Goal: Transaction & Acquisition: Purchase product/service

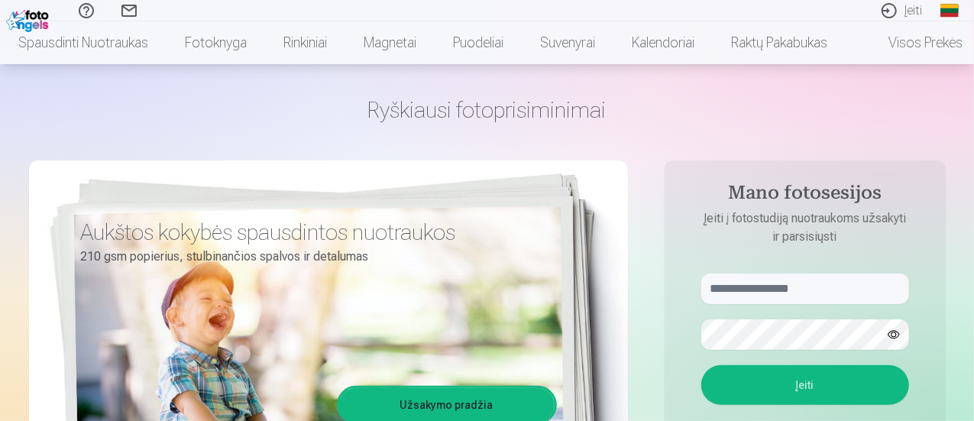
scroll to position [76, 0]
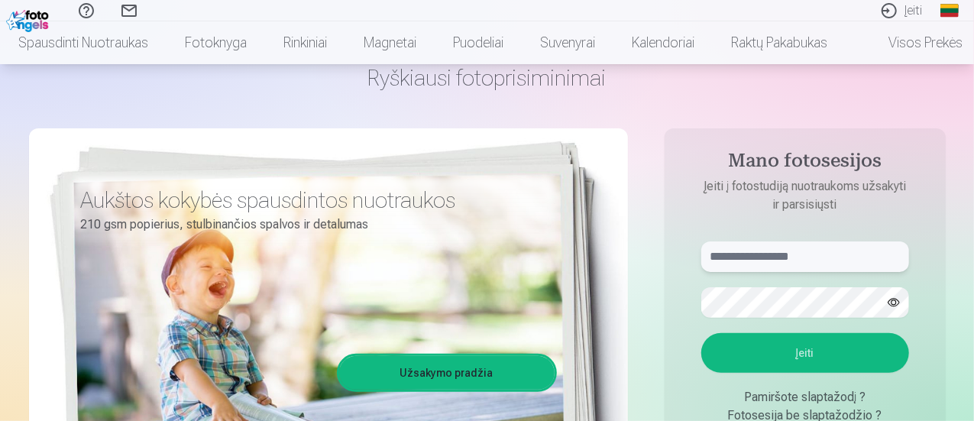
click at [784, 259] on input "text" at bounding box center [805, 256] width 208 height 31
click at [804, 346] on button "Įeiti" at bounding box center [805, 353] width 208 height 40
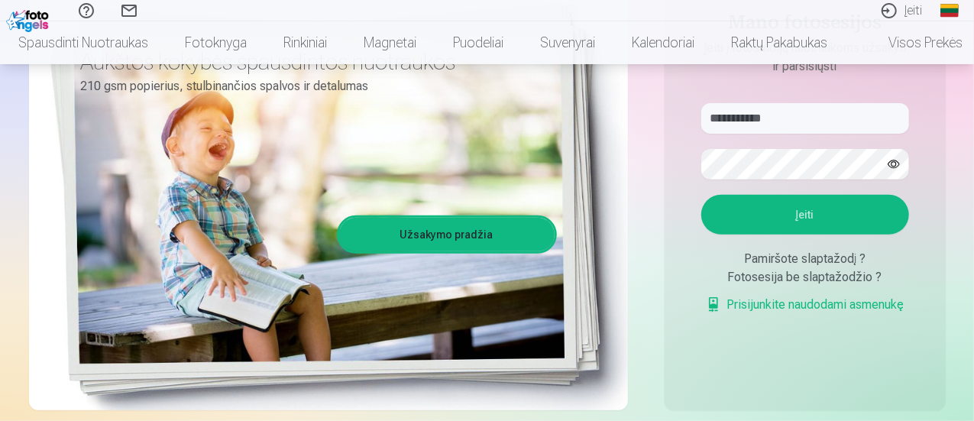
scroll to position [229, 0]
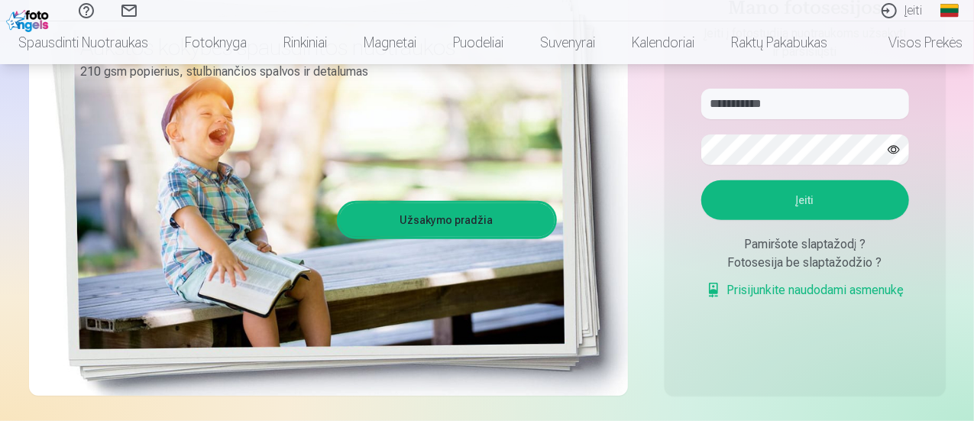
click at [770, 204] on button "Įeiti" at bounding box center [805, 200] width 208 height 40
click at [808, 220] on button "Įeiti" at bounding box center [805, 200] width 208 height 40
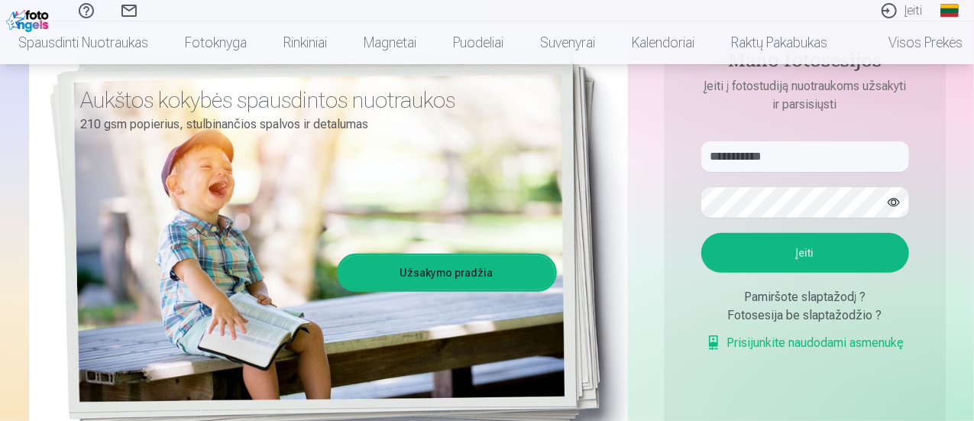
scroll to position [153, 0]
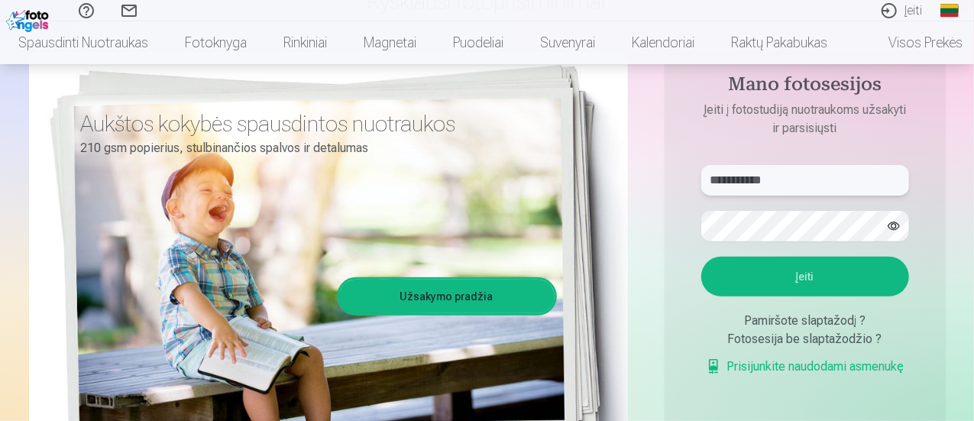
click at [753, 184] on input "**********" at bounding box center [805, 180] width 208 height 31
type input "**********"
click at [791, 283] on button "Įeiti" at bounding box center [805, 277] width 208 height 40
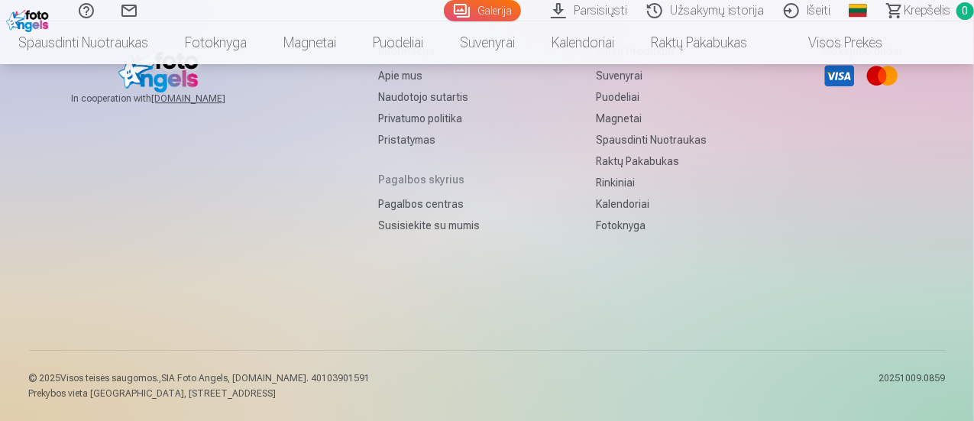
scroll to position [5079, 0]
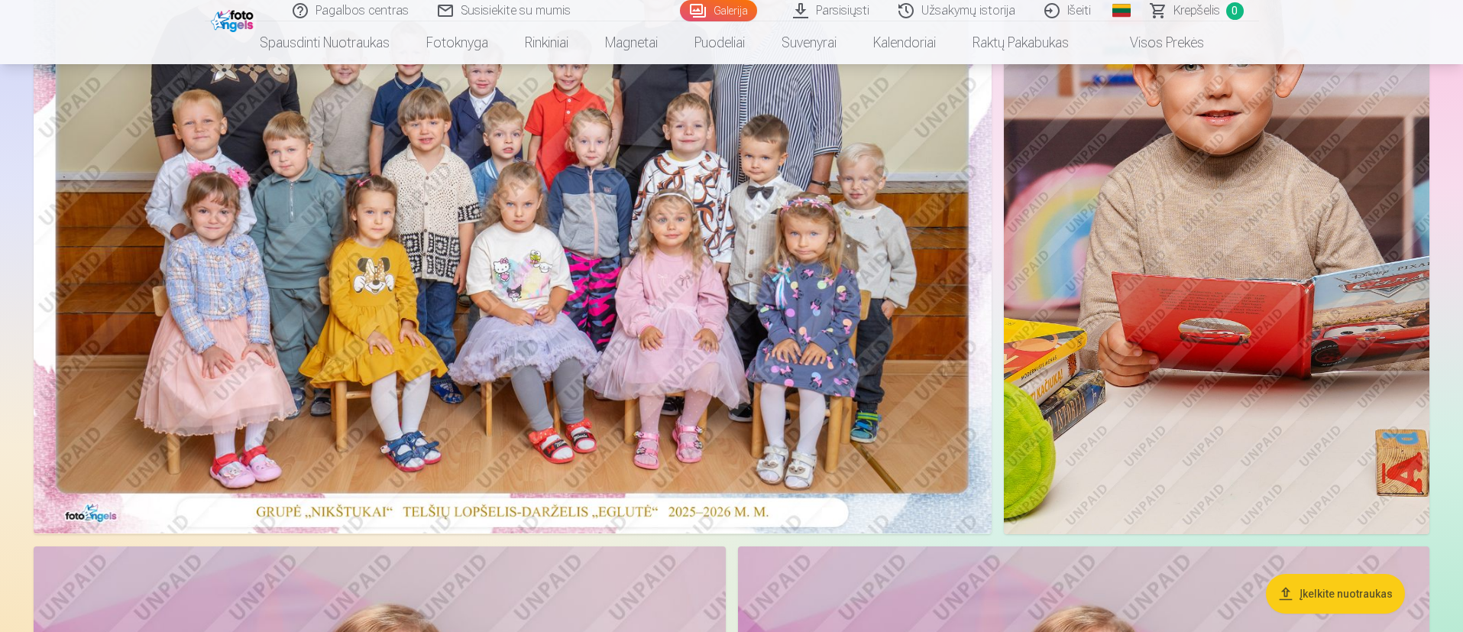
scroll to position [0, 0]
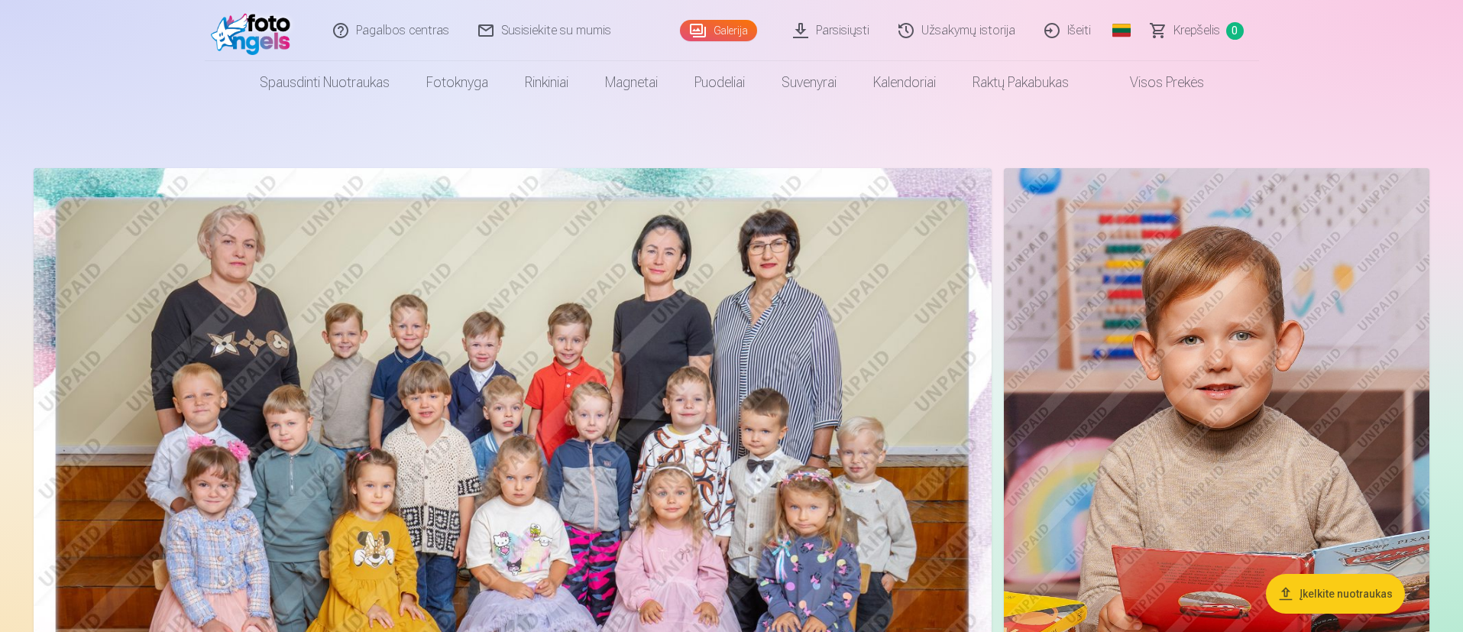
click at [538, 411] on img at bounding box center [513, 487] width 958 height 639
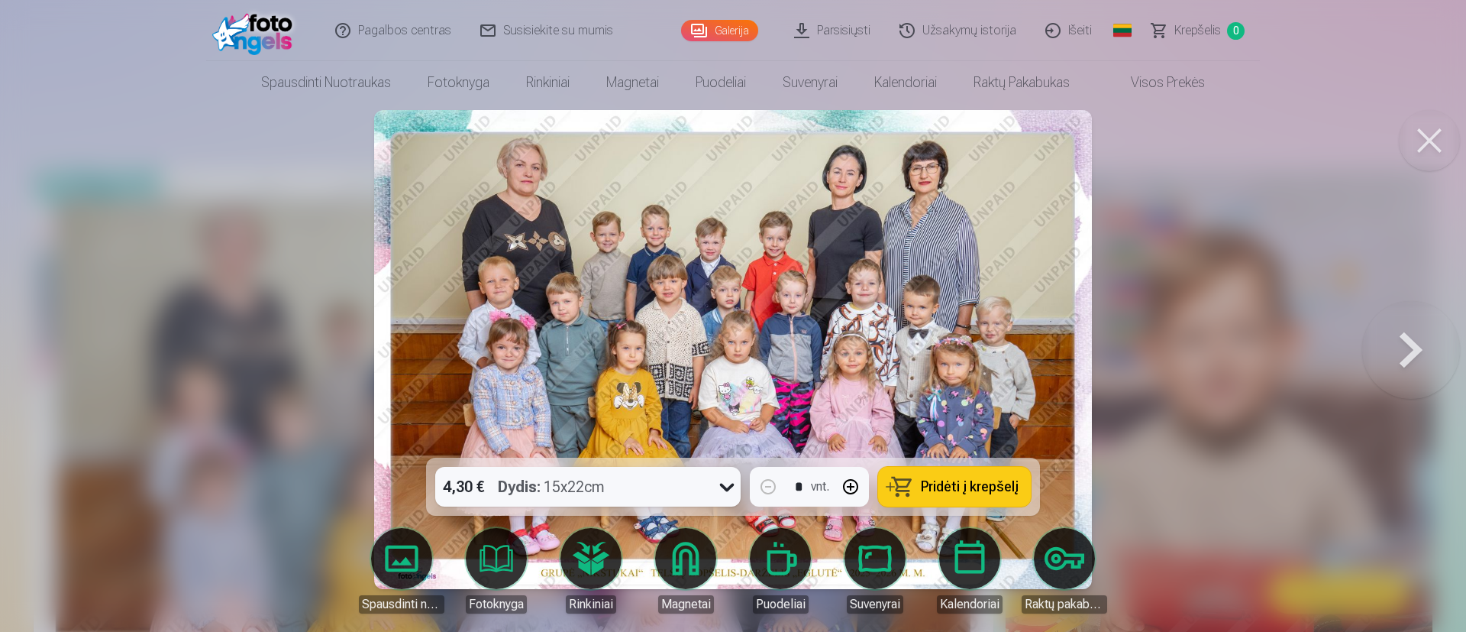
click at [724, 420] on icon at bounding box center [727, 486] width 24 height 24
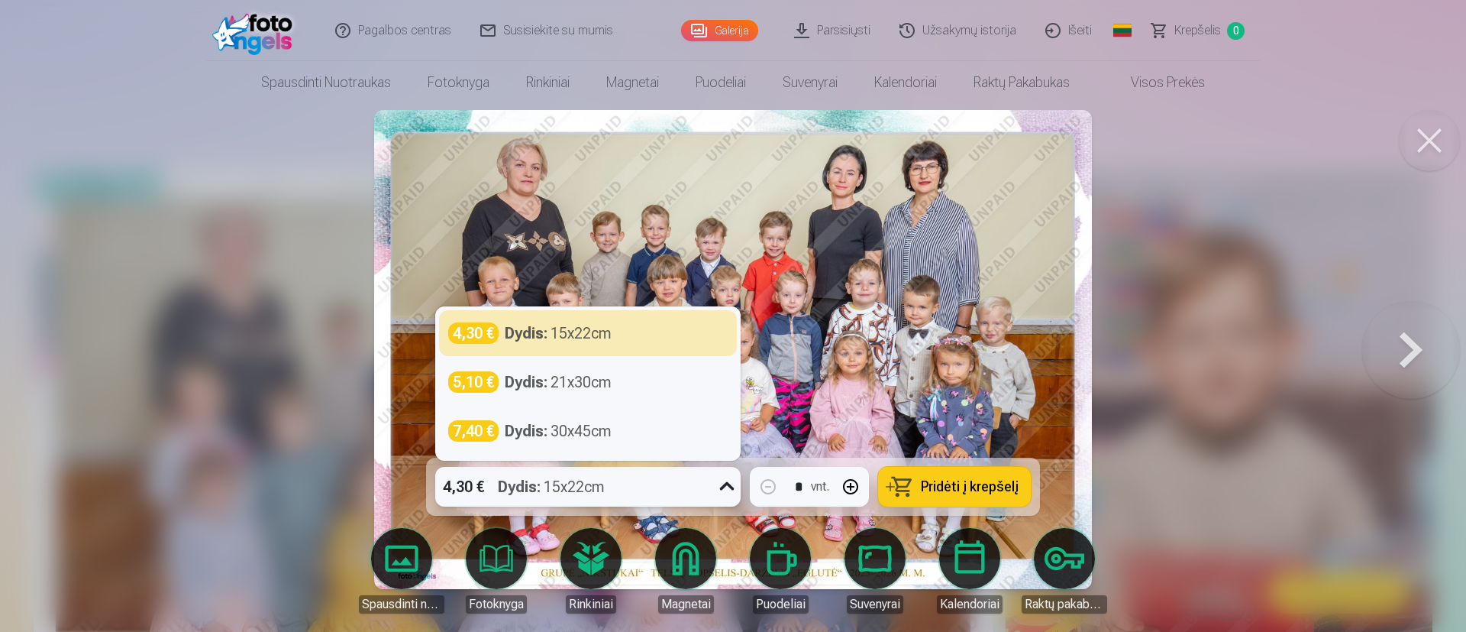
click at [723, 420] on icon at bounding box center [727, 486] width 24 height 24
click at [724, 420] on icon at bounding box center [727, 486] width 15 height 8
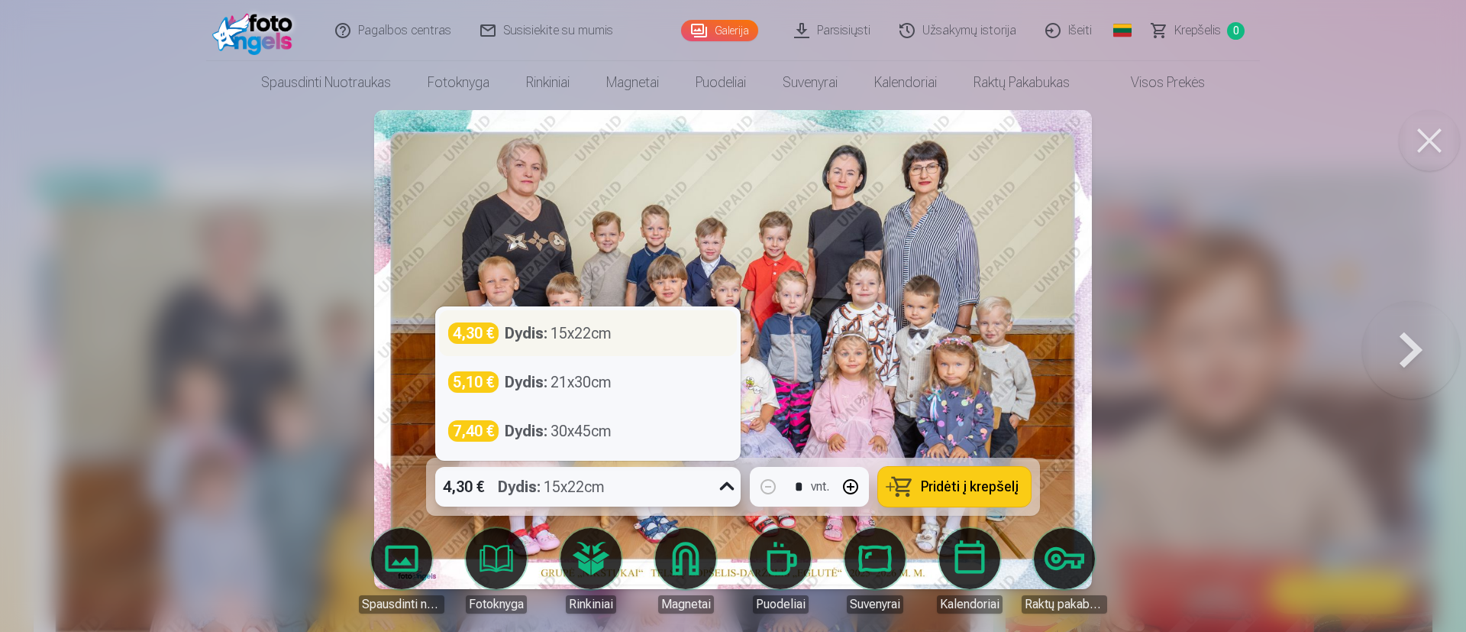
click at [557, 338] on div "Dydis : 15x22cm" at bounding box center [558, 332] width 107 height 21
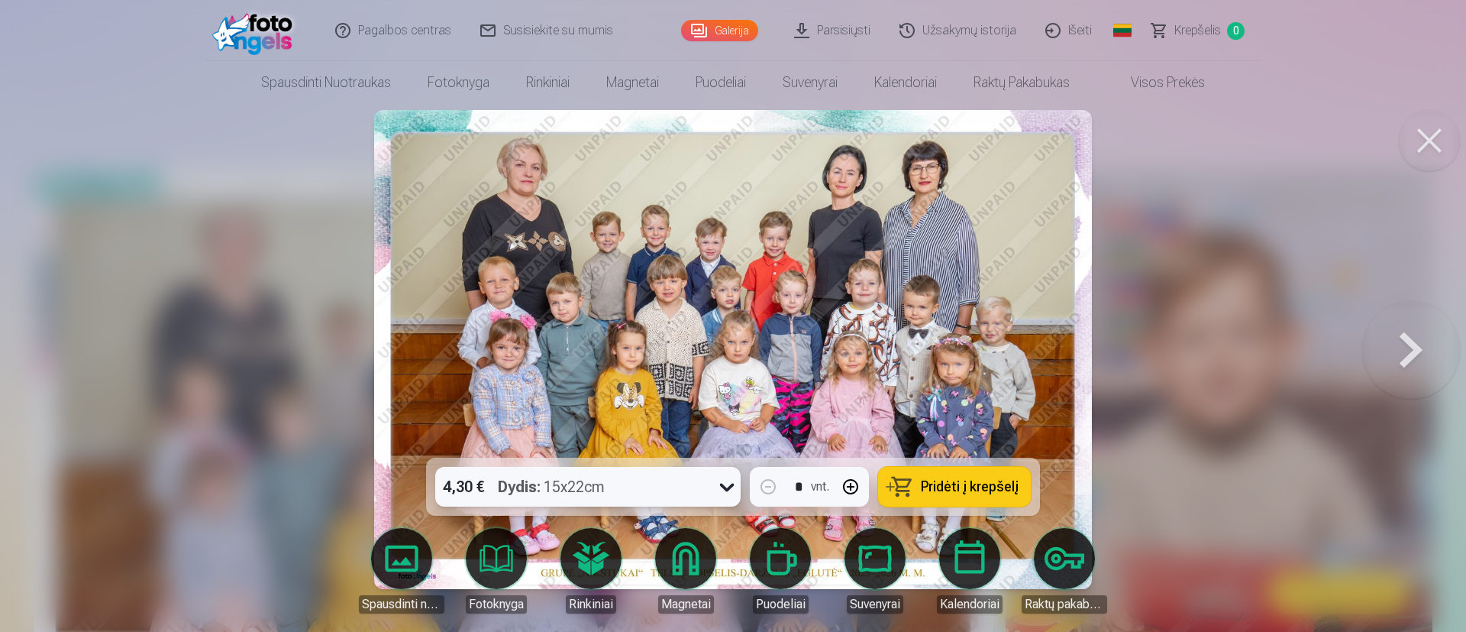
click at [956, 420] on span "Pridėti į krepšelį" at bounding box center [970, 487] width 98 height 14
click at [736, 31] on link "Galerija" at bounding box center [719, 30] width 77 height 21
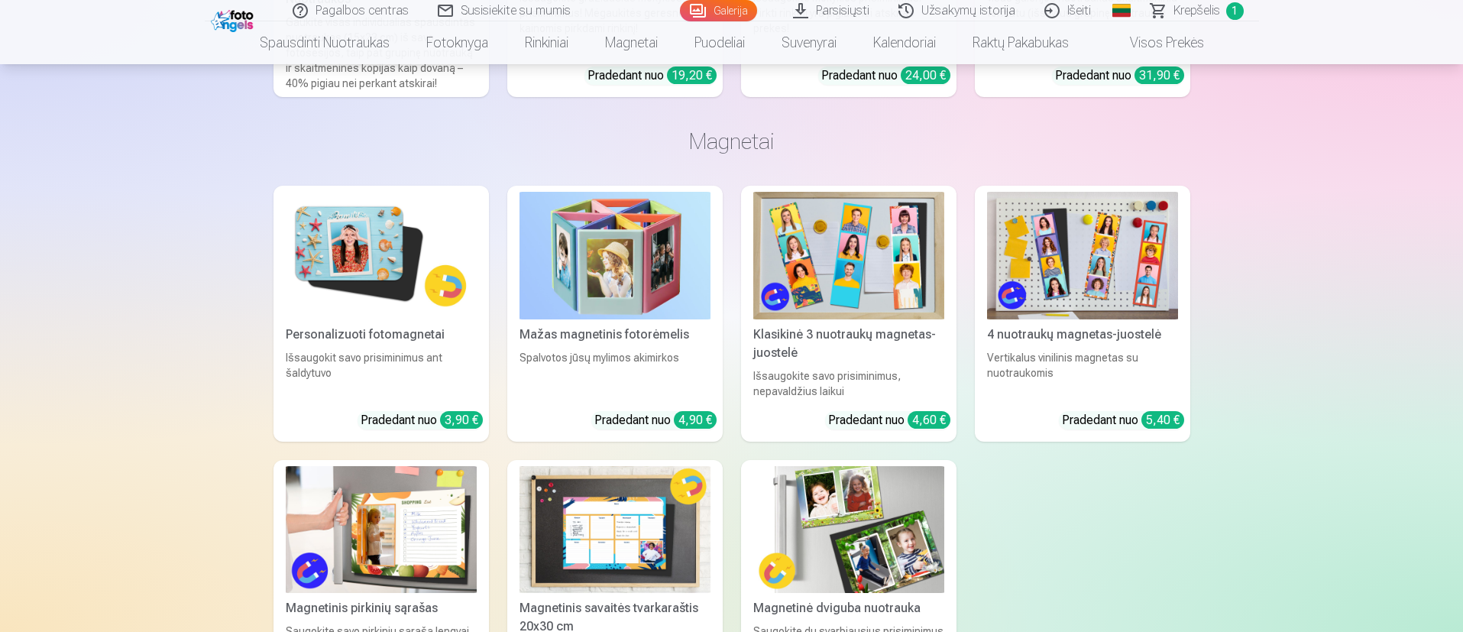
scroll to position [9051, 0]
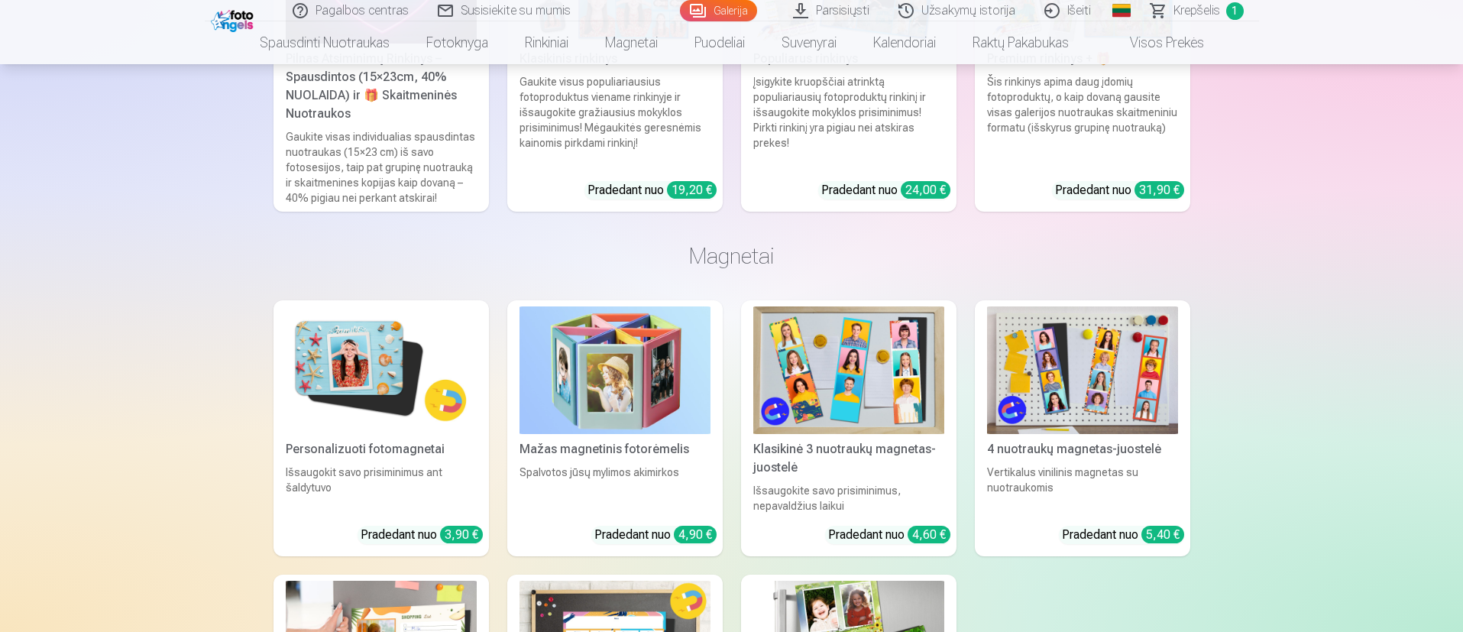
click at [878, 401] on img at bounding box center [848, 370] width 191 height 128
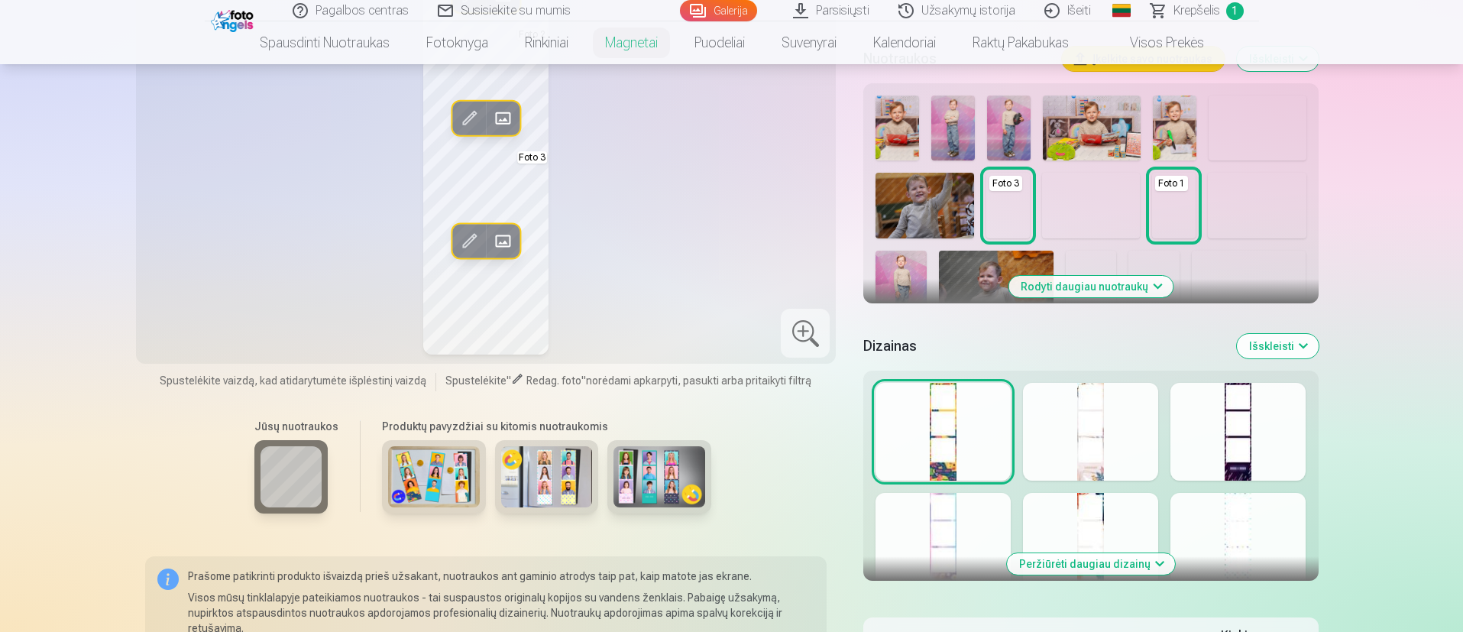
scroll to position [344, 0]
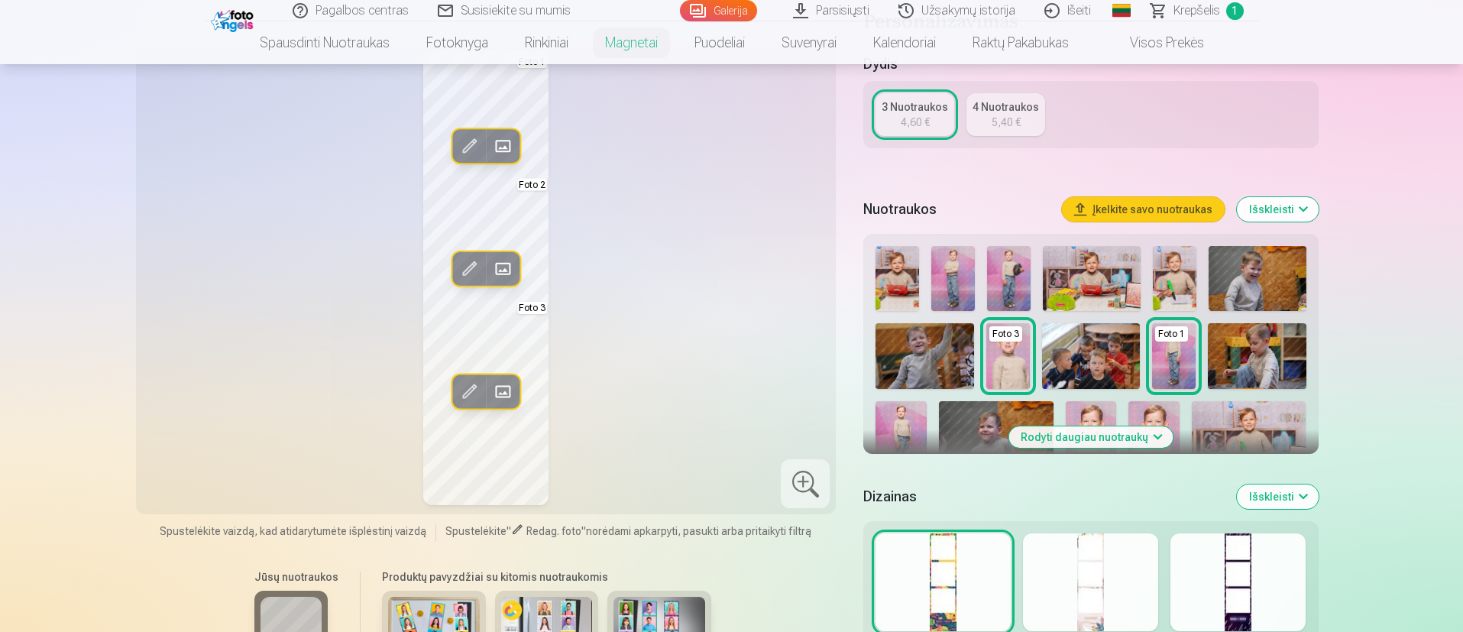
click at [973, 419] on img at bounding box center [996, 439] width 115 height 76
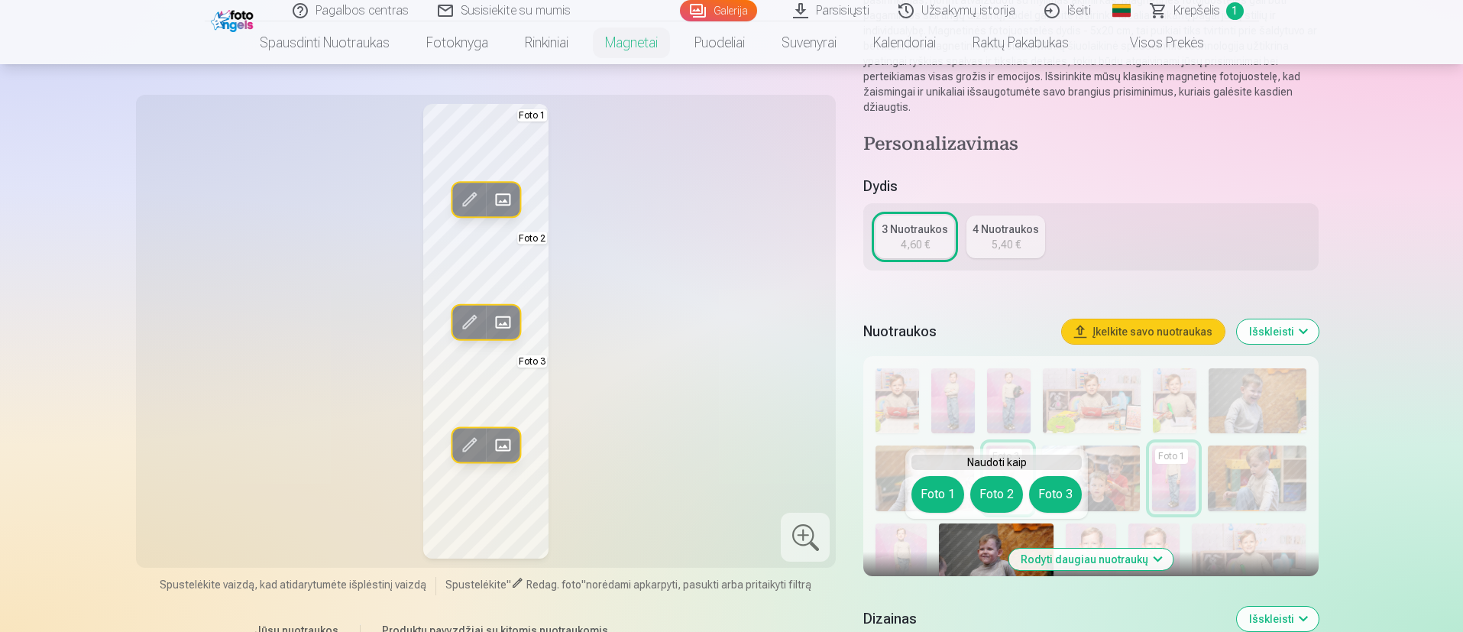
scroll to position [0, 0]
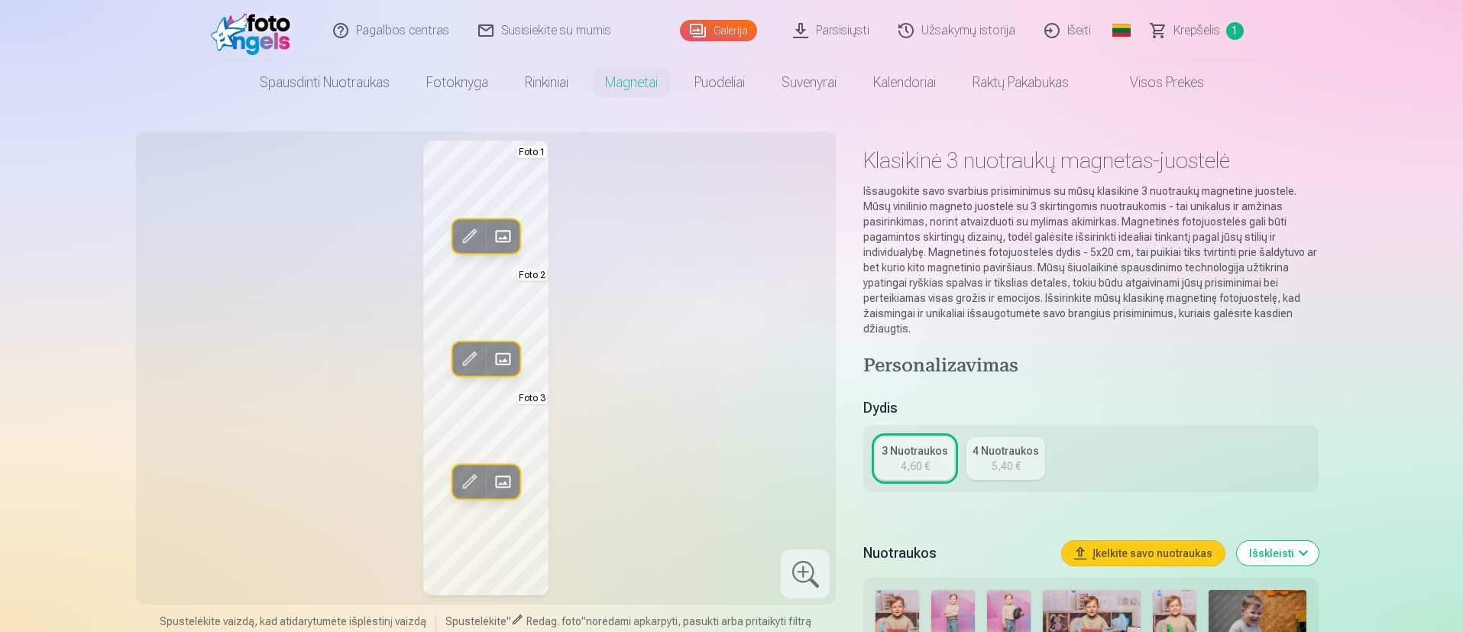
click at [657, 420] on div "Redag. foto Pakeisti Foto 1 Redag. foto Pakeisti Foto 2 Redag. foto Pakeisti Fo…" at bounding box center [486, 368] width 682 height 454
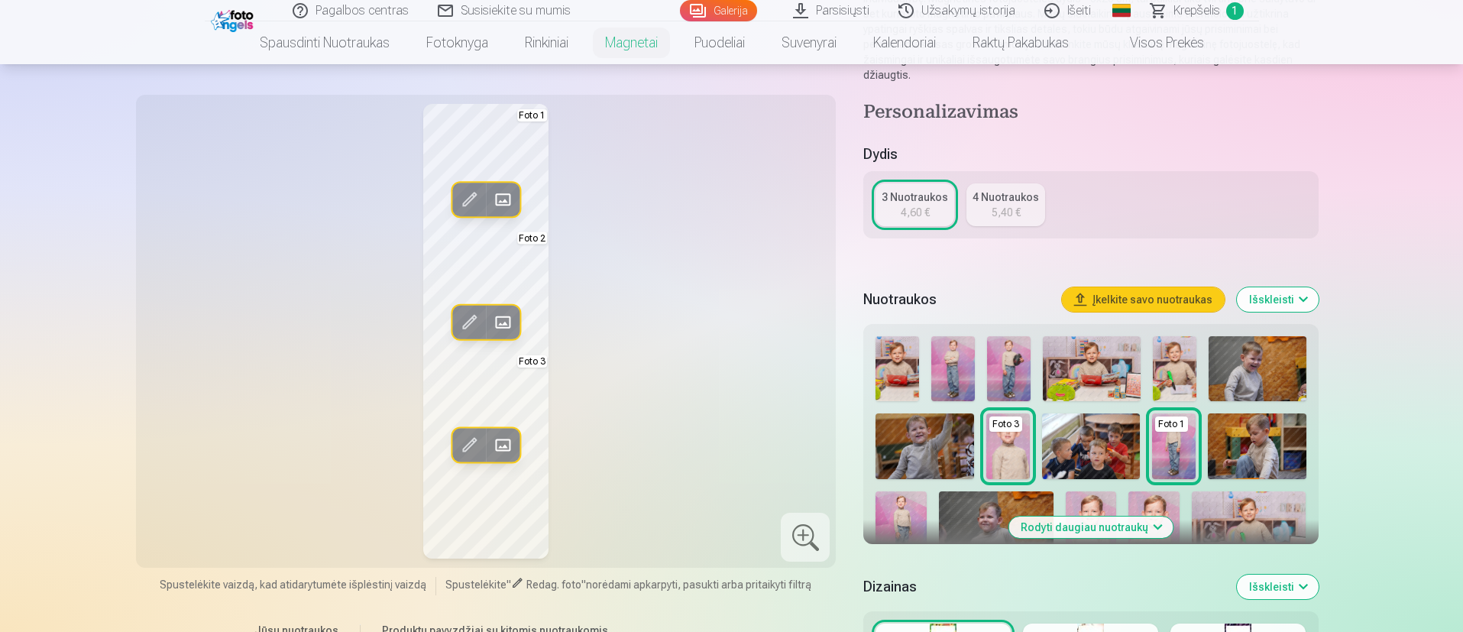
scroll to position [229, 0]
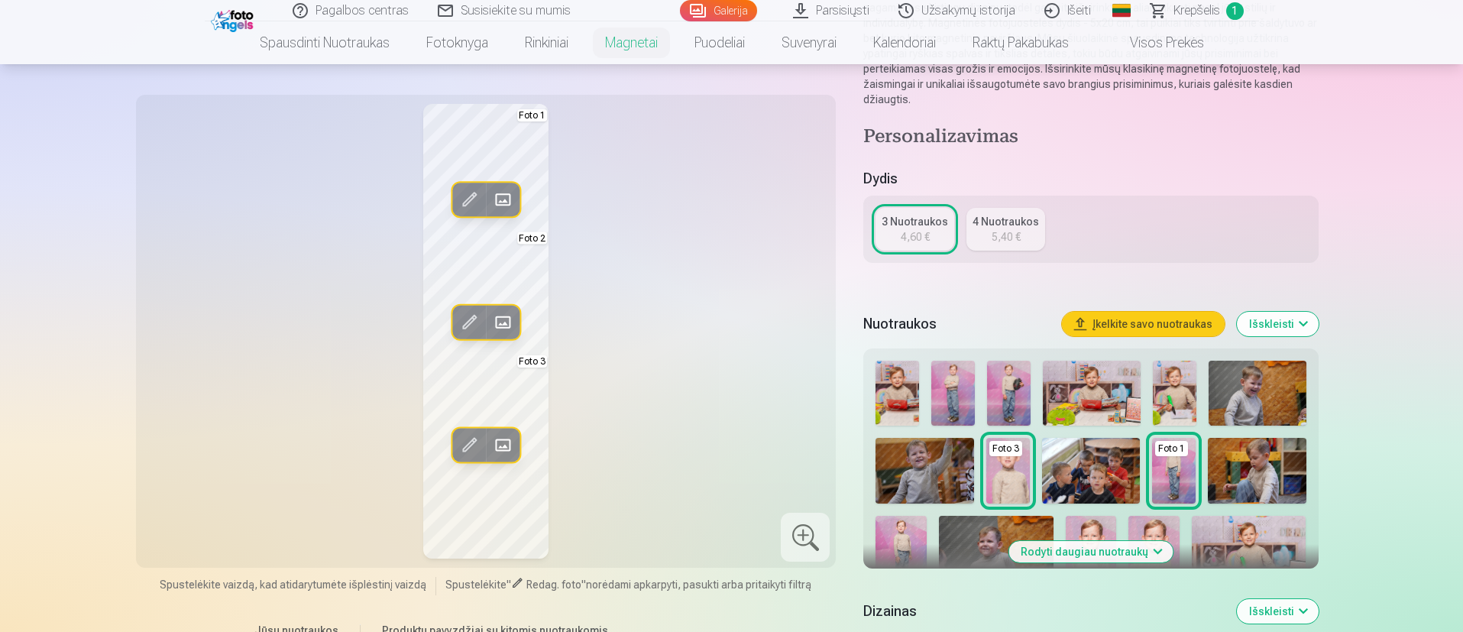
click at [973, 241] on div "5,40 €" at bounding box center [1005, 236] width 29 height 15
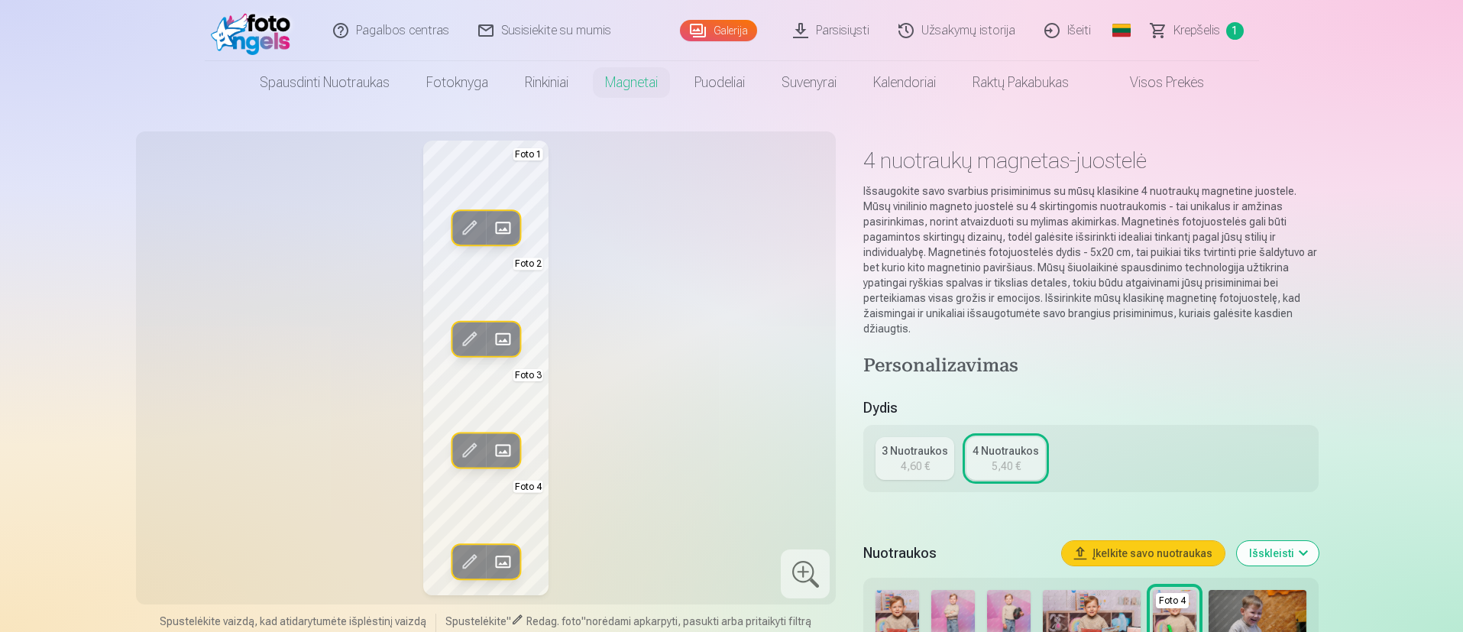
click at [923, 420] on div "4,60 €" at bounding box center [915, 465] width 29 height 15
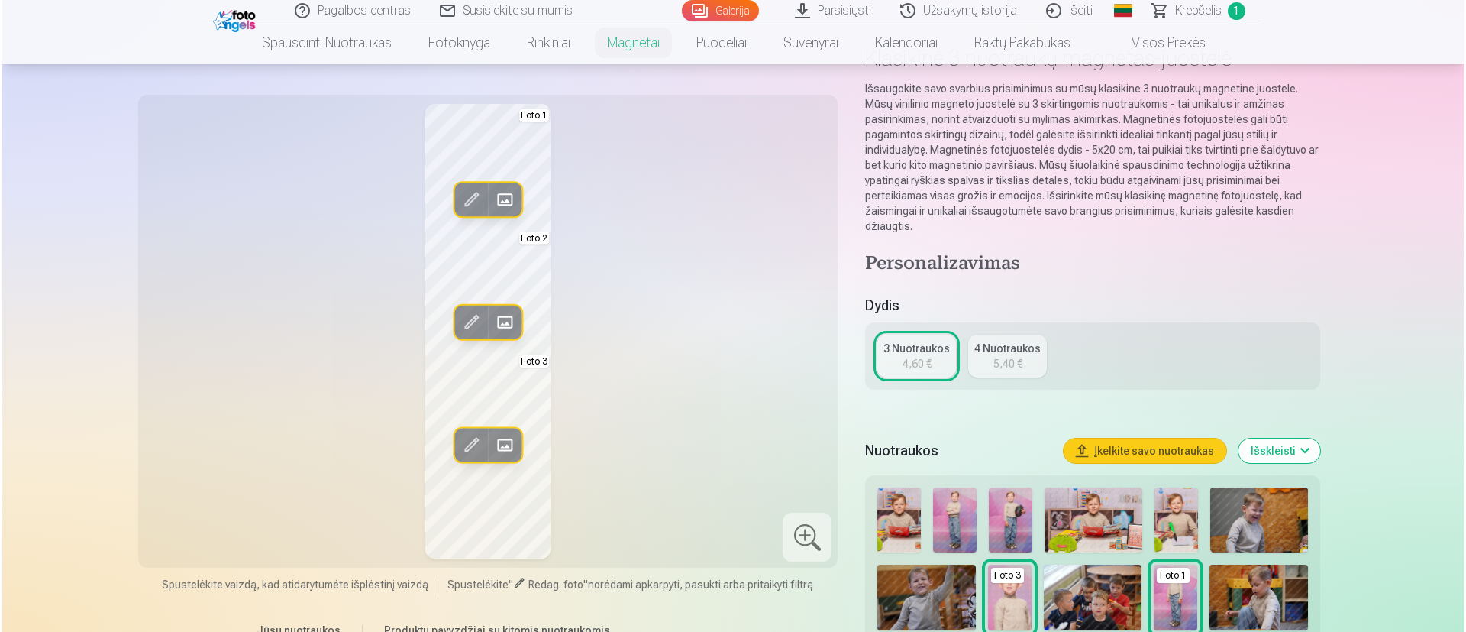
scroll to position [229, 0]
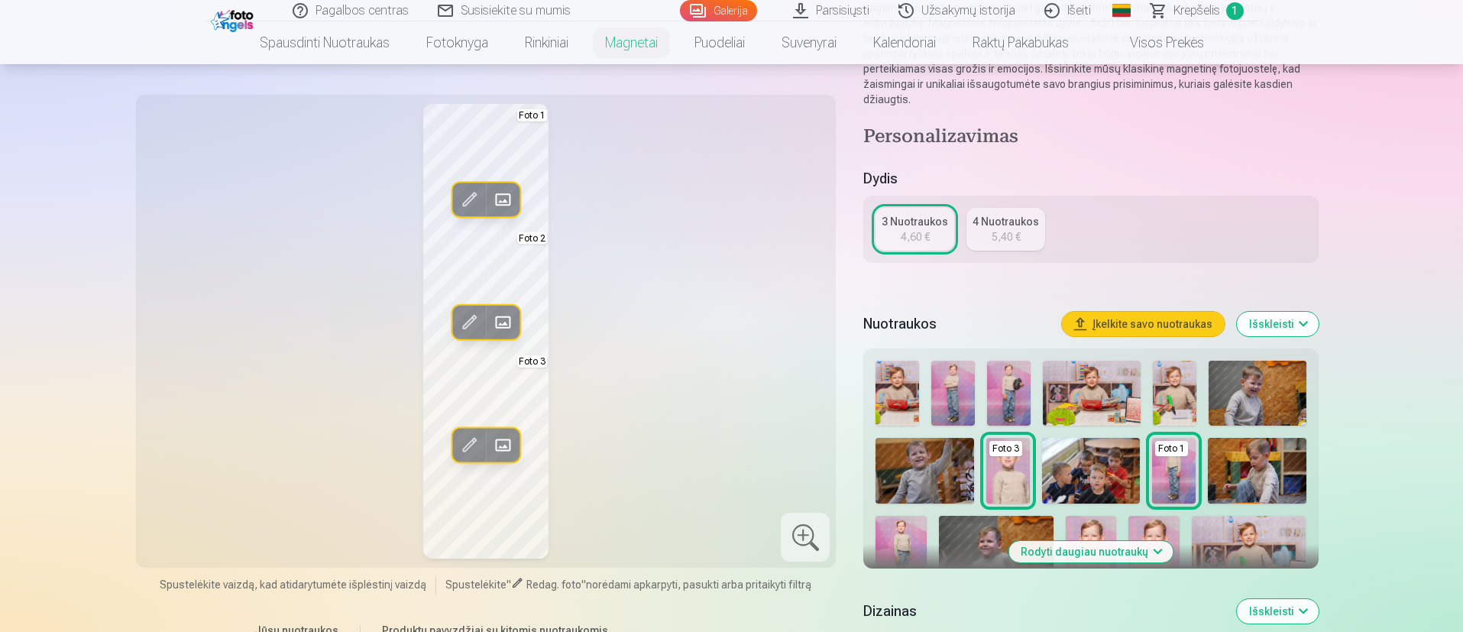
click at [474, 202] on span at bounding box center [469, 199] width 24 height 24
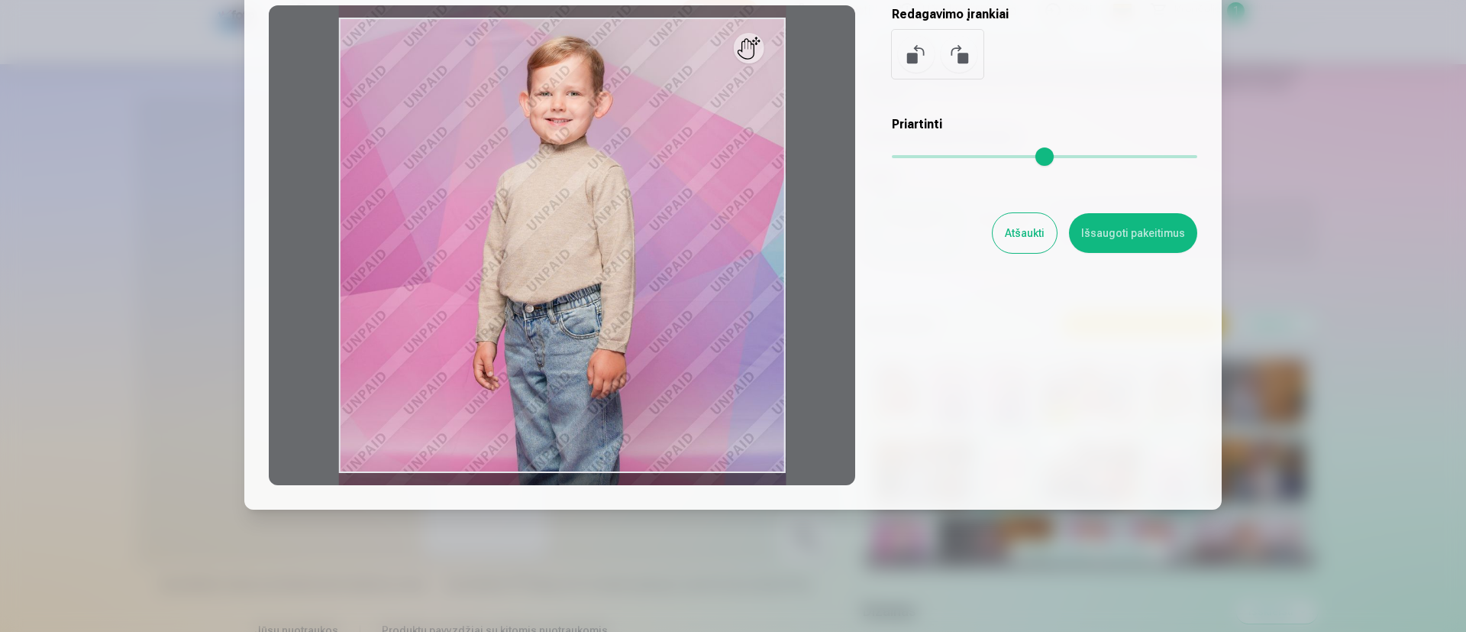
scroll to position [25, 0]
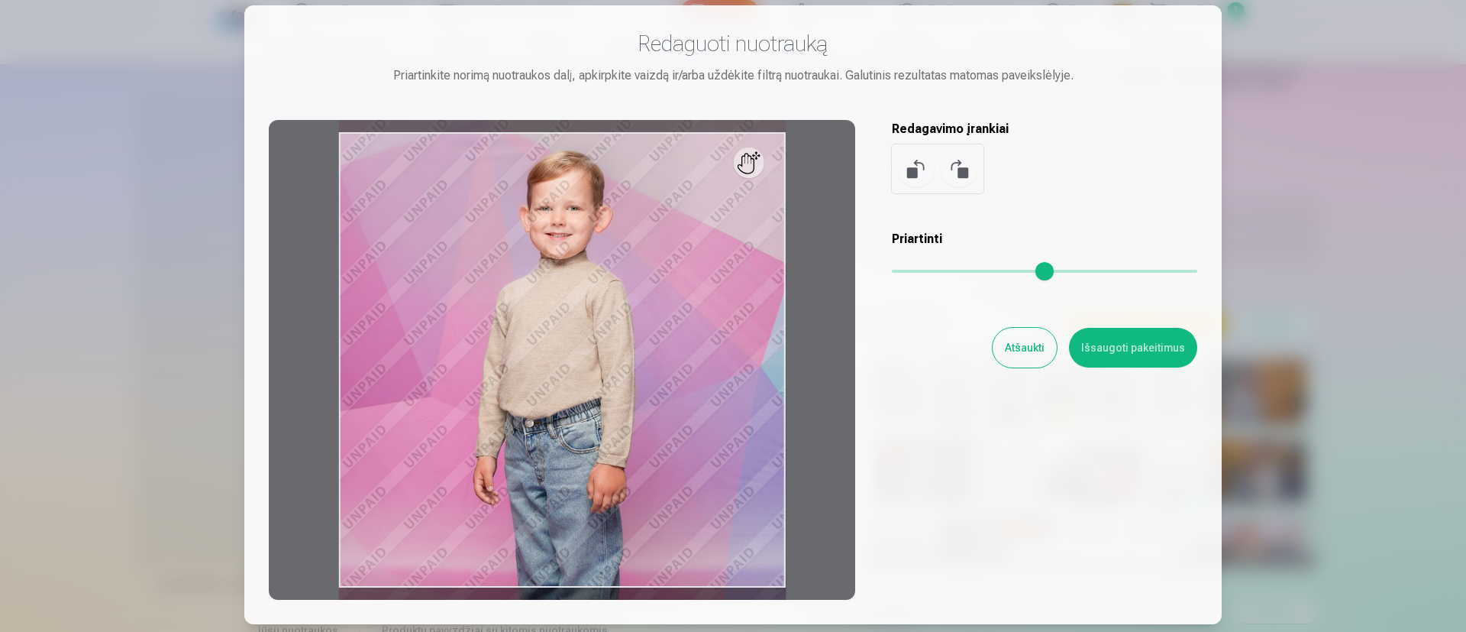
drag, startPoint x: 1017, startPoint y: 357, endPoint x: 1006, endPoint y: 354, distance: 11.9
click at [973, 355] on button "Atšaukti" at bounding box center [1025, 348] width 64 height 40
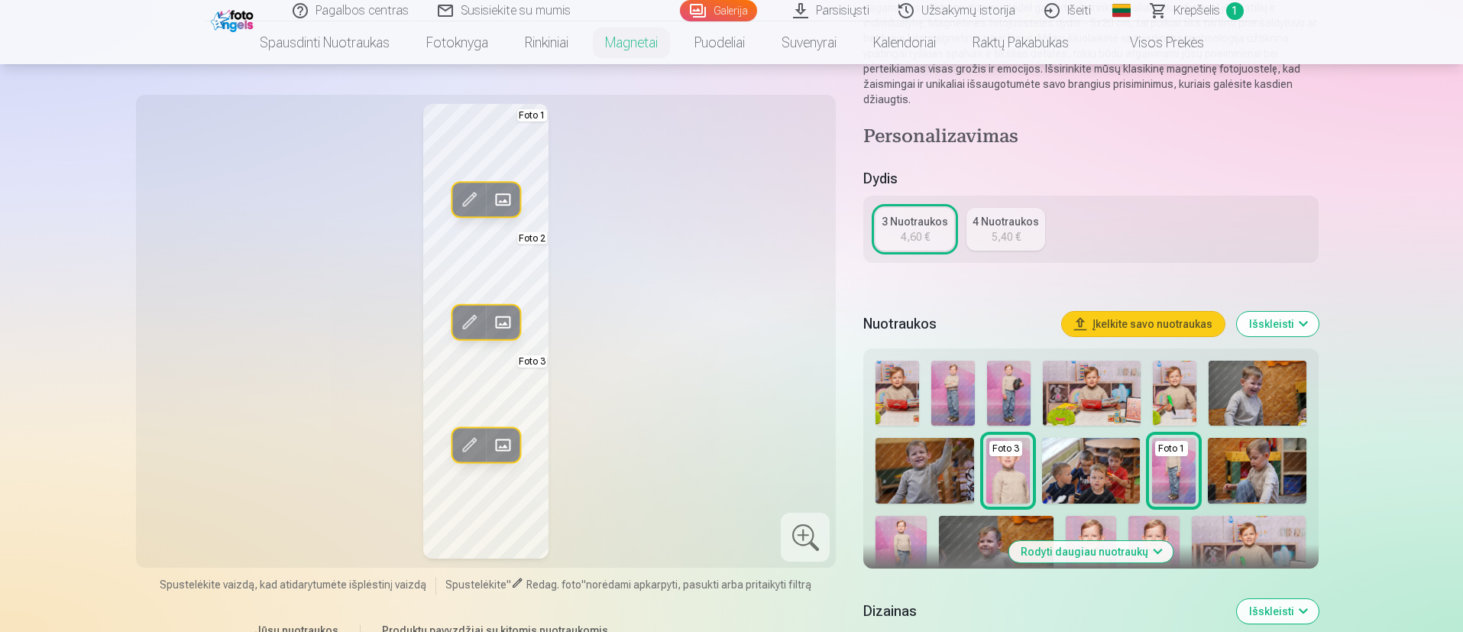
click at [507, 196] on span at bounding box center [502, 199] width 24 height 24
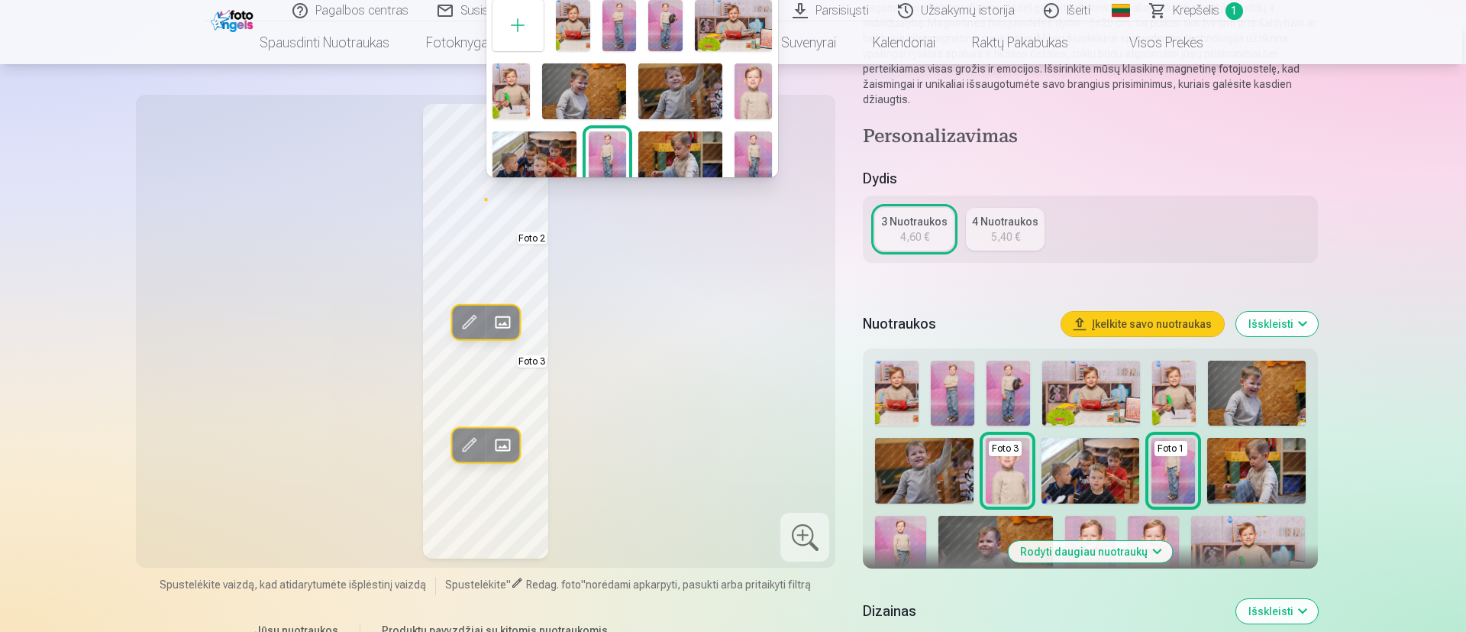
click at [602, 84] on img at bounding box center [584, 91] width 84 height 56
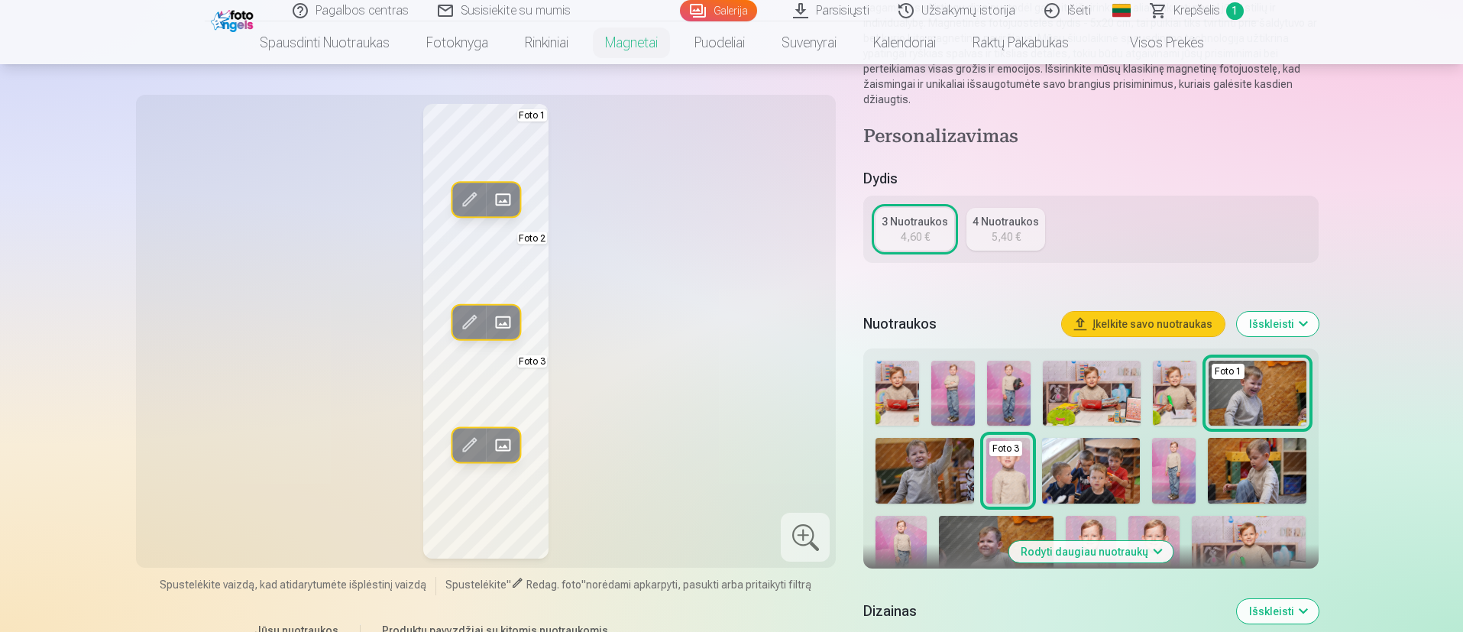
click at [477, 321] on span at bounding box center [469, 322] width 24 height 24
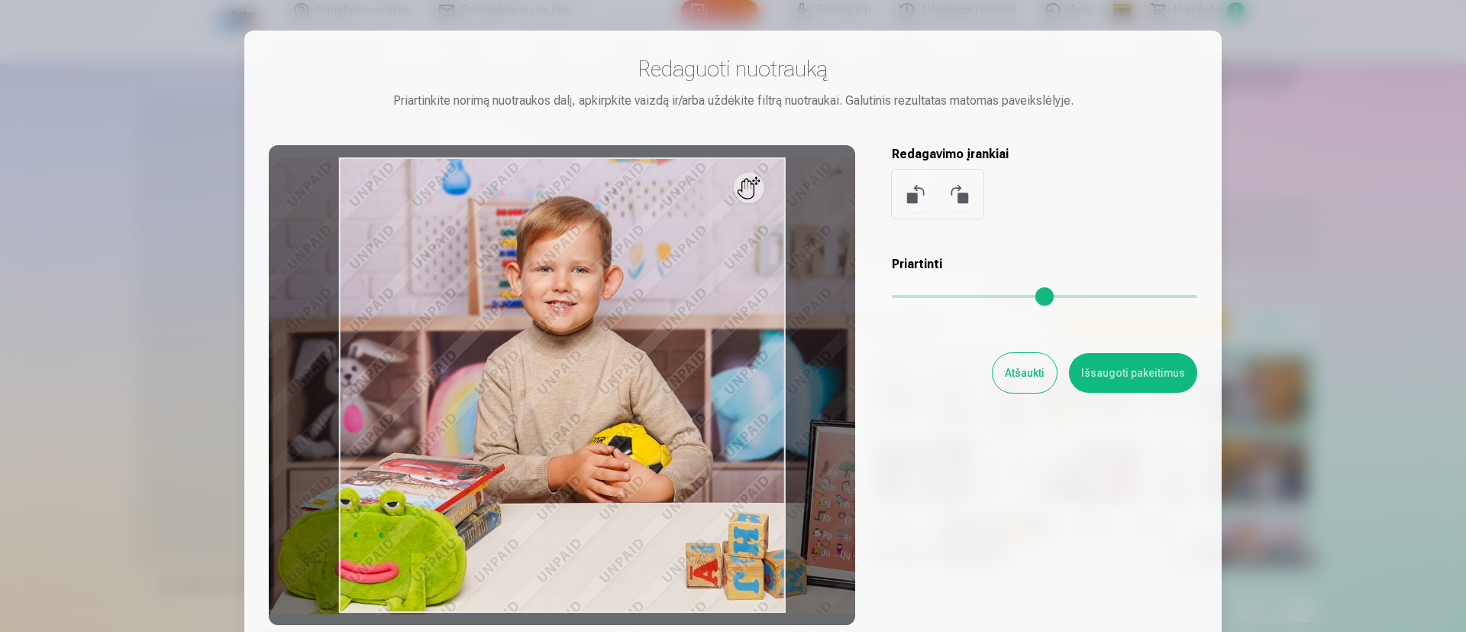
click at [723, 420] on div at bounding box center [562, 385] width 587 height 480
click at [827, 330] on div at bounding box center [562, 385] width 587 height 480
click at [973, 373] on button "Atšaukti" at bounding box center [1025, 373] width 64 height 40
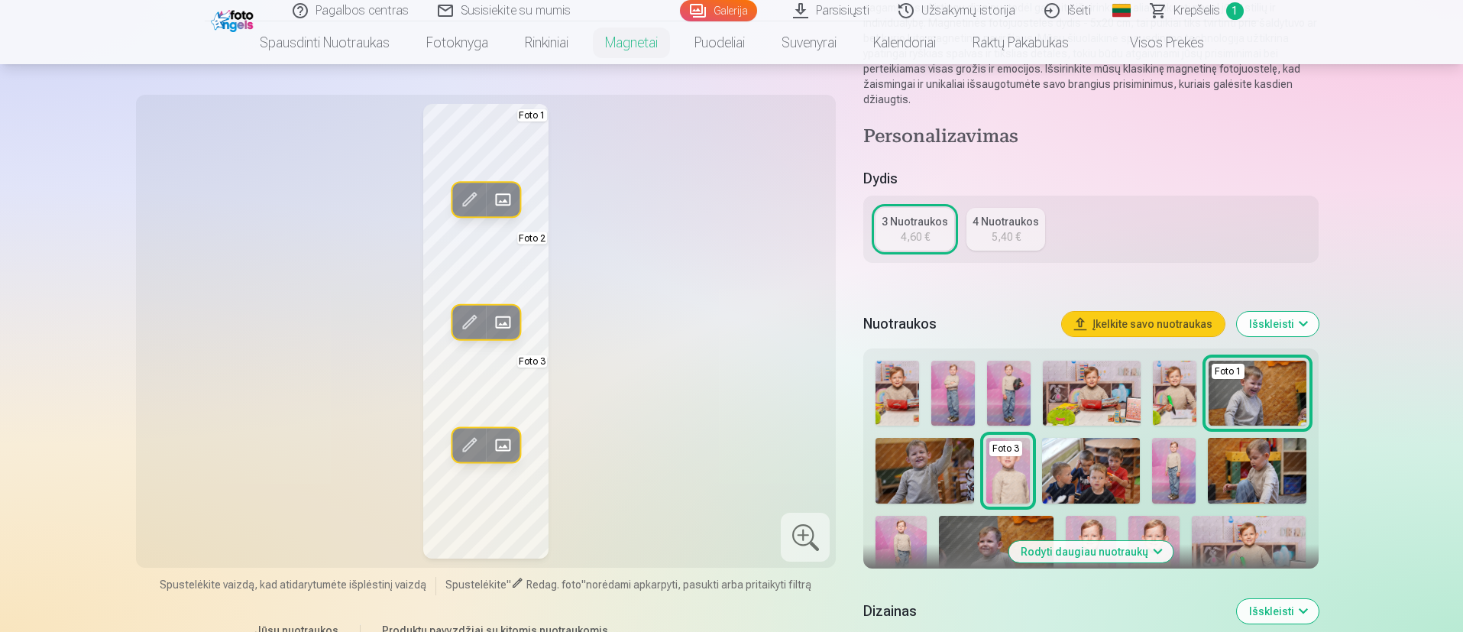
click at [471, 319] on span at bounding box center [469, 322] width 24 height 24
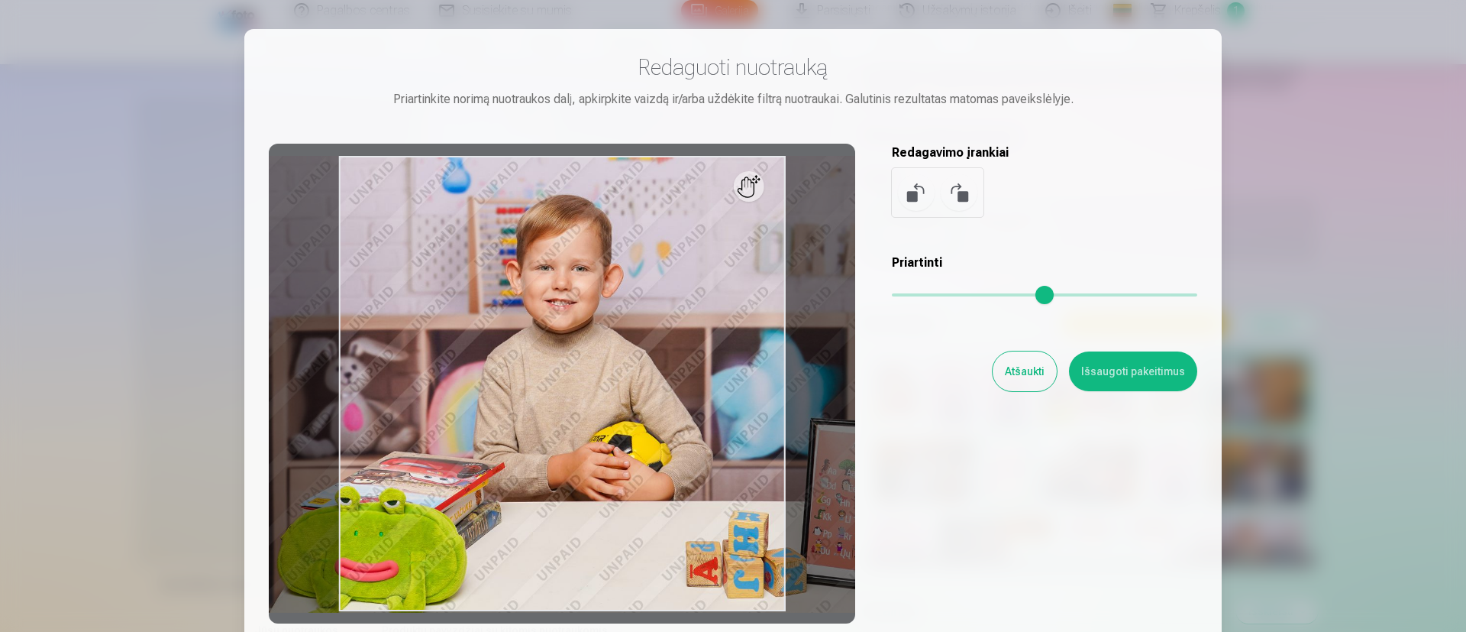
scroll to position [0, 0]
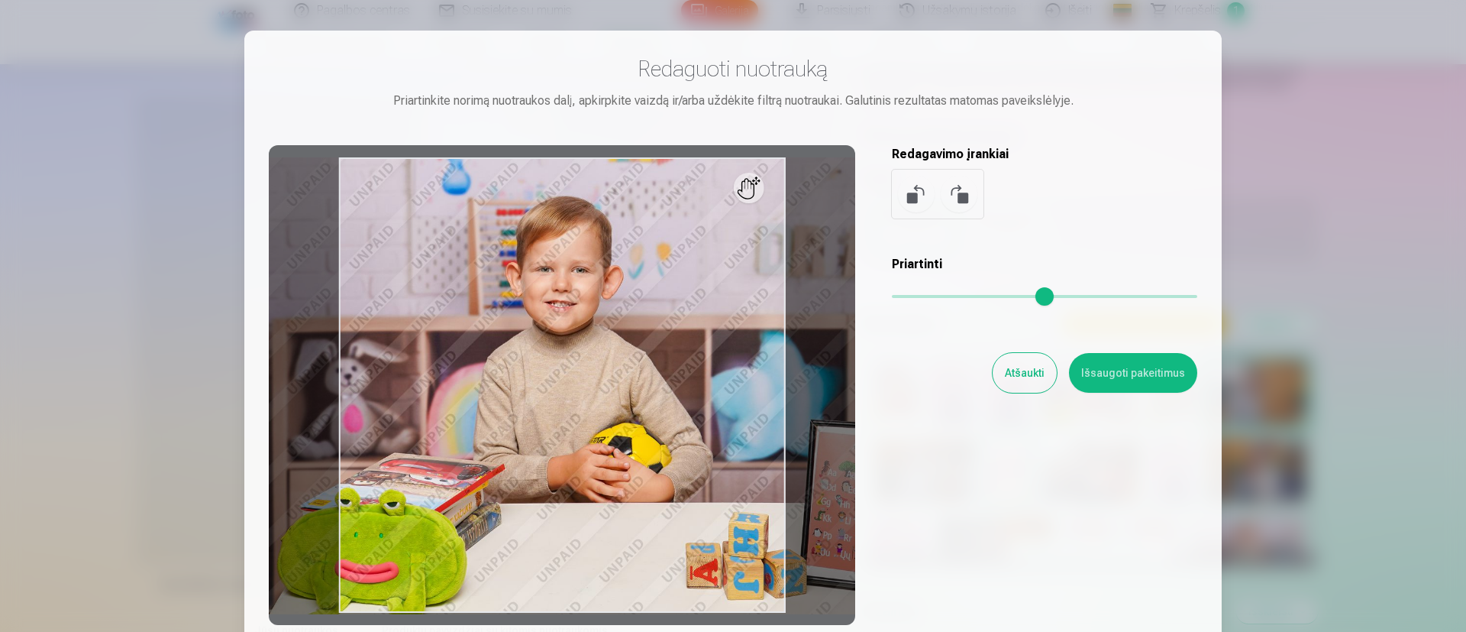
click at [973, 373] on button "Atšaukti" at bounding box center [1025, 373] width 64 height 40
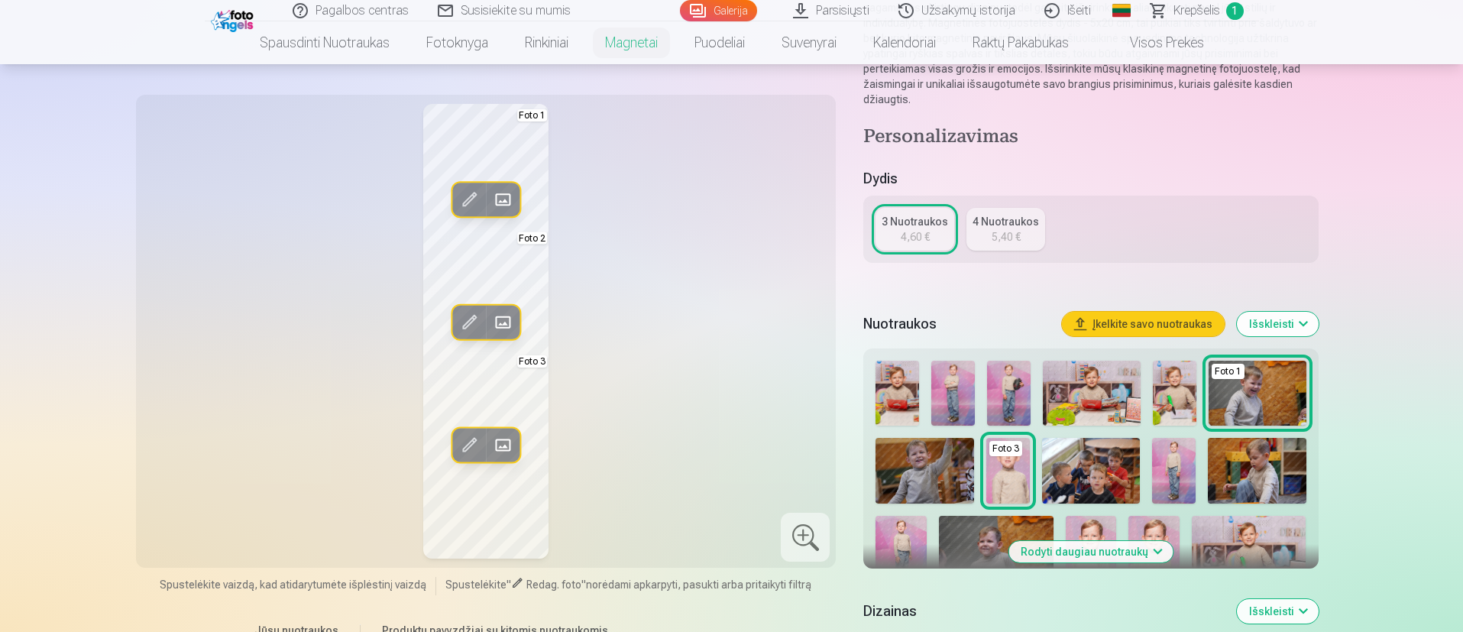
click at [508, 317] on span at bounding box center [502, 322] width 24 height 24
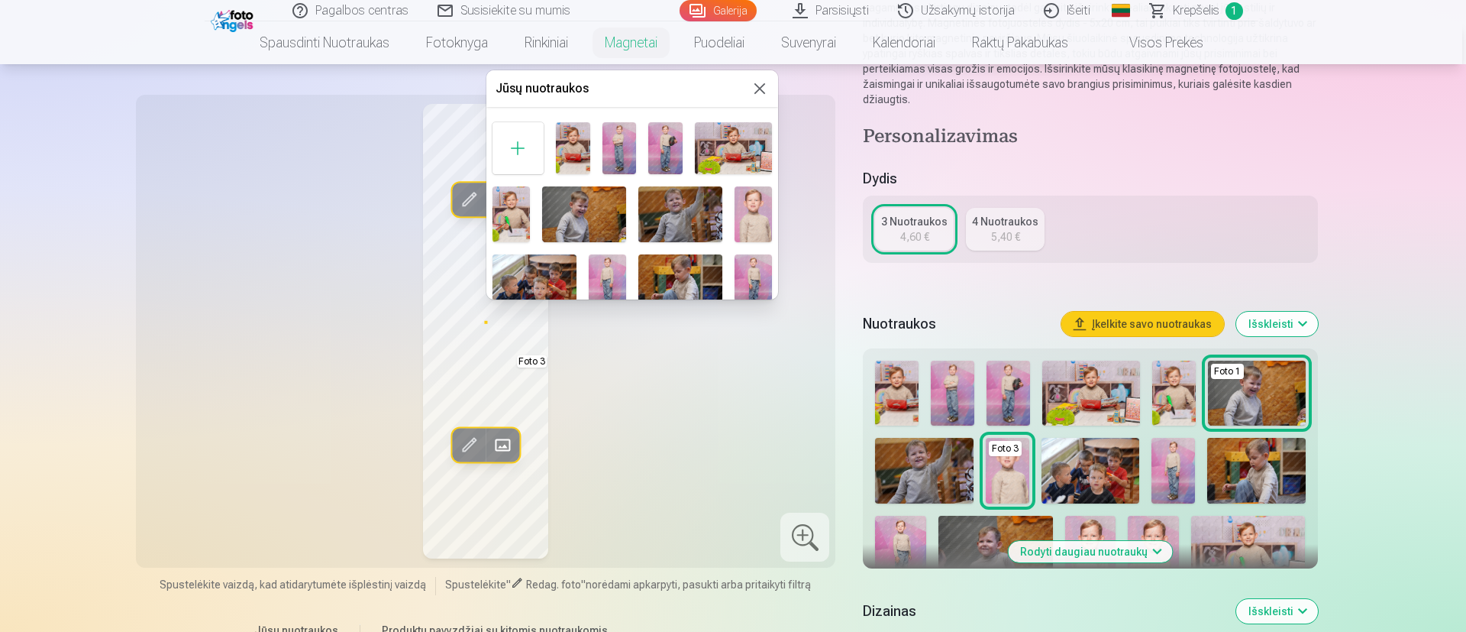
click at [744, 149] on img at bounding box center [733, 147] width 77 height 51
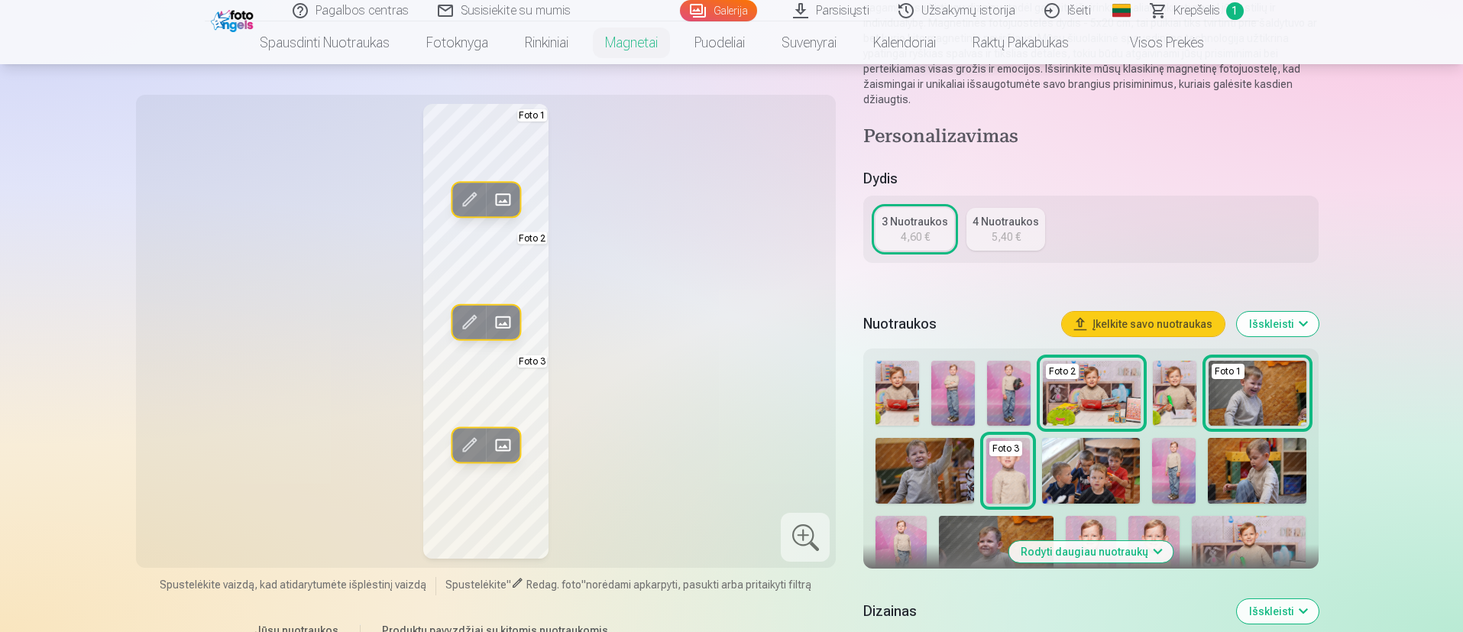
click at [645, 381] on div "Redag. foto Pakeisti Foto 1 Redag. foto Pakeisti Foto 2 Redag. foto Pakeisti Fo…" at bounding box center [486, 331] width 682 height 454
click at [471, 322] on span at bounding box center [469, 322] width 24 height 24
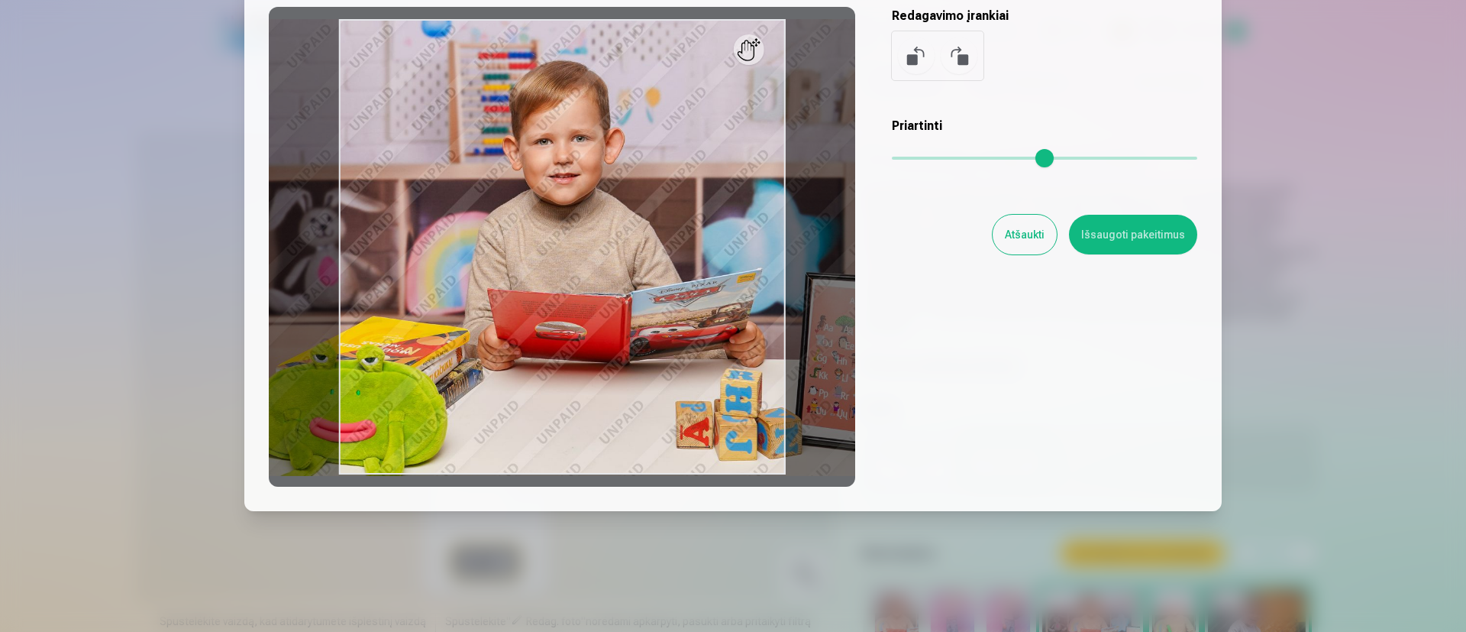
scroll to position [140, 0]
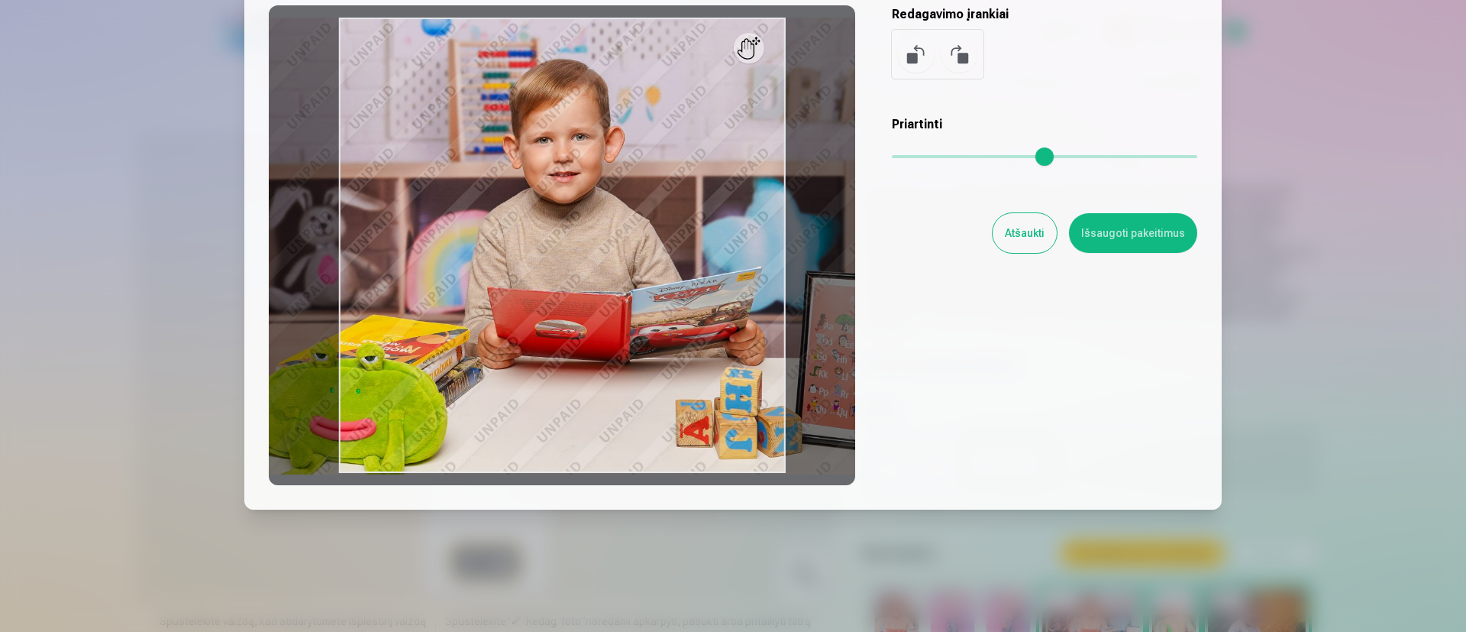
click at [973, 224] on button "Atšaukti" at bounding box center [1025, 233] width 64 height 40
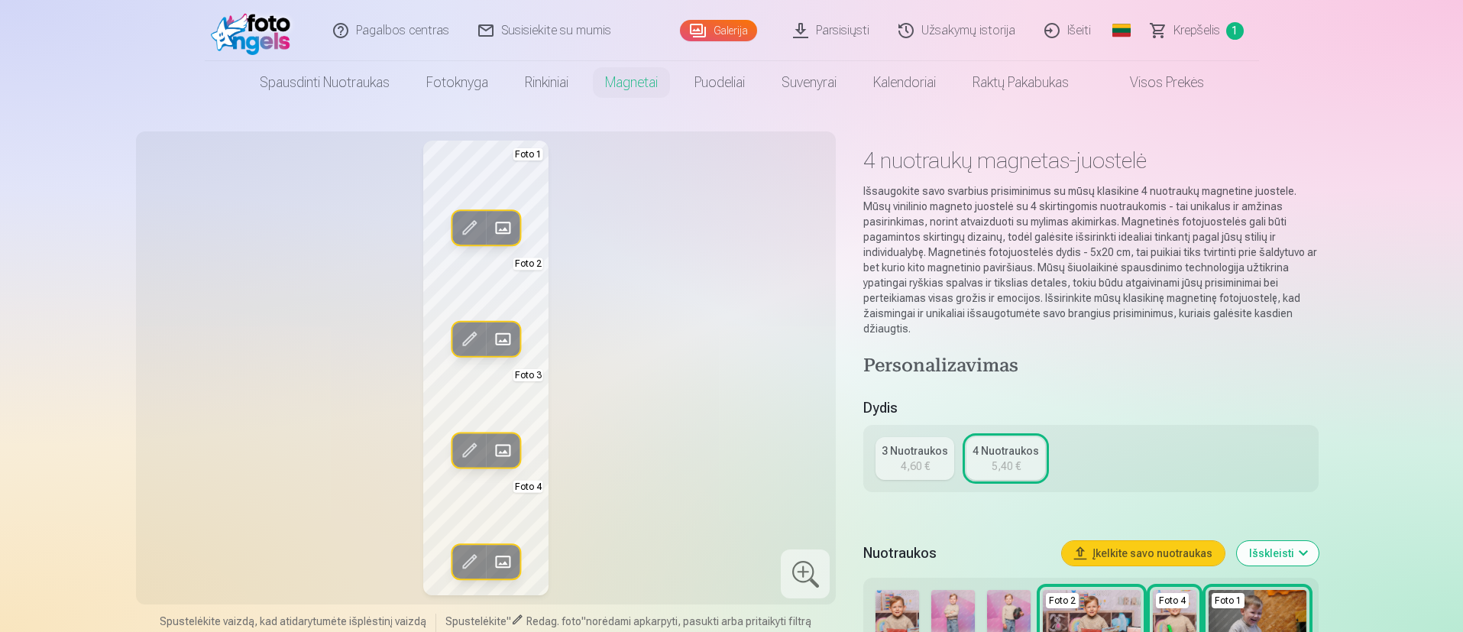
click at [504, 336] on span at bounding box center [502, 339] width 24 height 24
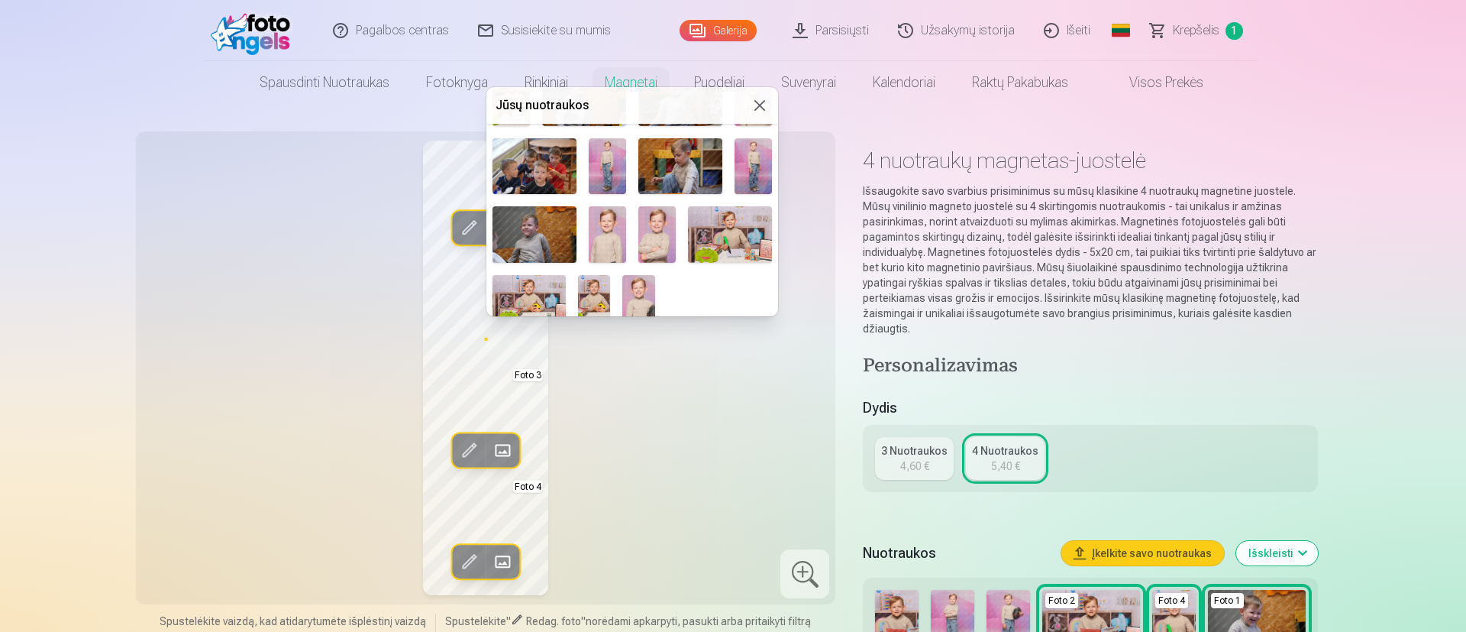
scroll to position [143, 0]
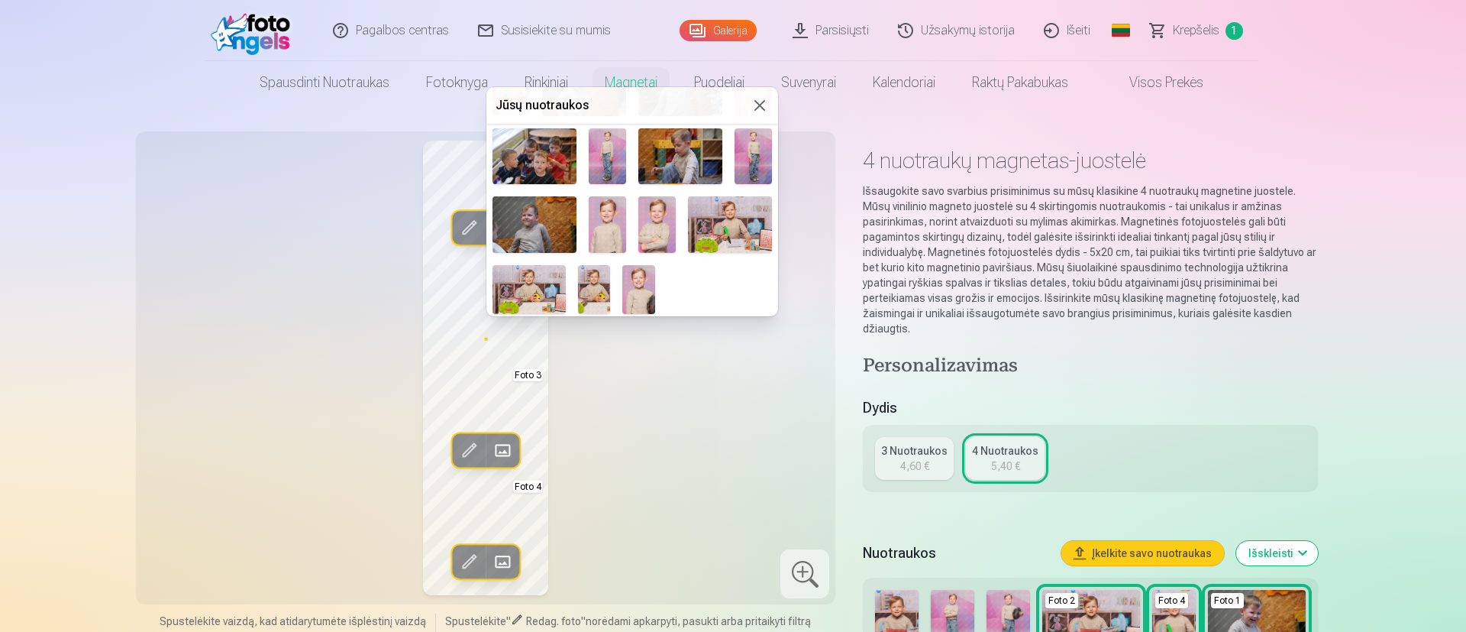
click at [748, 218] on img at bounding box center [730, 224] width 84 height 56
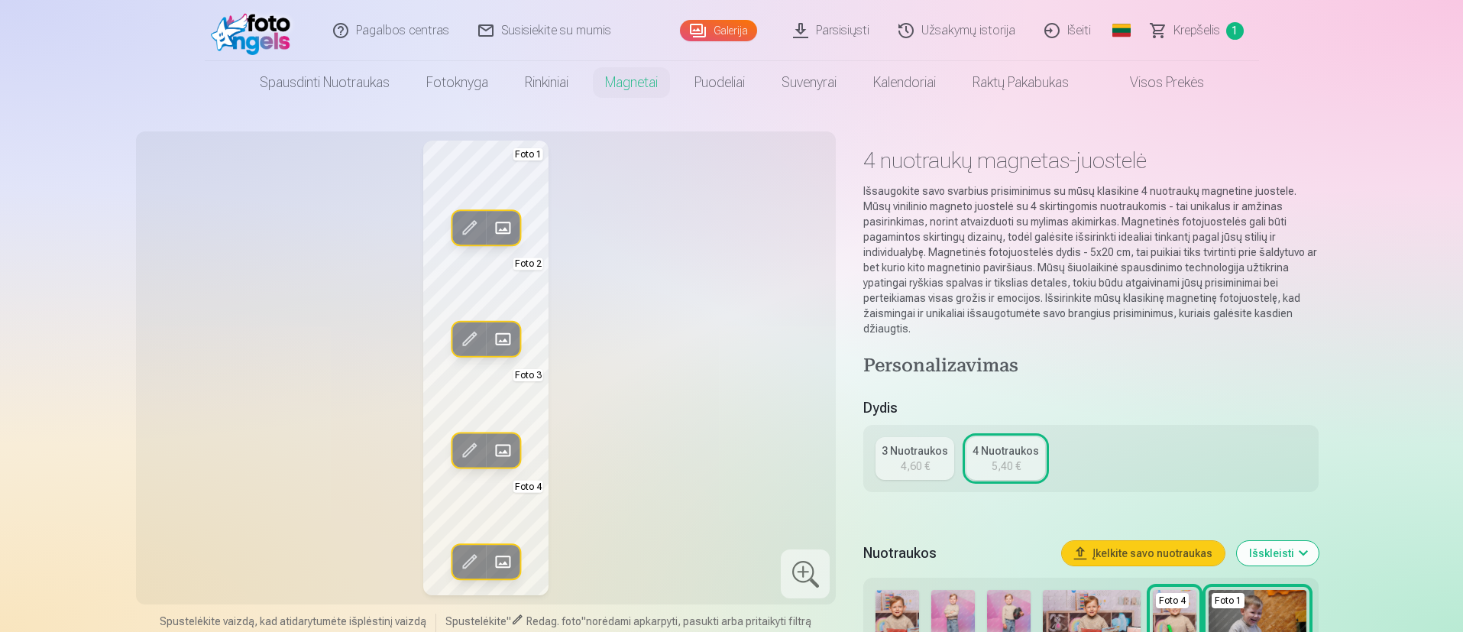
click at [507, 420] on span at bounding box center [502, 450] width 24 height 24
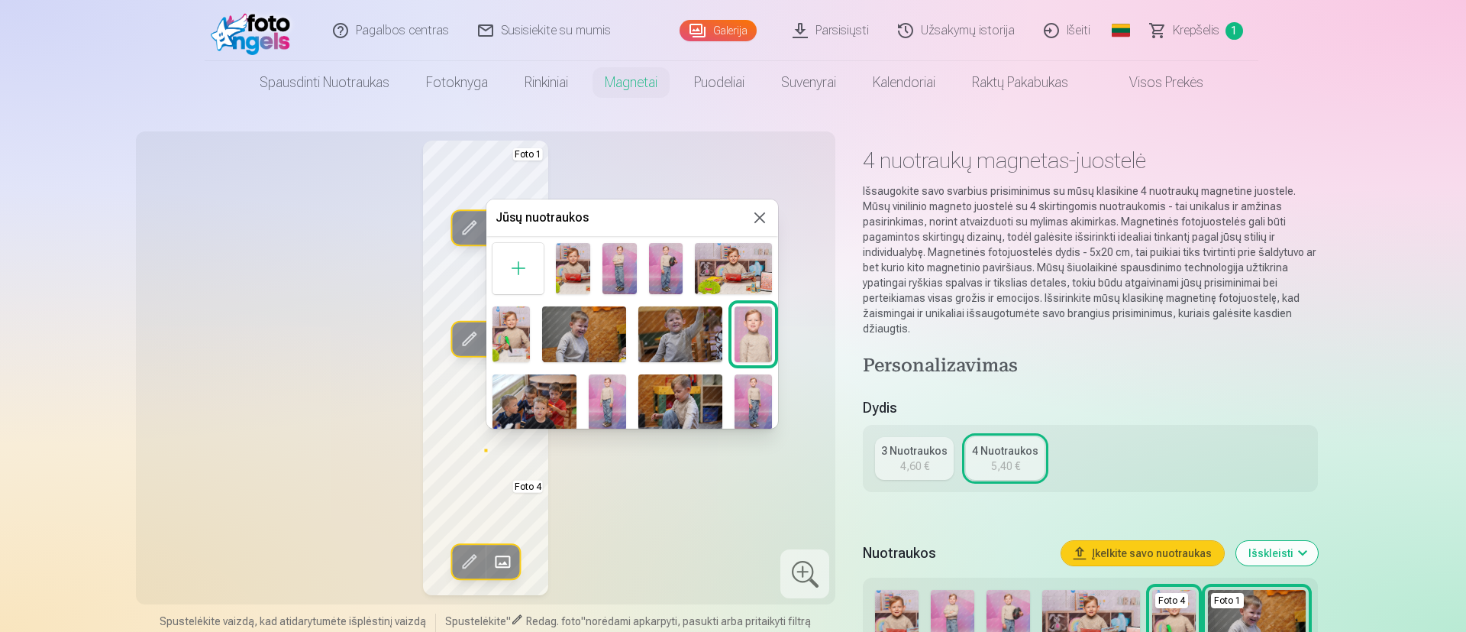
scroll to position [0, 0]
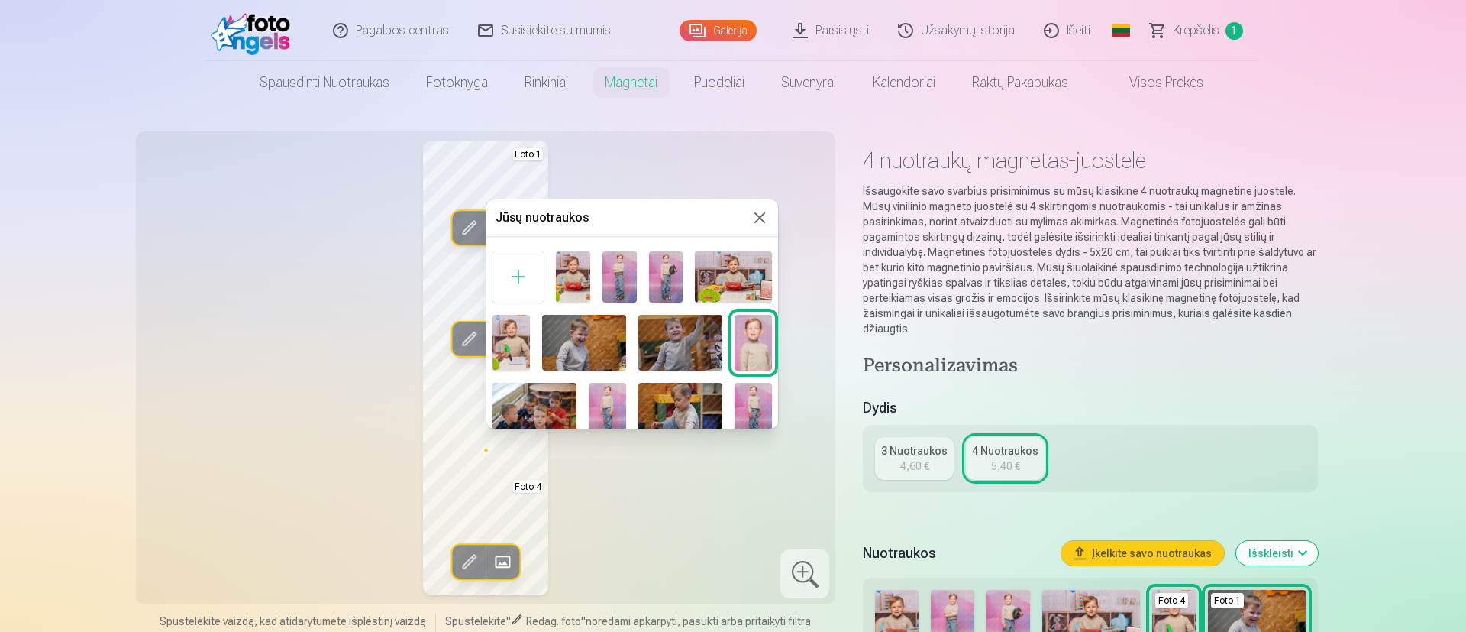
click at [672, 286] on img at bounding box center [666, 276] width 34 height 51
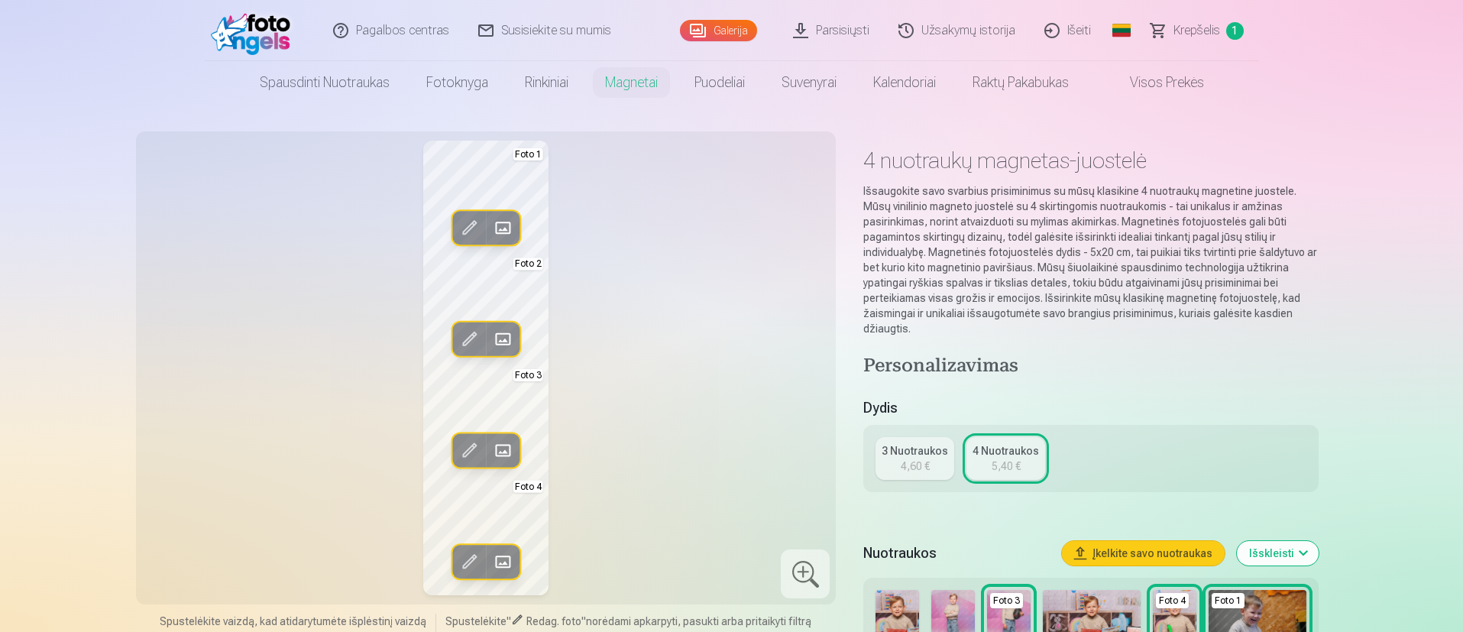
click at [674, 420] on div "Redag. foto Pakeisti Foto 1 Redag. foto Pakeisti Foto 2 Redag. foto Pakeisti Fo…" at bounding box center [486, 368] width 682 height 454
click at [465, 420] on span at bounding box center [469, 561] width 24 height 24
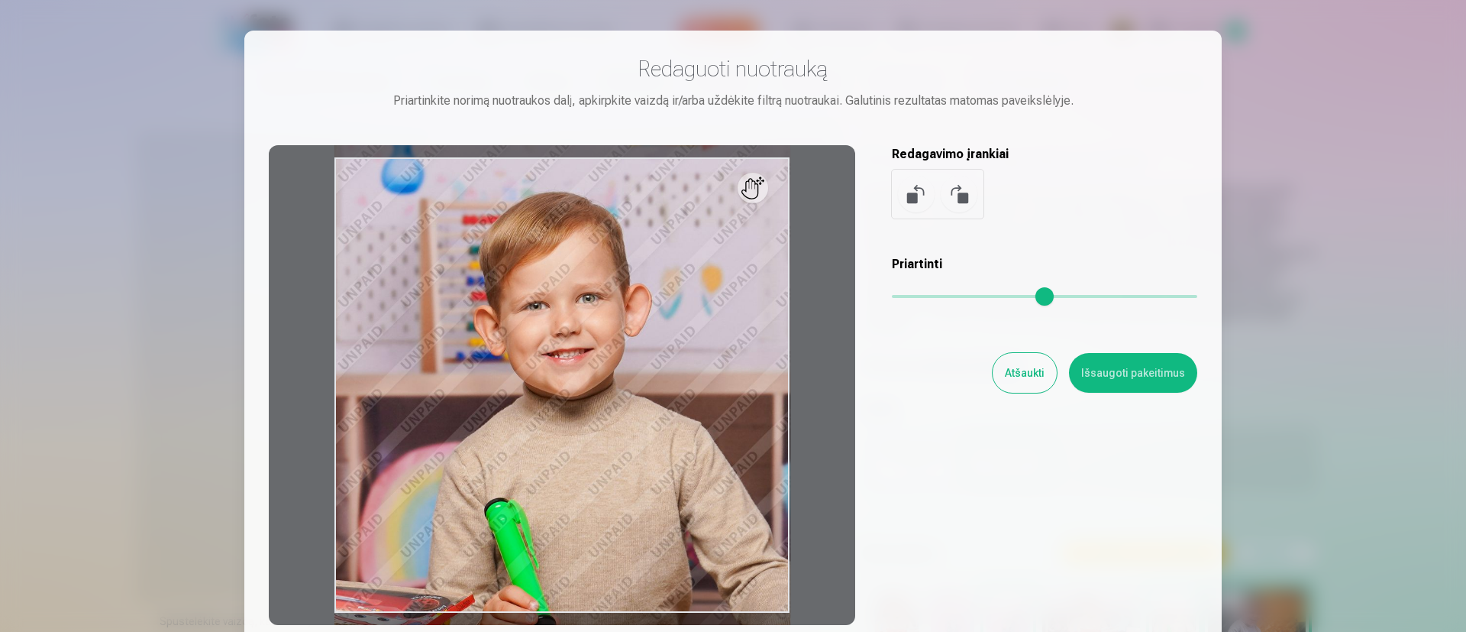
click at [973, 370] on button "Atšaukti" at bounding box center [1025, 373] width 64 height 40
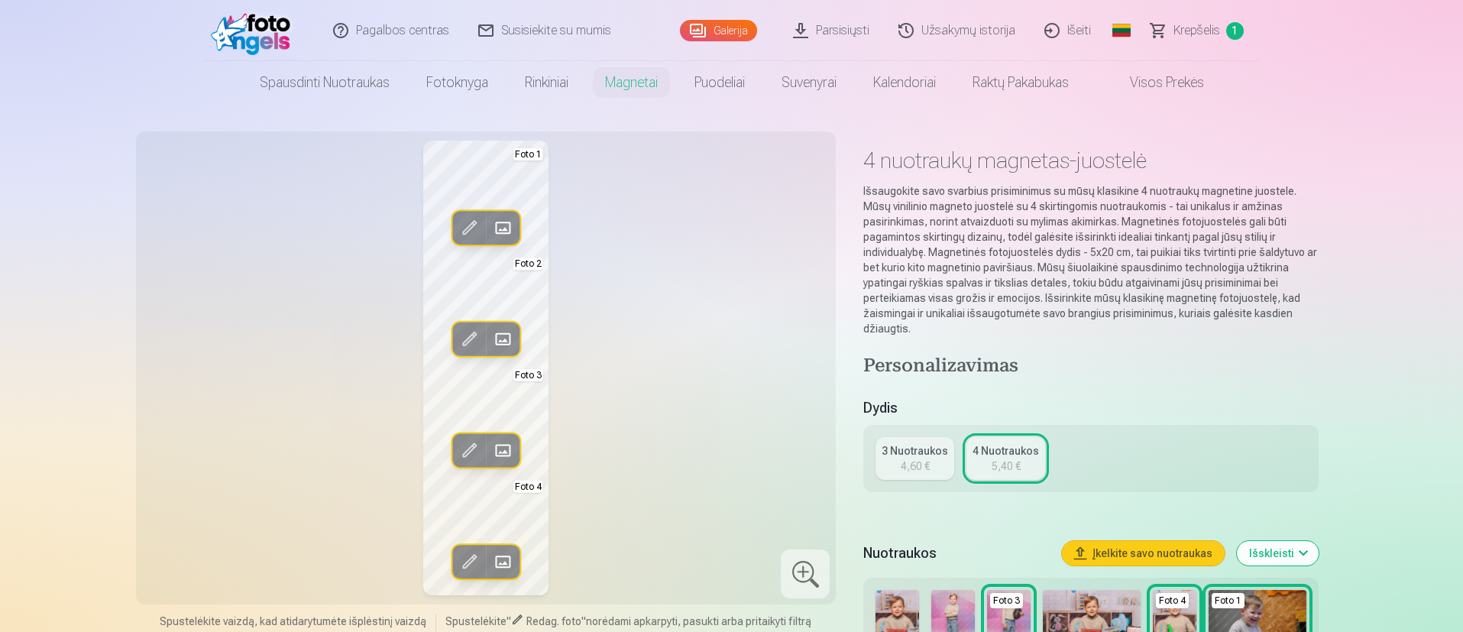
click at [907, 420] on div "3 Nuotraukos" at bounding box center [914, 450] width 66 height 15
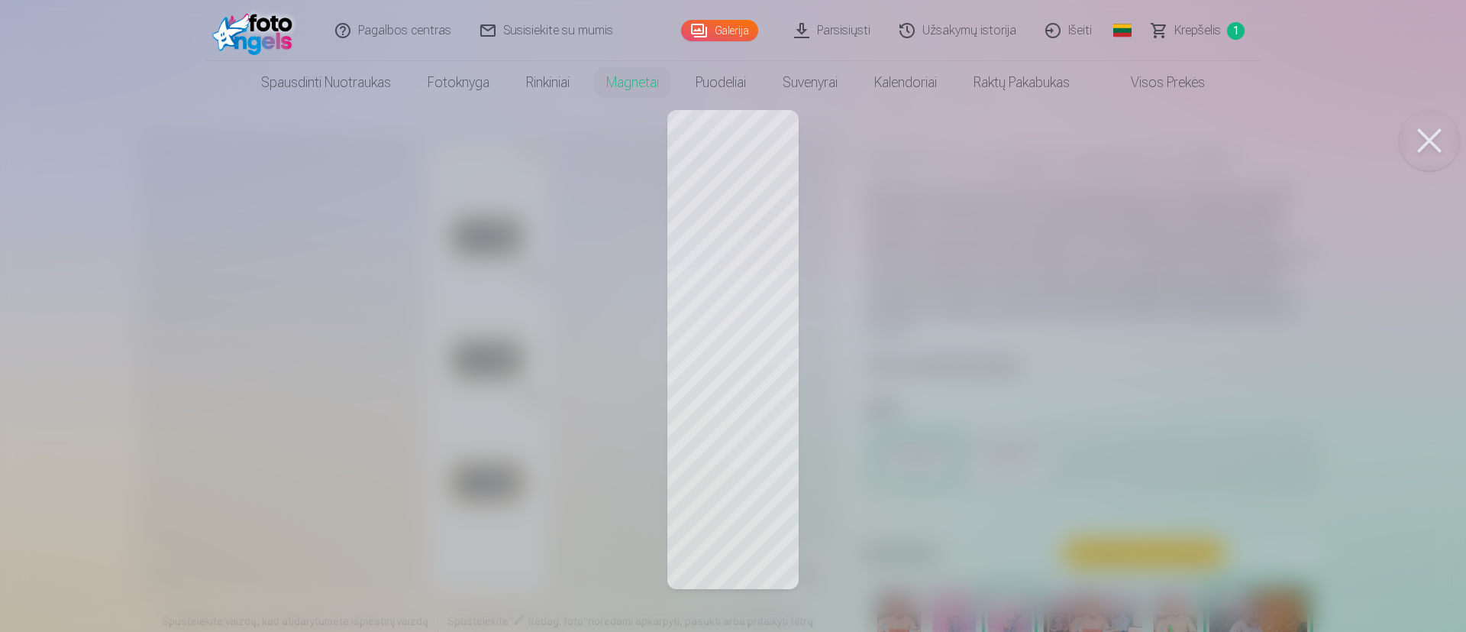
click at [733, 420] on div at bounding box center [733, 316] width 1466 height 632
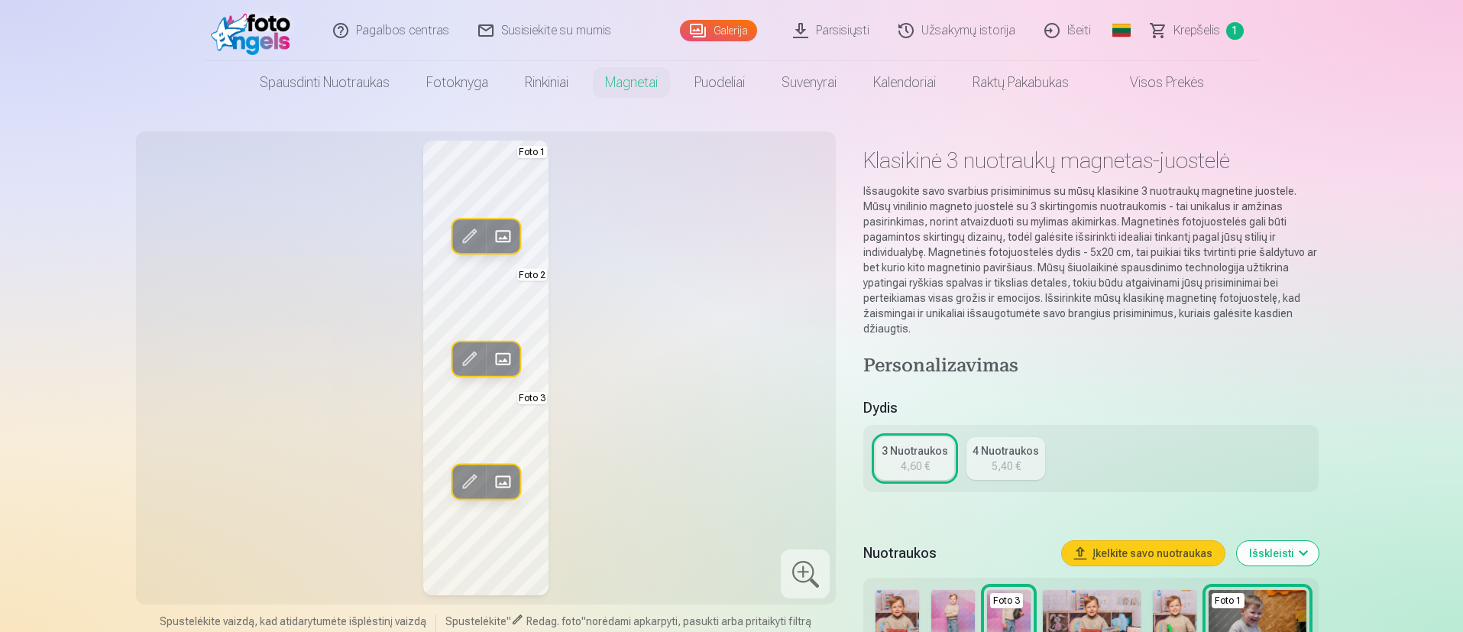
click at [505, 420] on span at bounding box center [502, 481] width 24 height 24
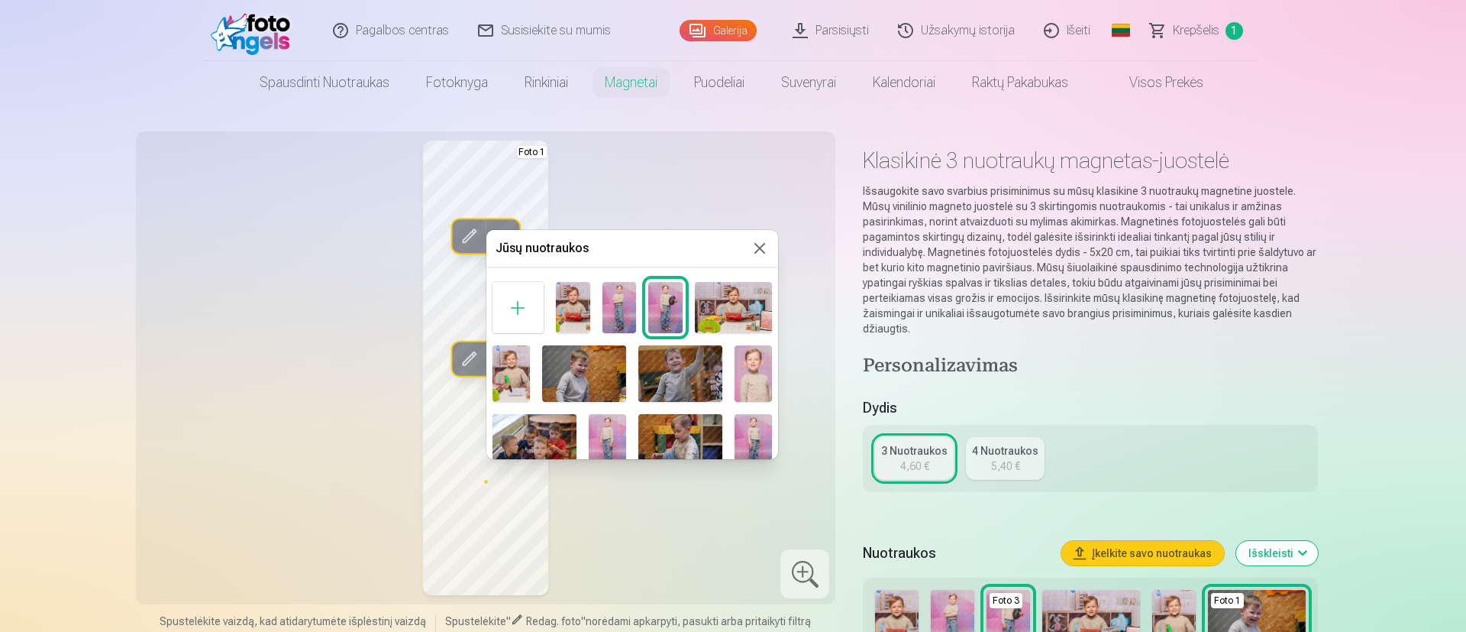
click at [684, 373] on img at bounding box center [681, 373] width 84 height 56
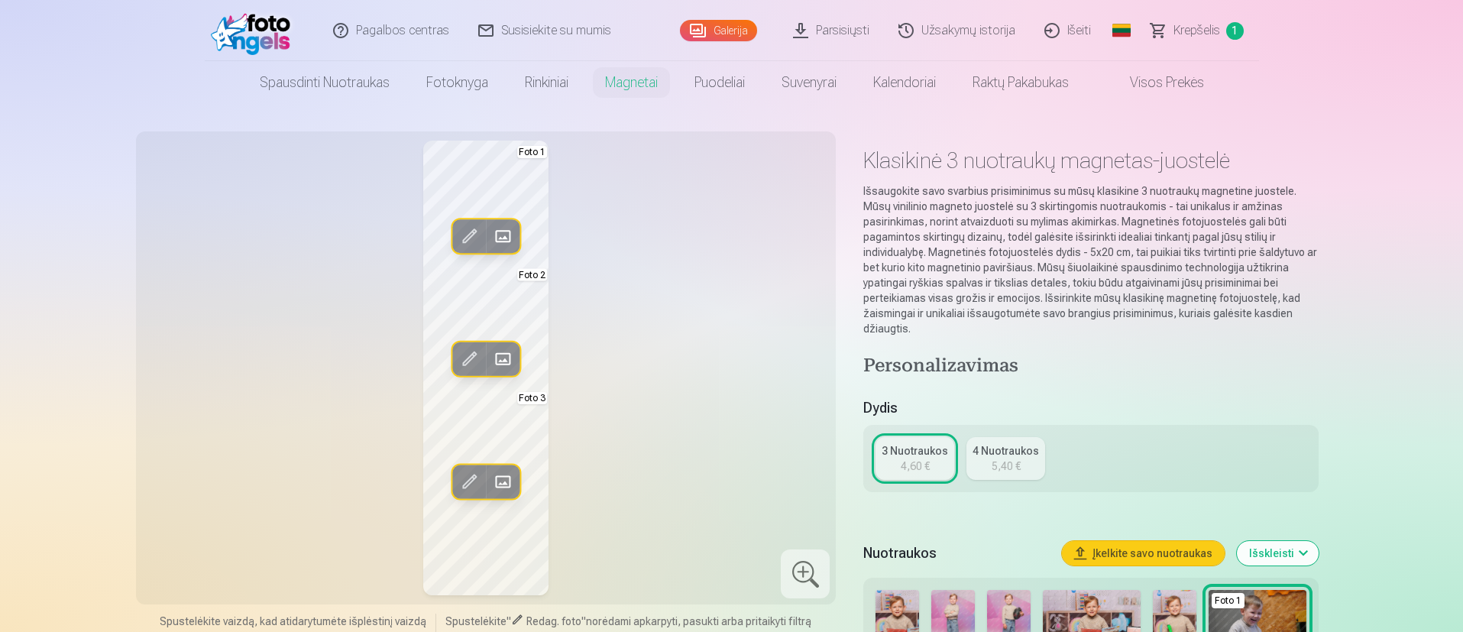
click at [505, 420] on span at bounding box center [502, 481] width 24 height 24
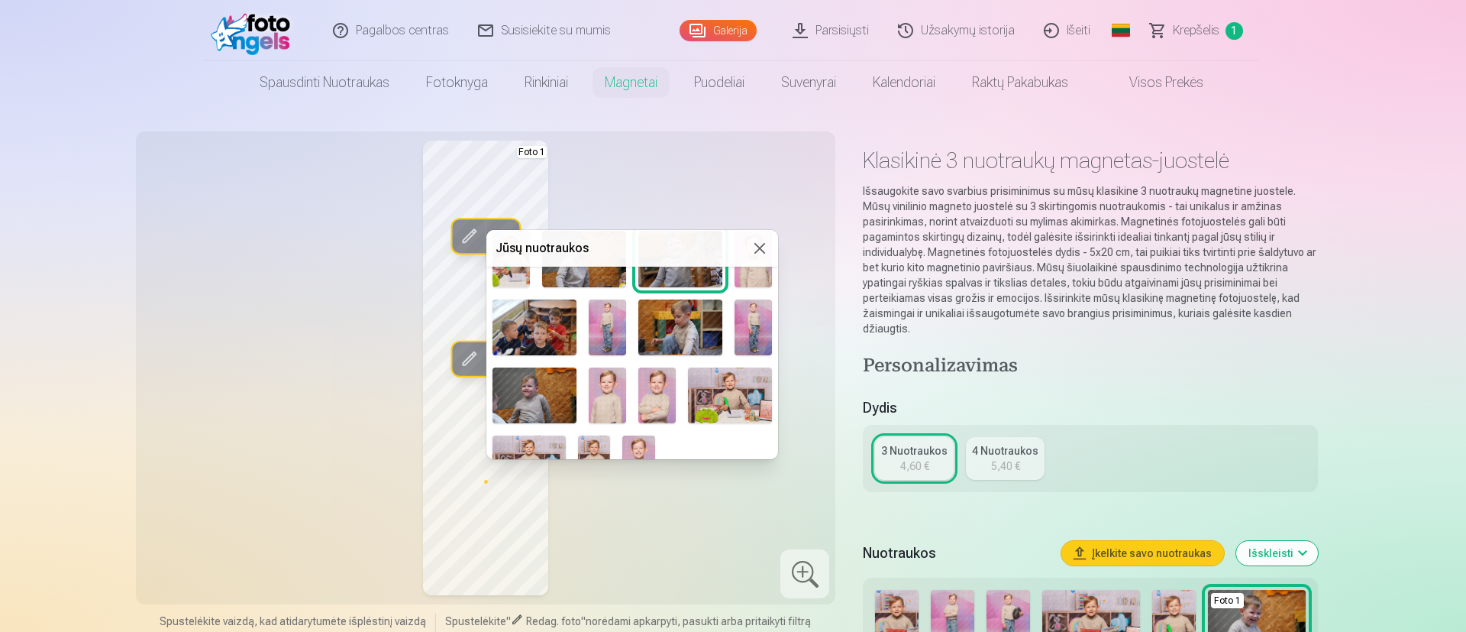
scroll to position [143, 0]
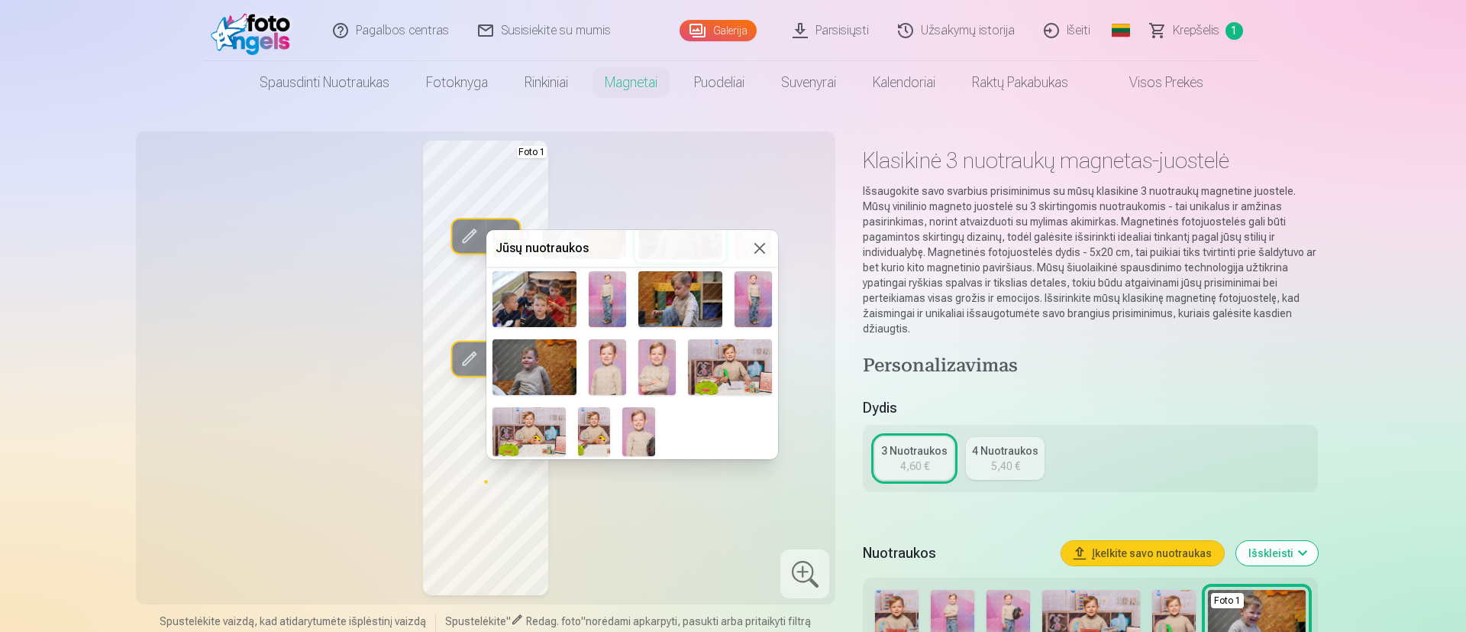
click at [546, 364] on img at bounding box center [535, 367] width 84 height 56
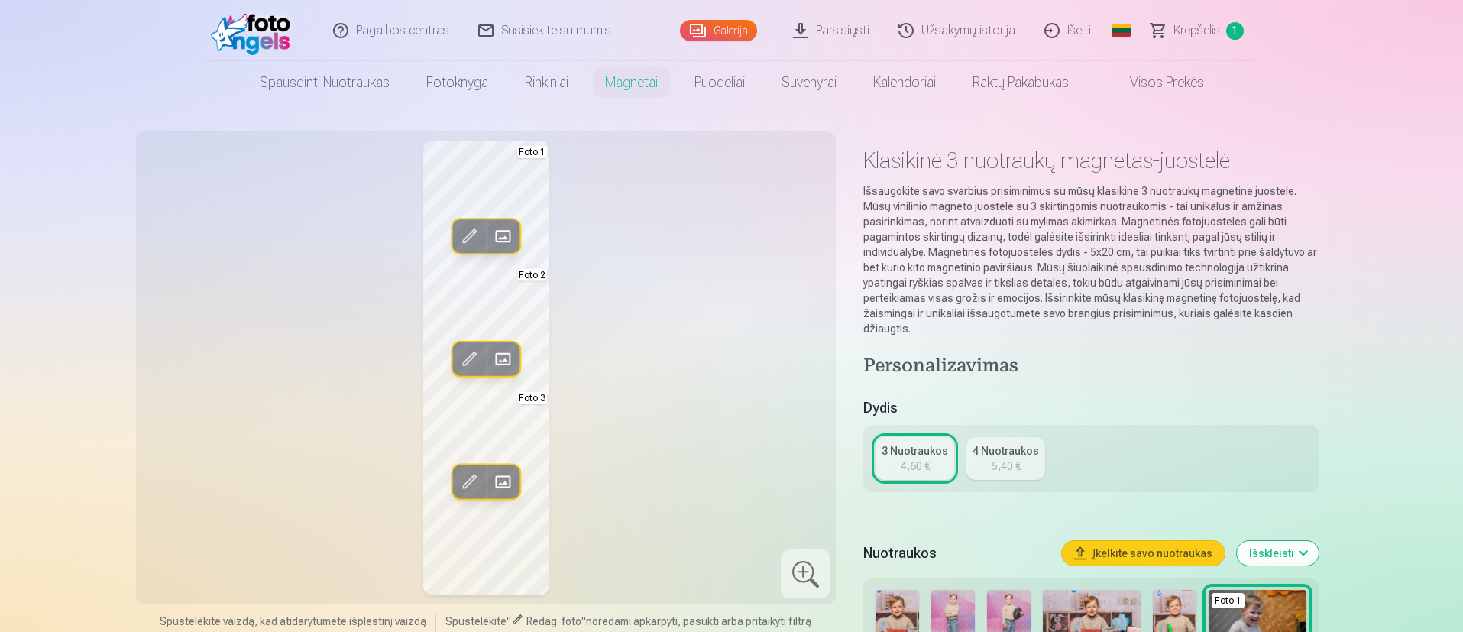
click at [503, 420] on span at bounding box center [502, 481] width 24 height 24
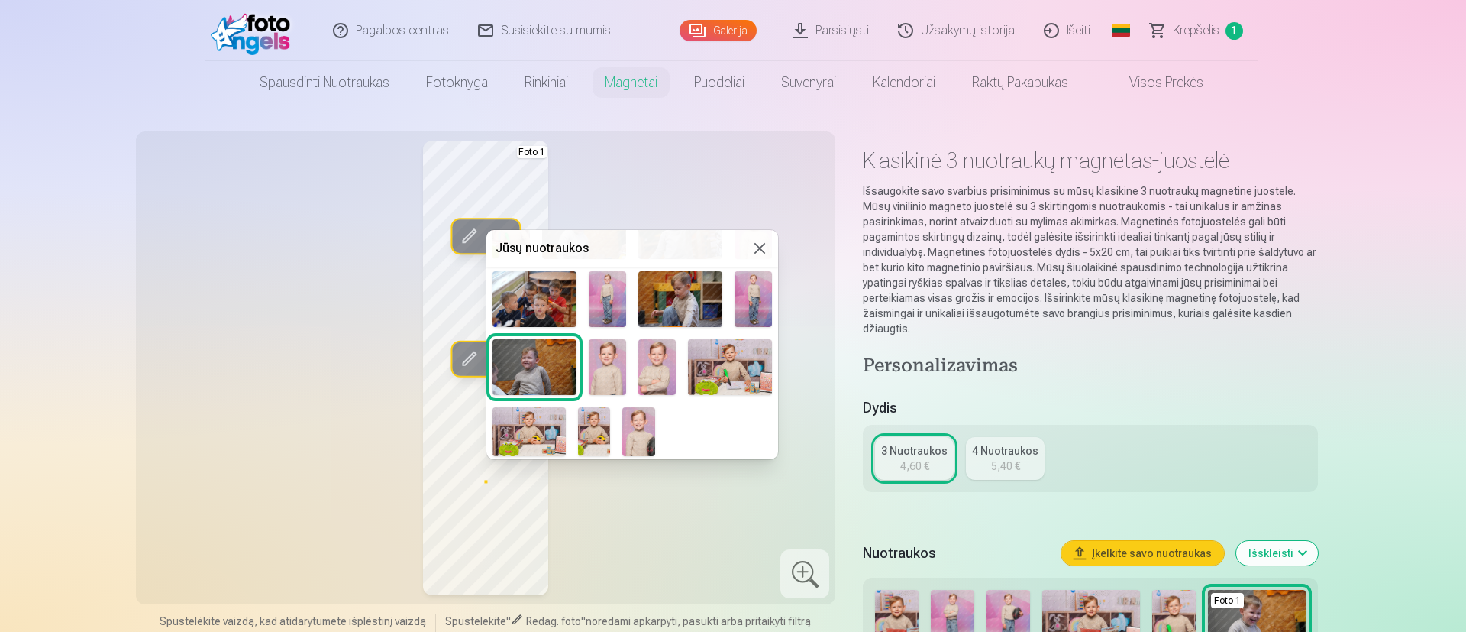
click at [652, 361] on img at bounding box center [657, 367] width 37 height 56
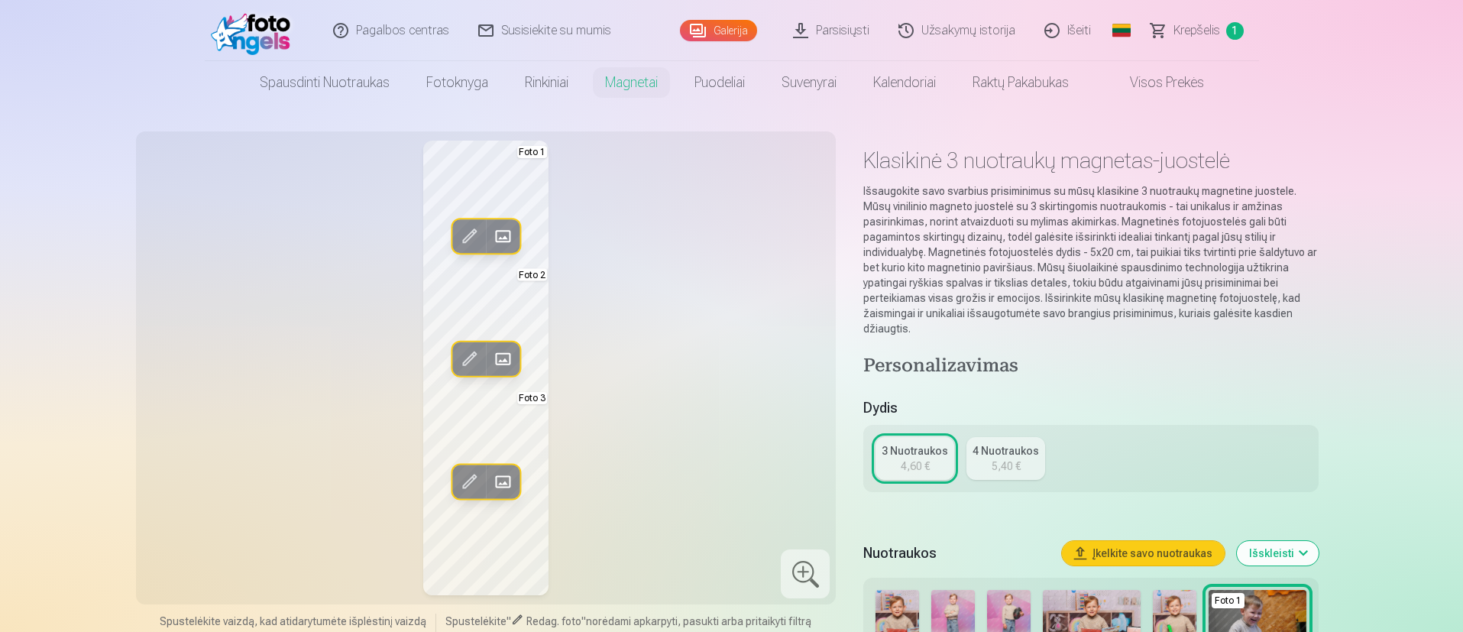
click at [475, 420] on span at bounding box center [469, 481] width 24 height 24
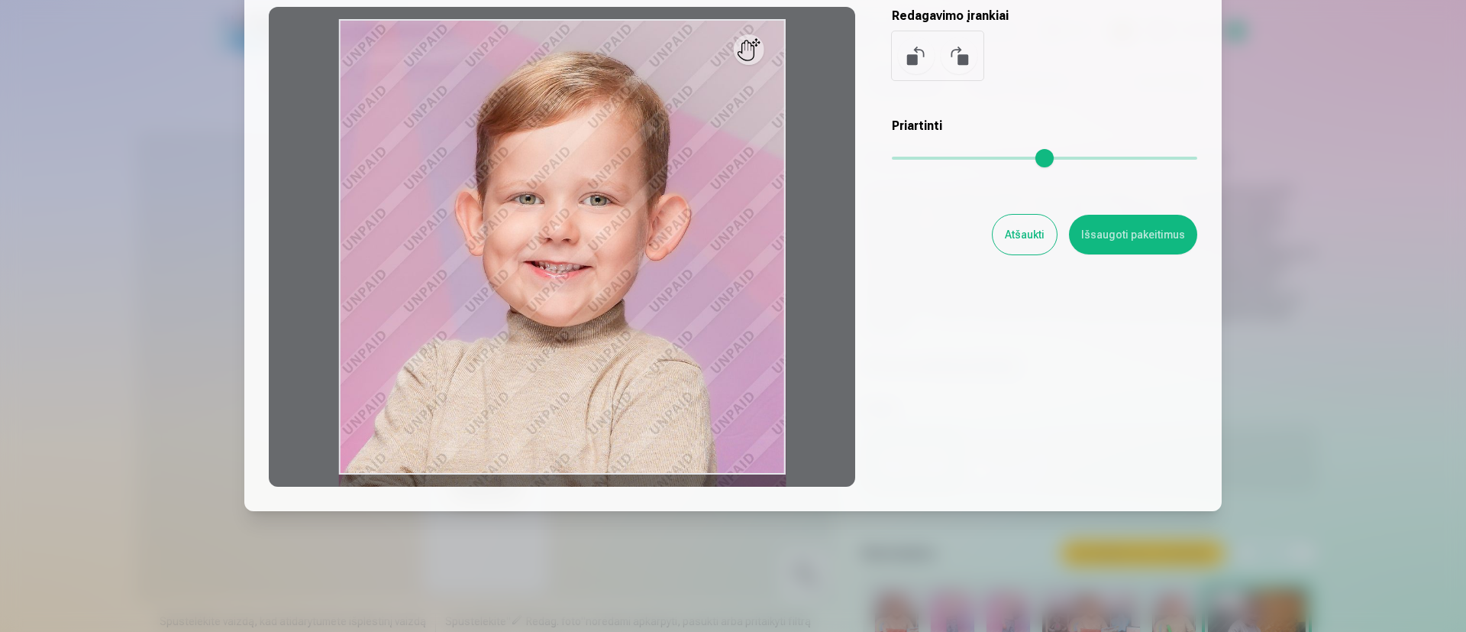
scroll to position [140, 0]
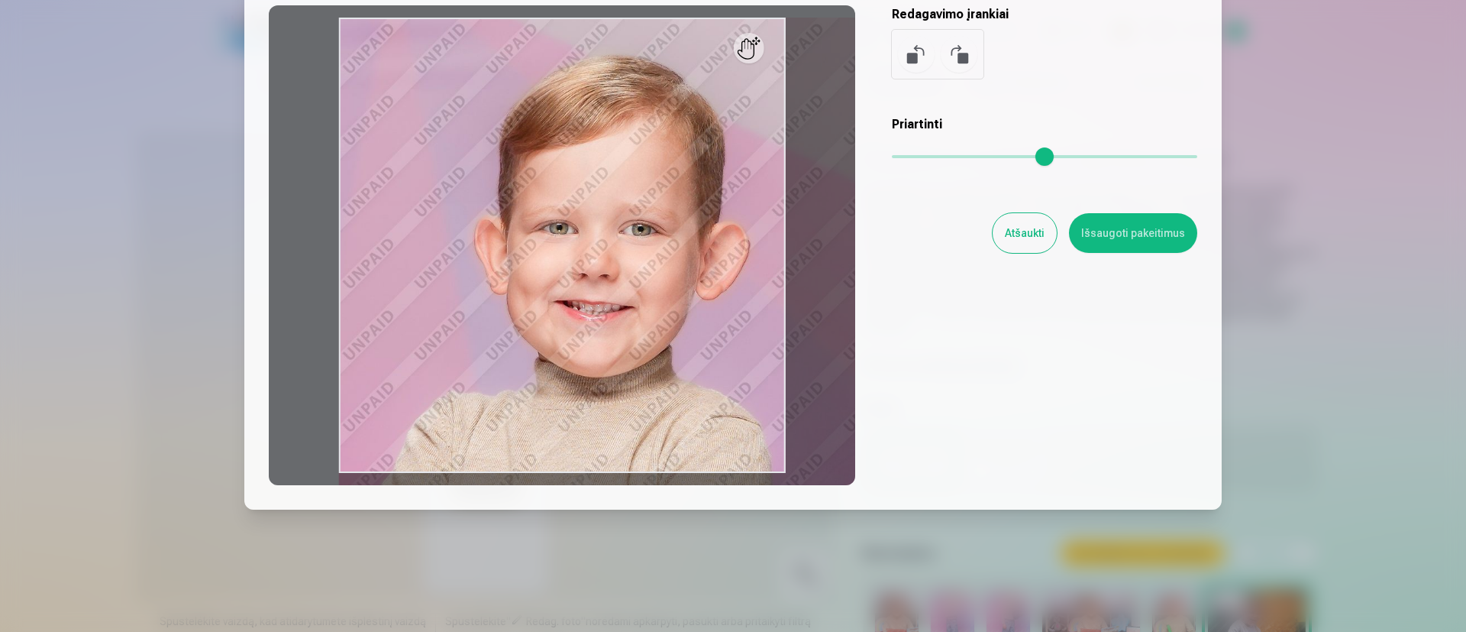
type input "*"
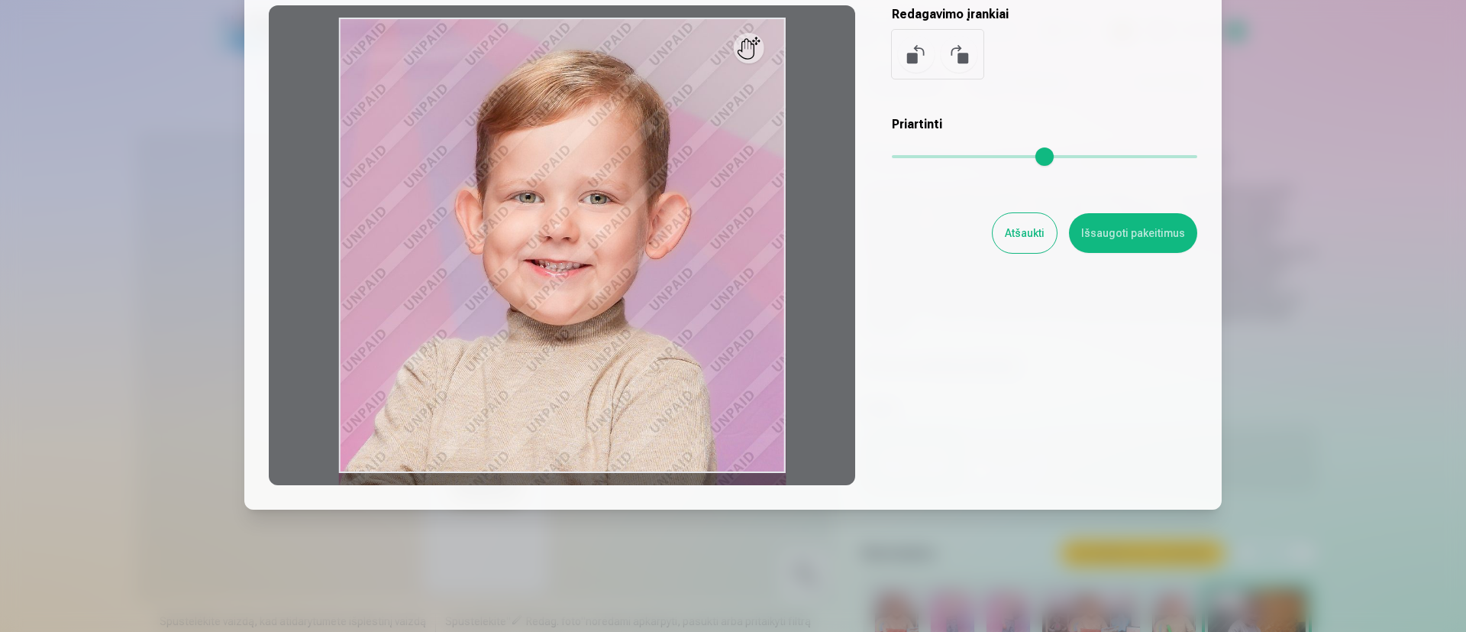
drag, startPoint x: 901, startPoint y: 157, endPoint x: 858, endPoint y: 157, distance: 43.5
click at [892, 156] on input "range" at bounding box center [1045, 156] width 306 height 3
click at [973, 226] on button "Atšaukti" at bounding box center [1025, 233] width 64 height 40
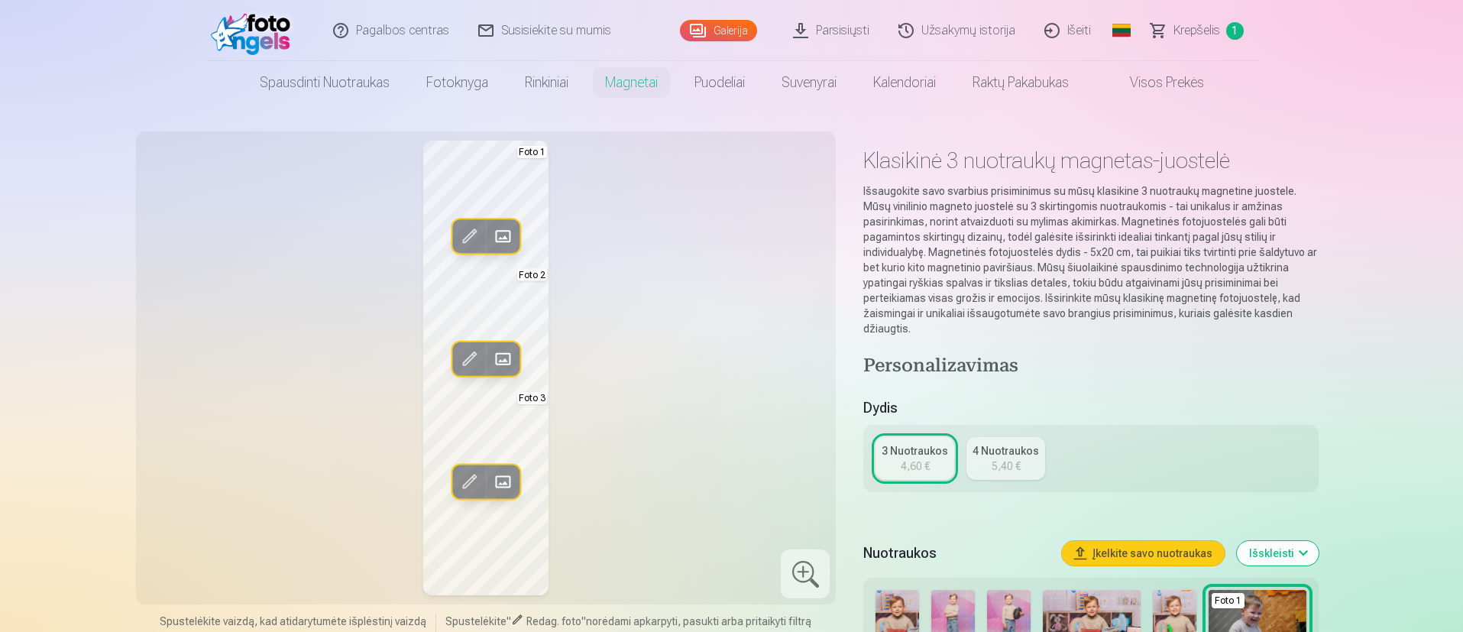
click at [506, 420] on span at bounding box center [502, 481] width 24 height 24
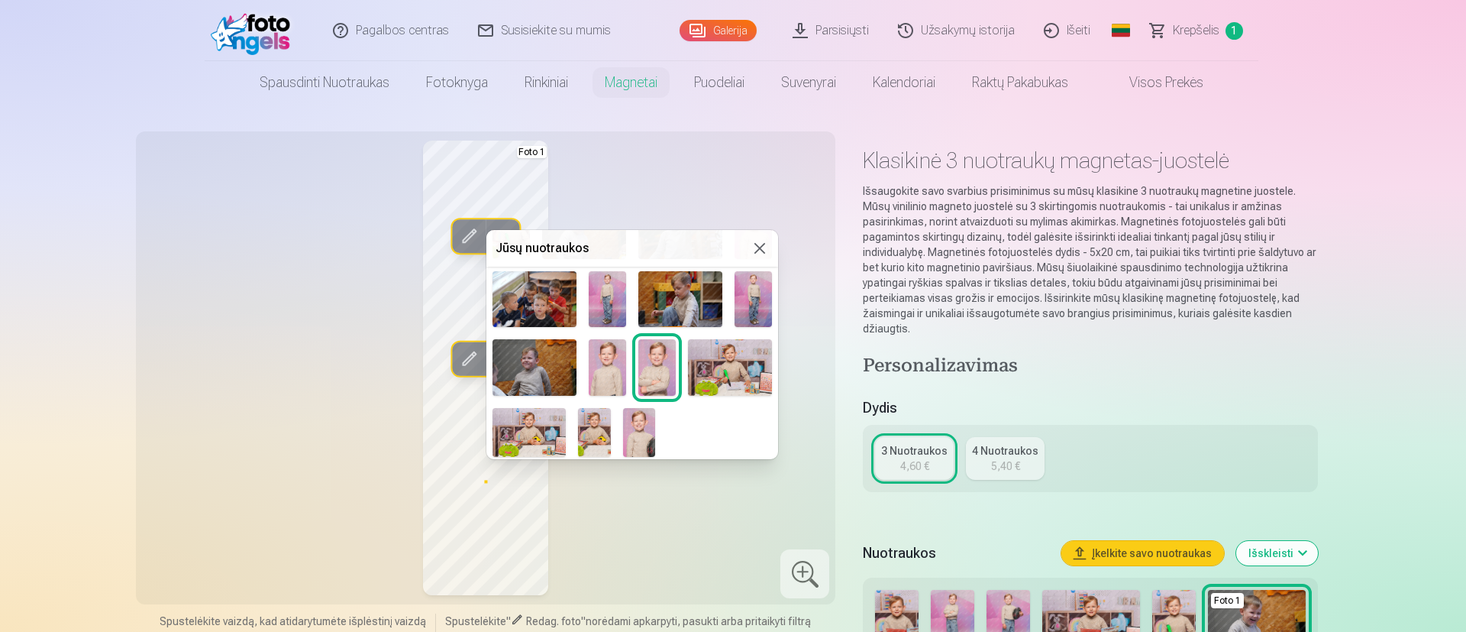
scroll to position [28, 0]
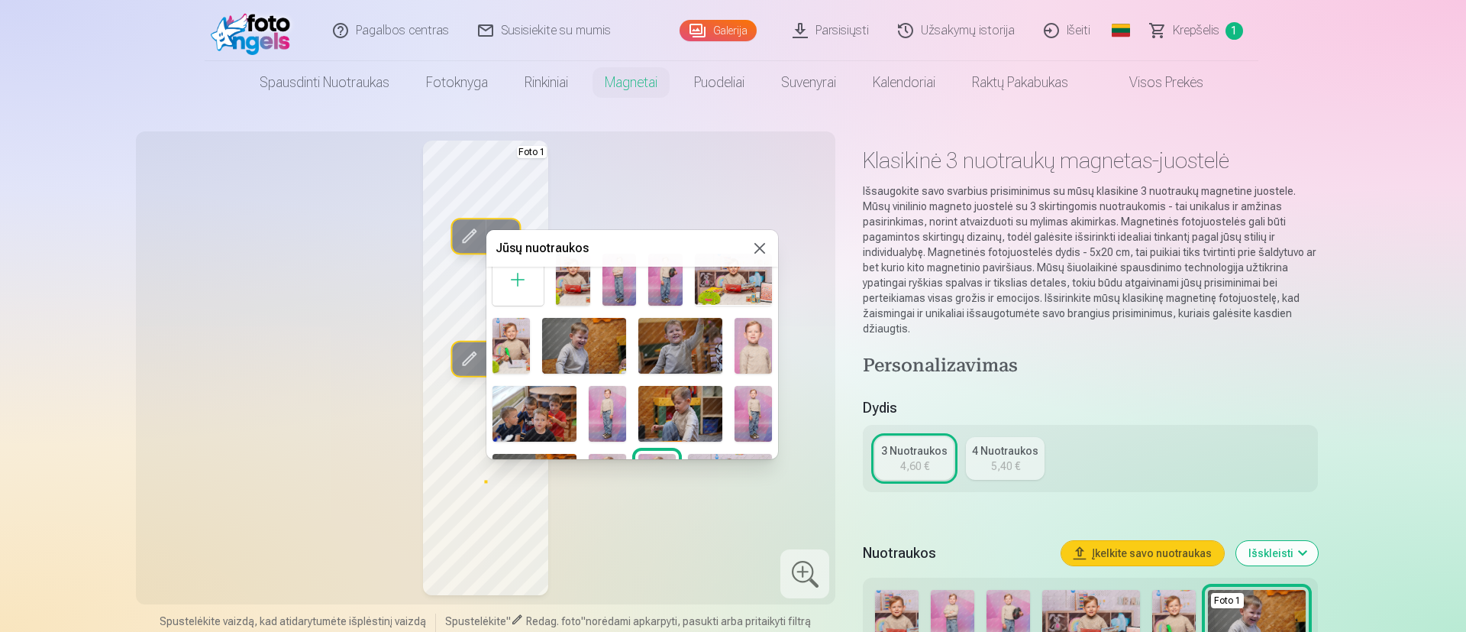
click at [693, 412] on img at bounding box center [681, 414] width 84 height 56
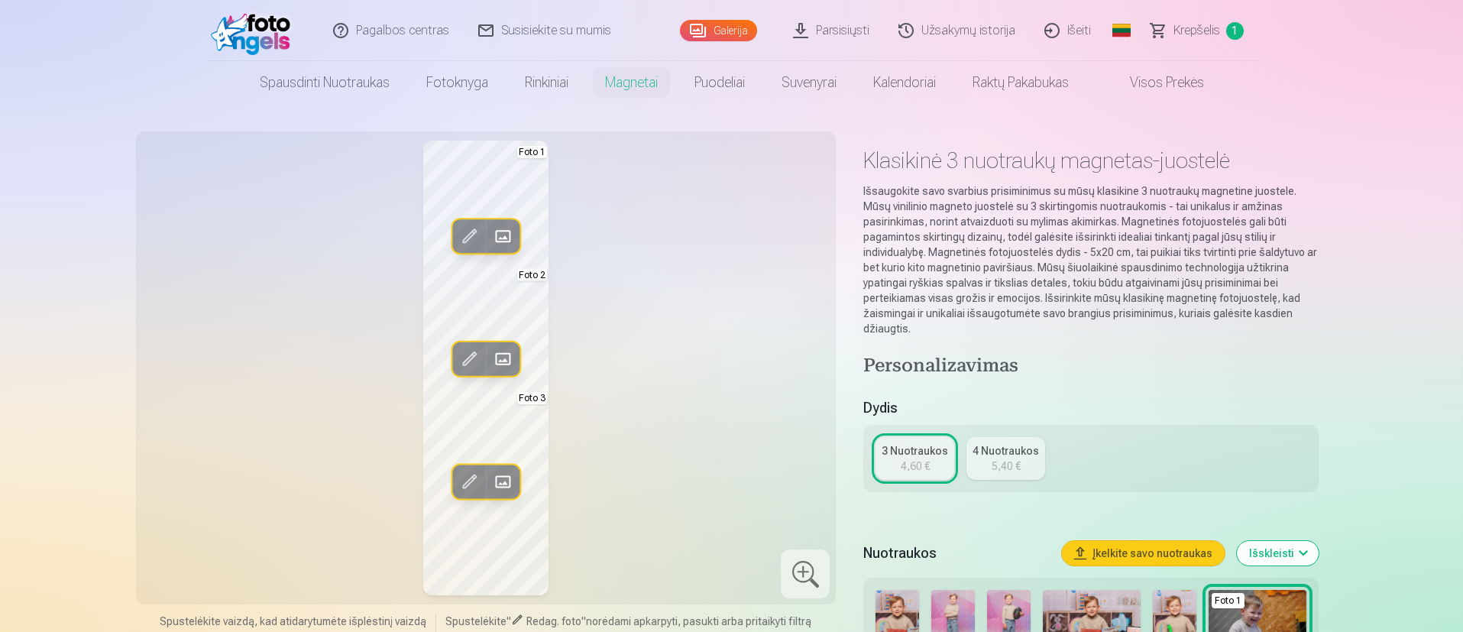
click at [507, 420] on span at bounding box center [502, 481] width 24 height 24
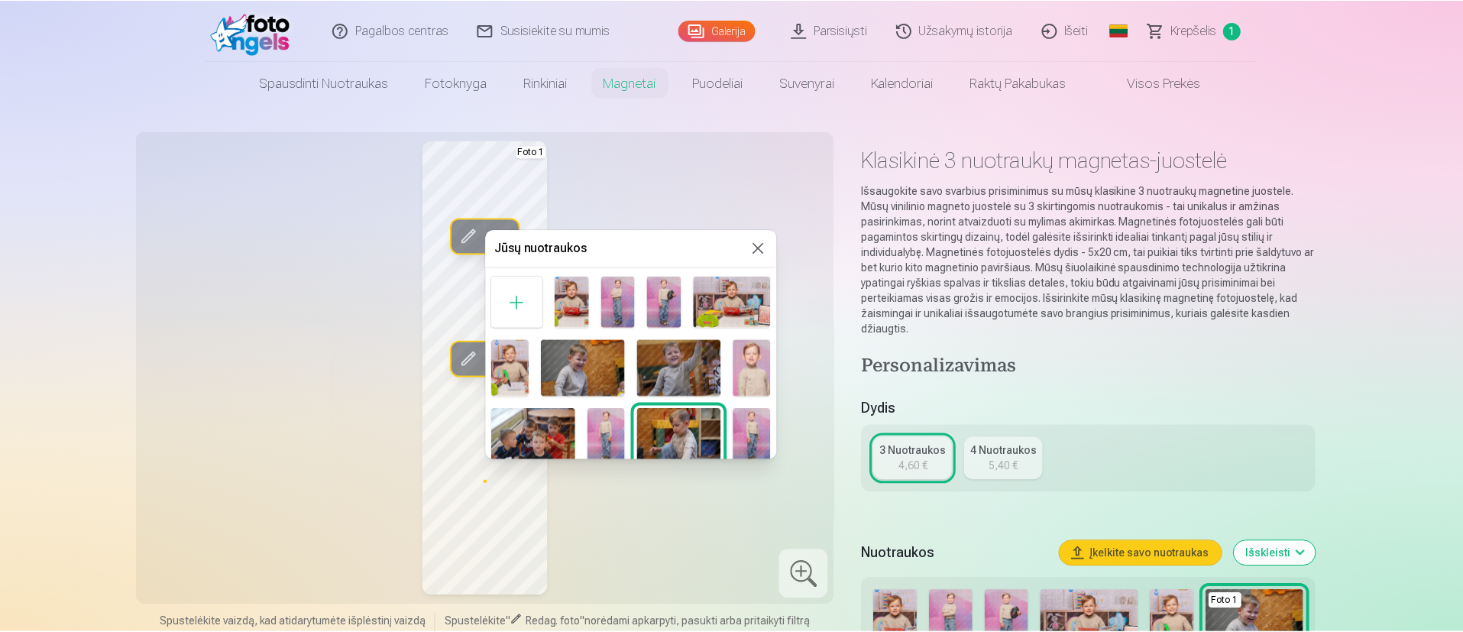
scroll to position [0, 0]
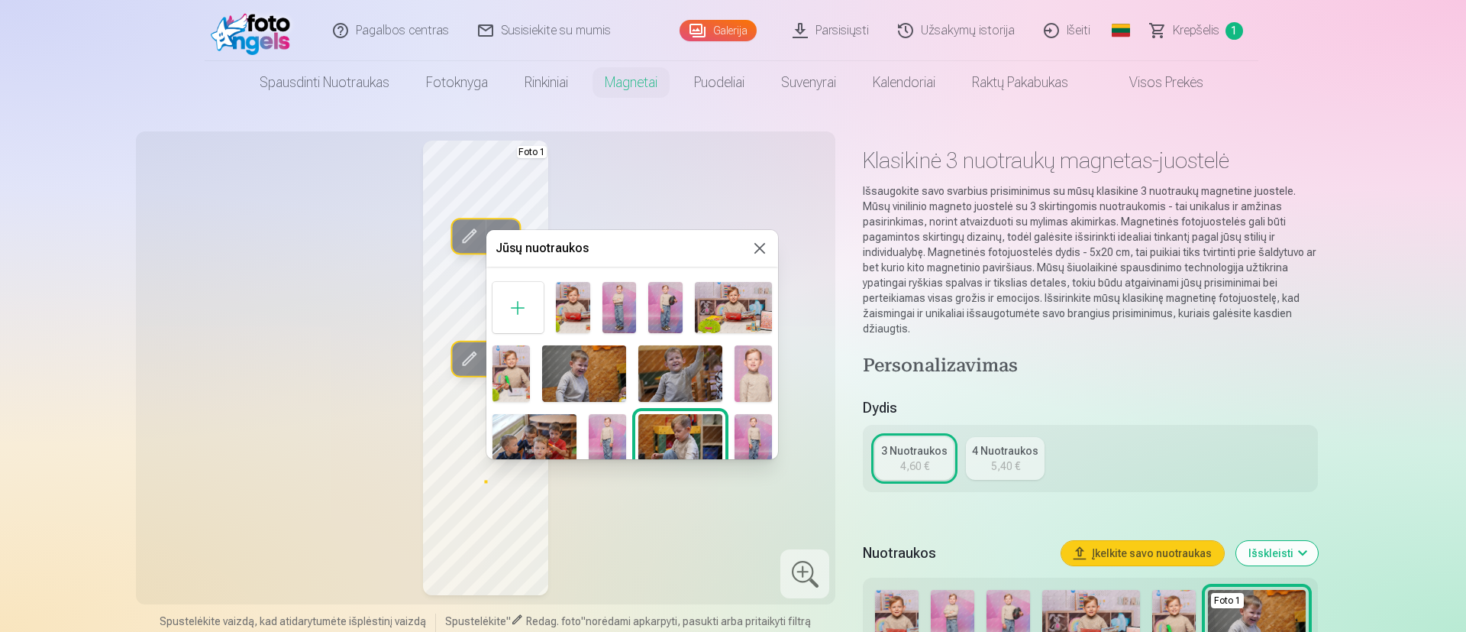
click at [660, 309] on img at bounding box center [665, 307] width 34 height 51
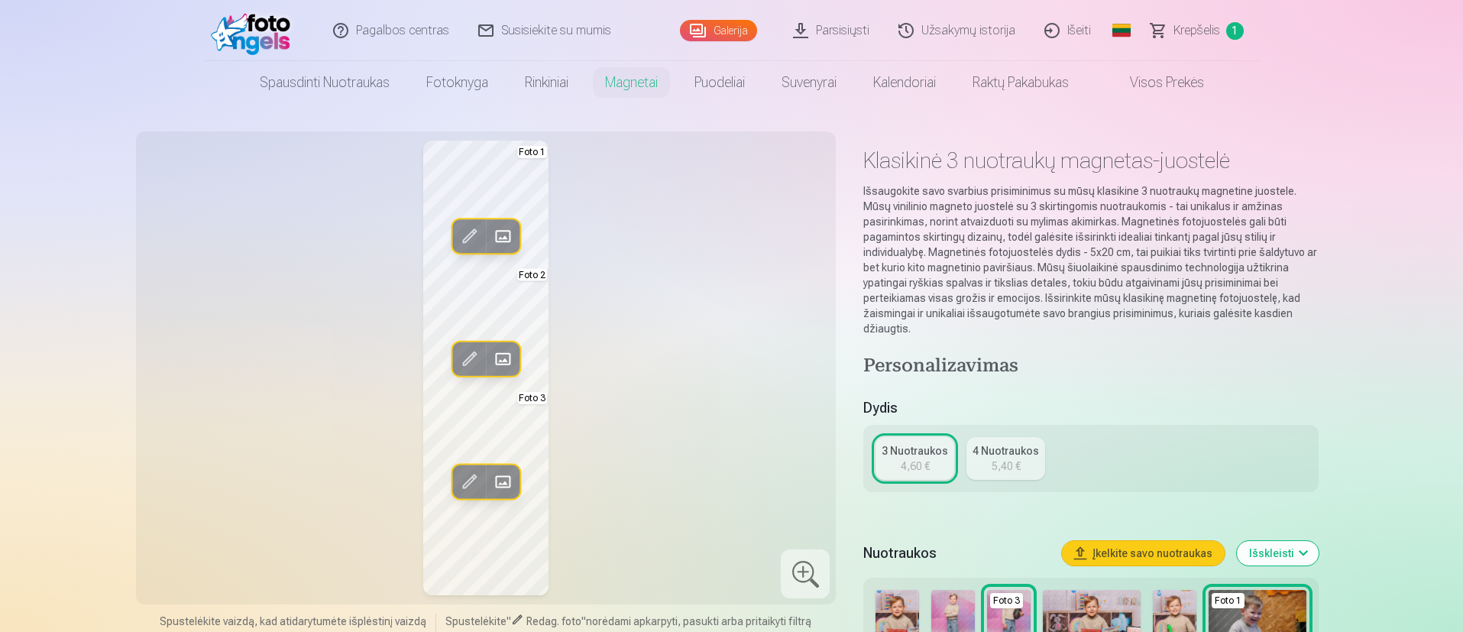
click at [643, 420] on div "Redag. foto Pakeisti Foto 1 Redag. foto Pakeisti Foto 2 Redag. foto Pakeisti Fo…" at bounding box center [486, 368] width 682 height 454
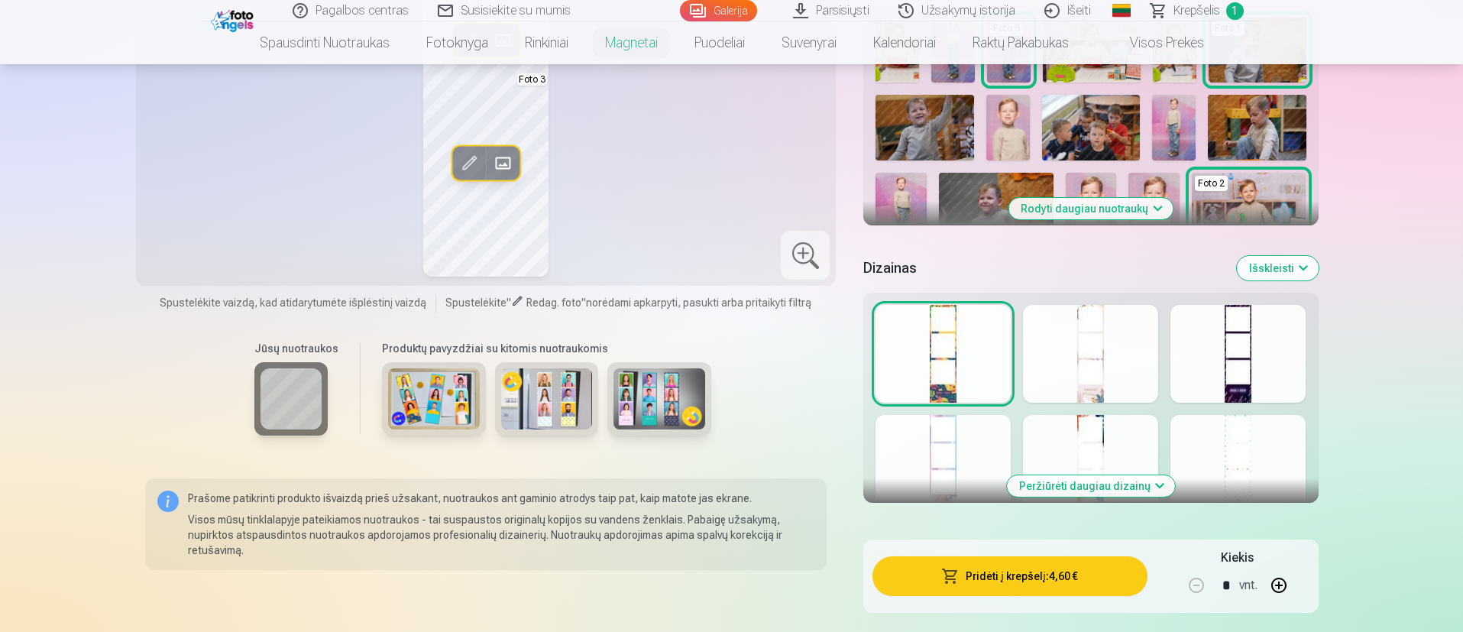
scroll to position [573, 0]
click at [973, 367] on div at bounding box center [1090, 353] width 135 height 98
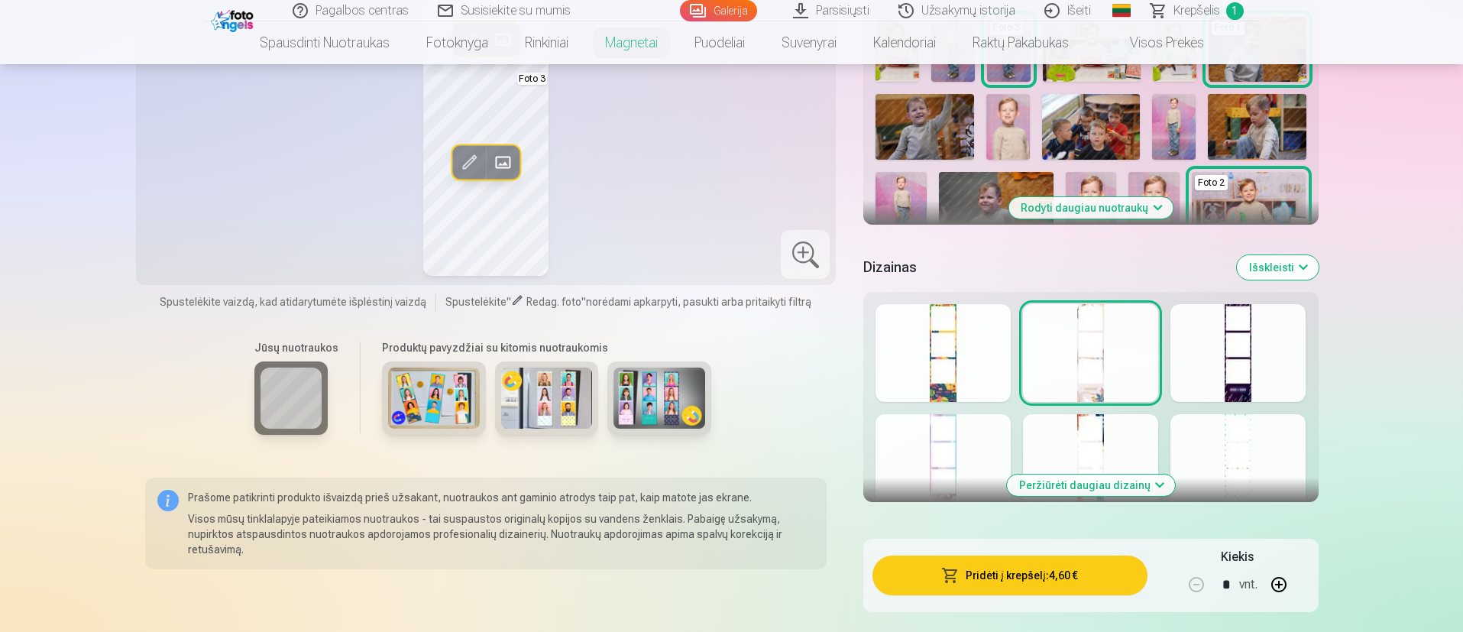
click at [973, 420] on button "Peržiūrėti daugiau dizainų" at bounding box center [1091, 484] width 168 height 21
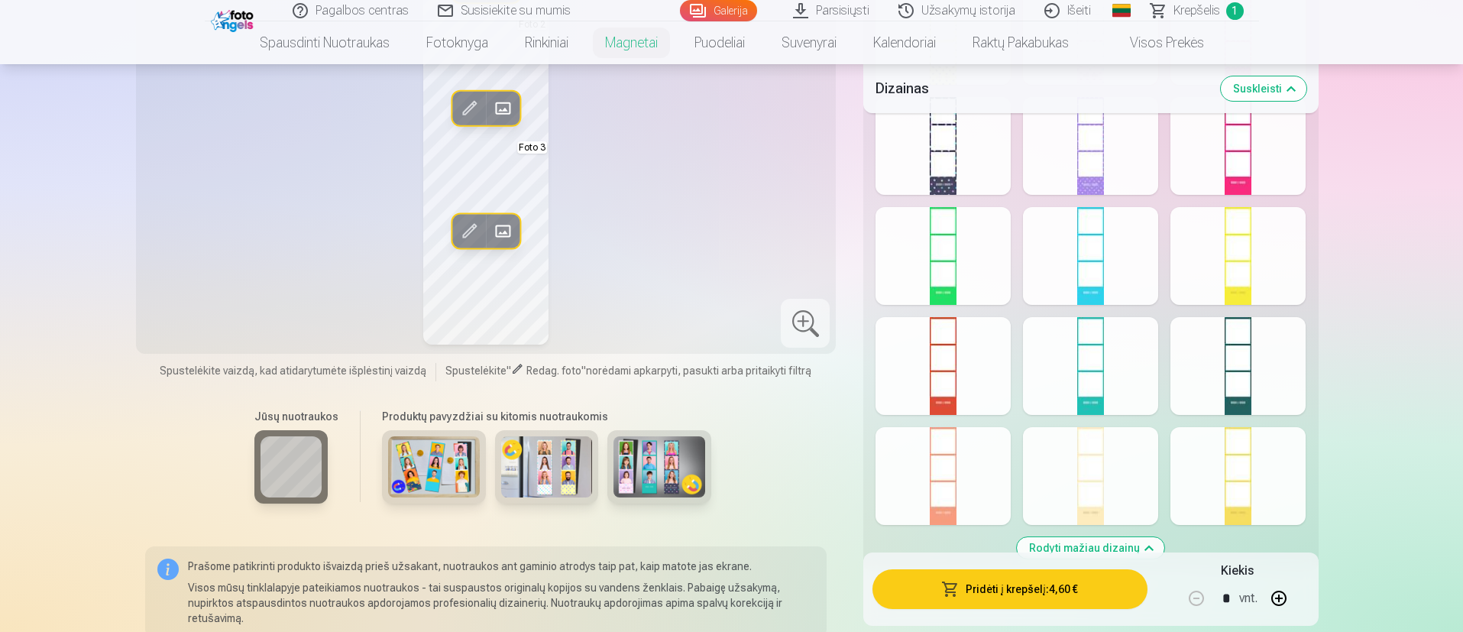
scroll to position [1146, 0]
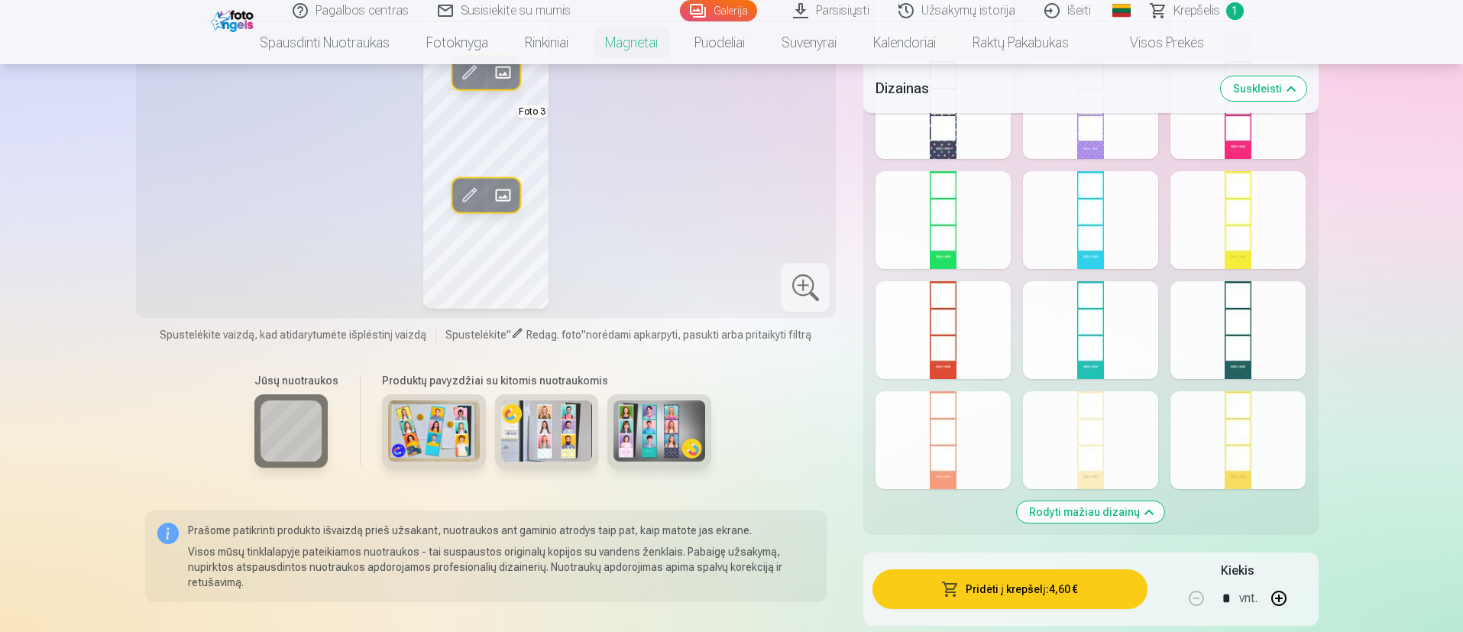
click at [939, 128] on div at bounding box center [942, 110] width 135 height 98
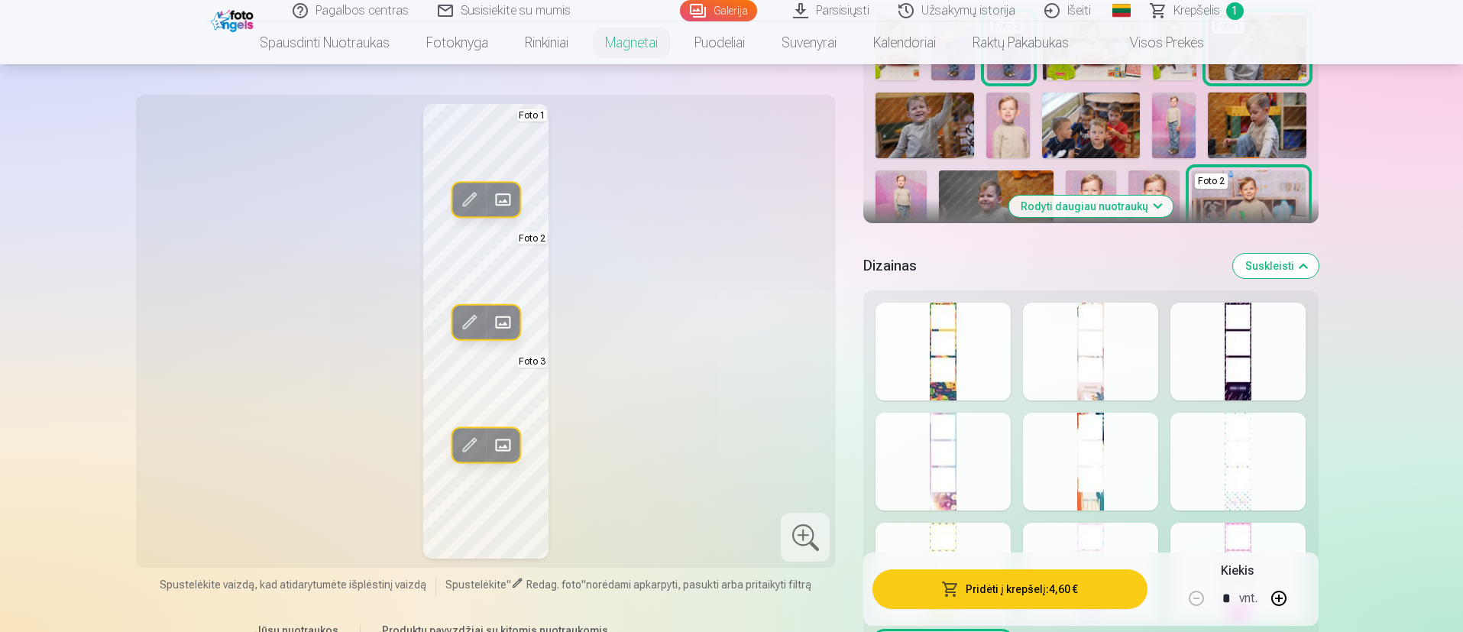
scroll to position [573, 0]
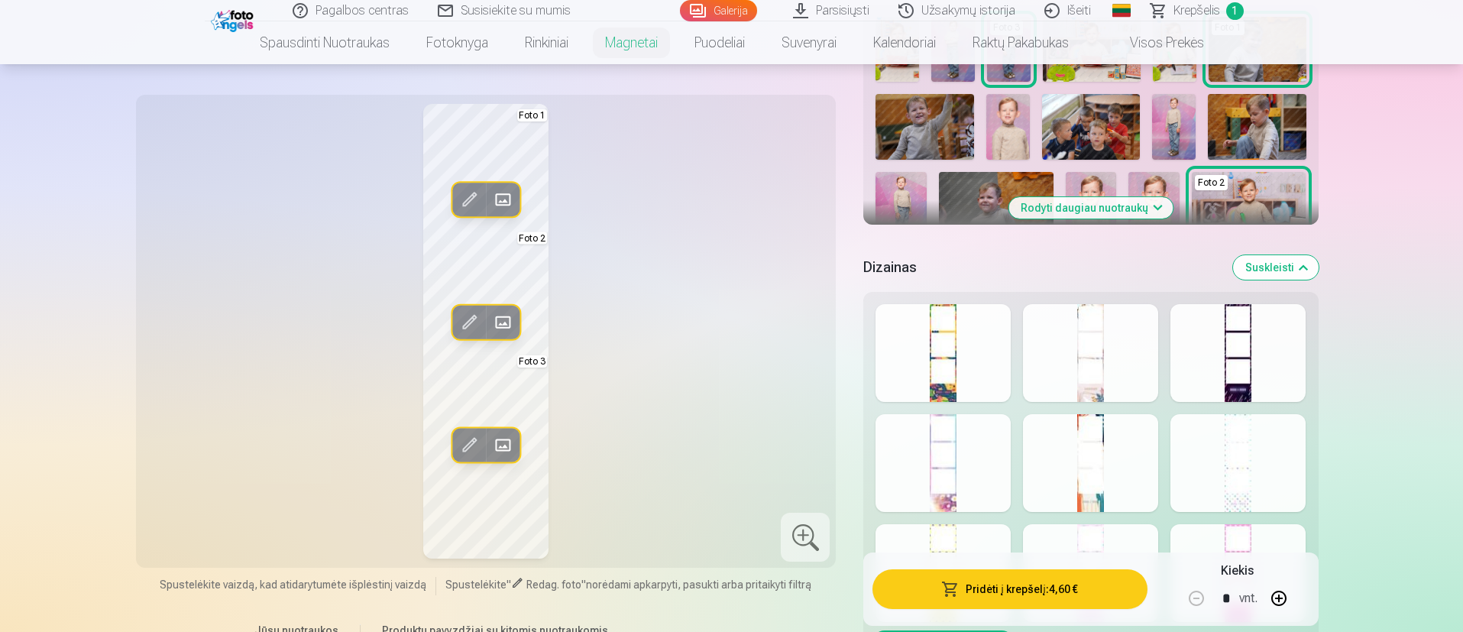
click at [973, 420] on div at bounding box center [1237, 463] width 135 height 98
click at [973, 382] on div at bounding box center [1237, 353] width 135 height 98
click at [966, 420] on div at bounding box center [942, 463] width 135 height 98
click at [973, 420] on div at bounding box center [1237, 463] width 135 height 98
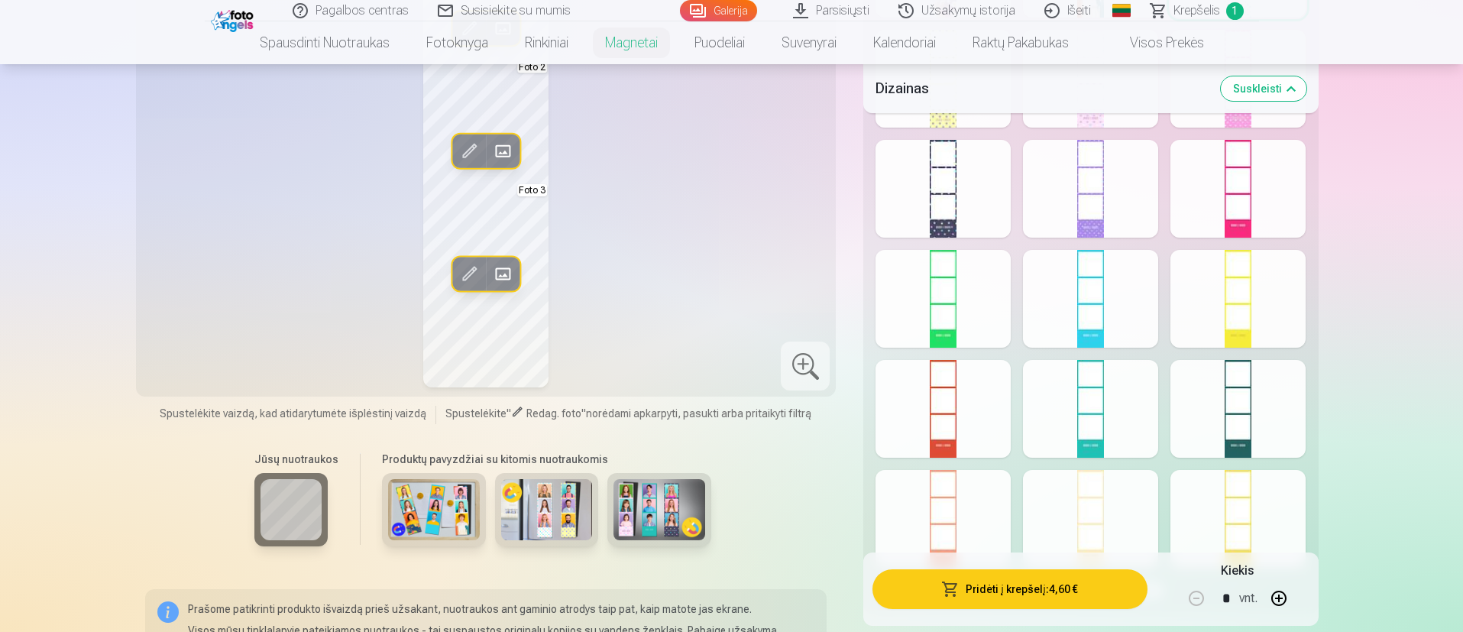
scroll to position [1031, 0]
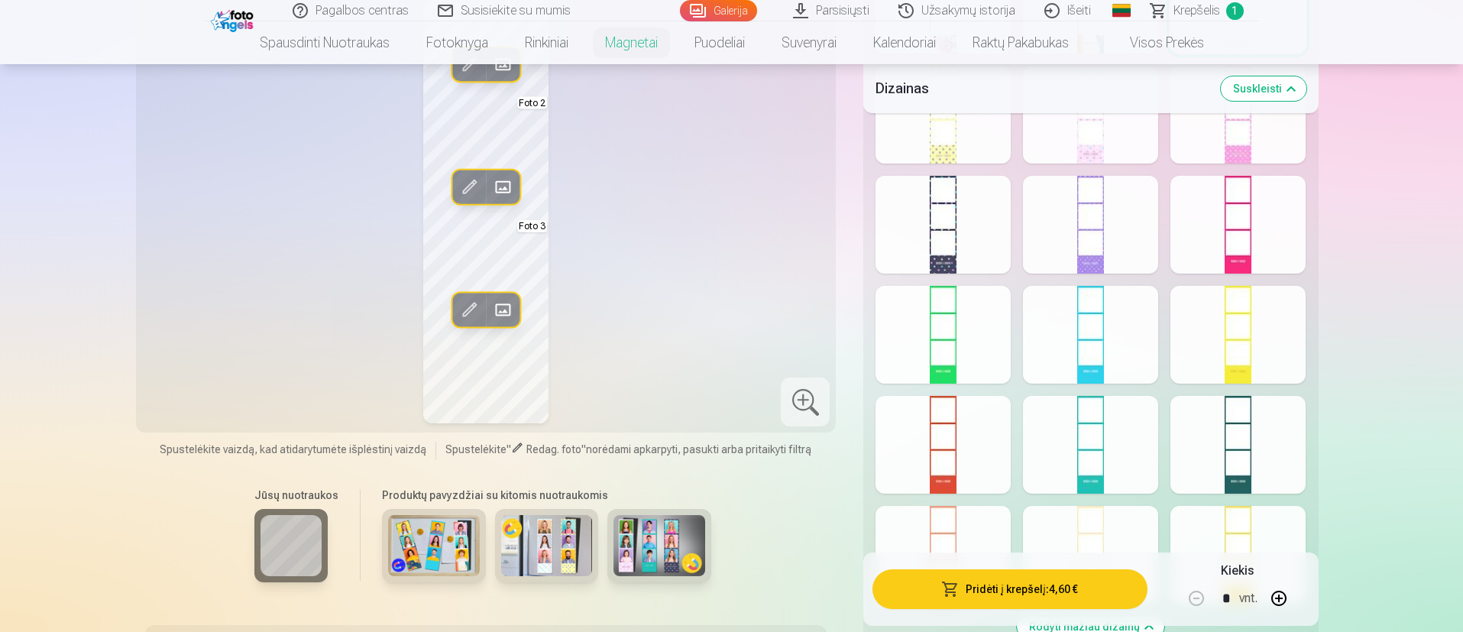
click at [973, 341] on div at bounding box center [1237, 335] width 135 height 98
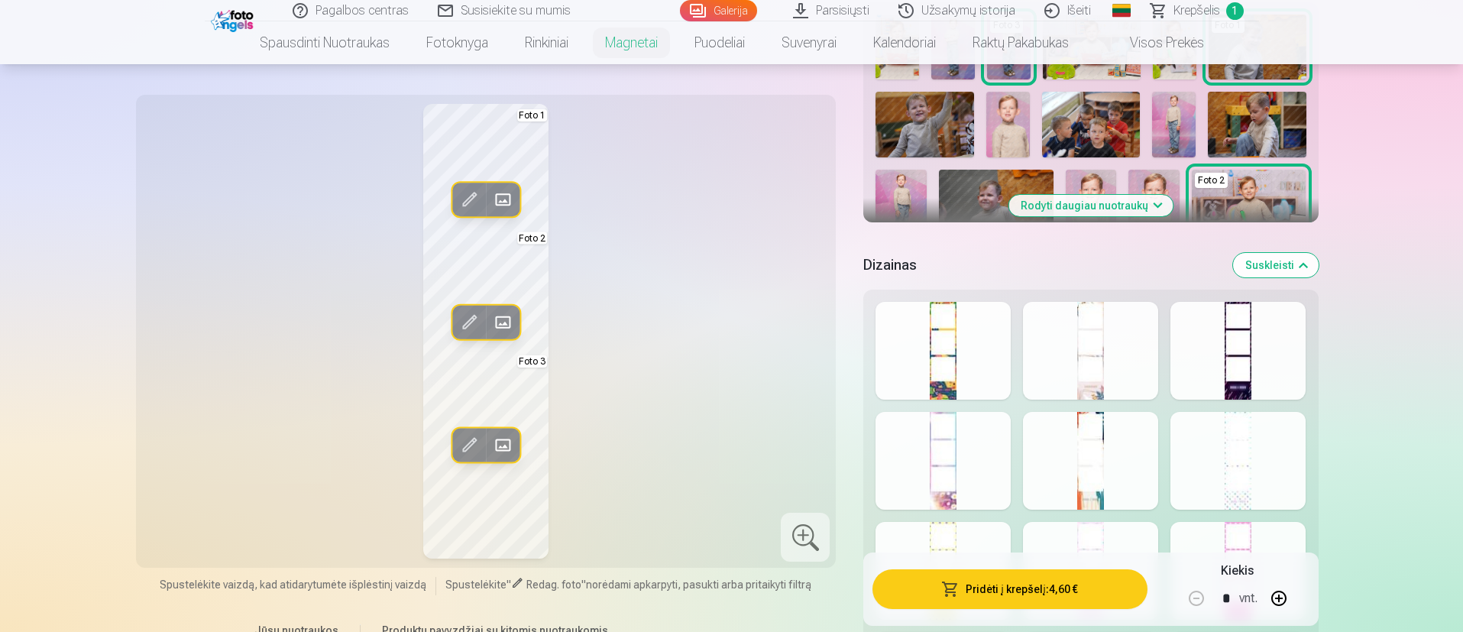
scroll to position [573, 0]
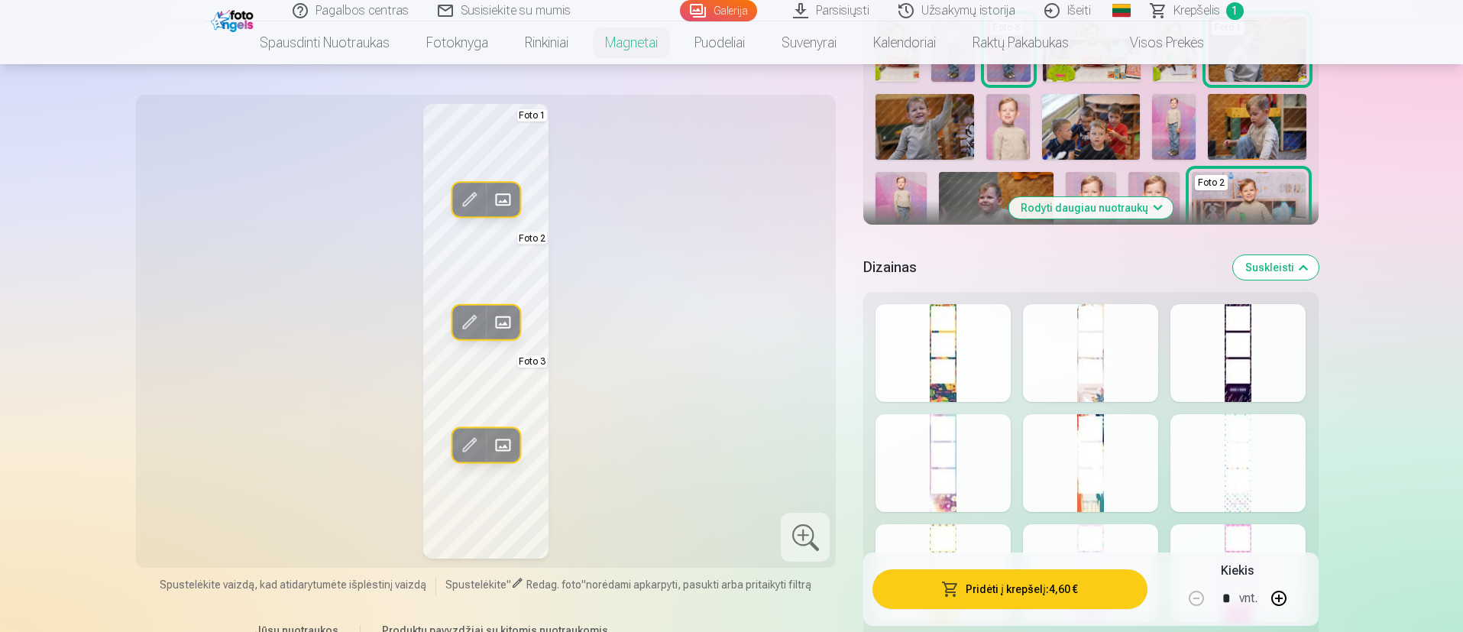
click at [973, 420] on div at bounding box center [1237, 463] width 135 height 98
click at [946, 354] on div at bounding box center [942, 353] width 135 height 98
click at [973, 357] on div at bounding box center [1090, 353] width 135 height 98
click at [973, 369] on div at bounding box center [1237, 353] width 135 height 98
click at [923, 420] on div at bounding box center [942, 463] width 135 height 98
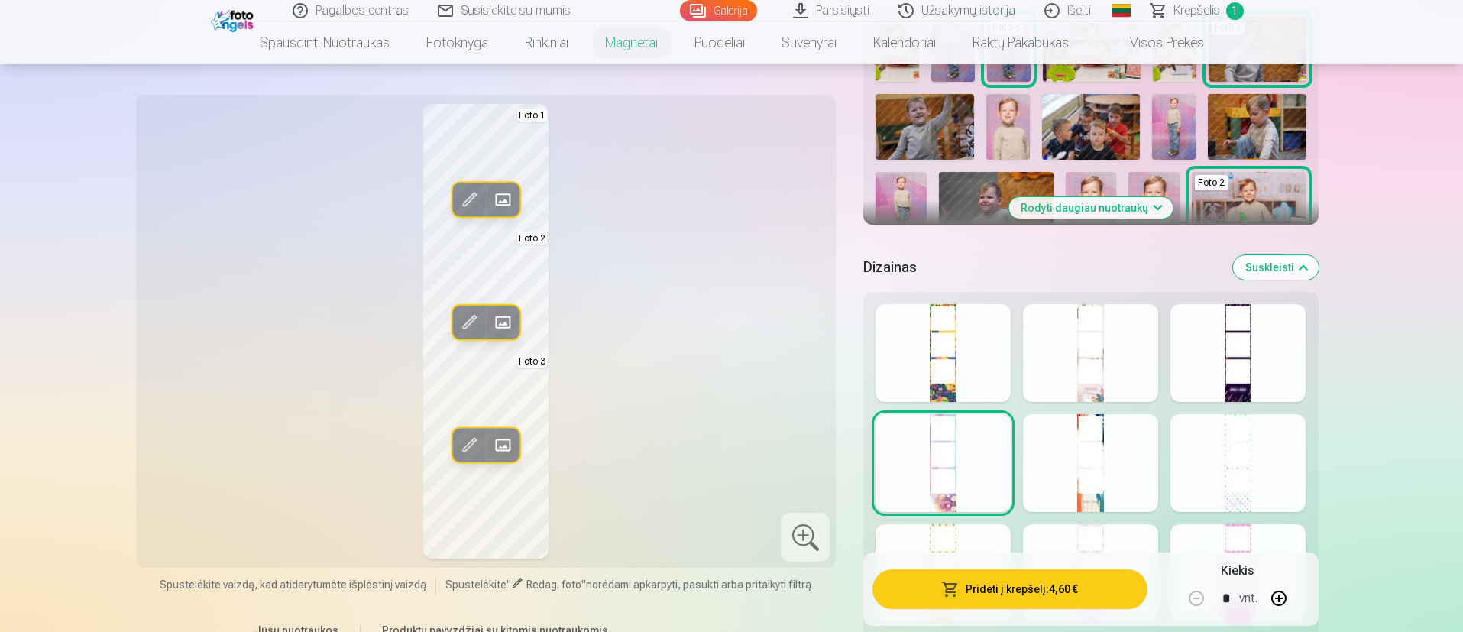
click at [973, 420] on div at bounding box center [1090, 463] width 135 height 98
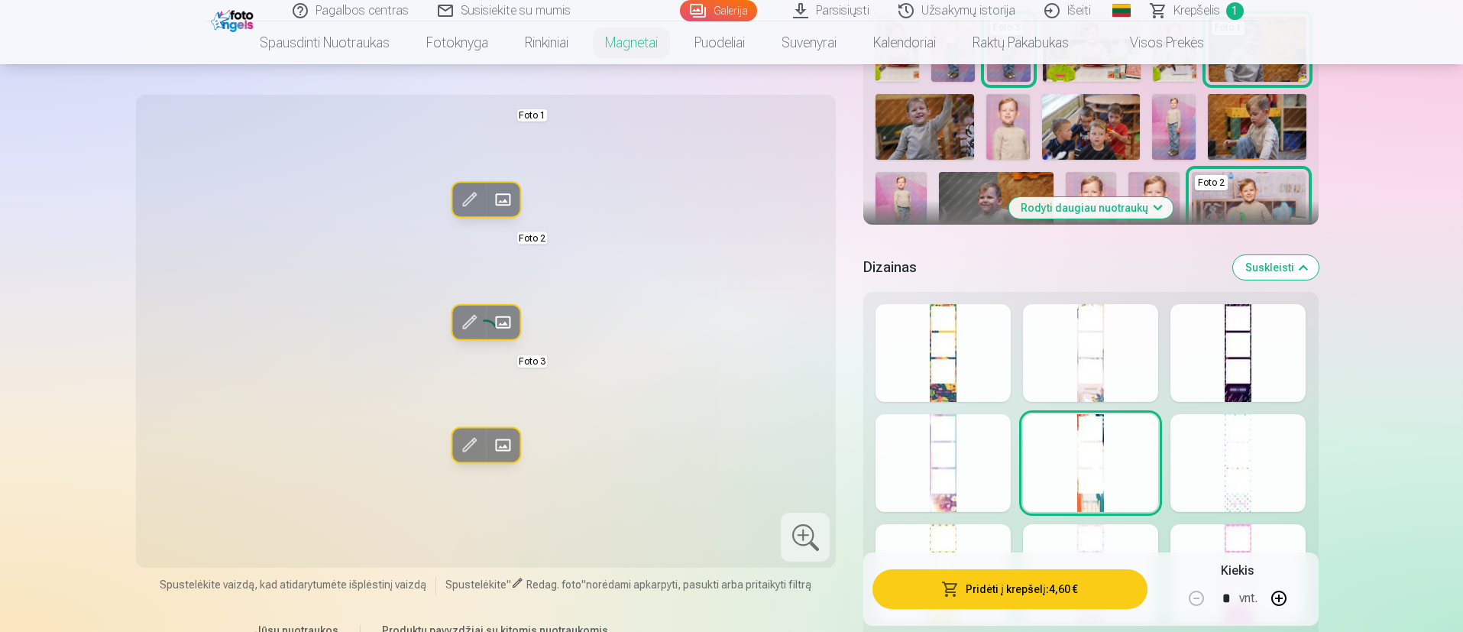
click at [973, 420] on div at bounding box center [1237, 463] width 135 height 98
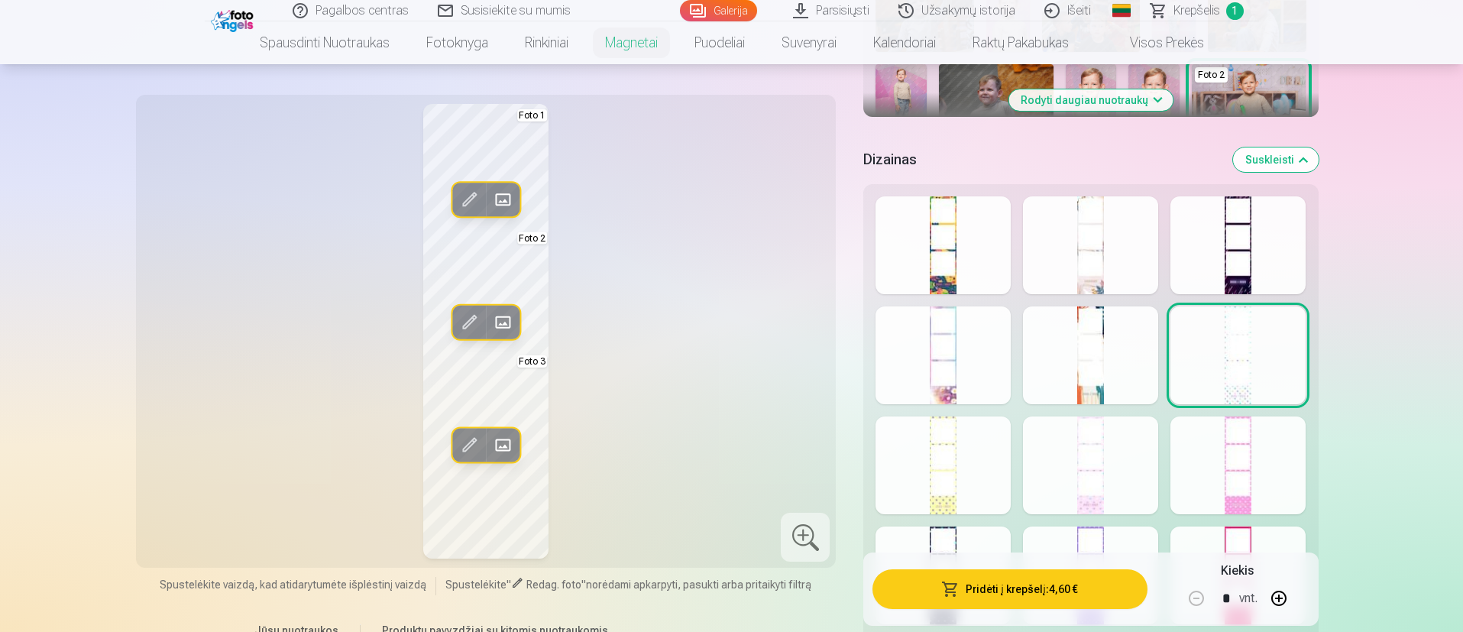
scroll to position [802, 0]
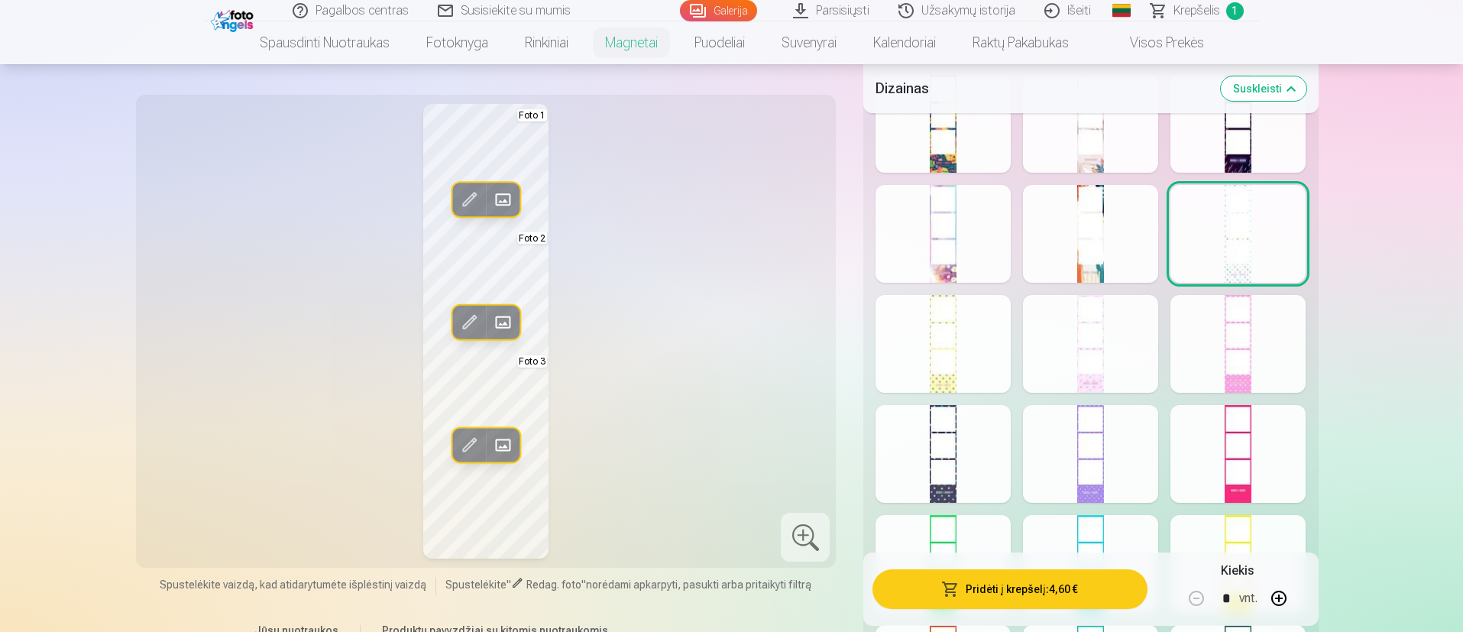
click at [973, 360] on div at bounding box center [1237, 344] width 135 height 98
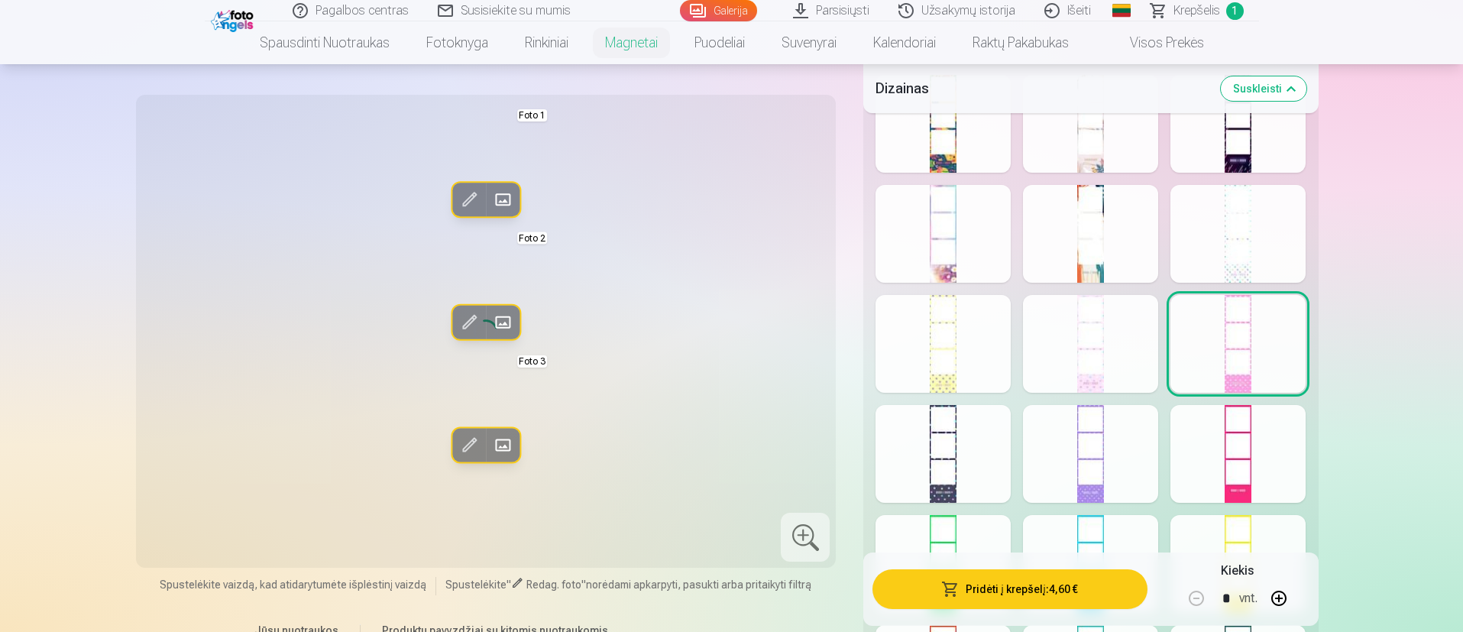
click at [973, 361] on div at bounding box center [1090, 344] width 135 height 98
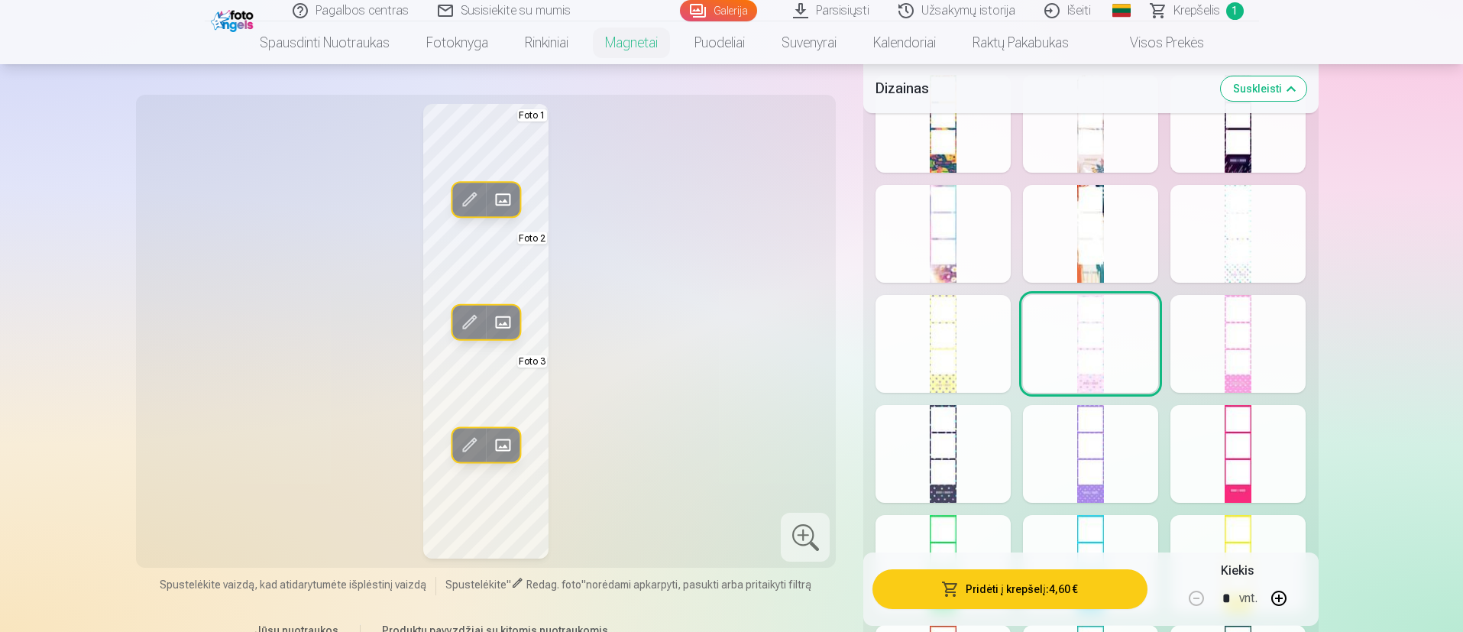
click at [953, 360] on div at bounding box center [942, 344] width 135 height 98
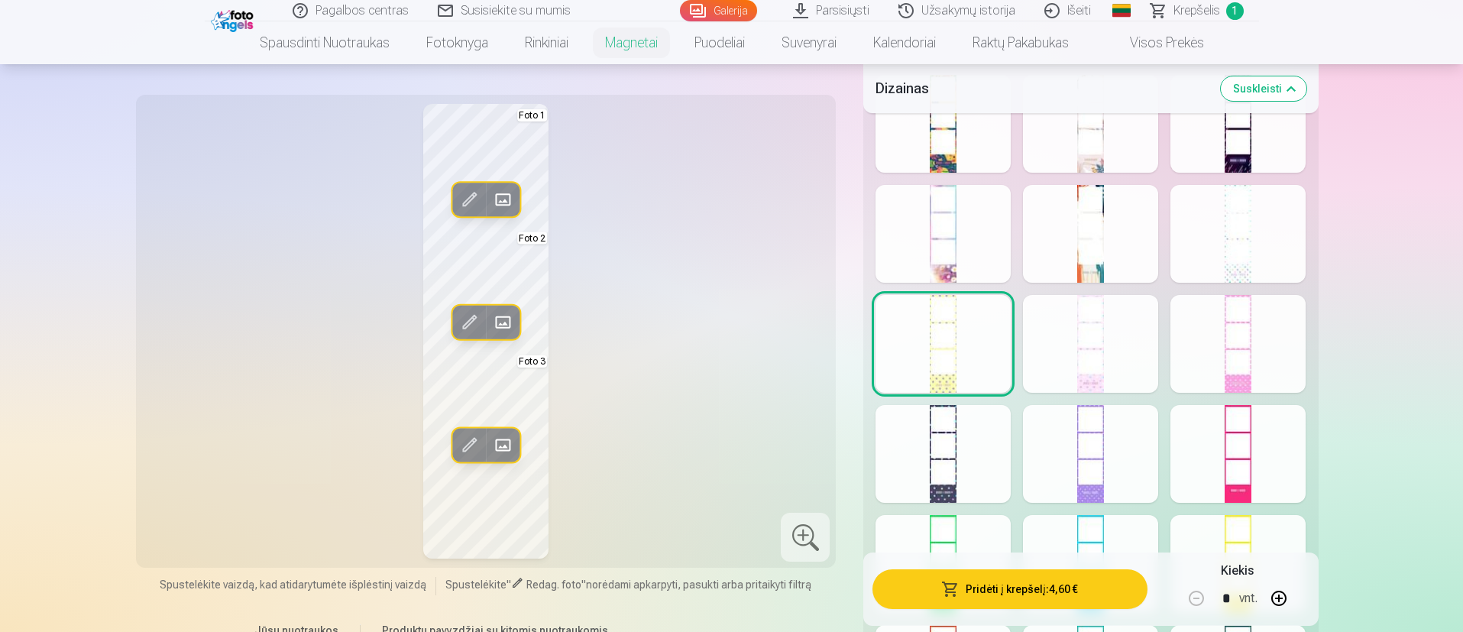
click at [965, 420] on div at bounding box center [942, 454] width 135 height 98
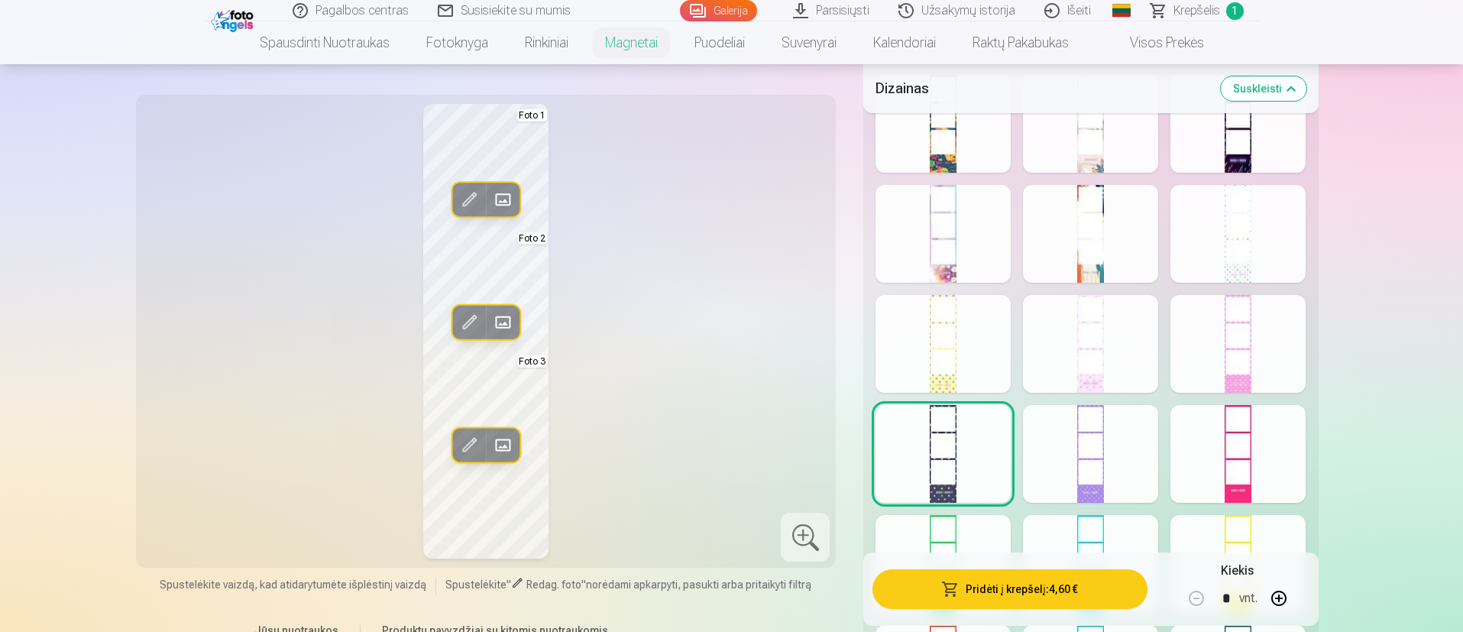
click at [973, 420] on div at bounding box center [1090, 454] width 135 height 98
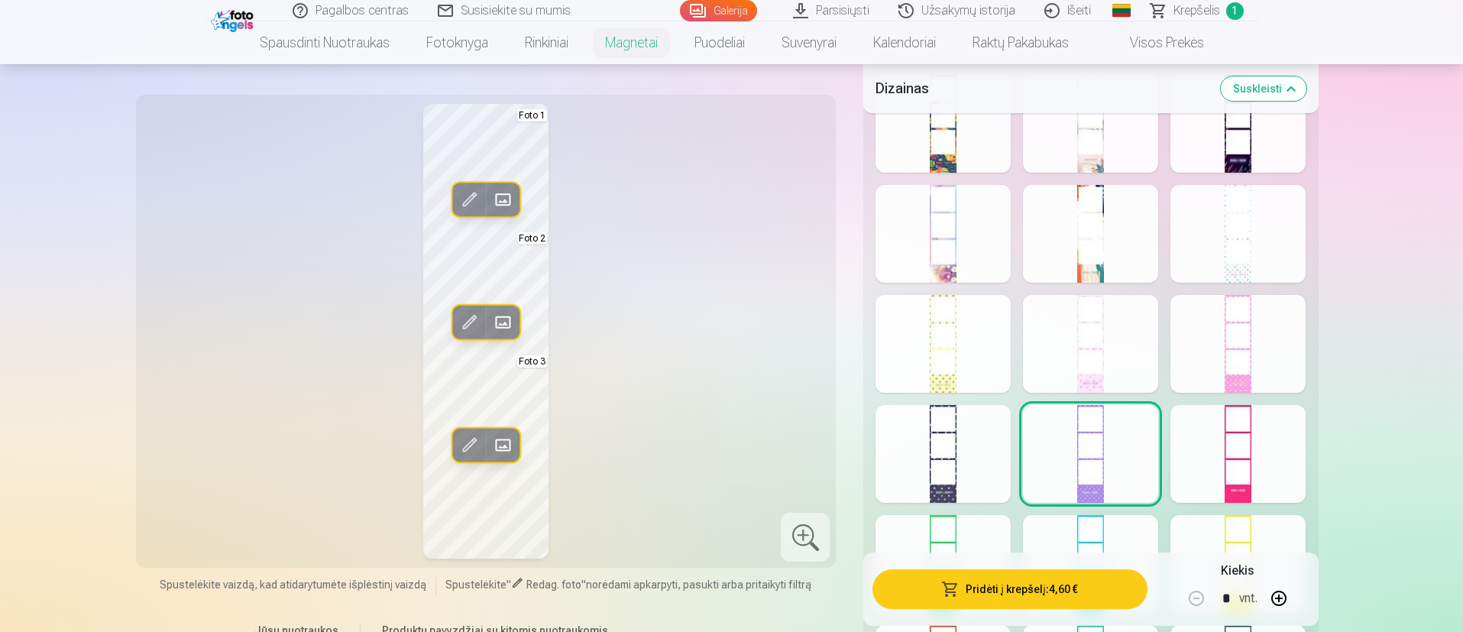
drag, startPoint x: 1274, startPoint y: 460, endPoint x: 1252, endPoint y: 462, distance: 22.3
click at [973, 420] on div at bounding box center [1237, 454] width 135 height 98
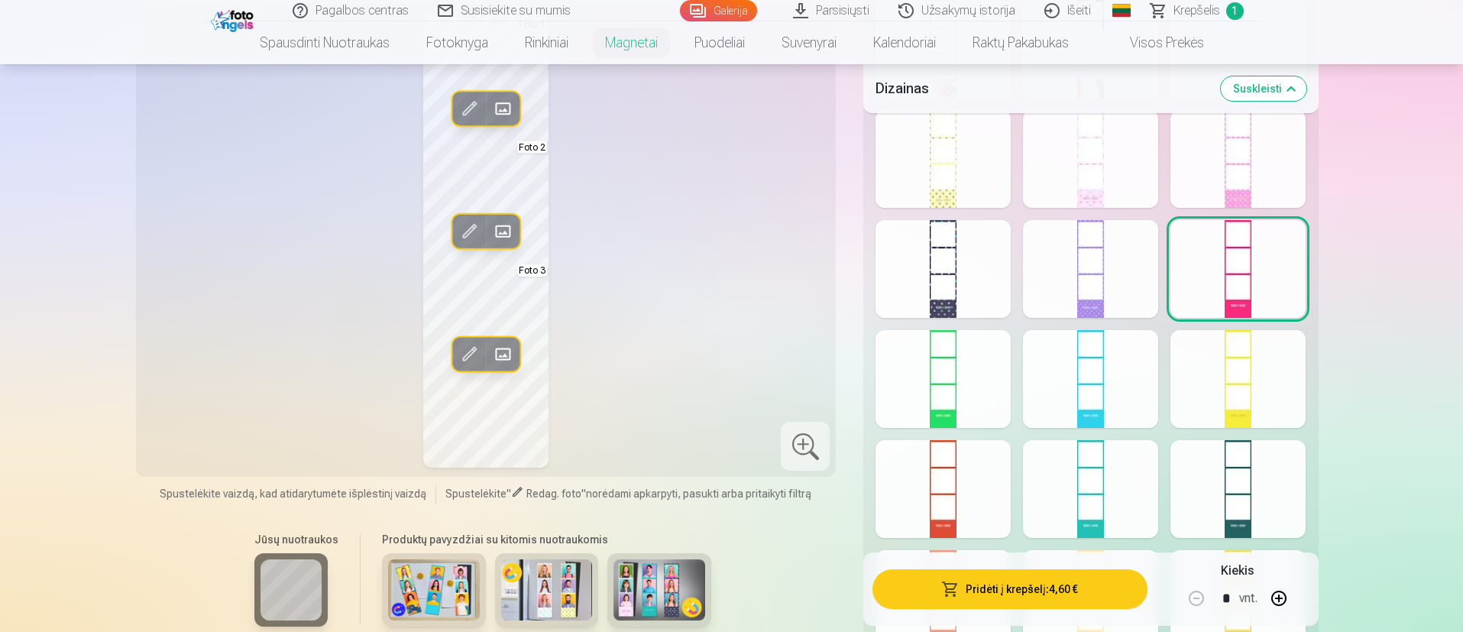
scroll to position [1031, 0]
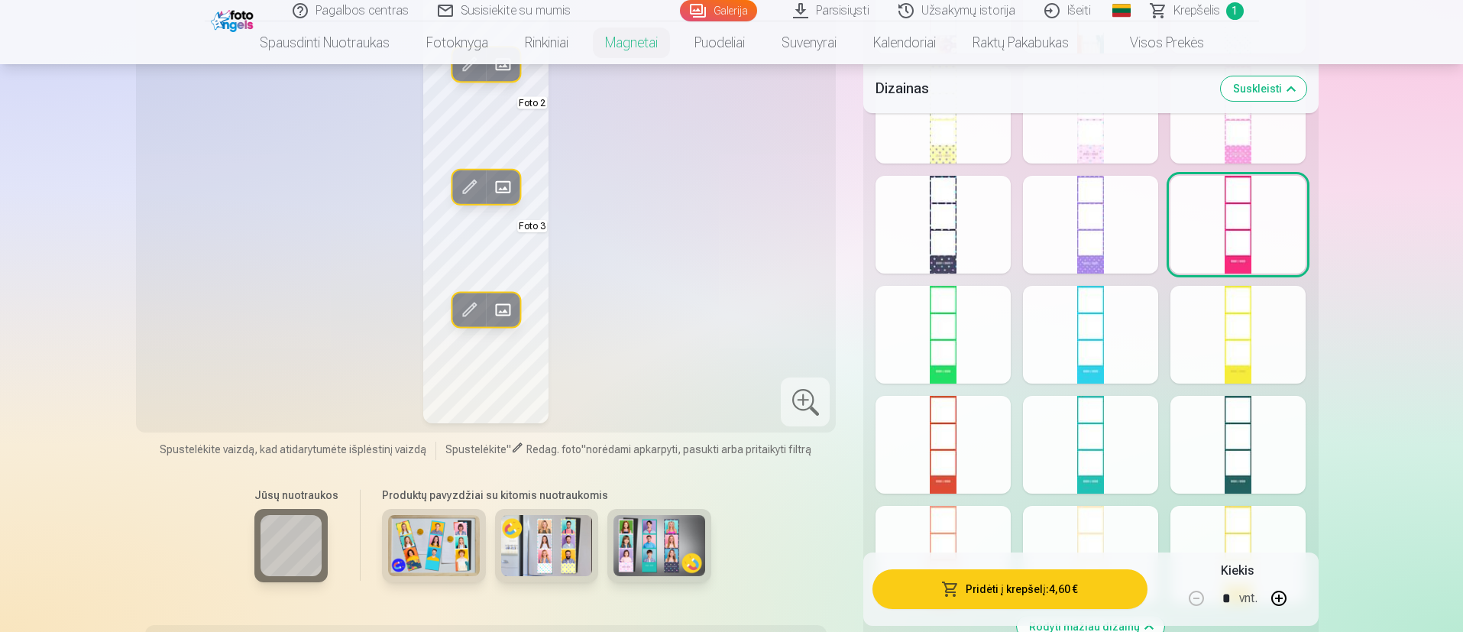
click at [973, 420] on div at bounding box center [1237, 445] width 135 height 98
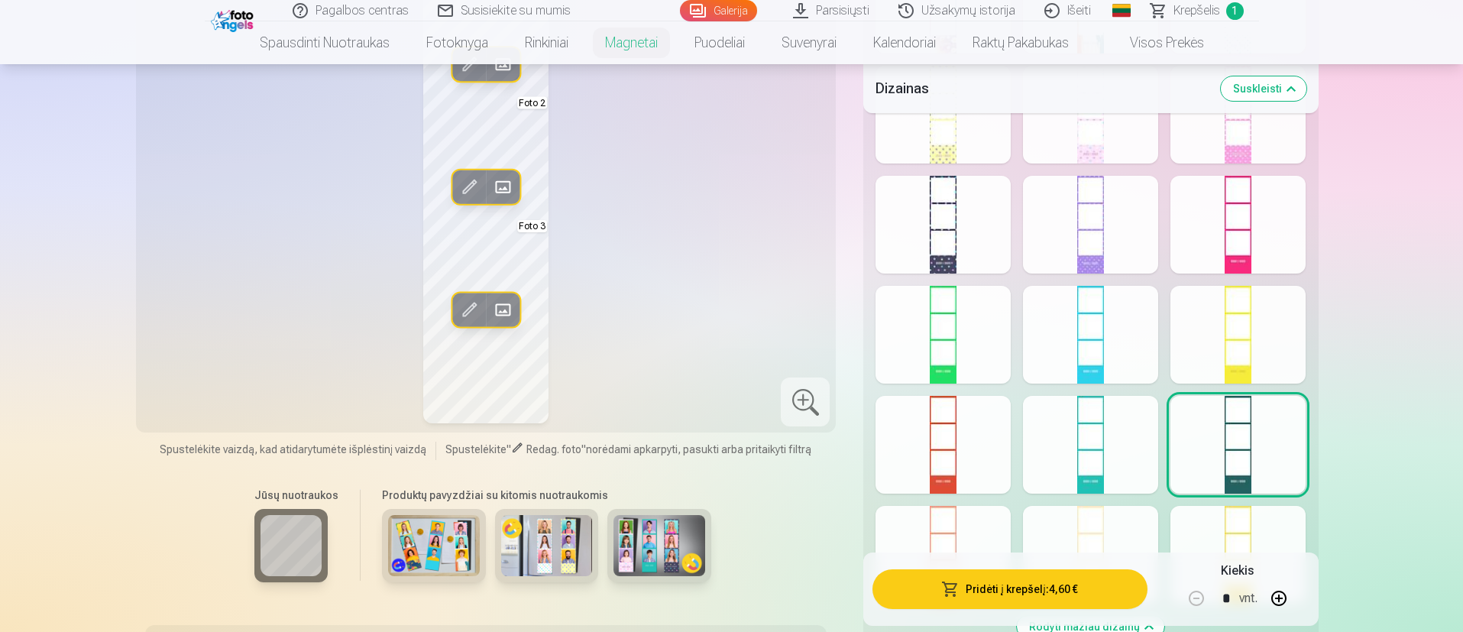
click at [973, 420] on div at bounding box center [1090, 445] width 135 height 98
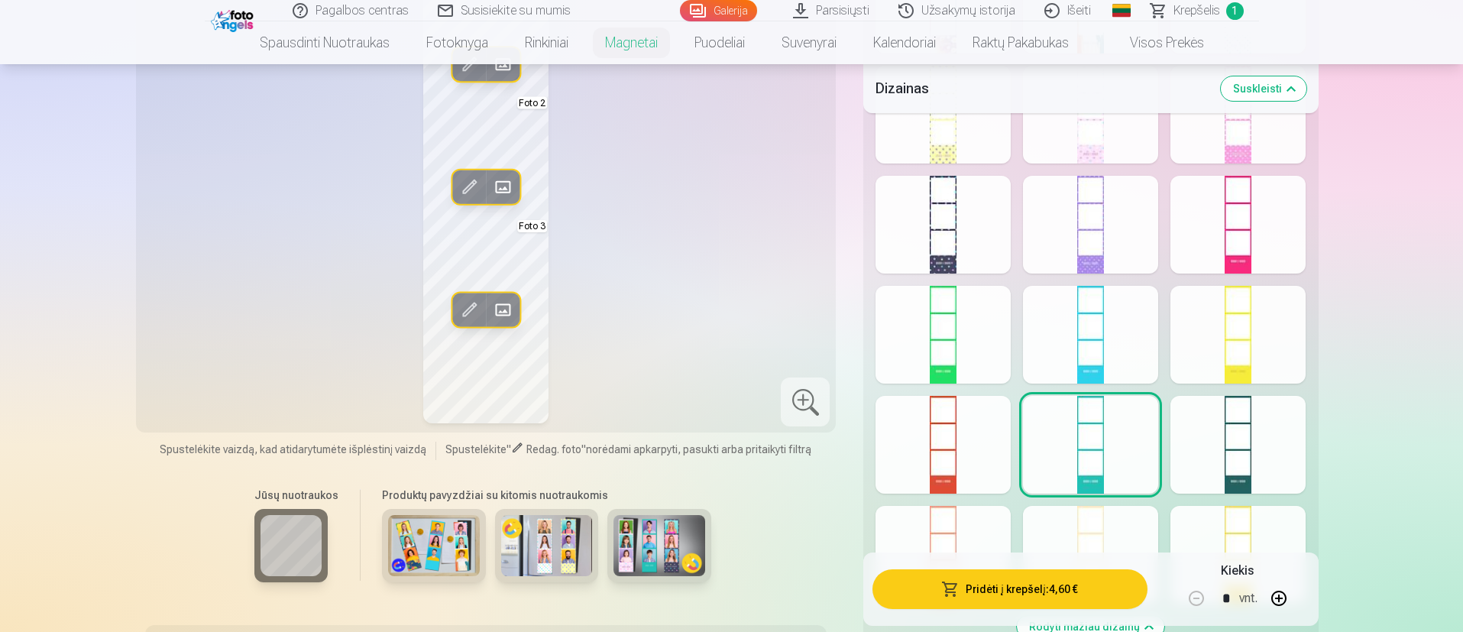
click at [930, 420] on div at bounding box center [942, 445] width 135 height 98
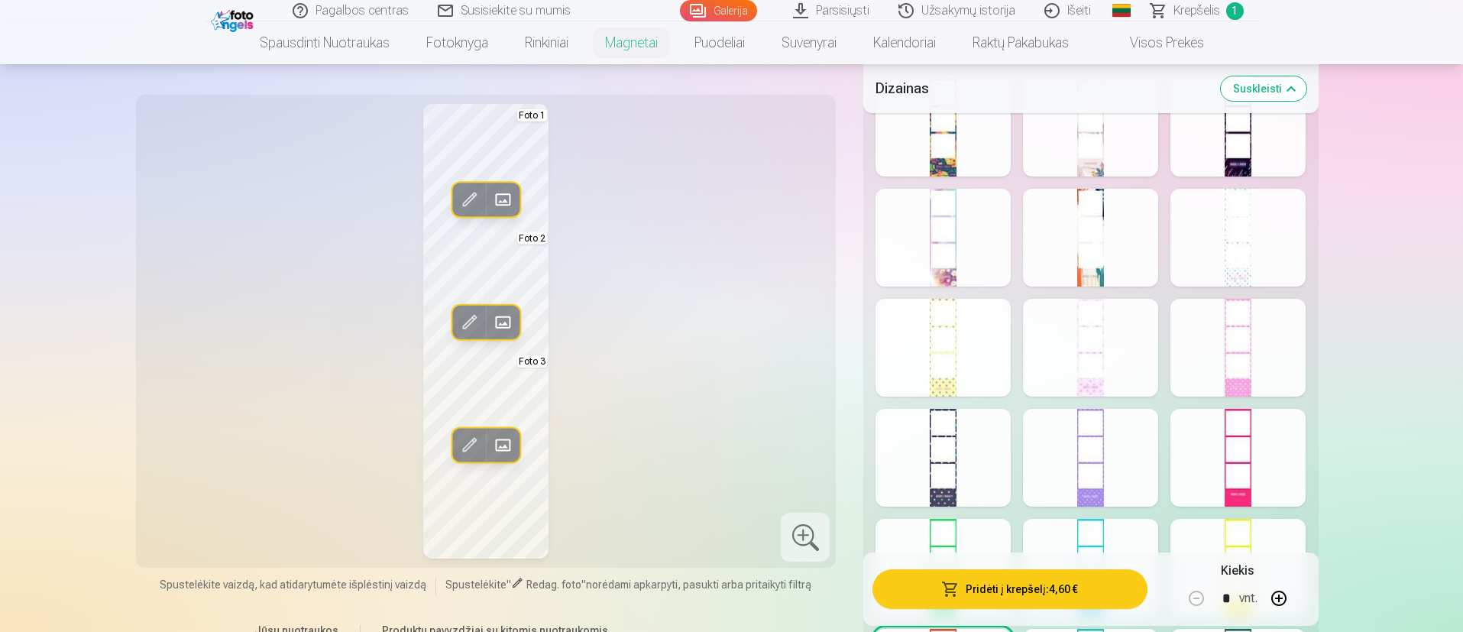
scroll to position [687, 0]
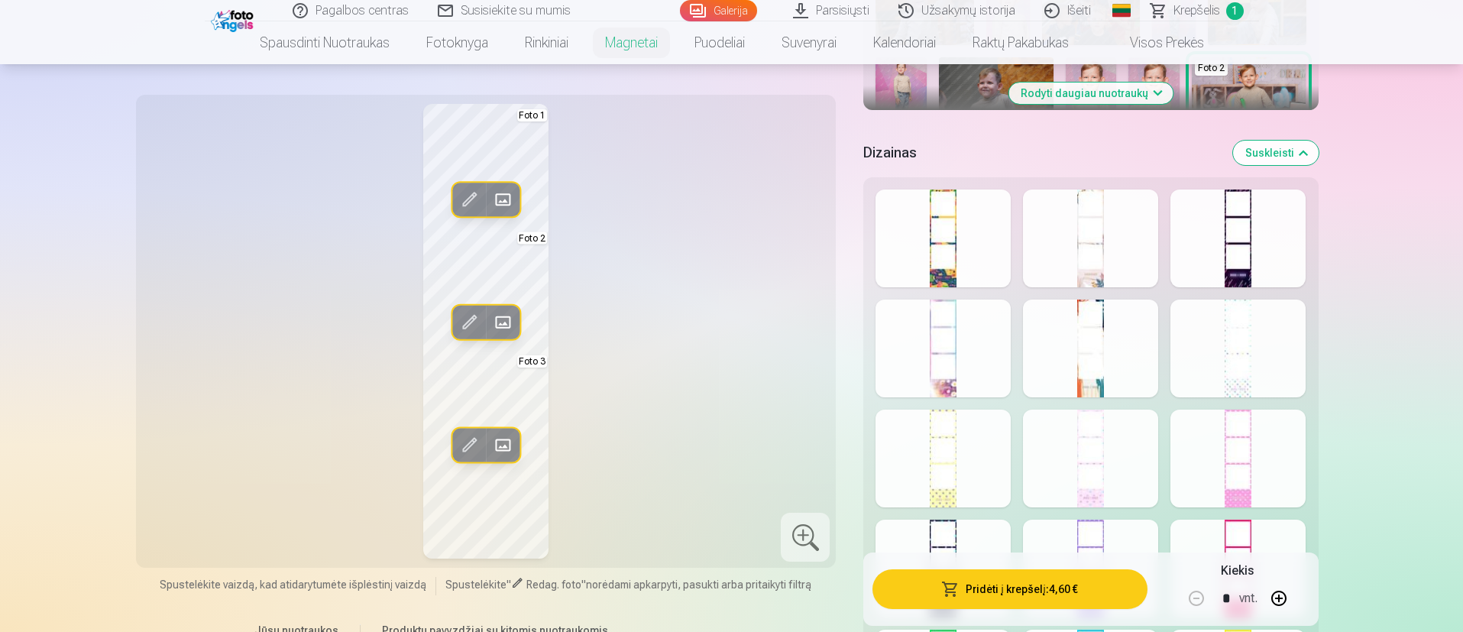
click at [973, 370] on div at bounding box center [1237, 348] width 135 height 98
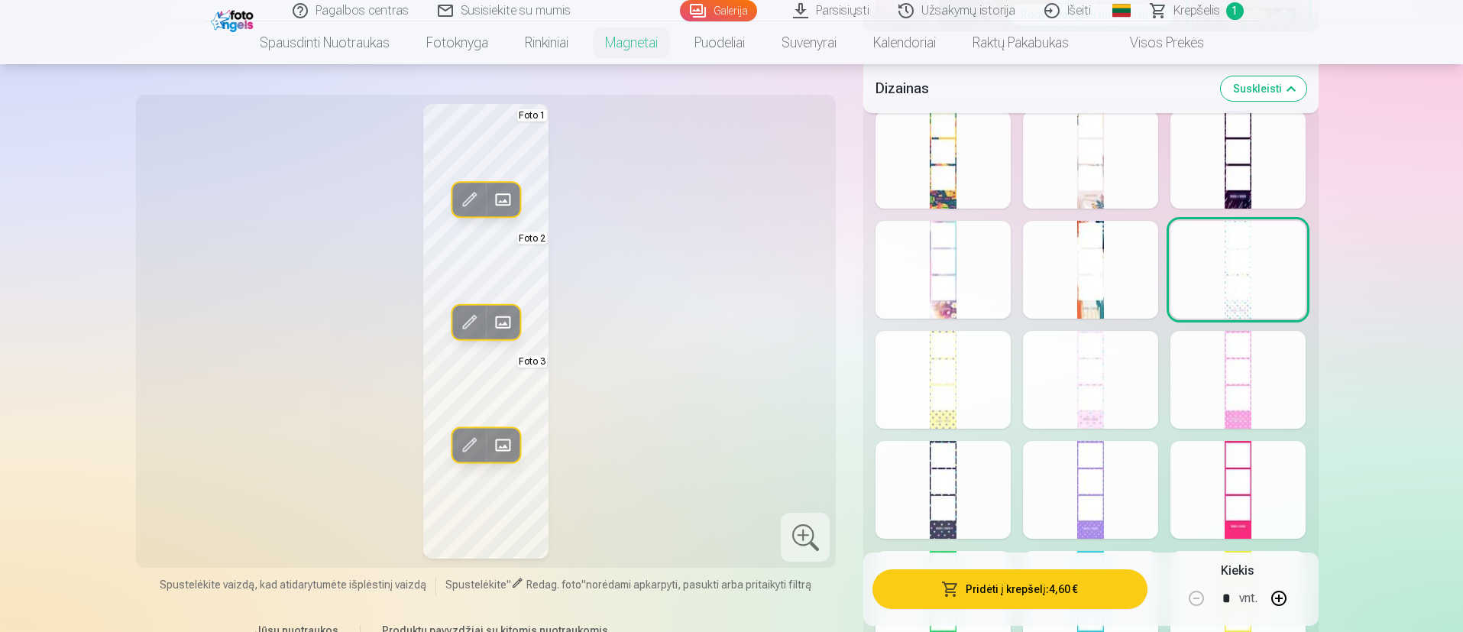
scroll to position [802, 0]
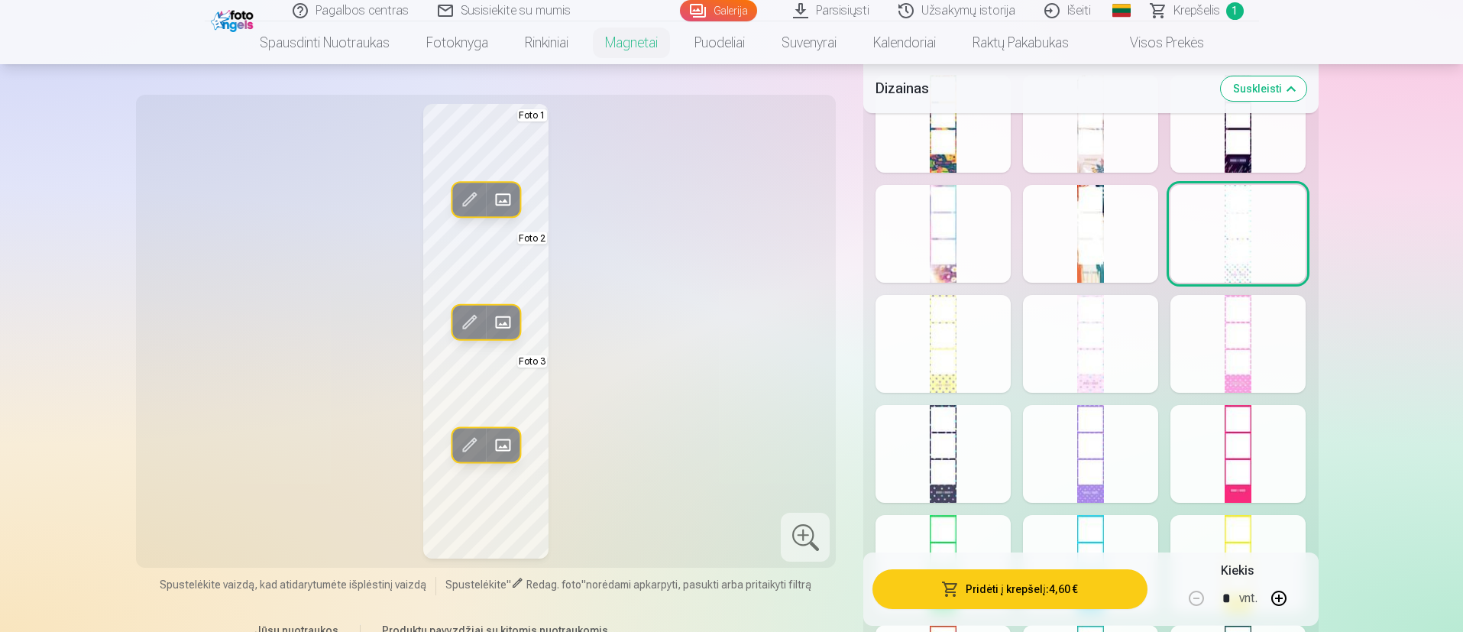
click at [973, 136] on div at bounding box center [942, 124] width 135 height 98
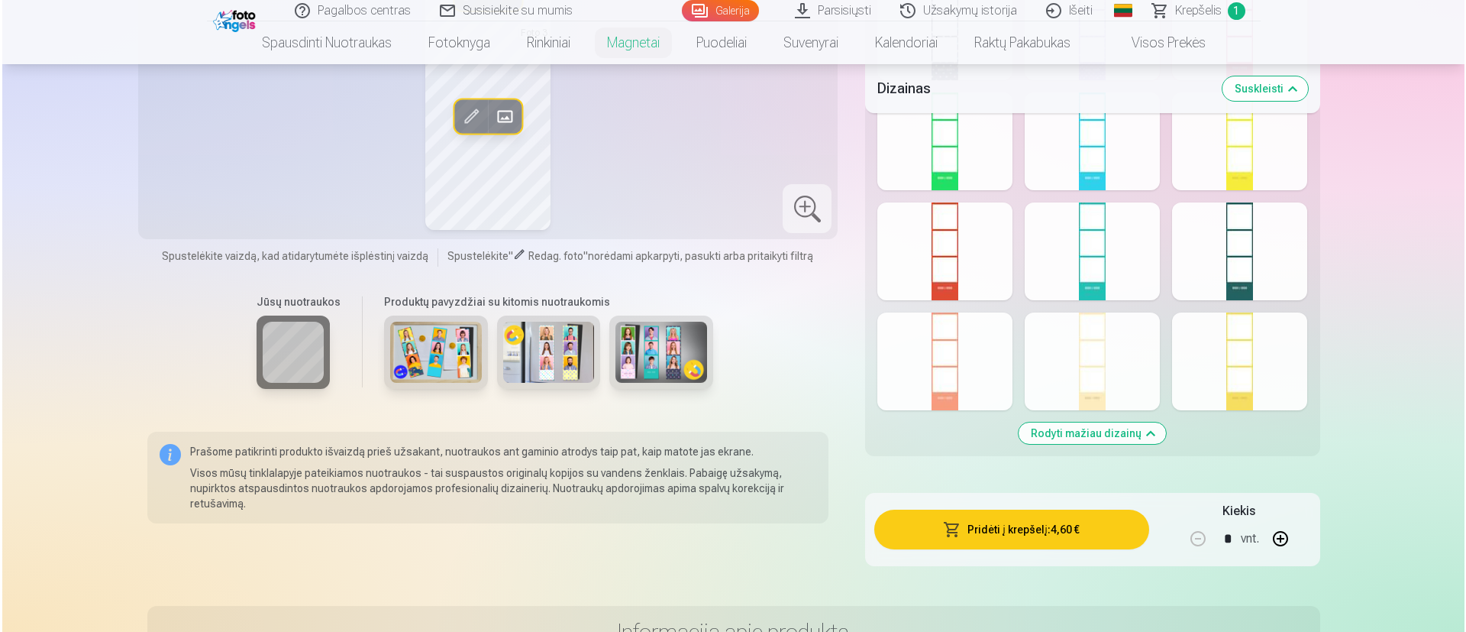
scroll to position [1260, 0]
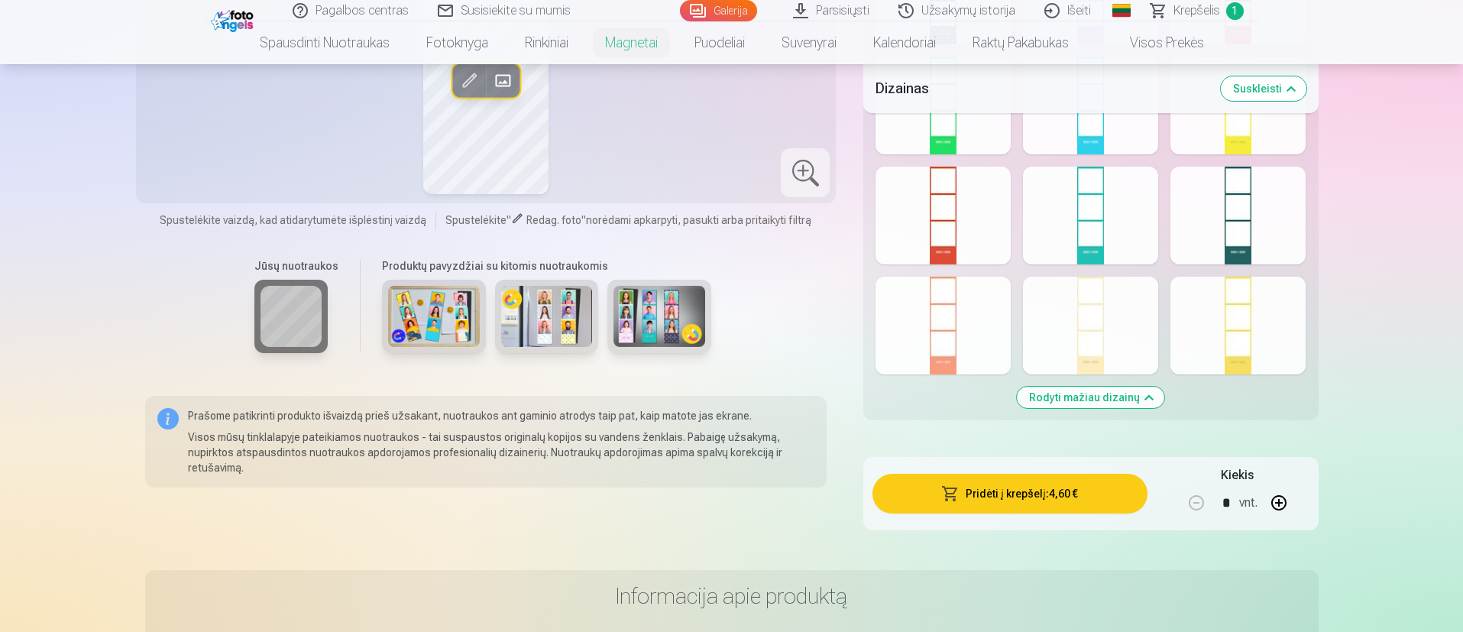
click at [973, 420] on button "Pridėti į krepšelį : 4,60 €" at bounding box center [1009, 494] width 274 height 40
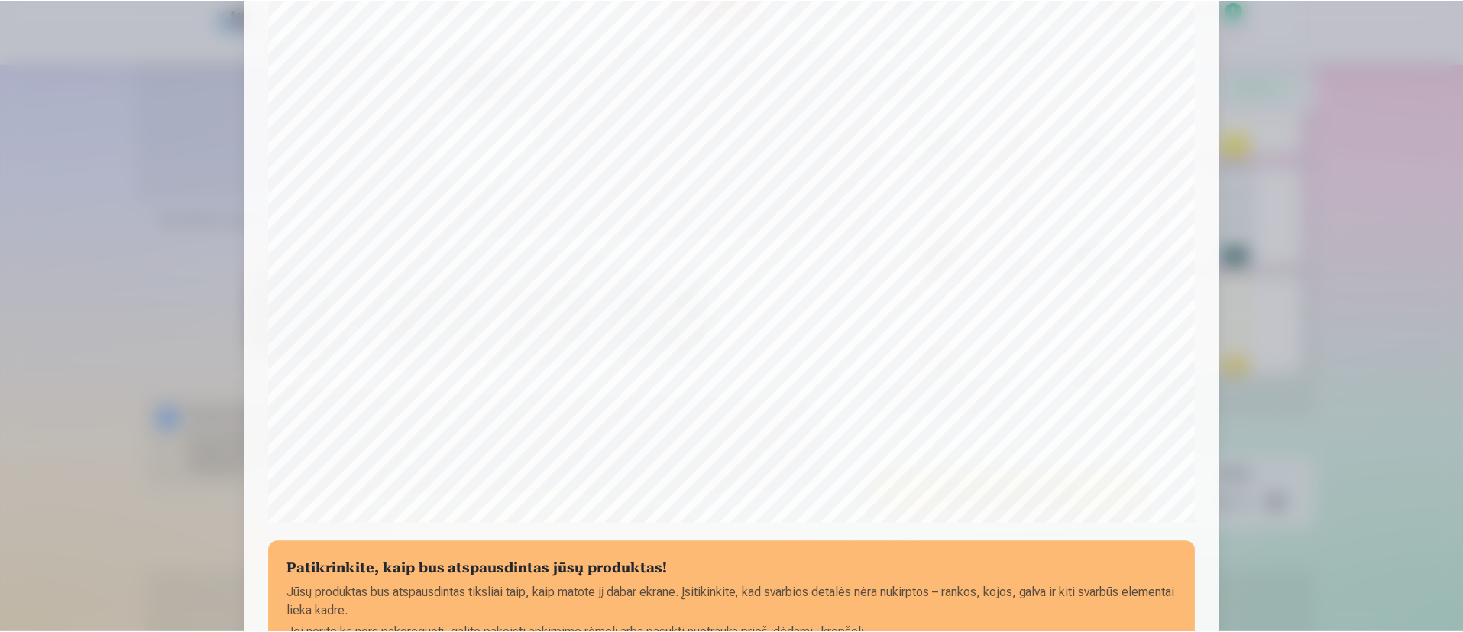
scroll to position [458, 0]
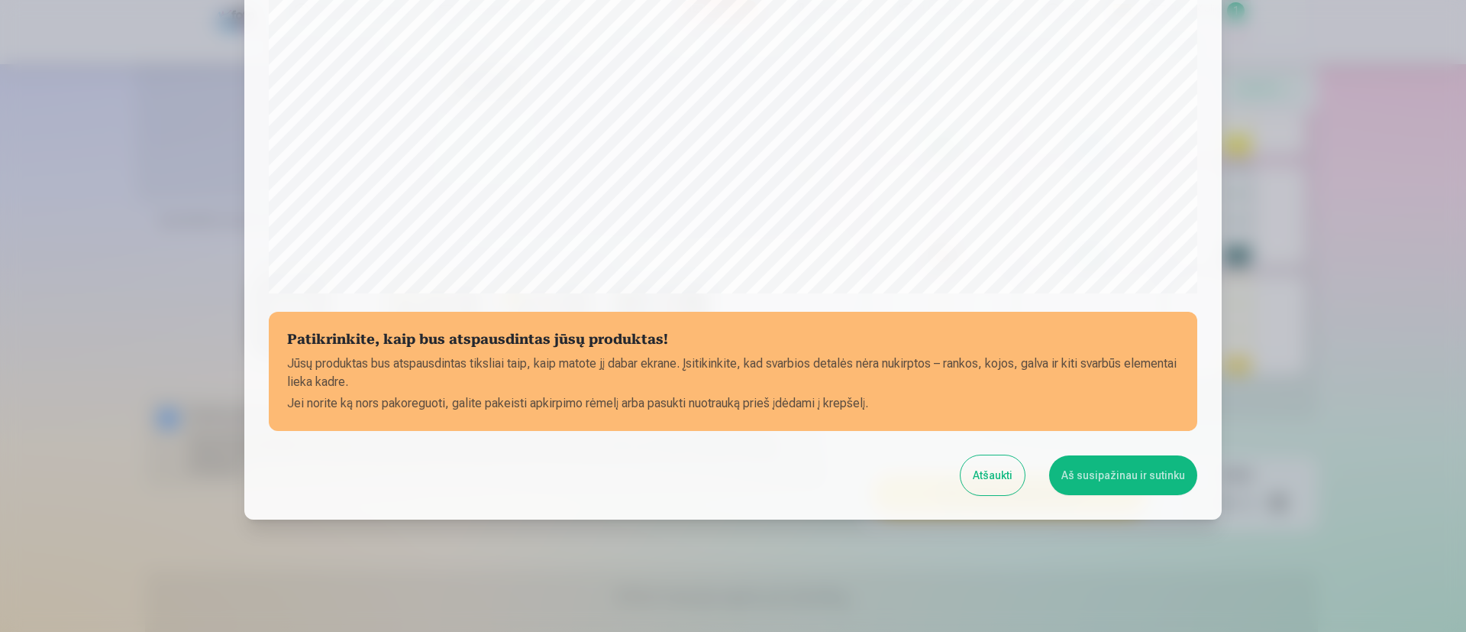
click at [973, 420] on button "Aš susipažinau ir sutinku" at bounding box center [1123, 475] width 148 height 40
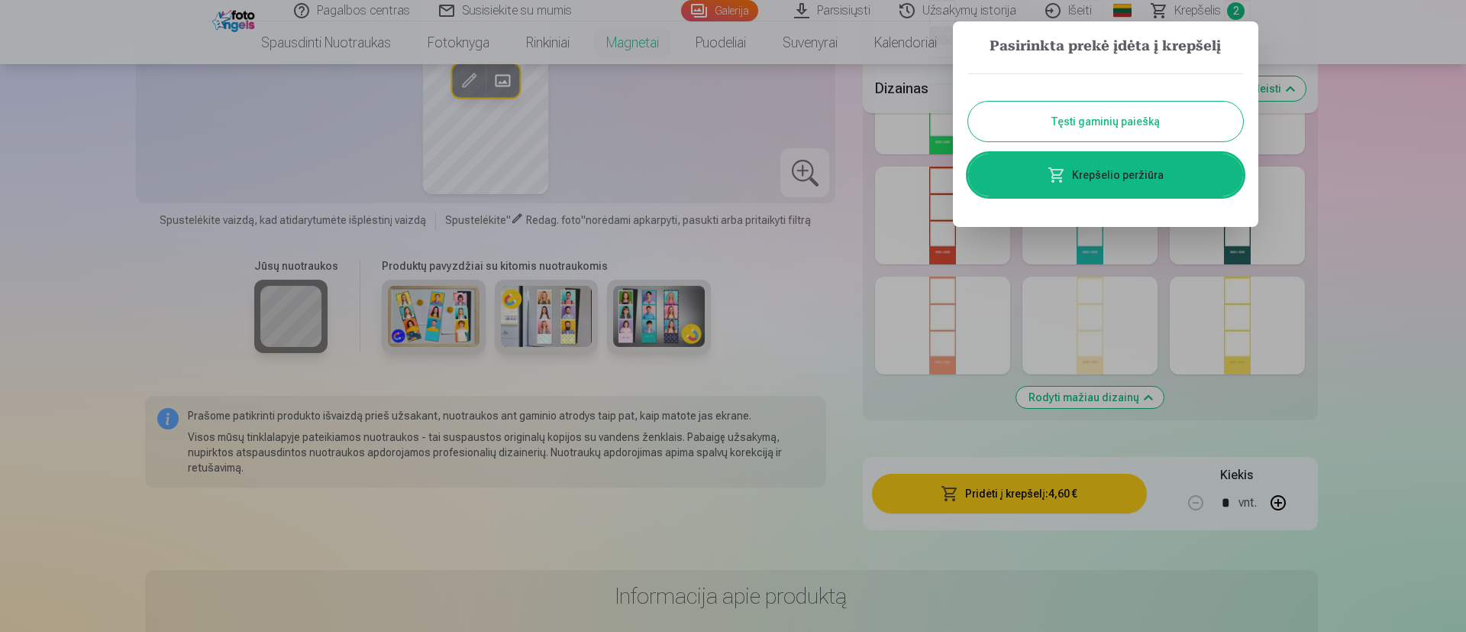
click at [784, 380] on div at bounding box center [733, 316] width 1466 height 632
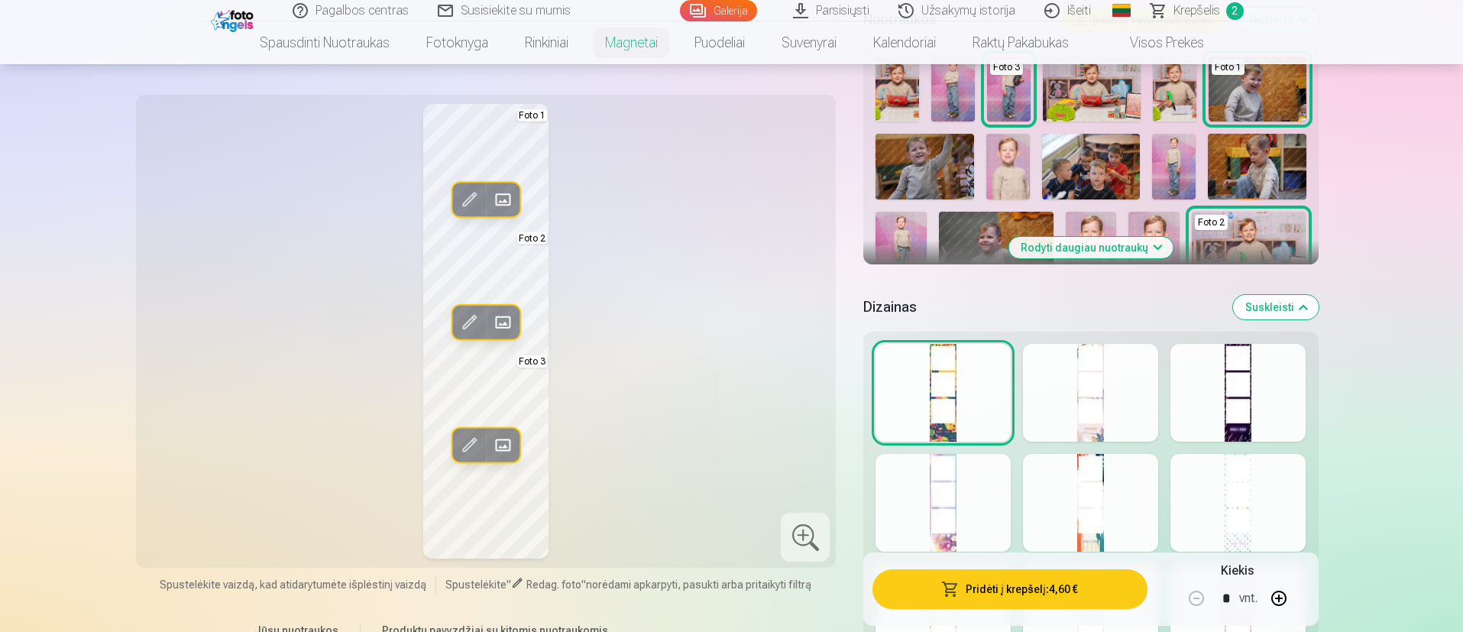
scroll to position [344, 0]
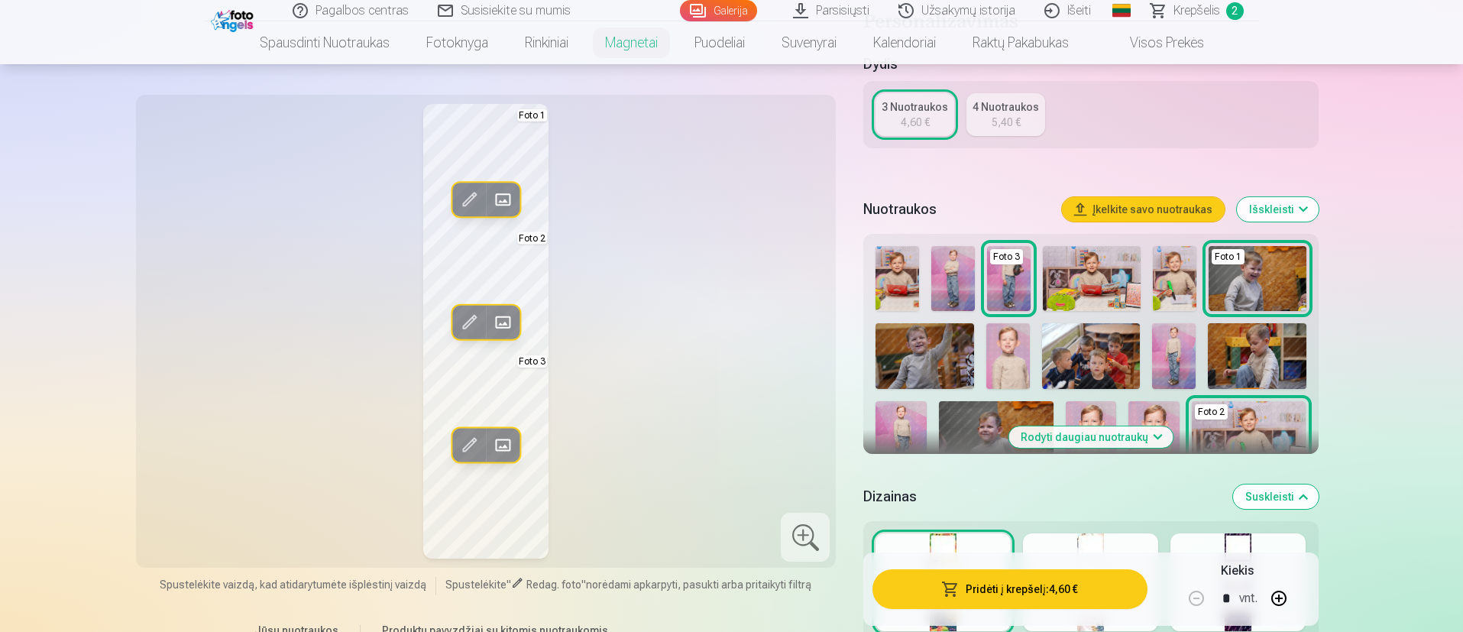
click at [973, 212] on button "Išskleisti" at bounding box center [1278, 209] width 82 height 24
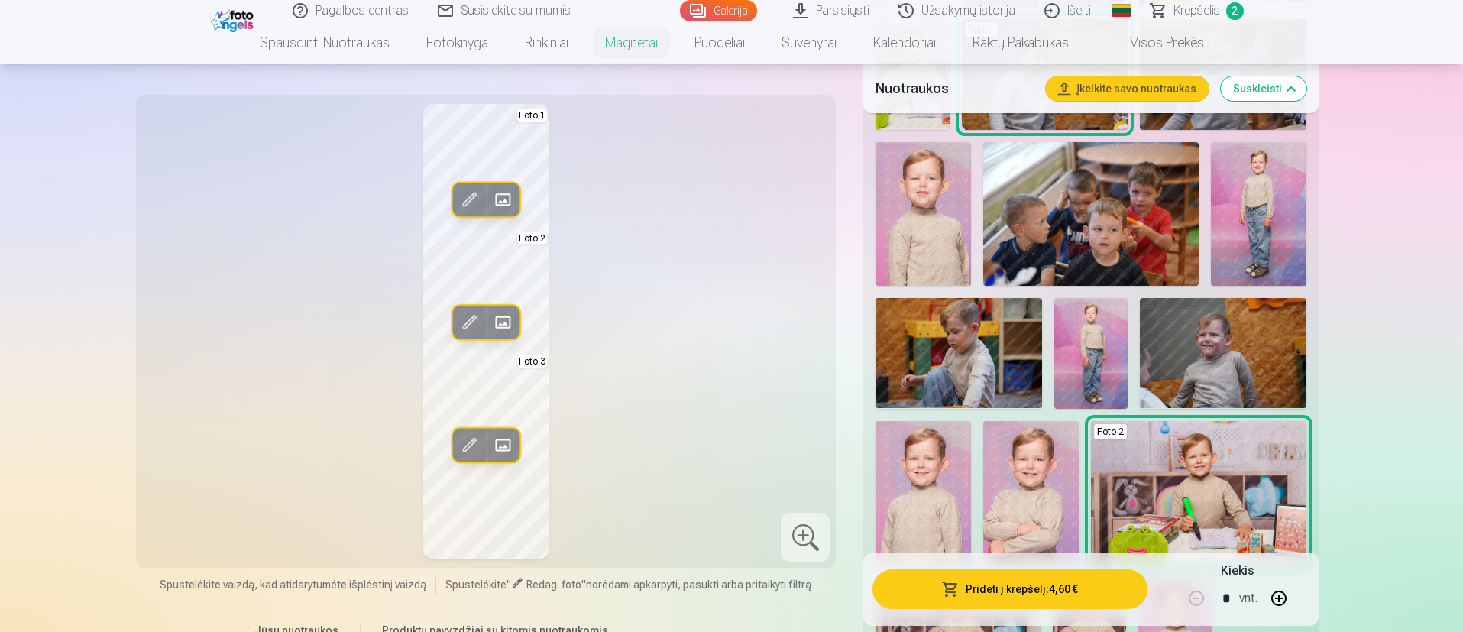
scroll to position [687, 0]
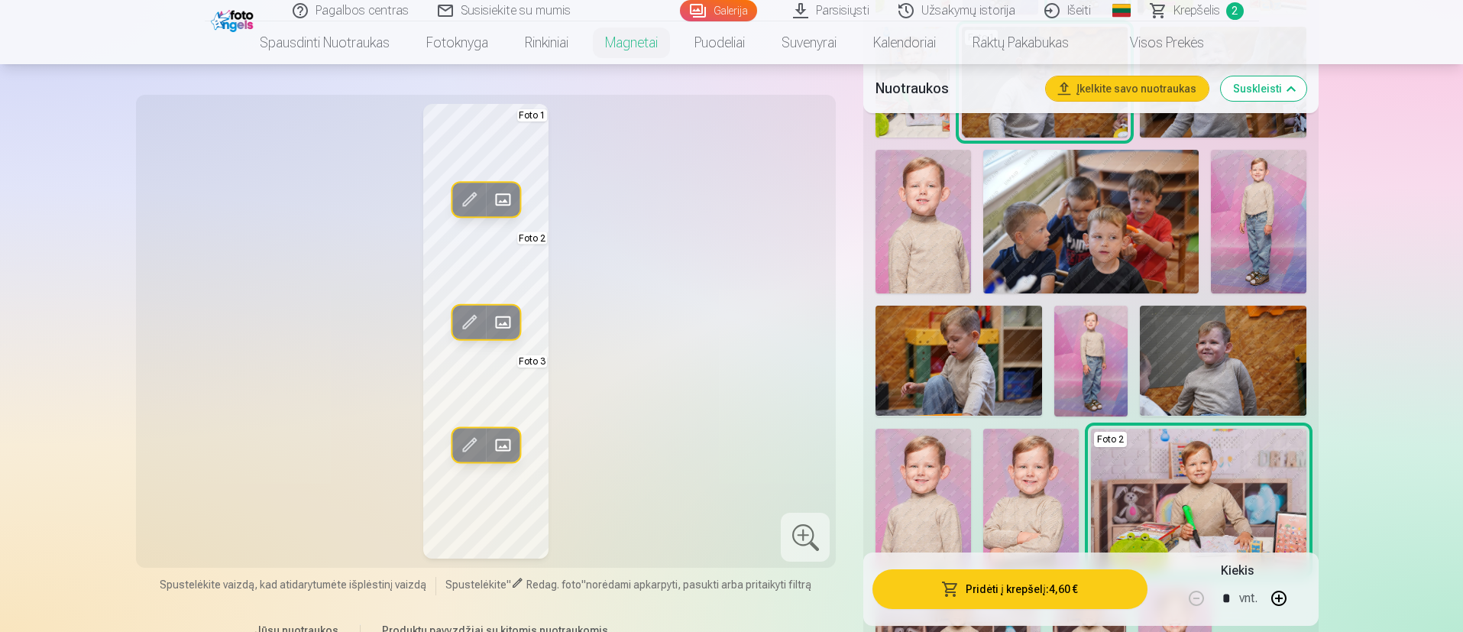
click at [973, 361] on img at bounding box center [1091, 361] width 74 height 111
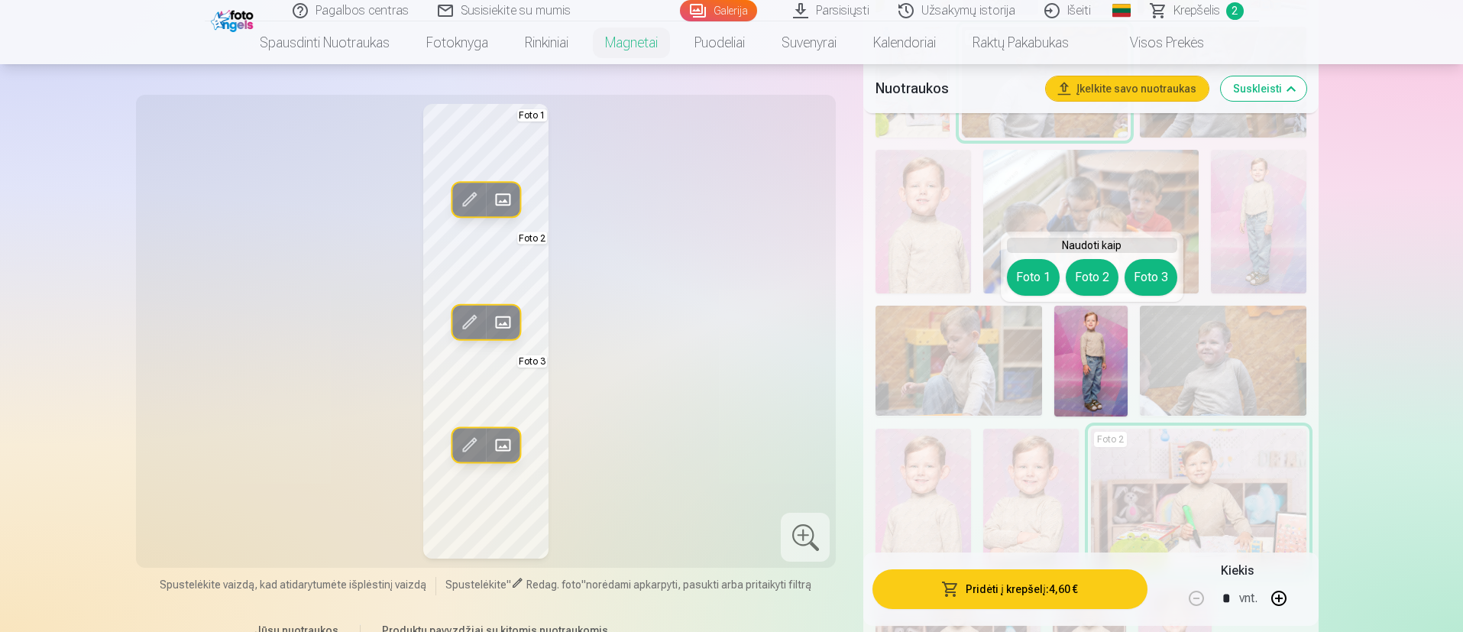
drag, startPoint x: 792, startPoint y: 370, endPoint x: 824, endPoint y: 394, distance: 39.9
click at [792, 369] on div "Redag. foto Pakeisti Foto 1 Redag. foto Pakeisti Foto 2 Redag. foto Pakeisti Fo…" at bounding box center [486, 331] width 682 height 454
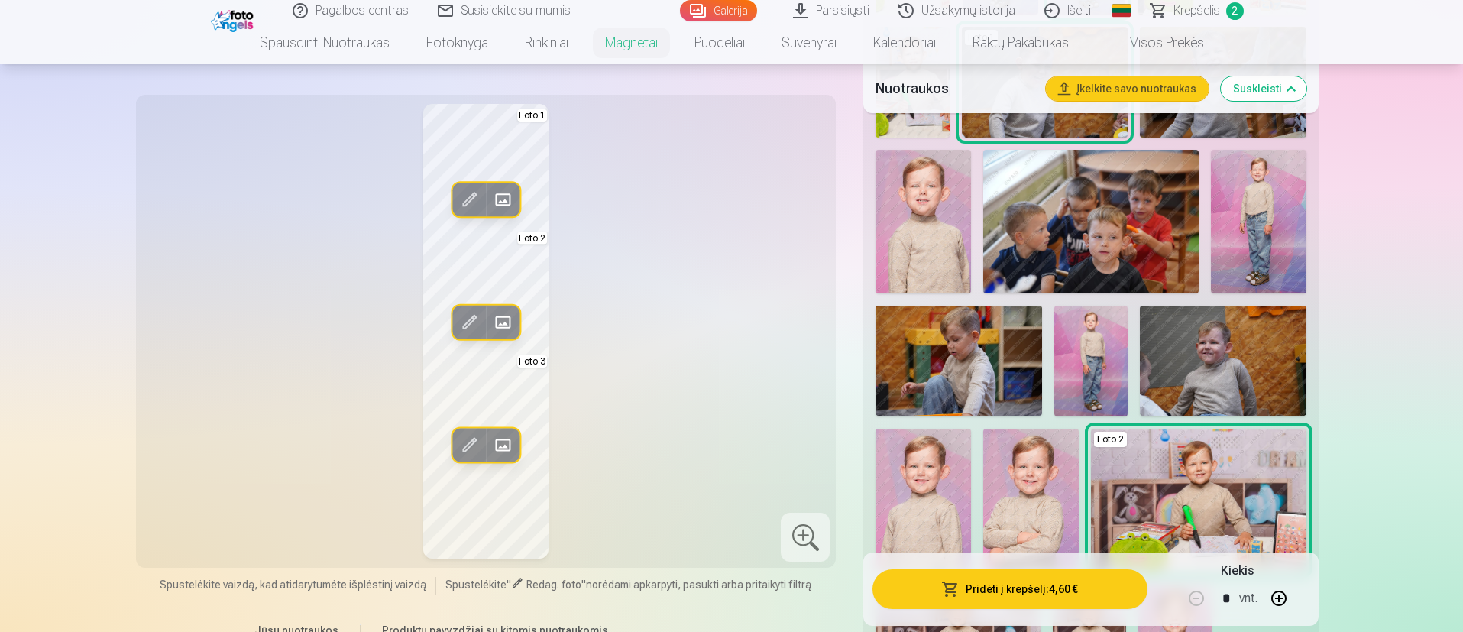
click at [973, 8] on span "Krepšelis" at bounding box center [1196, 11] width 47 height 18
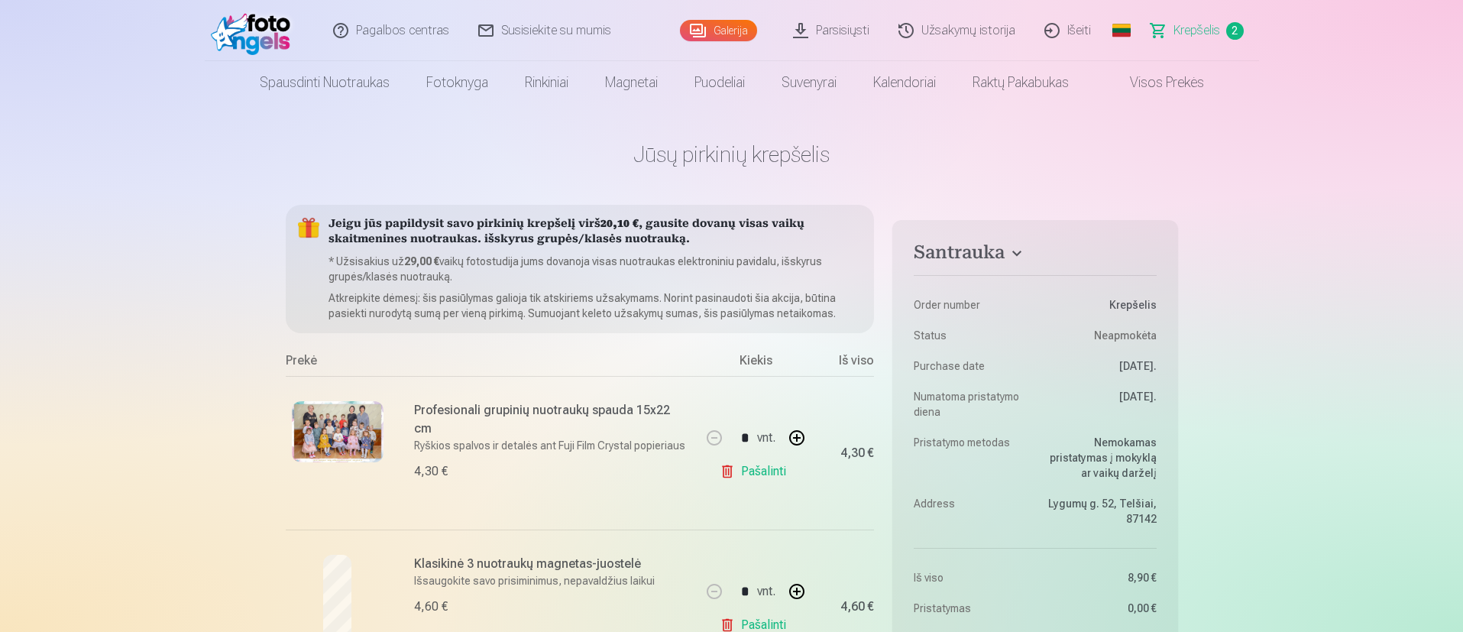
click at [734, 34] on link "Galerija" at bounding box center [718, 30] width 77 height 21
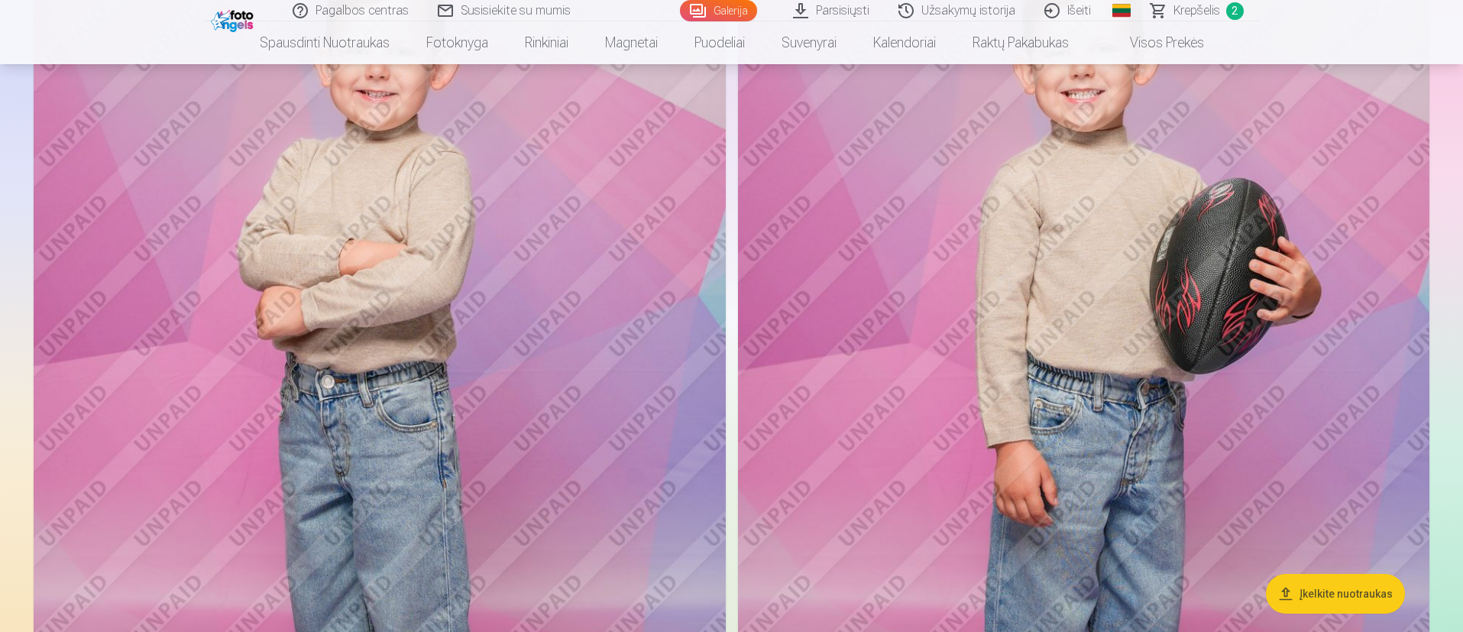
click at [973, 410] on img at bounding box center [1084, 422] width 692 height 1038
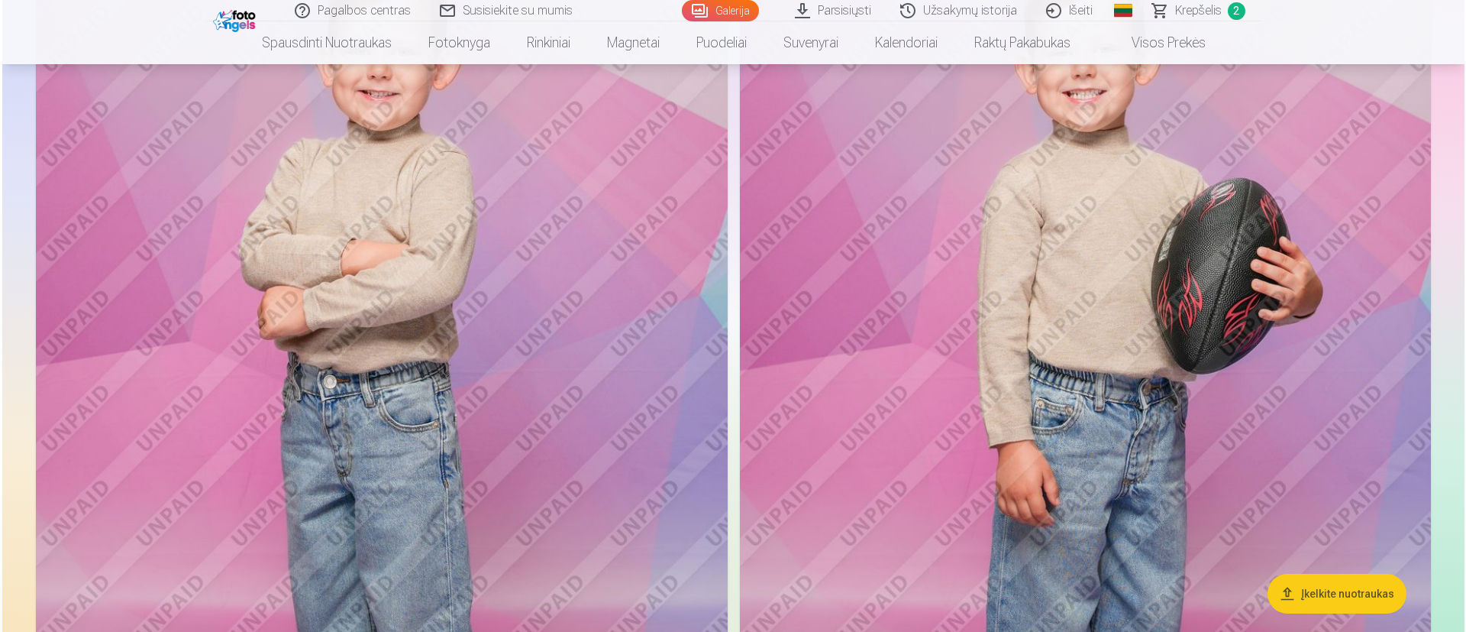
scroll to position [918, 0]
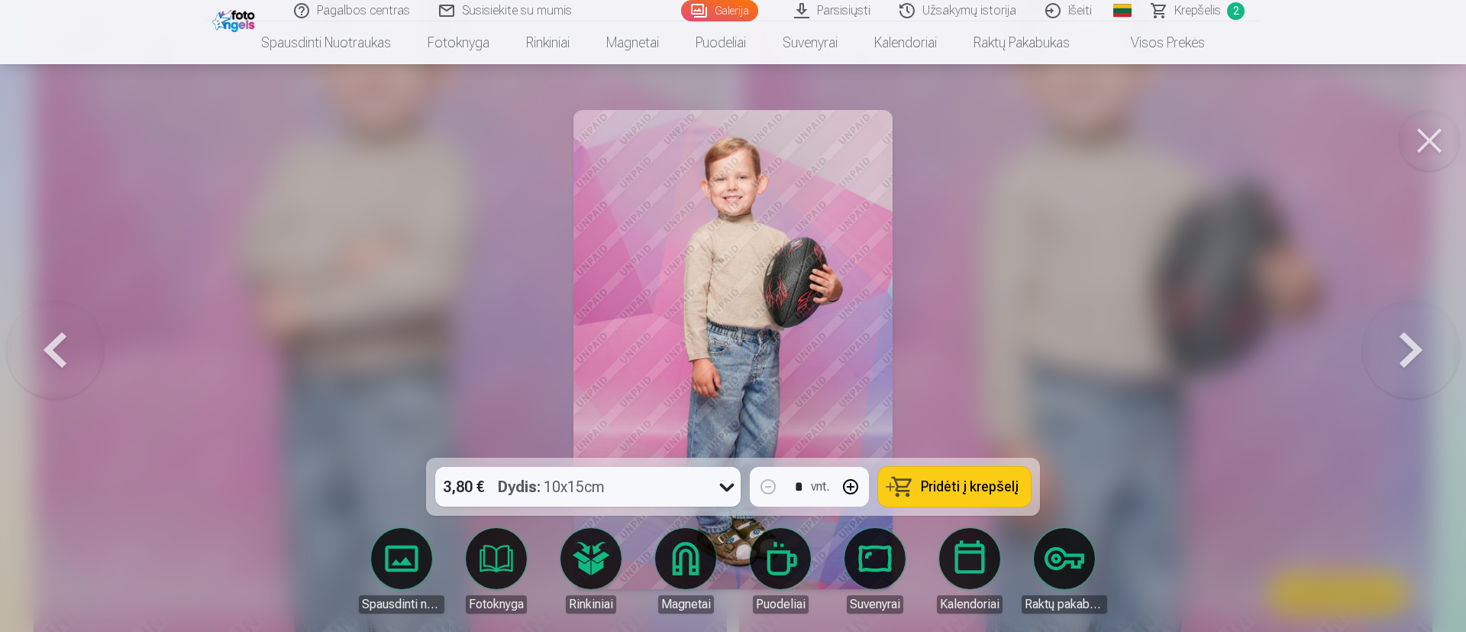
click at [726, 420] on icon at bounding box center [727, 487] width 15 height 8
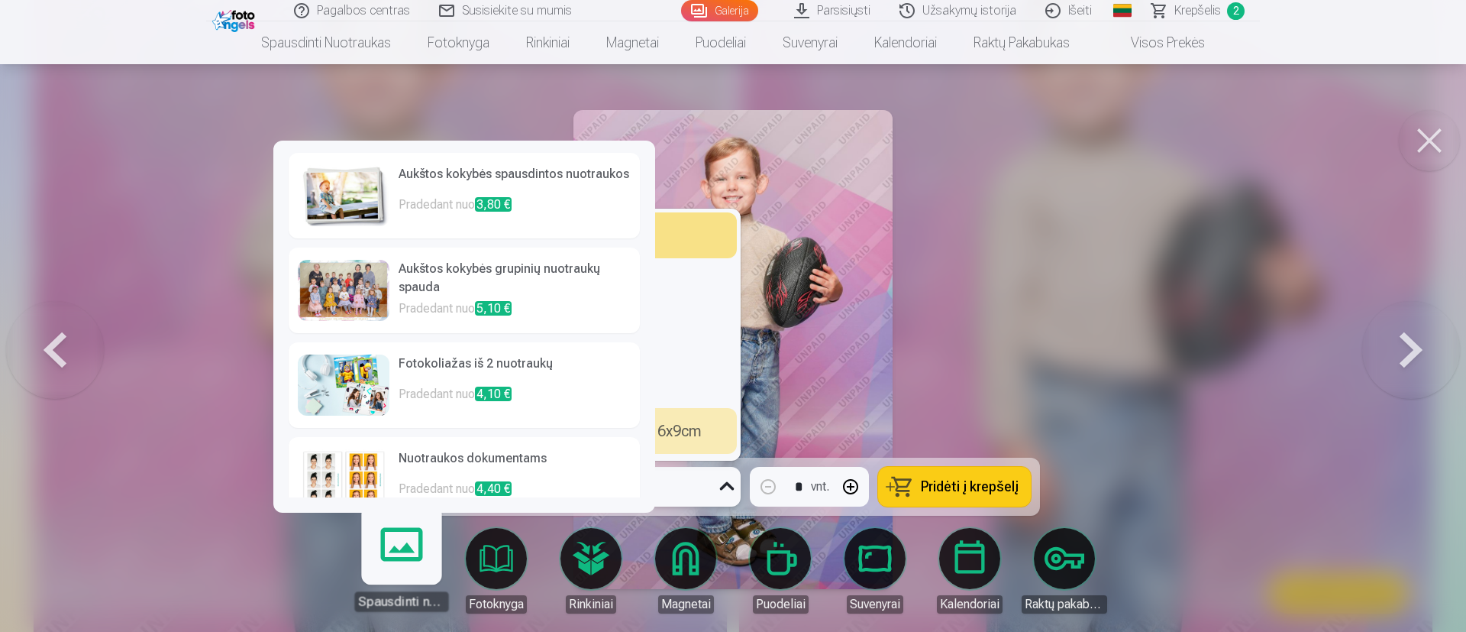
click at [433, 371] on h6 "Fotokoliažas iš 2 nuotraukų" at bounding box center [515, 369] width 232 height 31
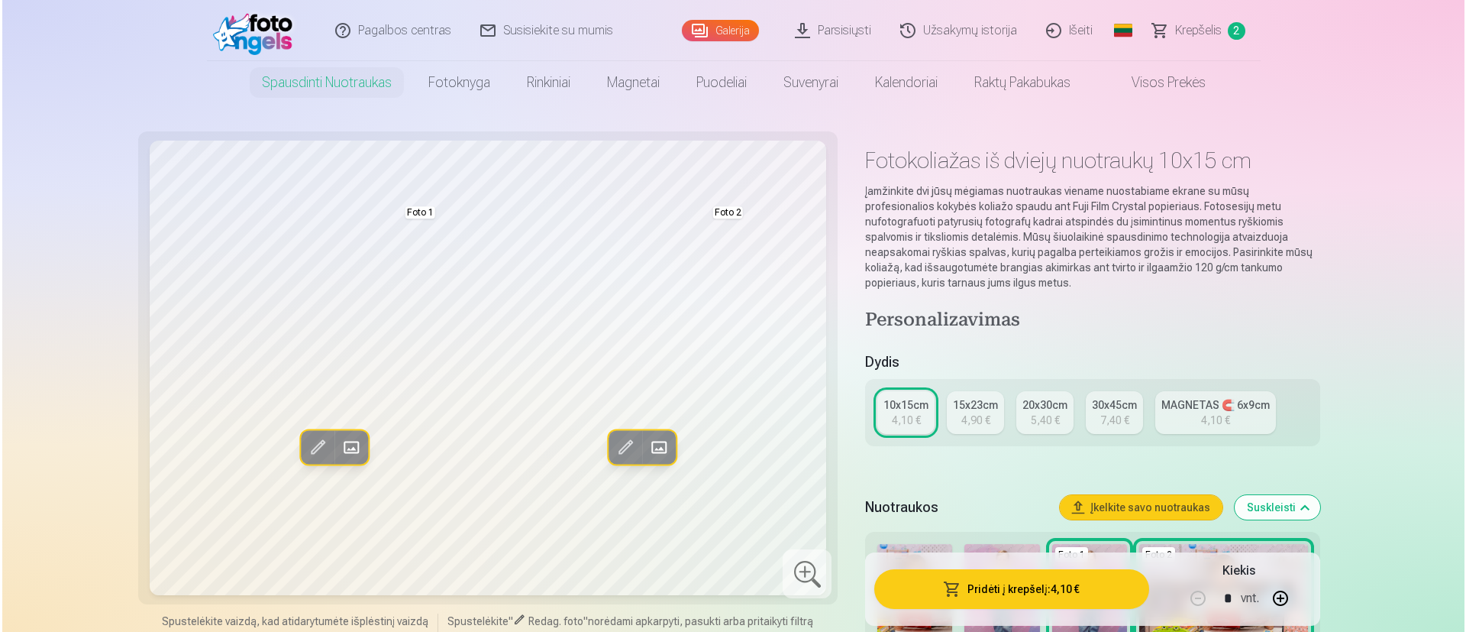
scroll to position [918, 0]
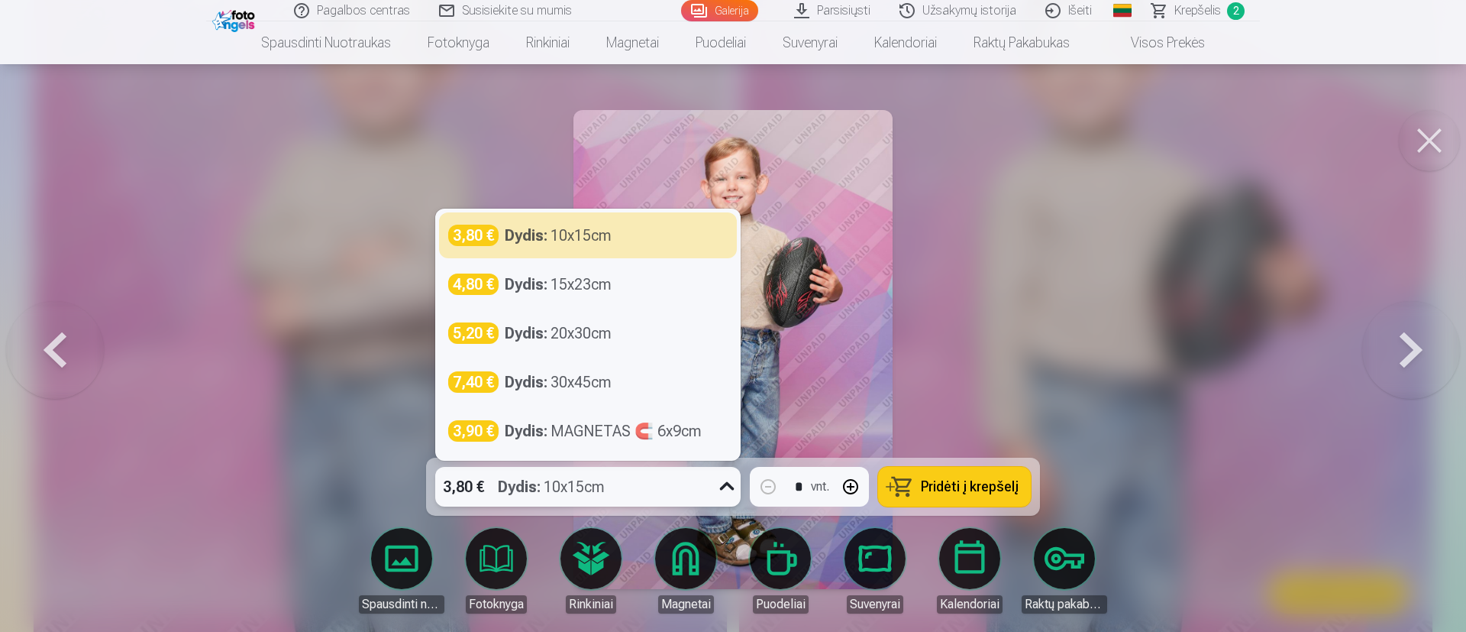
click at [723, 420] on icon at bounding box center [727, 486] width 24 height 24
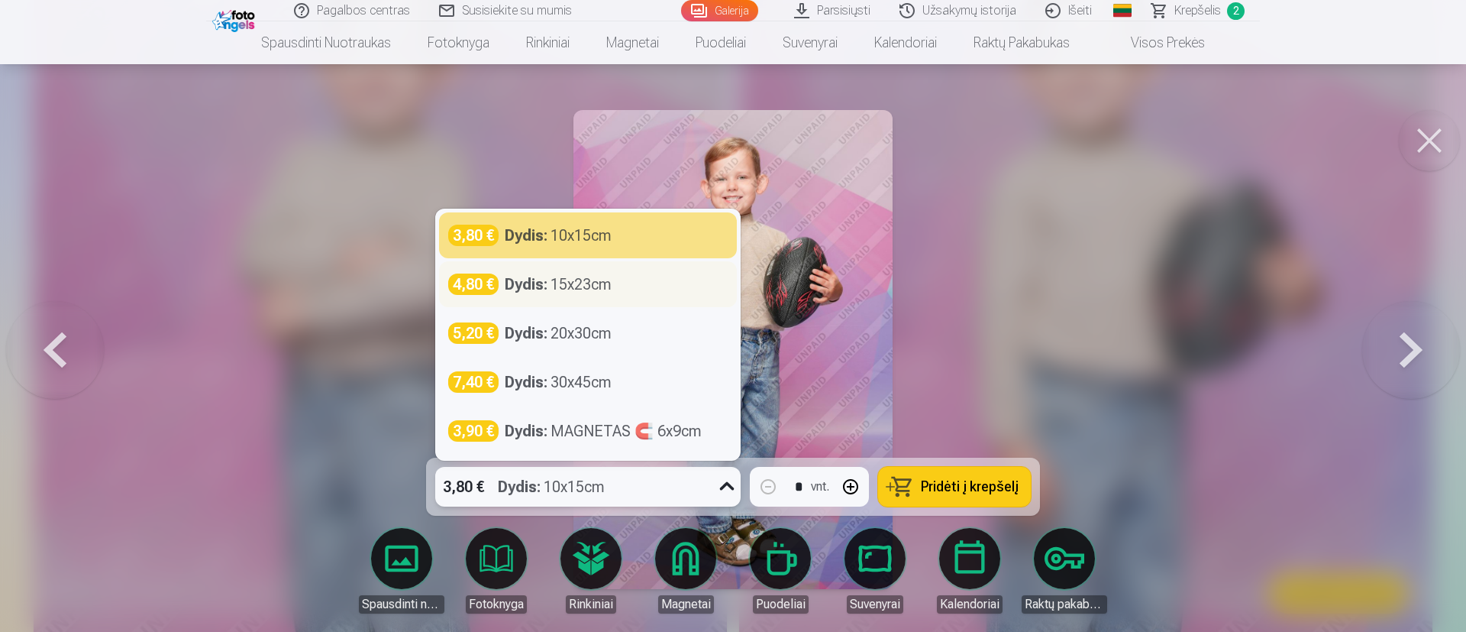
click at [538, 294] on strong "Dydis :" at bounding box center [526, 283] width 43 height 21
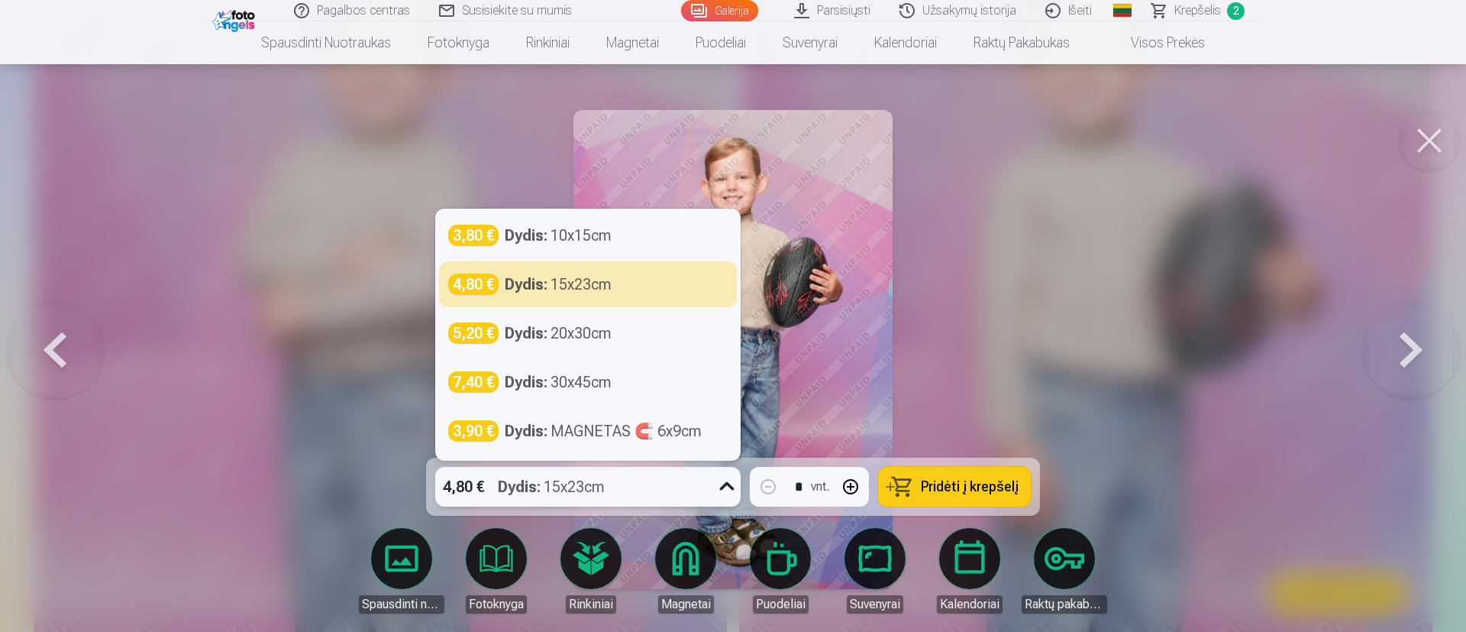
click at [724, 420] on icon at bounding box center [727, 486] width 24 height 24
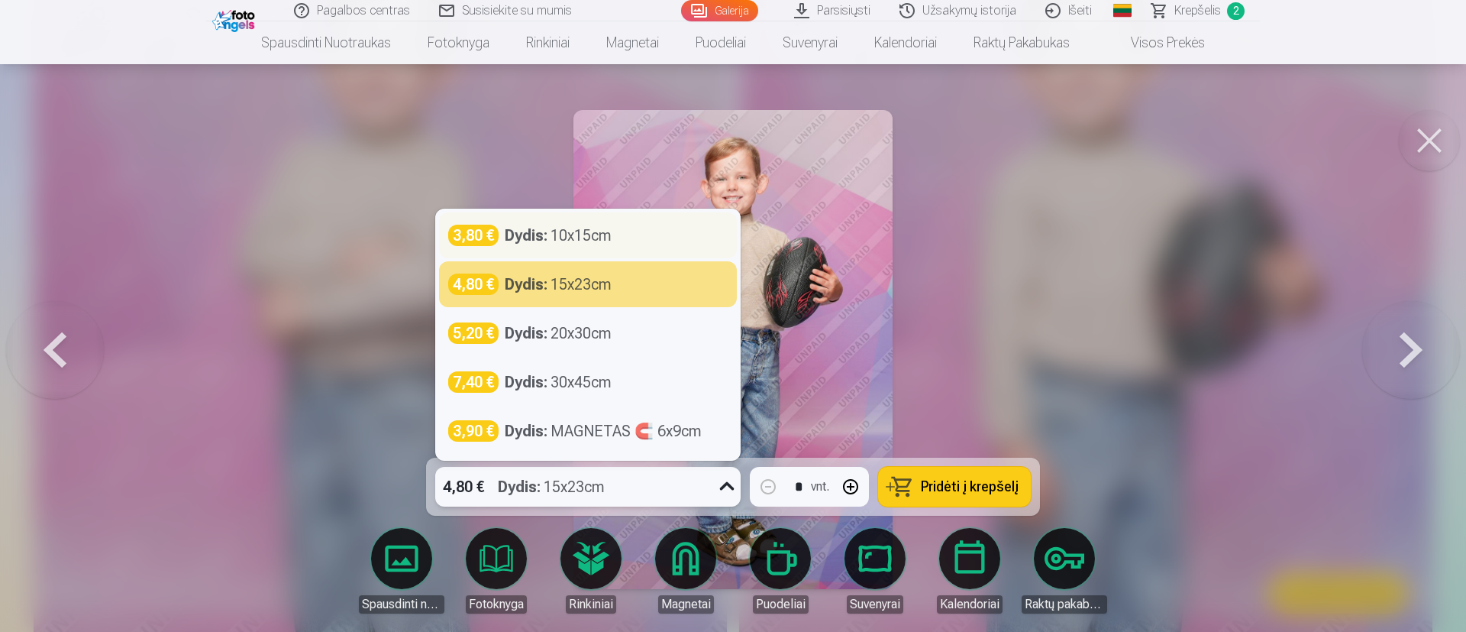
click at [605, 228] on div "Dydis : 10x15cm" at bounding box center [558, 235] width 107 height 21
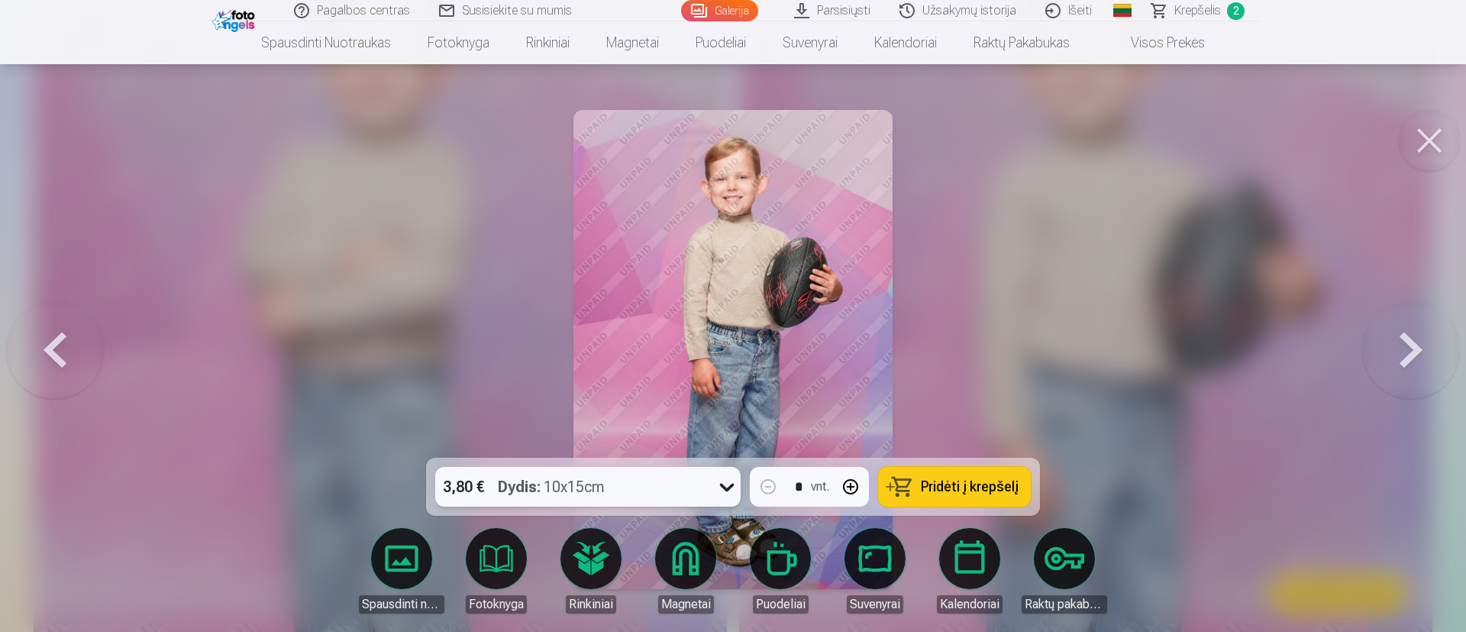
click at [973, 228] on div at bounding box center [733, 316] width 1466 height 632
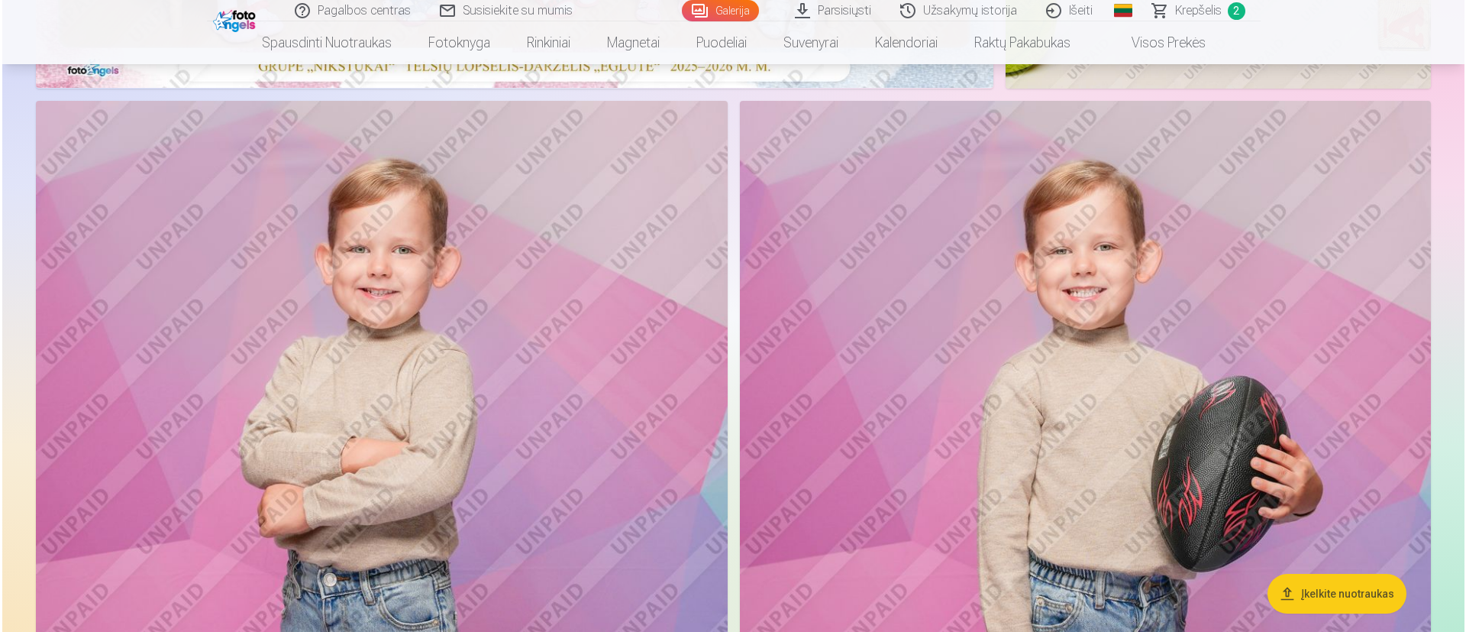
scroll to position [802, 0]
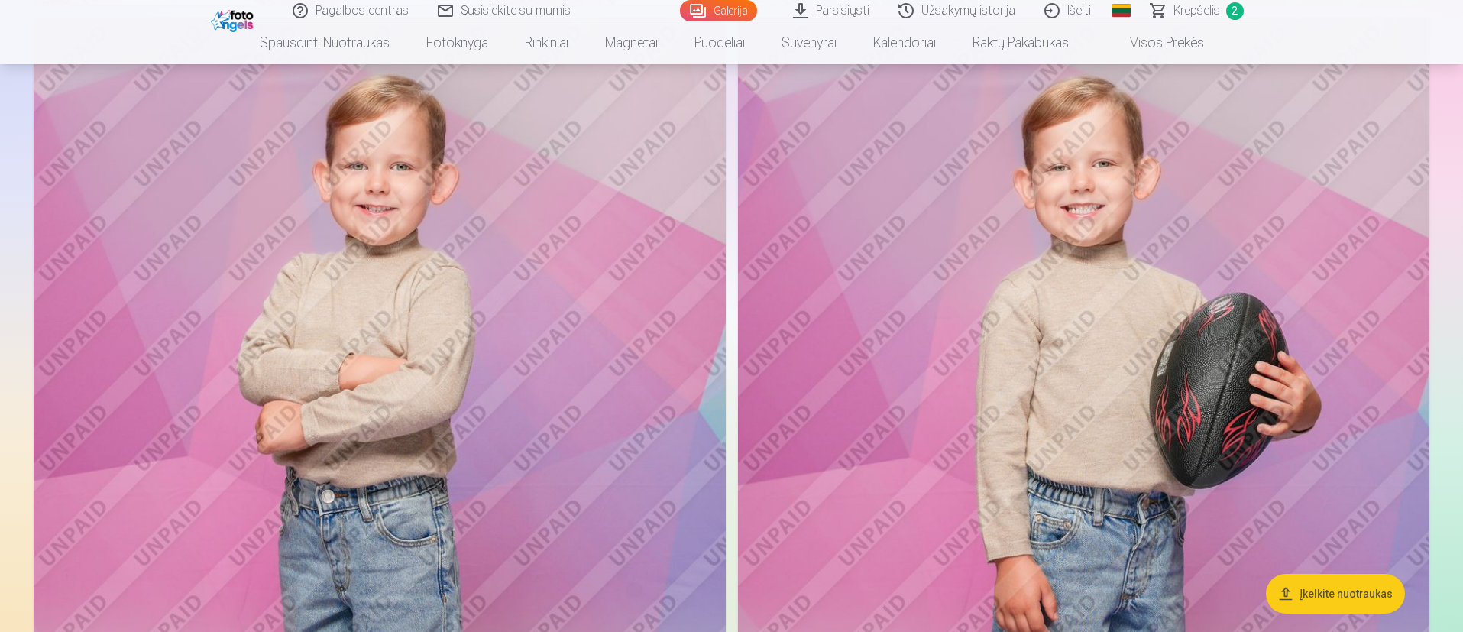
click at [973, 363] on img at bounding box center [1084, 537] width 692 height 1038
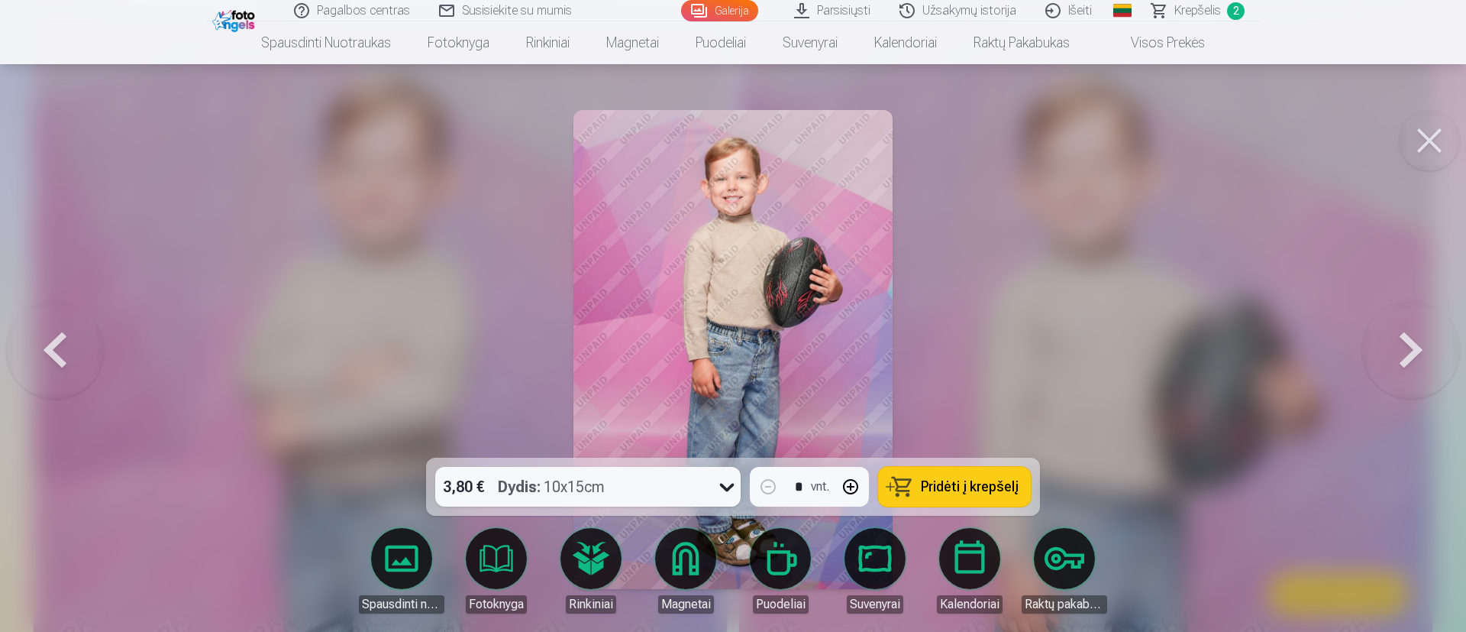
click at [942, 420] on span "Pridėti į krepšelį" at bounding box center [970, 487] width 98 height 14
click at [973, 334] on button at bounding box center [1412, 350] width 98 height 186
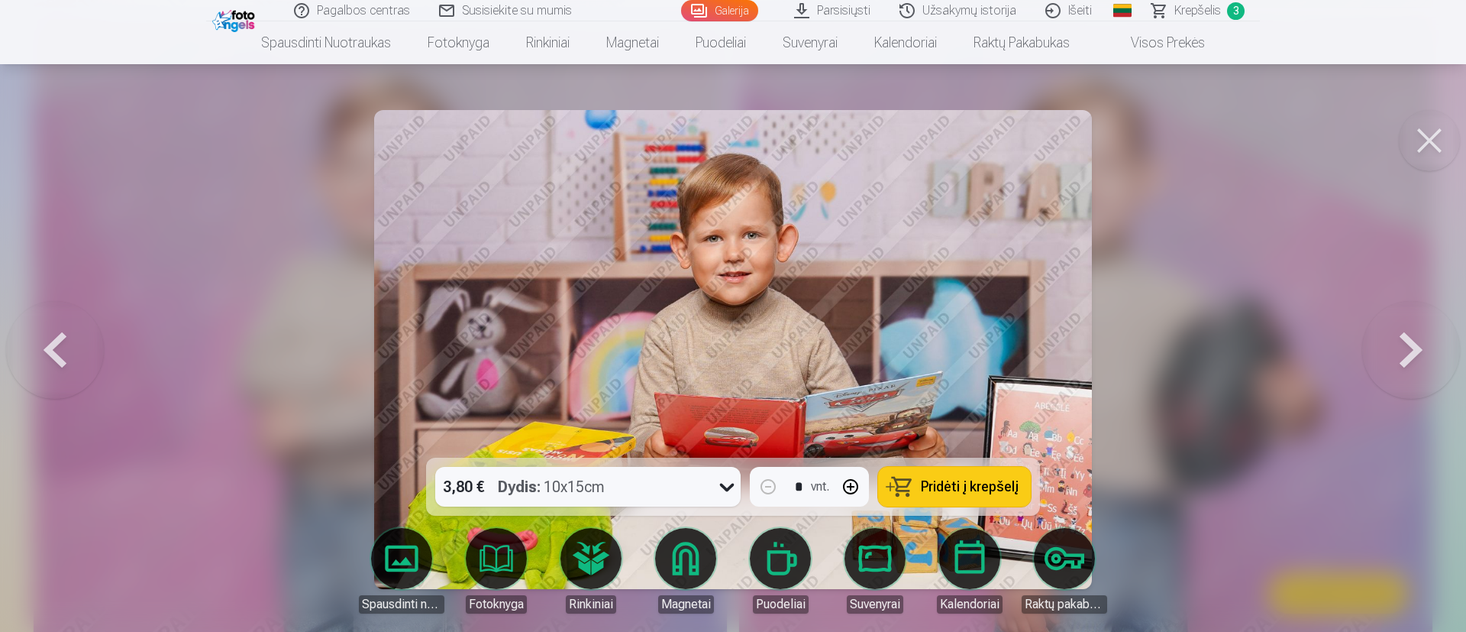
click at [973, 331] on button at bounding box center [1412, 350] width 98 height 186
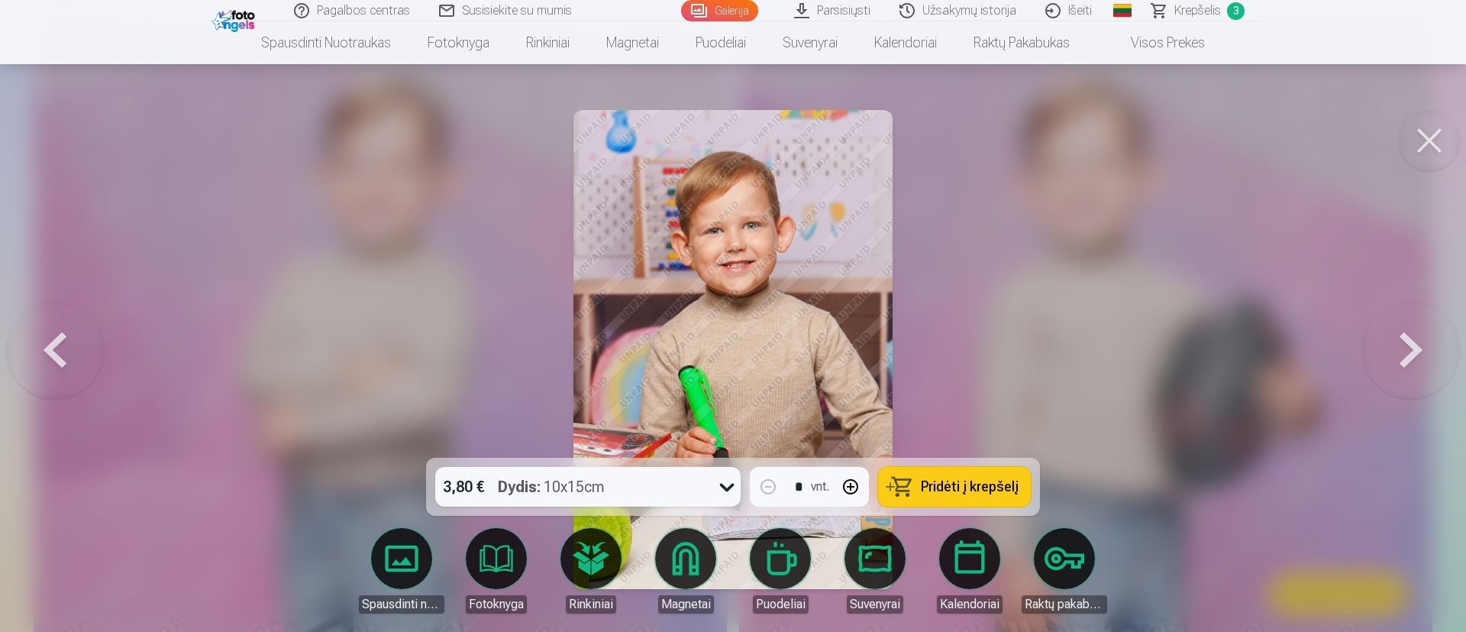
click at [973, 329] on button at bounding box center [1412, 350] width 98 height 186
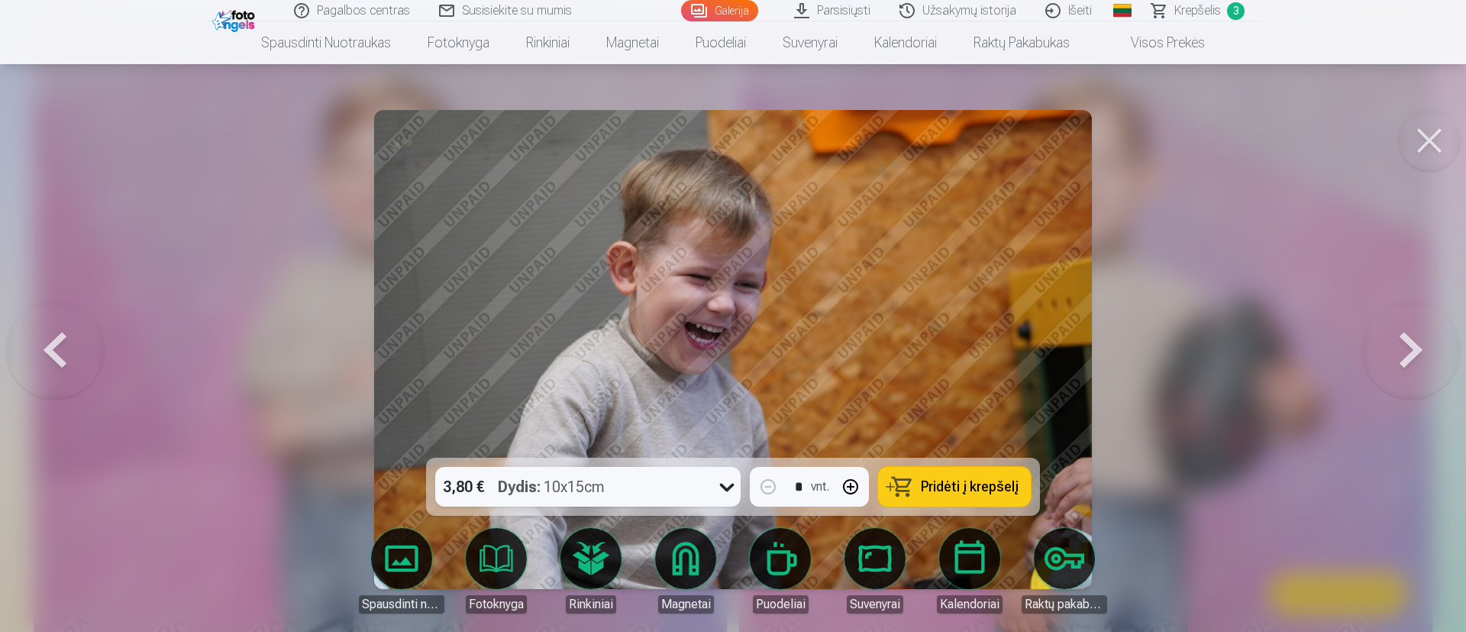
click at [973, 348] on button at bounding box center [1412, 350] width 98 height 186
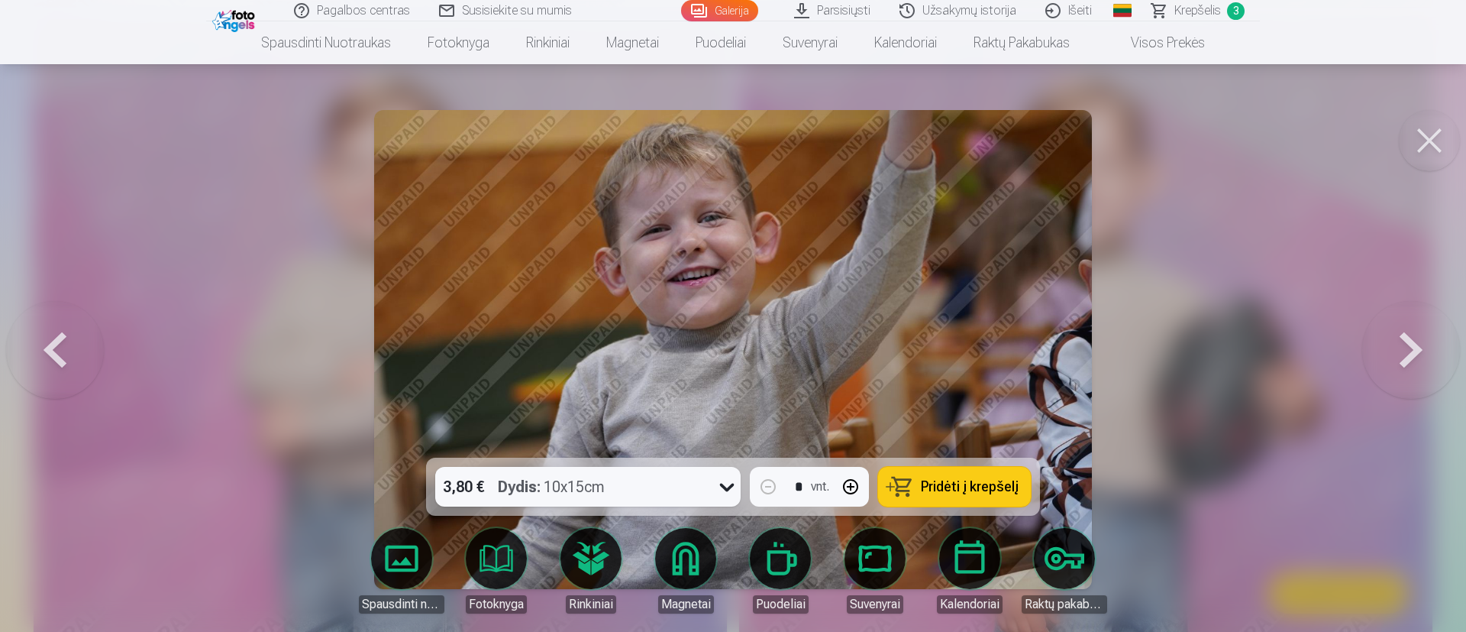
click at [973, 349] on button at bounding box center [1412, 350] width 98 height 186
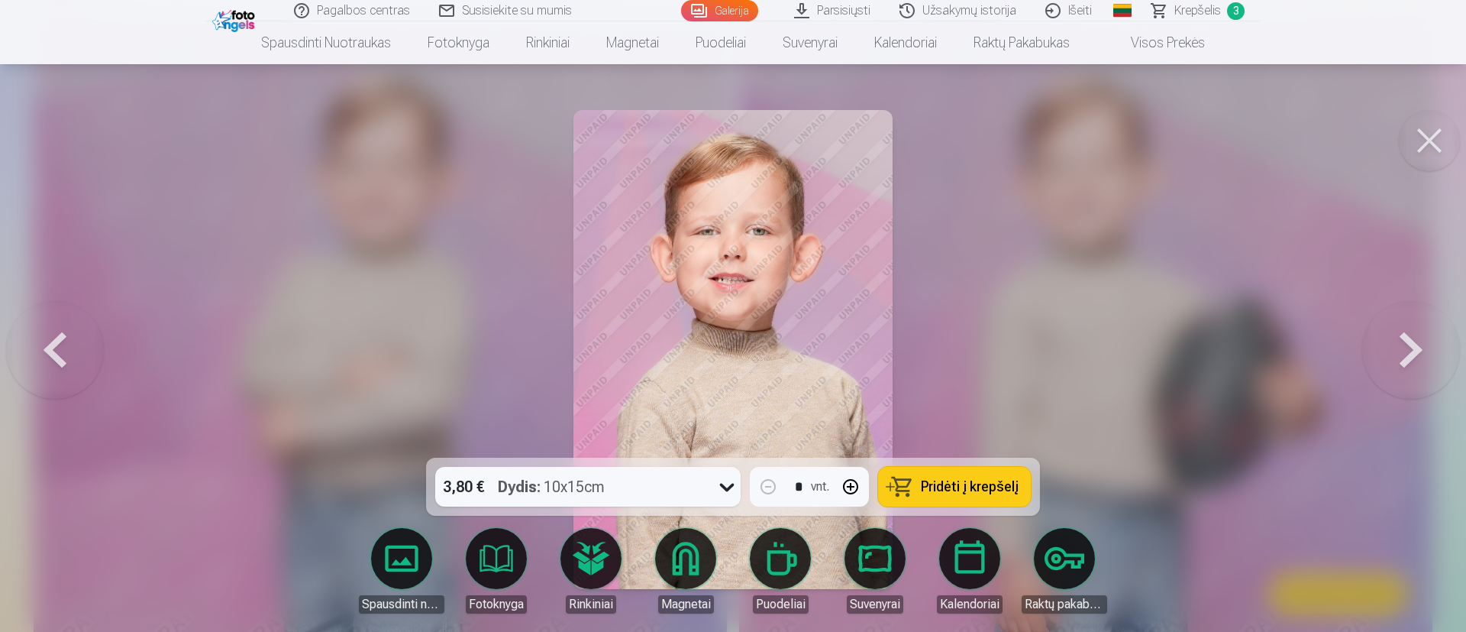
click at [973, 349] on button at bounding box center [1412, 350] width 98 height 186
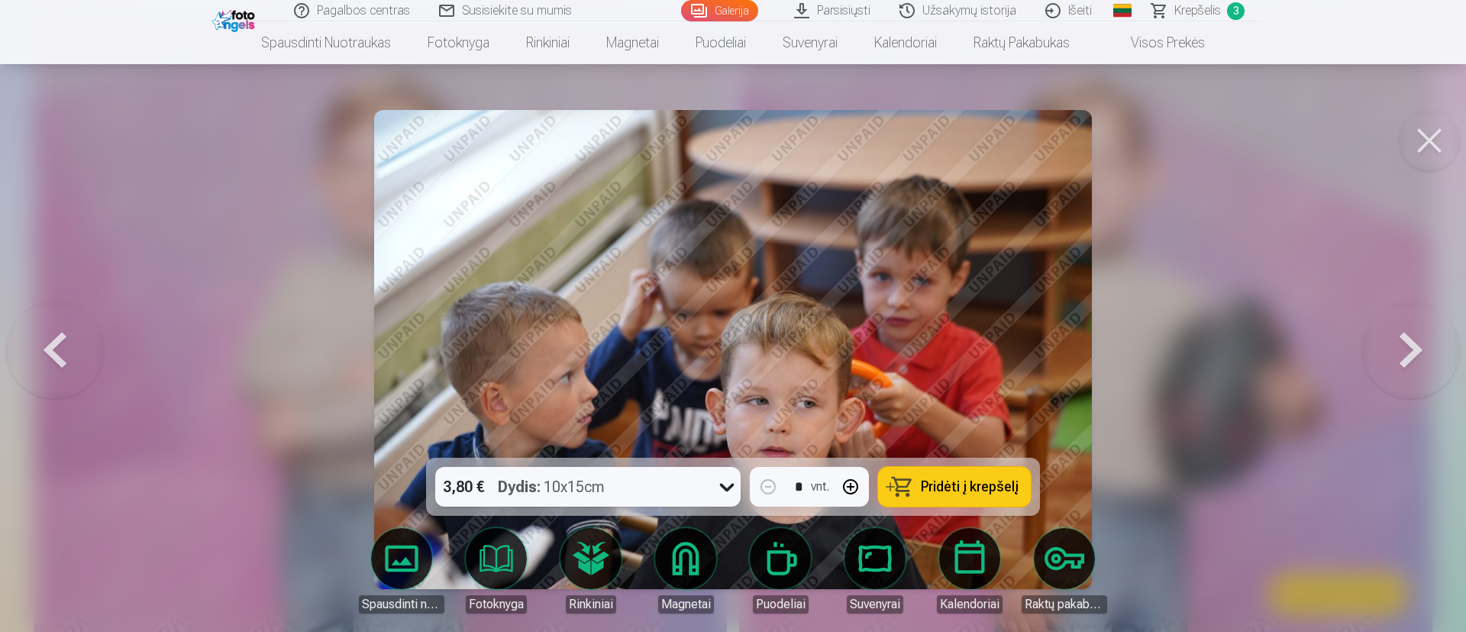
click at [973, 349] on button at bounding box center [1412, 350] width 98 height 186
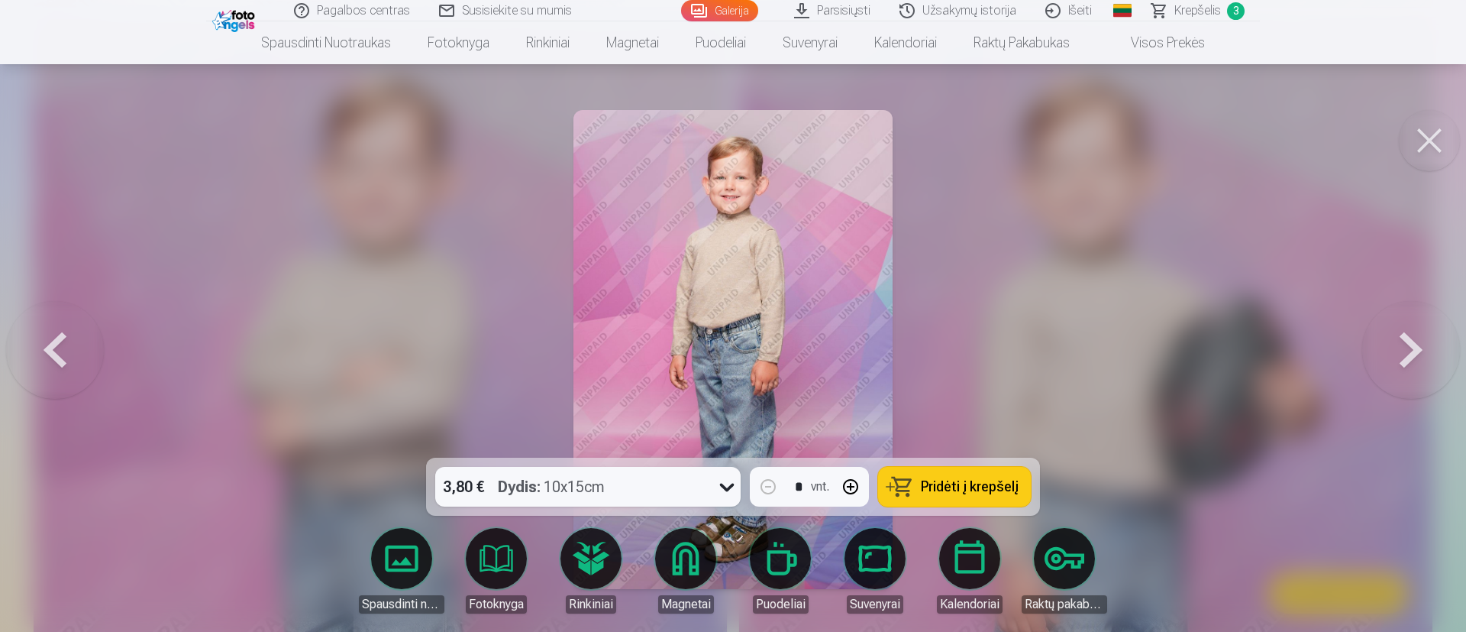
click at [973, 349] on button at bounding box center [1412, 350] width 98 height 186
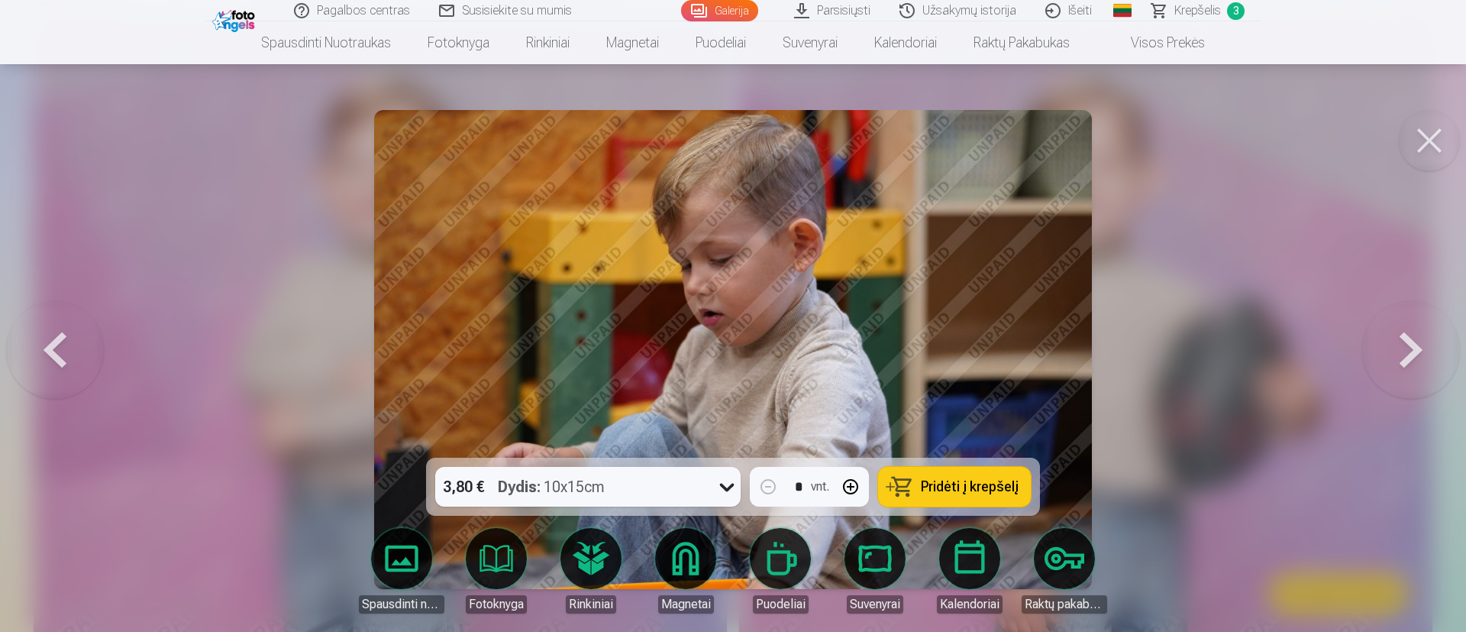
click at [973, 349] on button at bounding box center [1412, 350] width 98 height 186
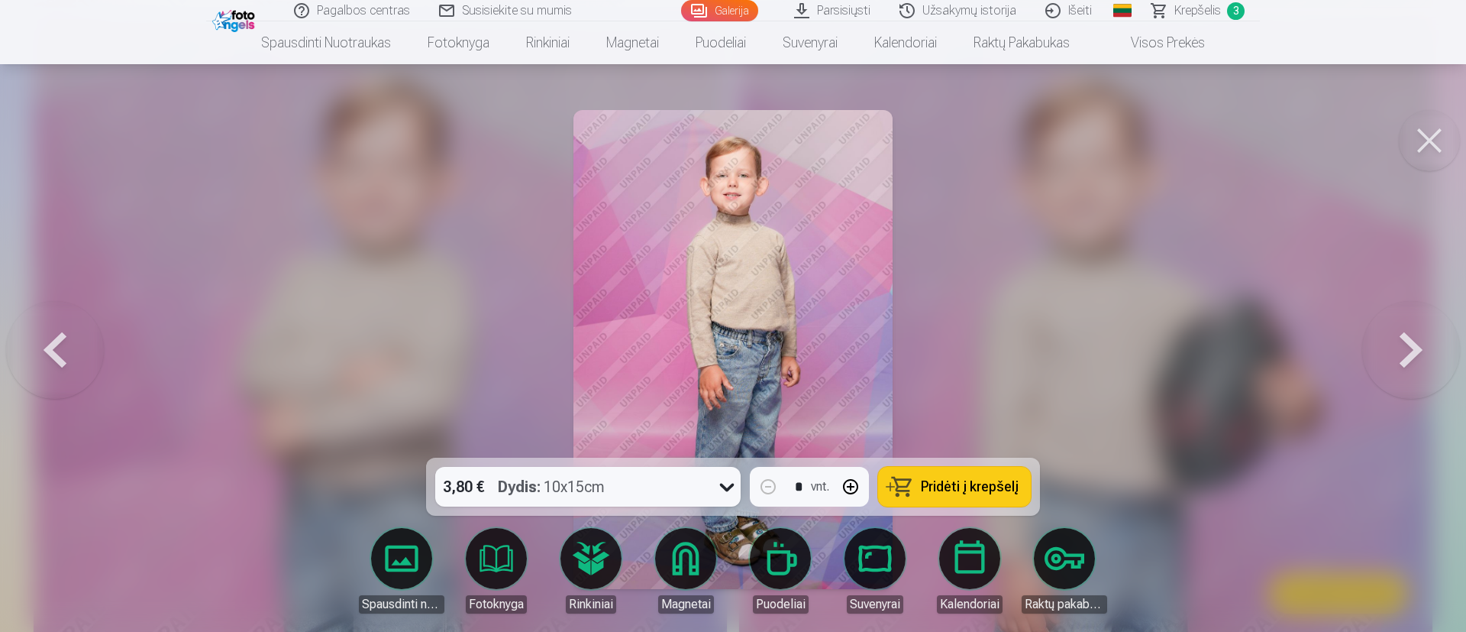
click at [973, 349] on button at bounding box center [1412, 350] width 98 height 186
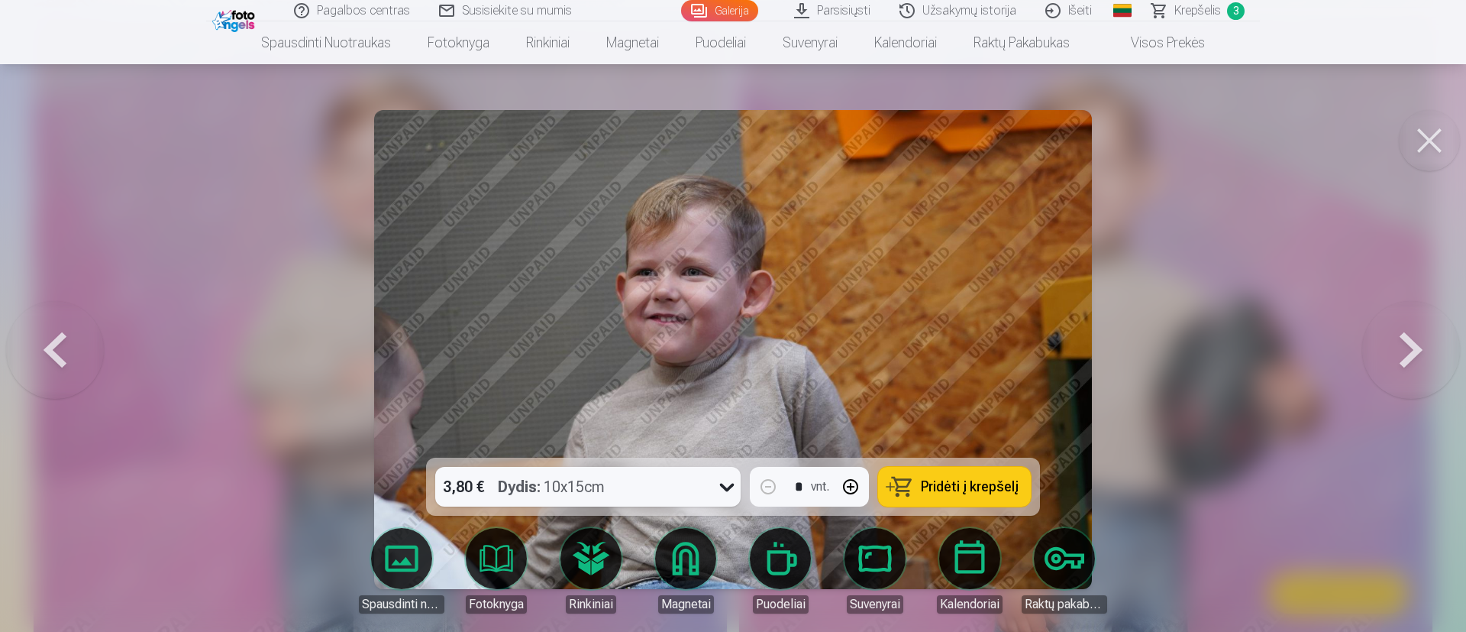
click at [973, 349] on button at bounding box center [1412, 350] width 98 height 186
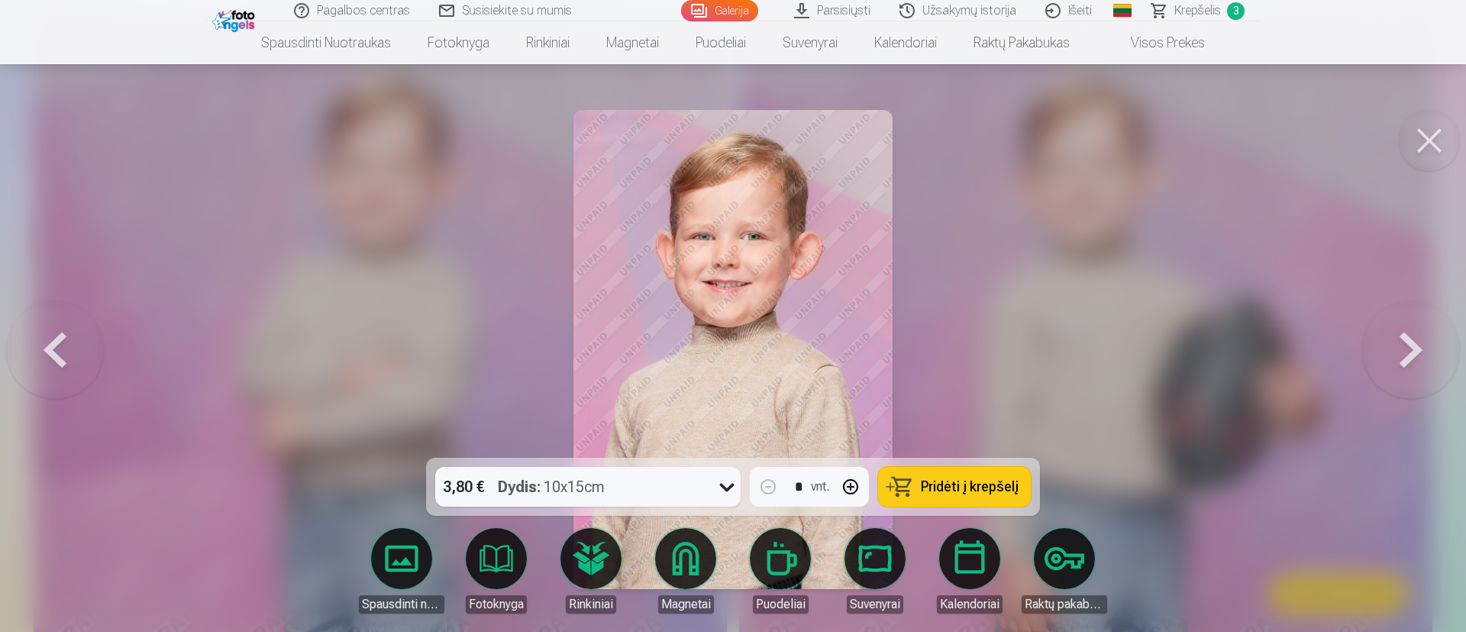
click at [973, 349] on button at bounding box center [1412, 350] width 98 height 186
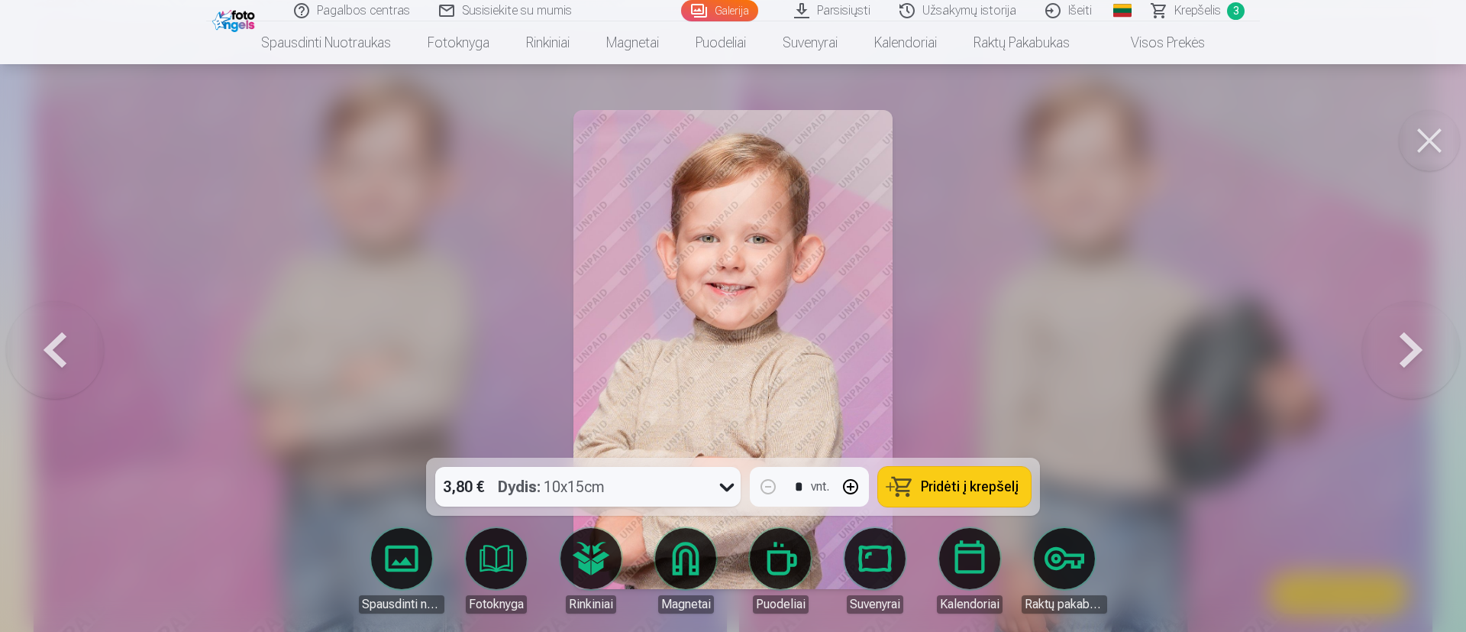
click at [973, 349] on button at bounding box center [1412, 350] width 98 height 186
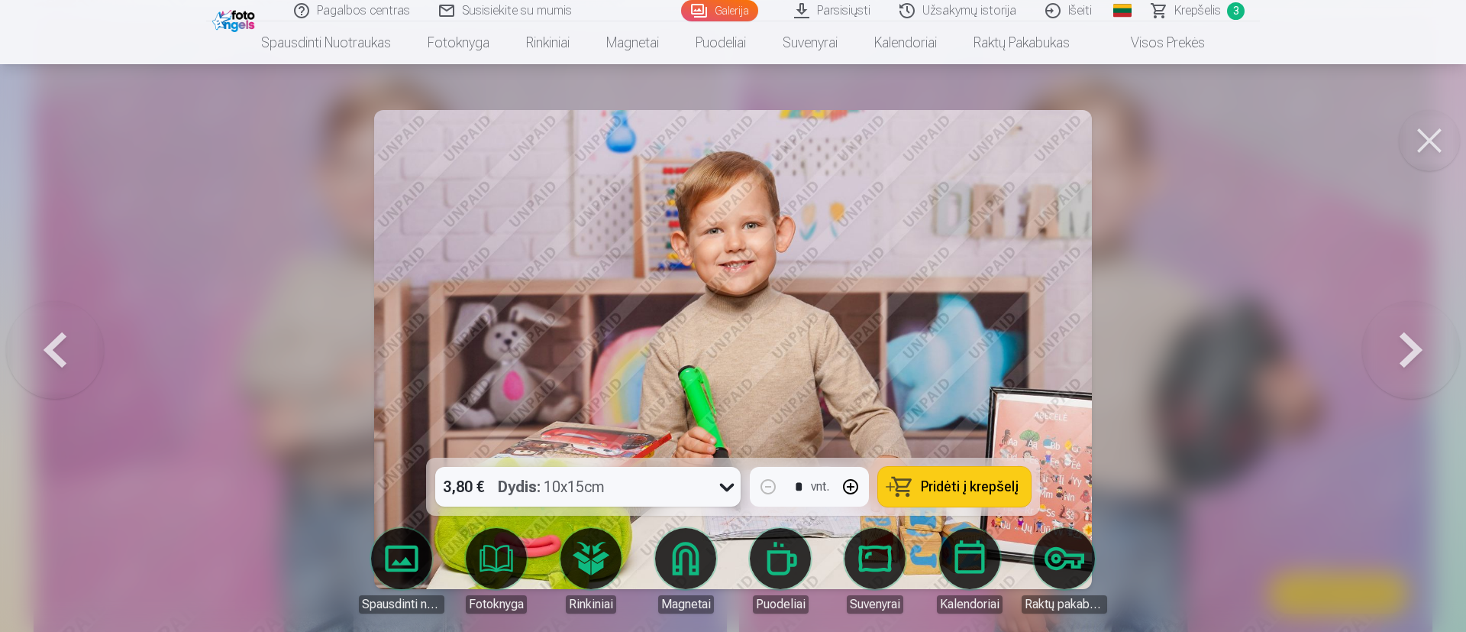
click at [57, 344] on button at bounding box center [55, 350] width 98 height 186
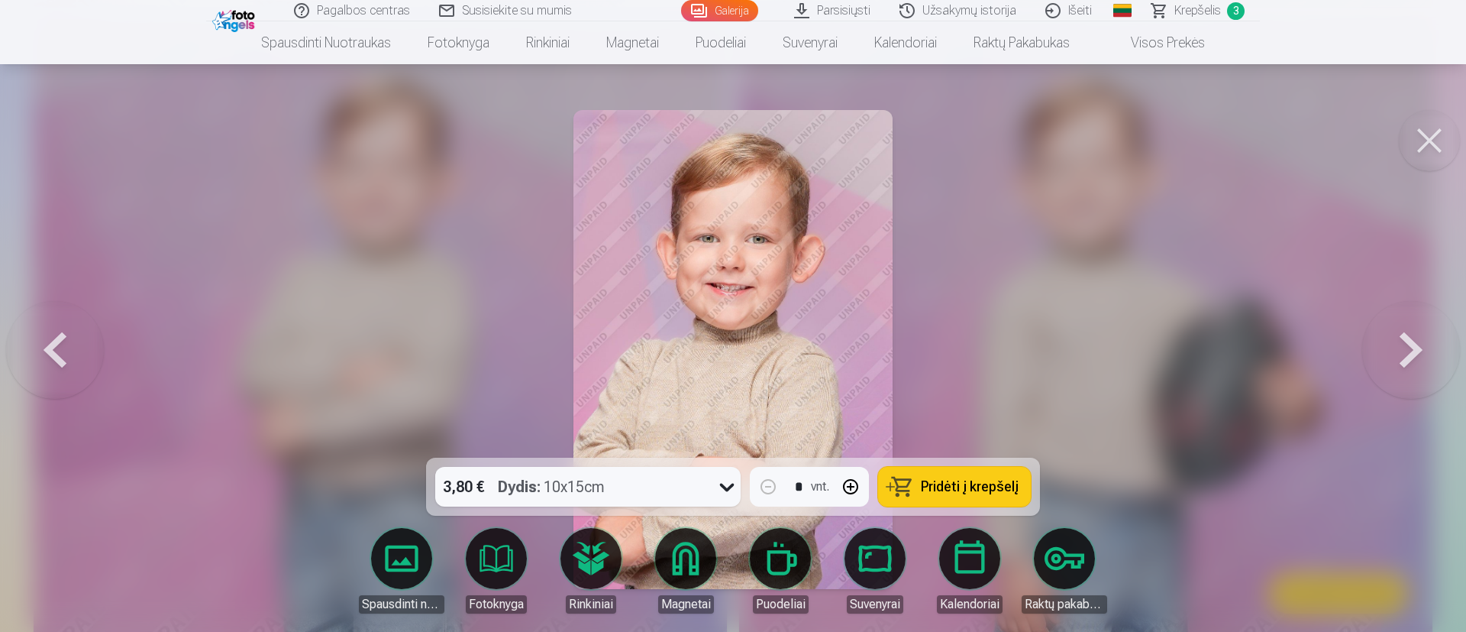
click at [973, 335] on button at bounding box center [1412, 350] width 98 height 186
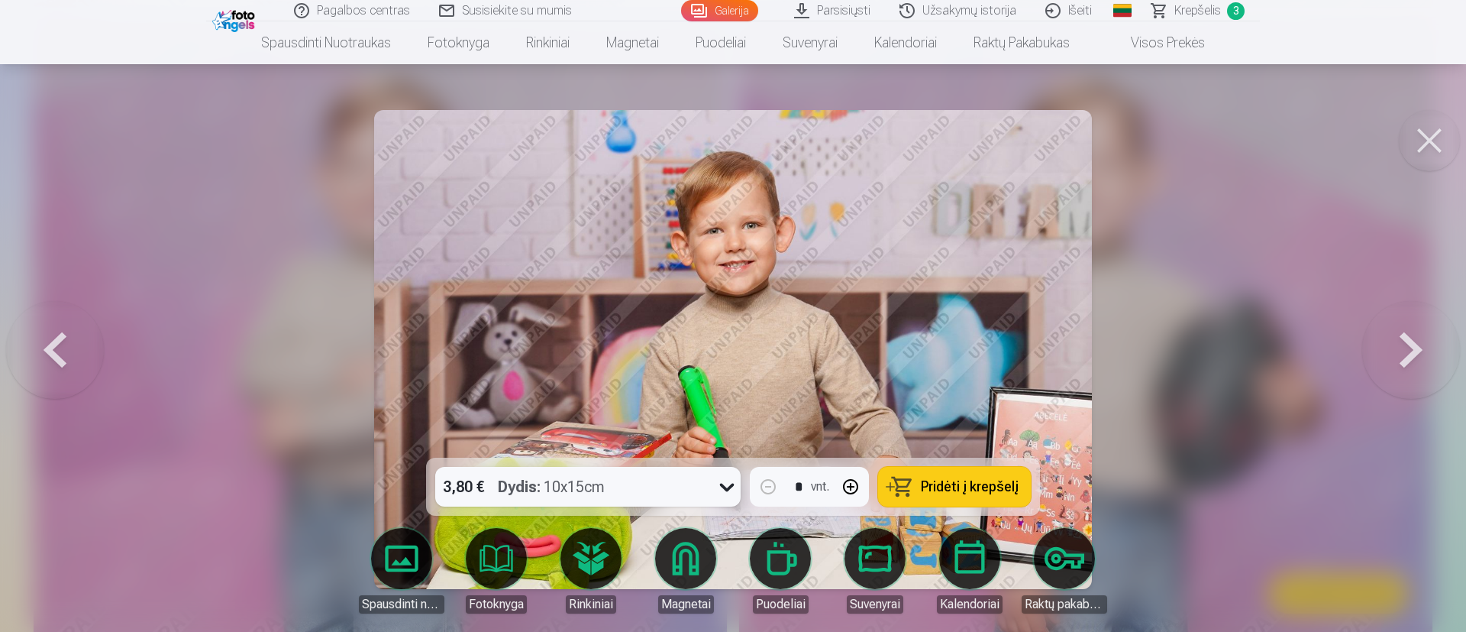
click at [973, 335] on button at bounding box center [1412, 350] width 98 height 186
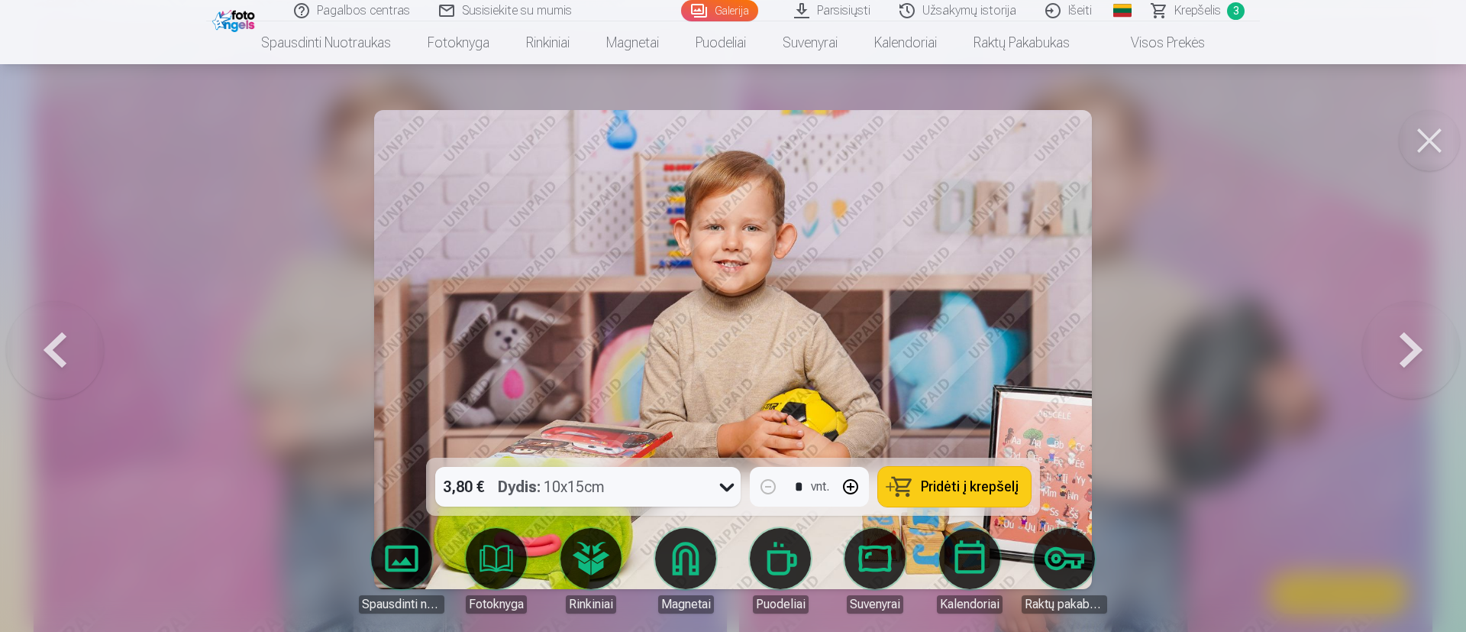
click at [973, 335] on button at bounding box center [1412, 350] width 98 height 186
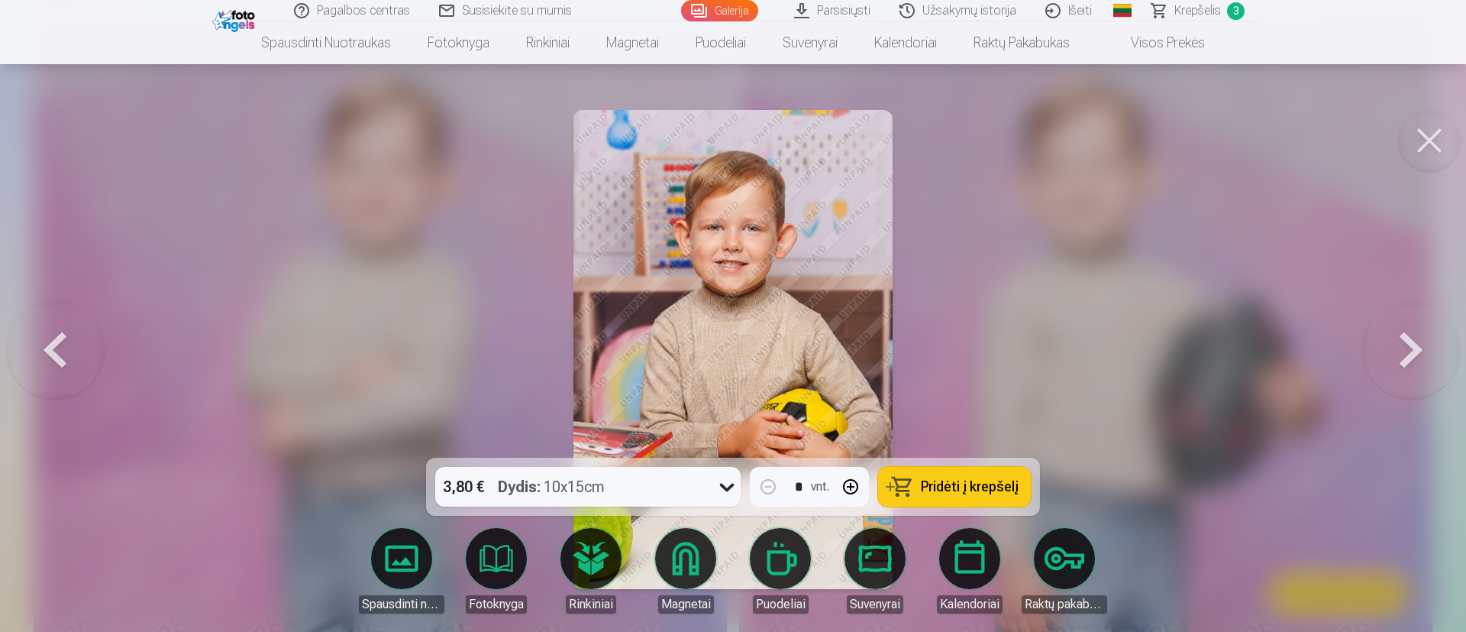
click at [973, 335] on button at bounding box center [1412, 350] width 98 height 186
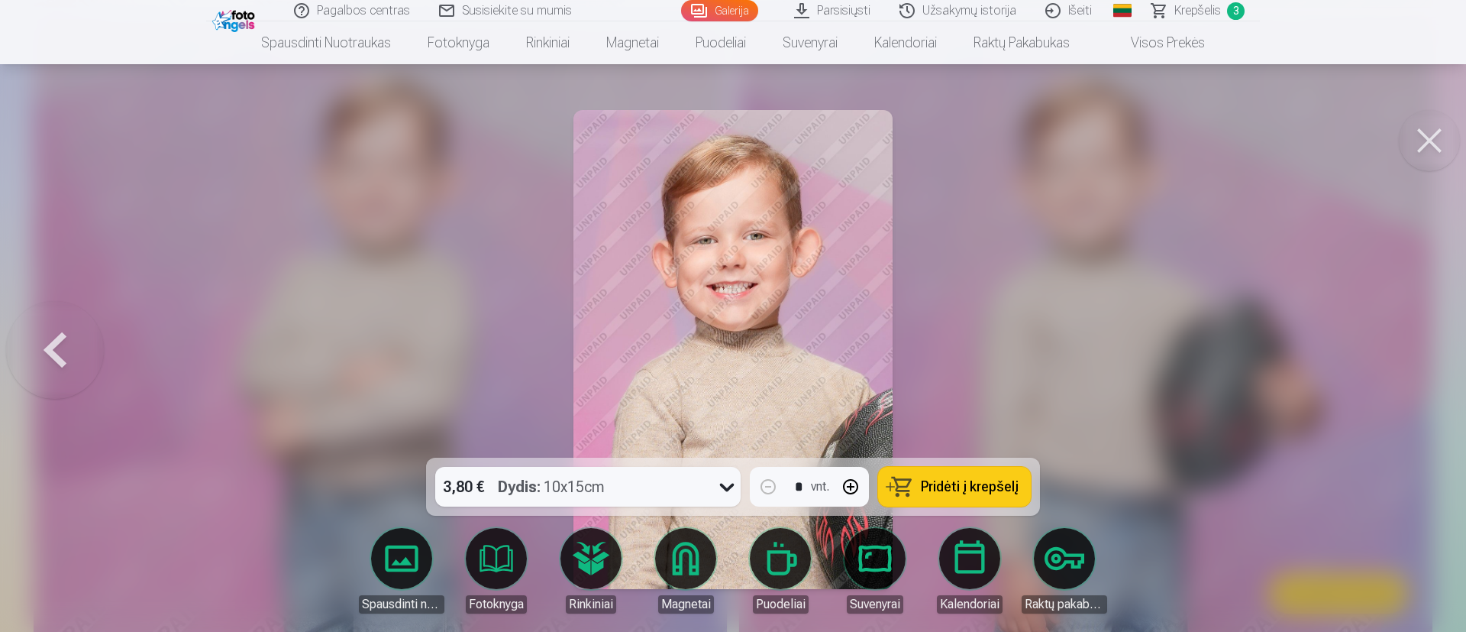
click at [973, 333] on div at bounding box center [733, 316] width 1466 height 632
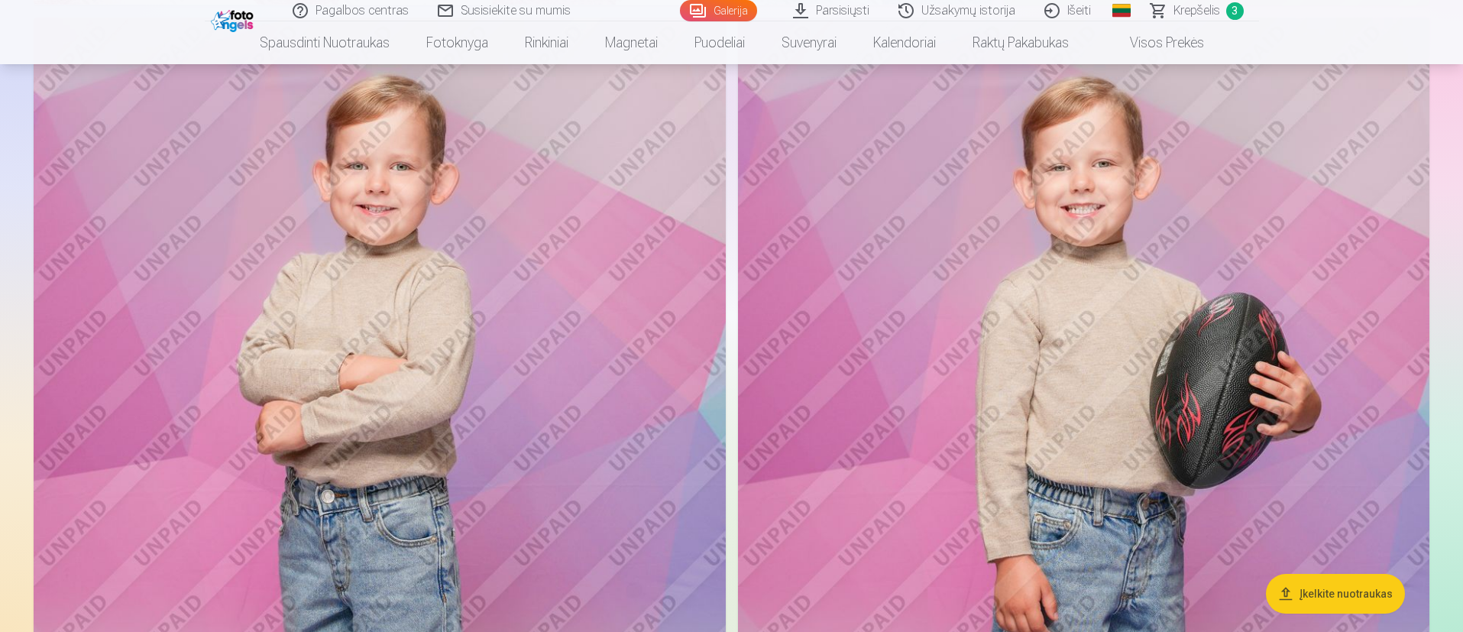
click at [973, 361] on img at bounding box center [1084, 537] width 692 height 1038
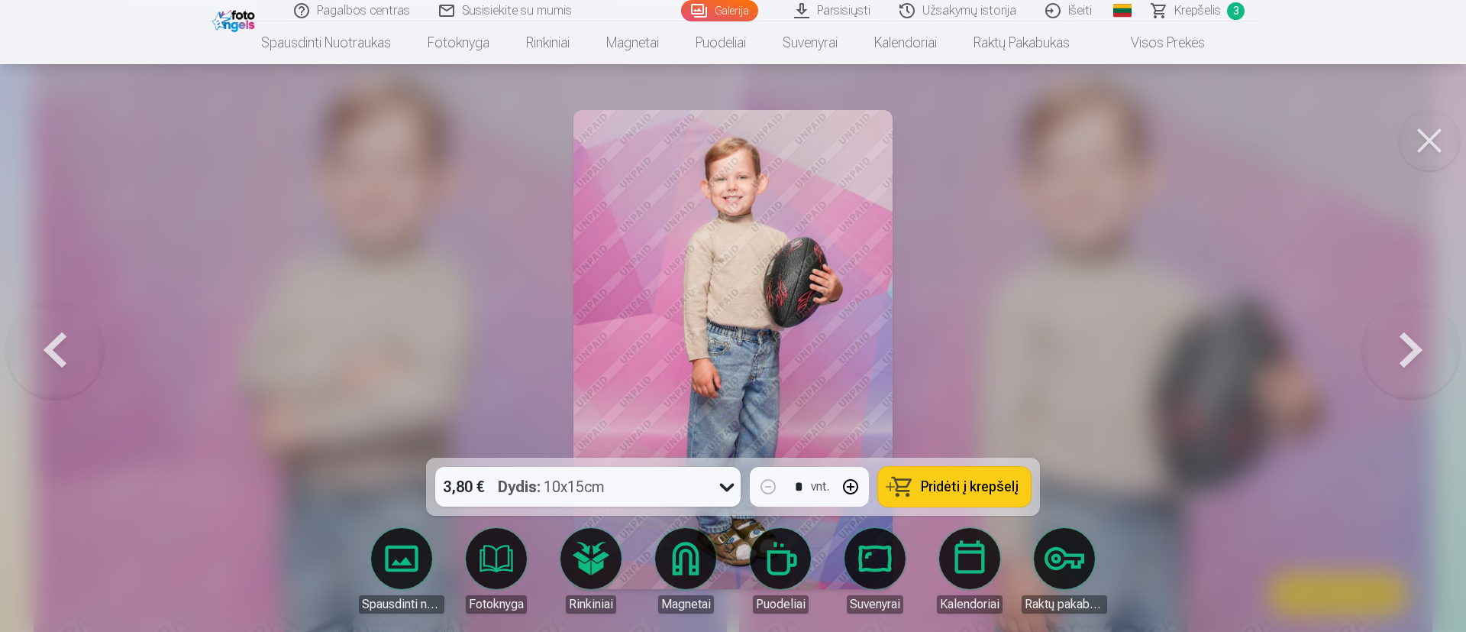
click at [973, 362] on button at bounding box center [1412, 350] width 98 height 186
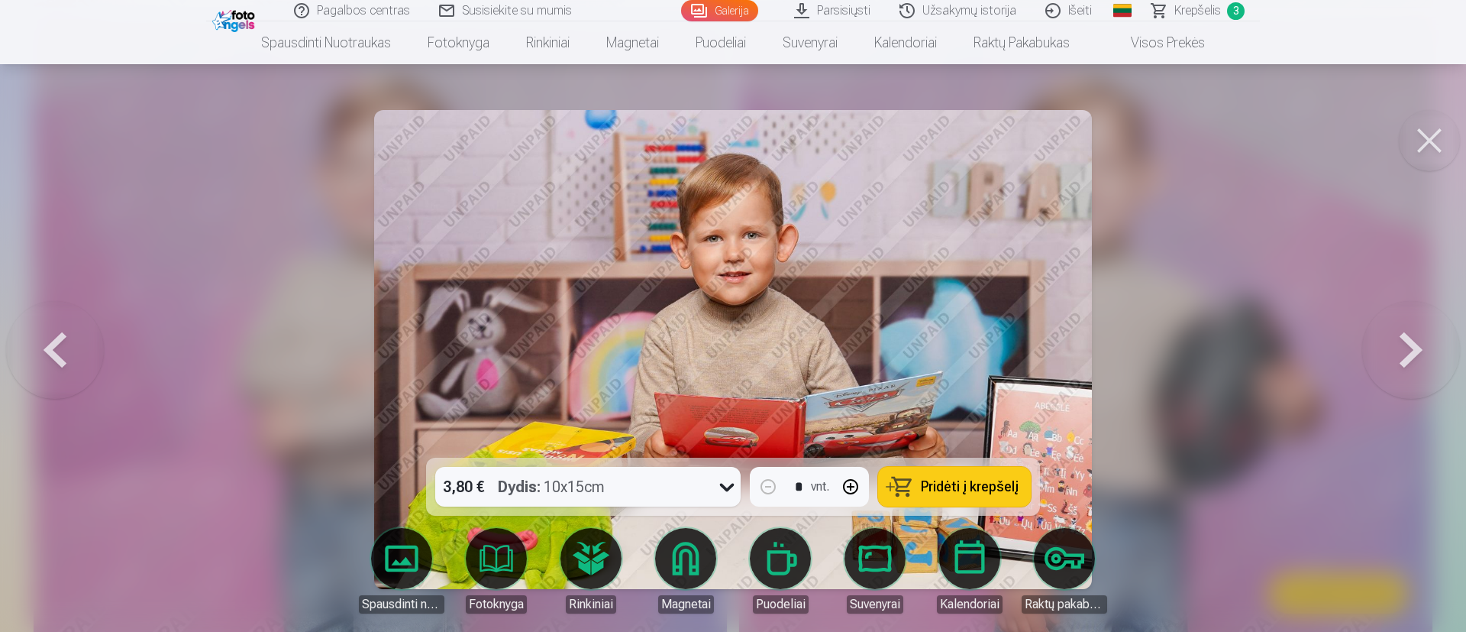
click at [973, 361] on button at bounding box center [1412, 350] width 98 height 186
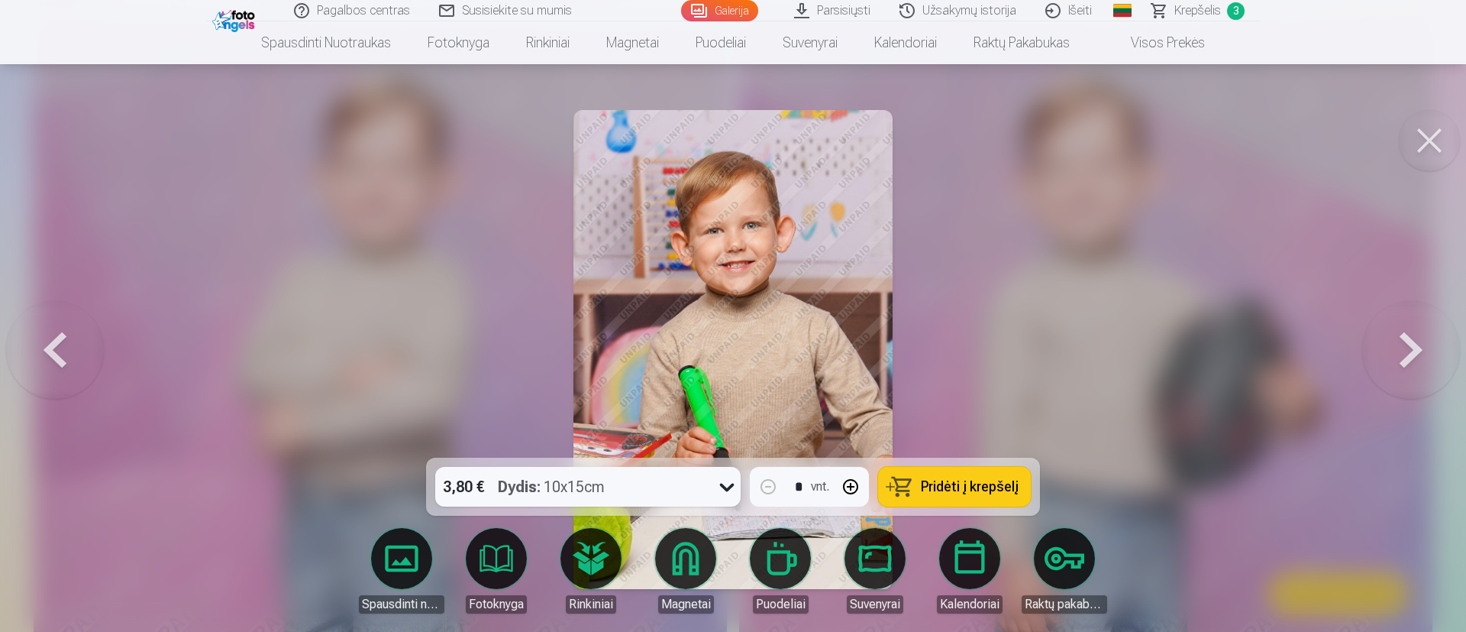
click at [973, 361] on button at bounding box center [1412, 350] width 98 height 186
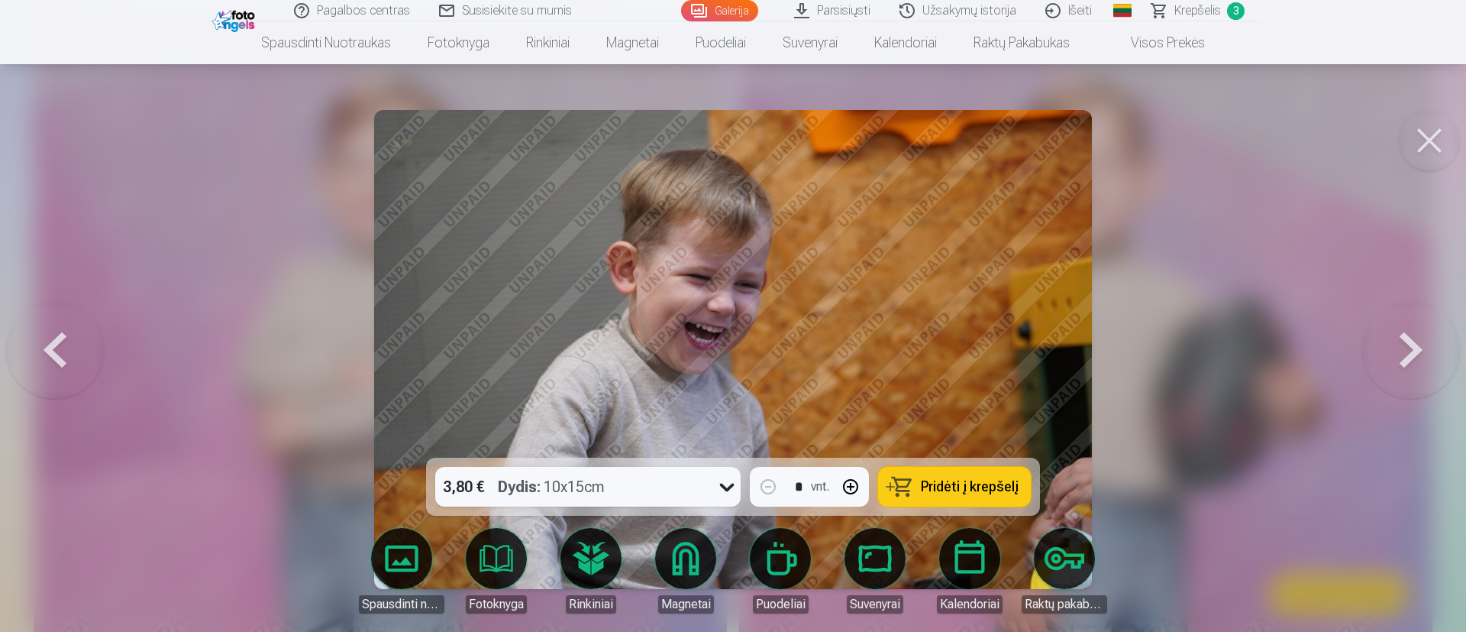
click at [973, 361] on button at bounding box center [1412, 350] width 98 height 186
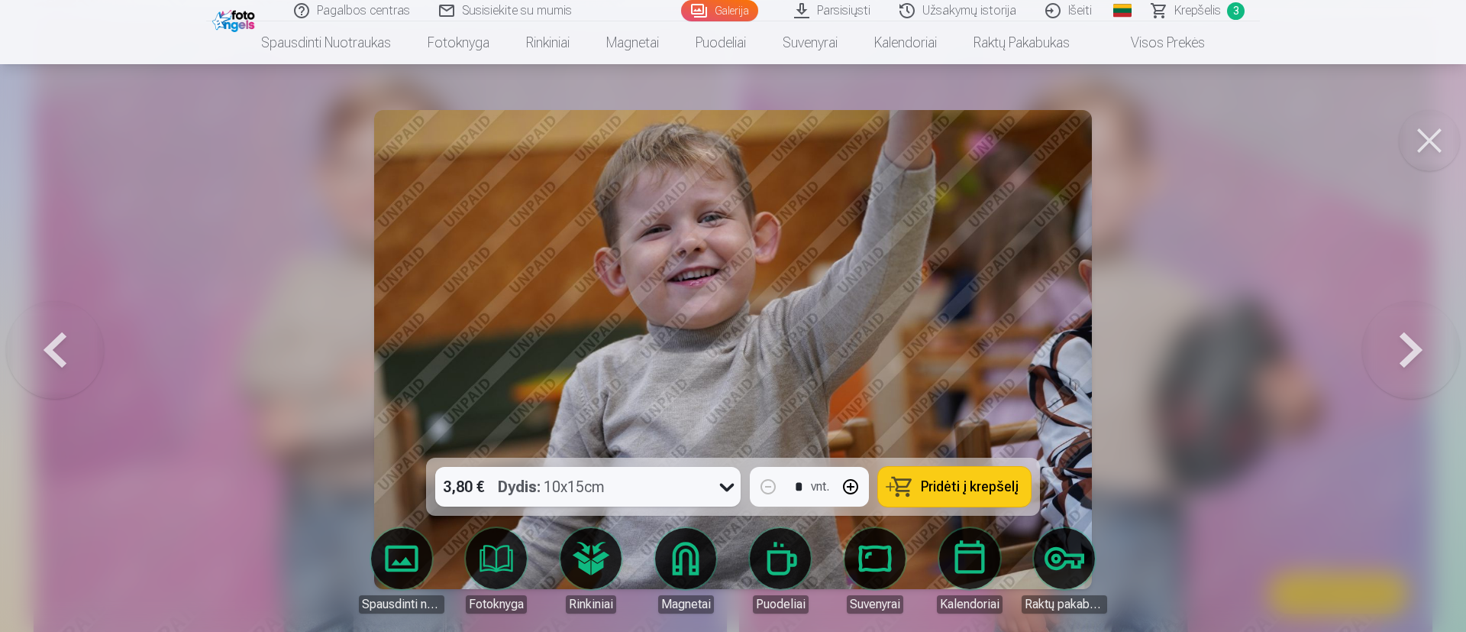
click at [973, 361] on button at bounding box center [1412, 350] width 98 height 186
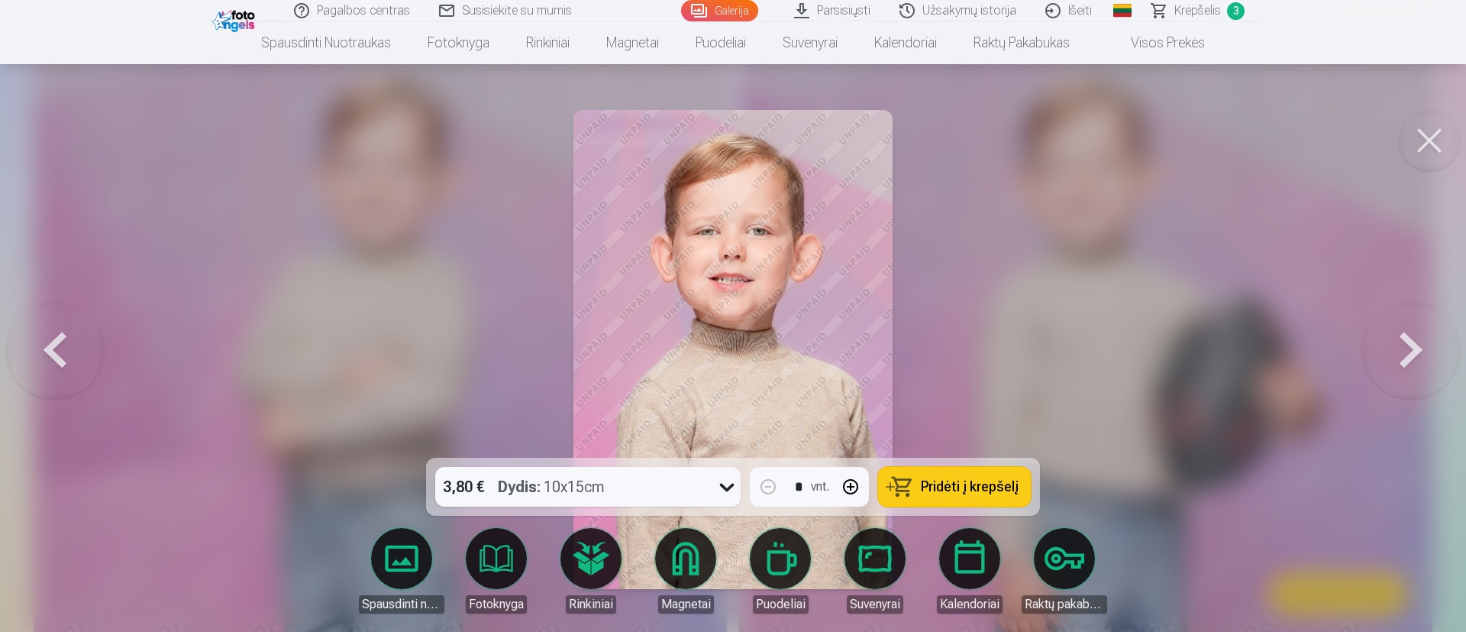
click at [973, 361] on button at bounding box center [1412, 350] width 98 height 186
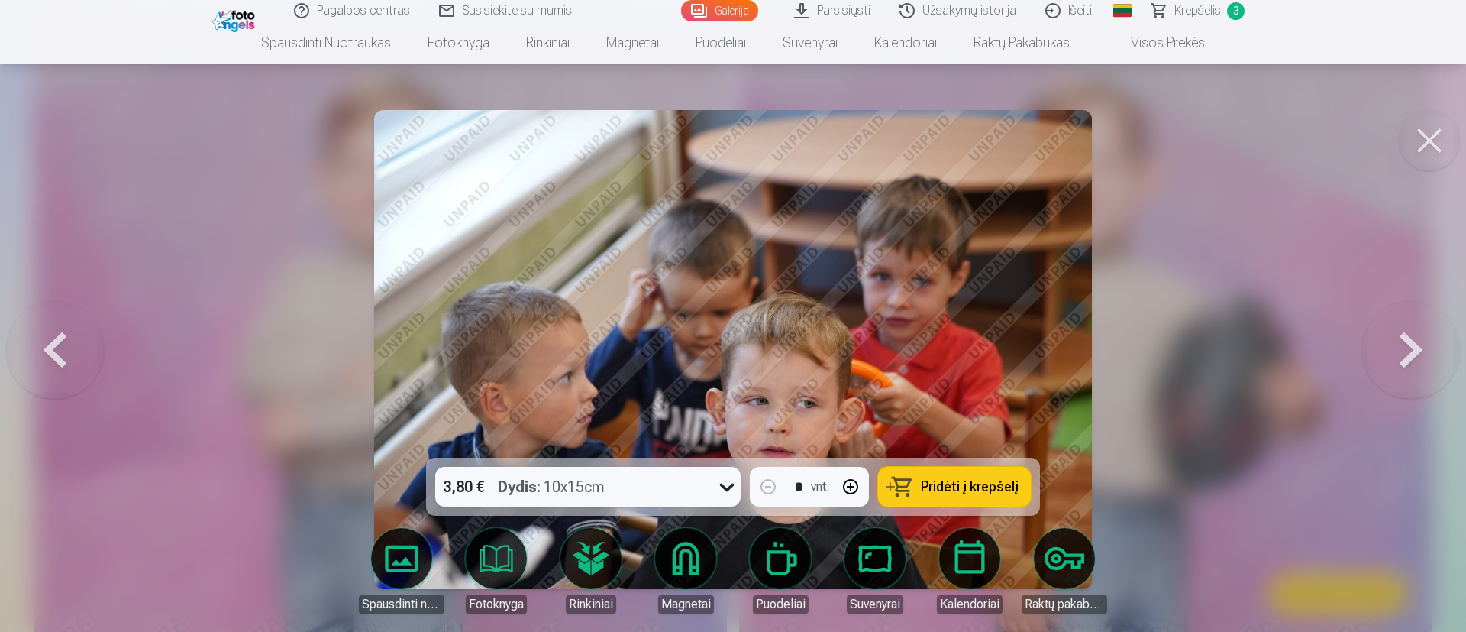
click at [973, 361] on button at bounding box center [1412, 350] width 98 height 186
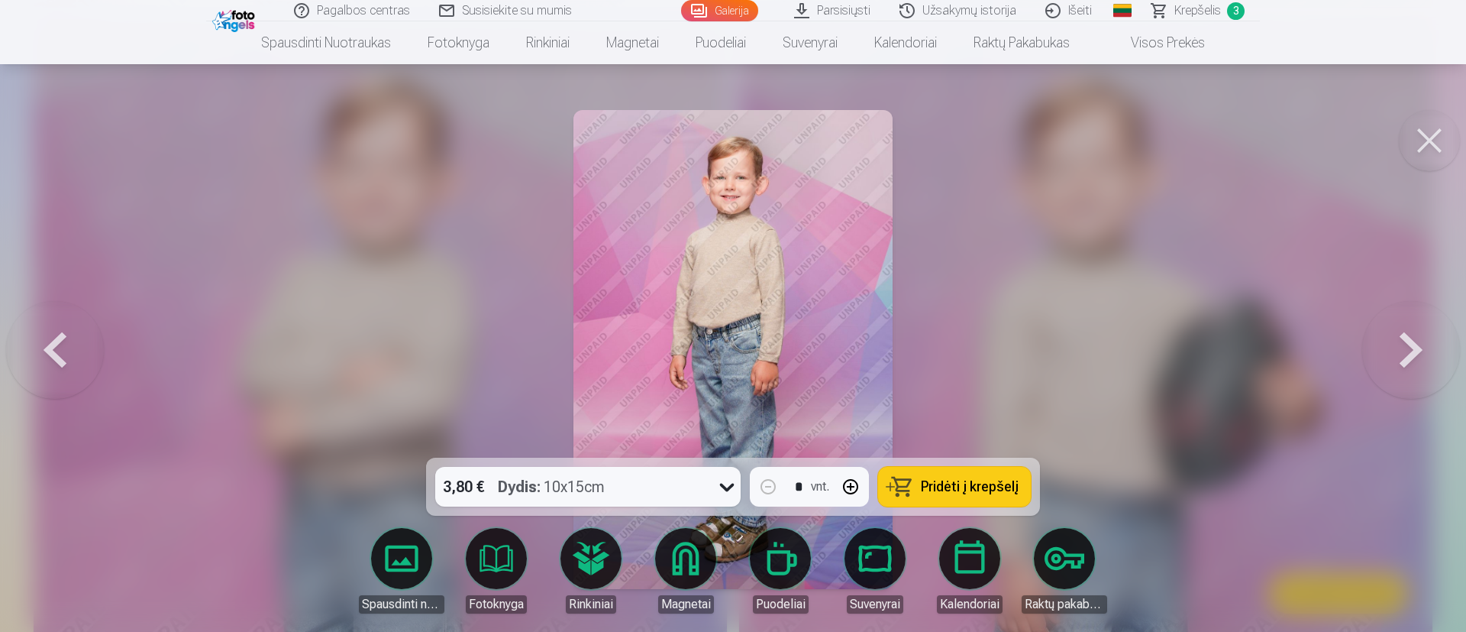
click at [973, 361] on button at bounding box center [1412, 350] width 98 height 186
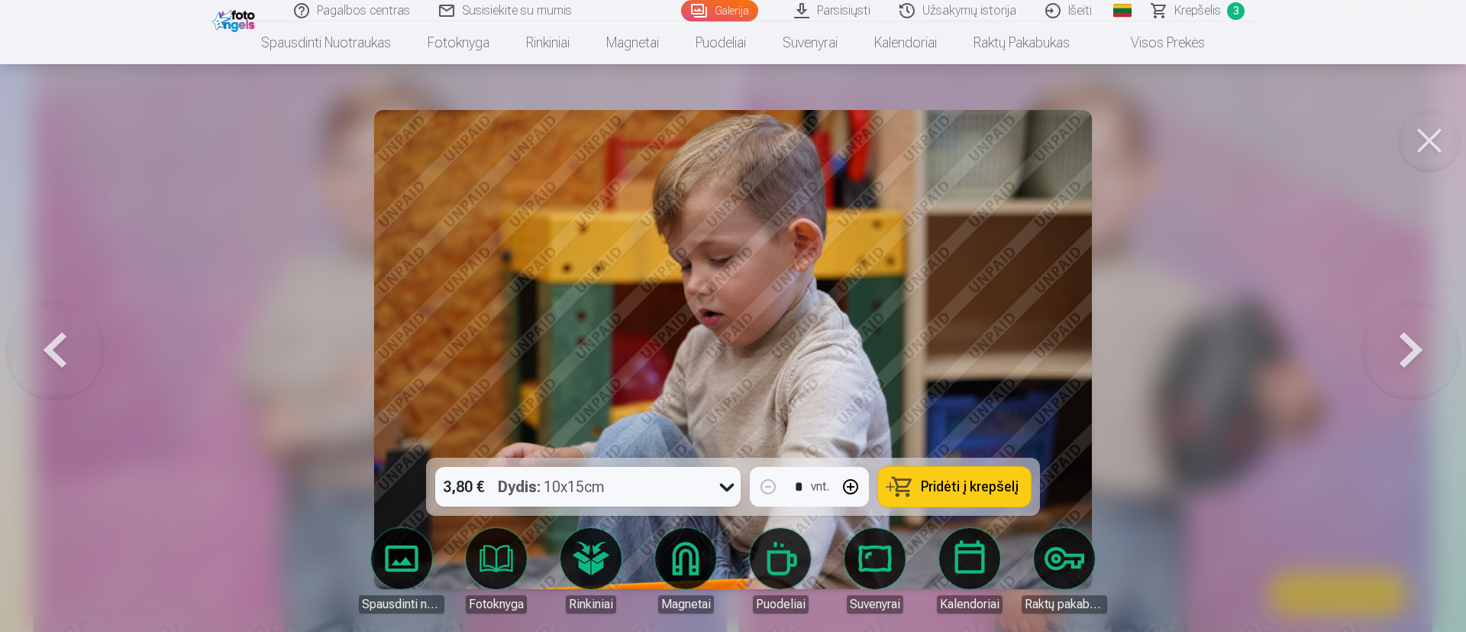
click at [973, 361] on button at bounding box center [1412, 350] width 98 height 186
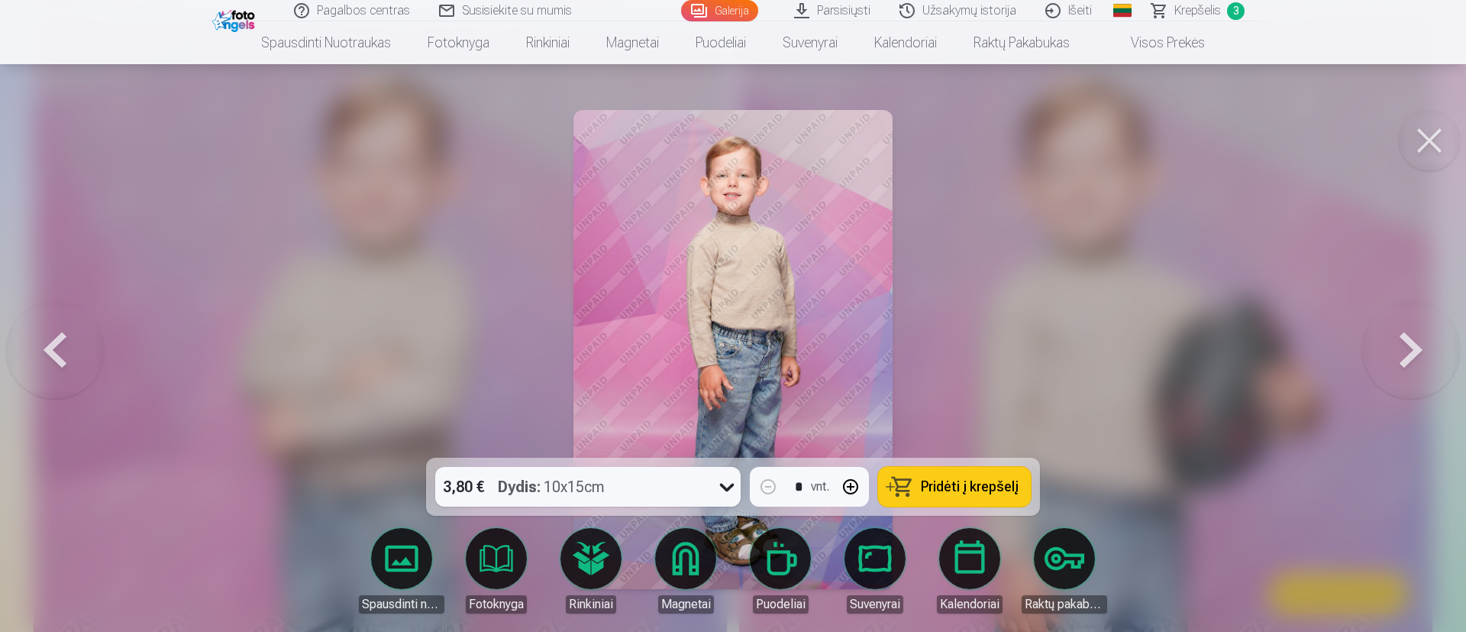
click at [973, 361] on button at bounding box center [1412, 350] width 98 height 186
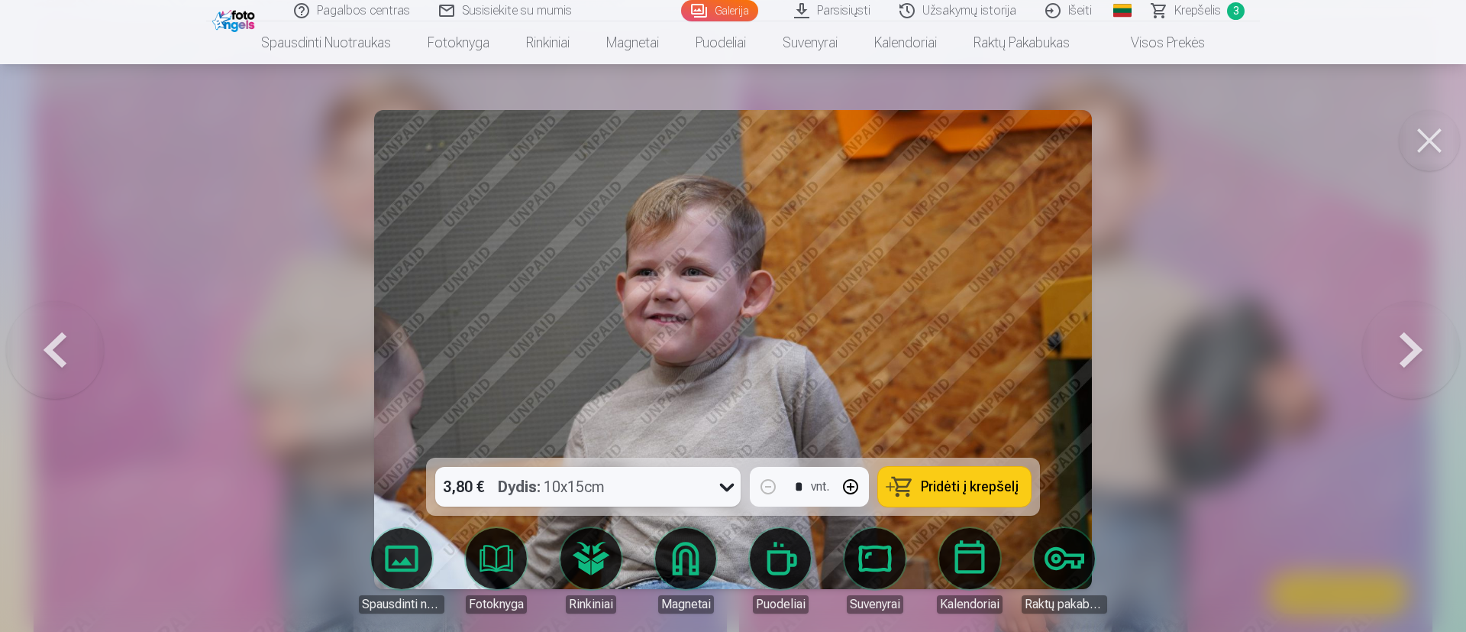
click at [973, 361] on button at bounding box center [1412, 350] width 98 height 186
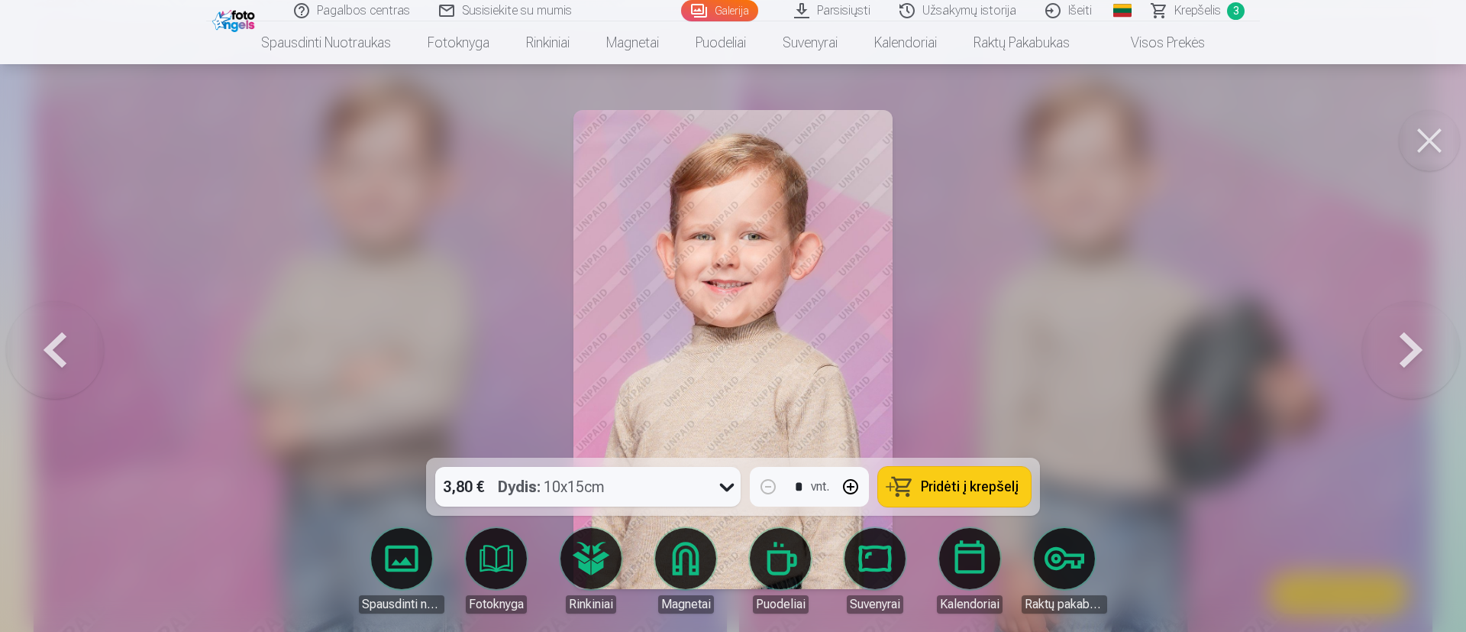
click at [973, 361] on button at bounding box center [1412, 350] width 98 height 186
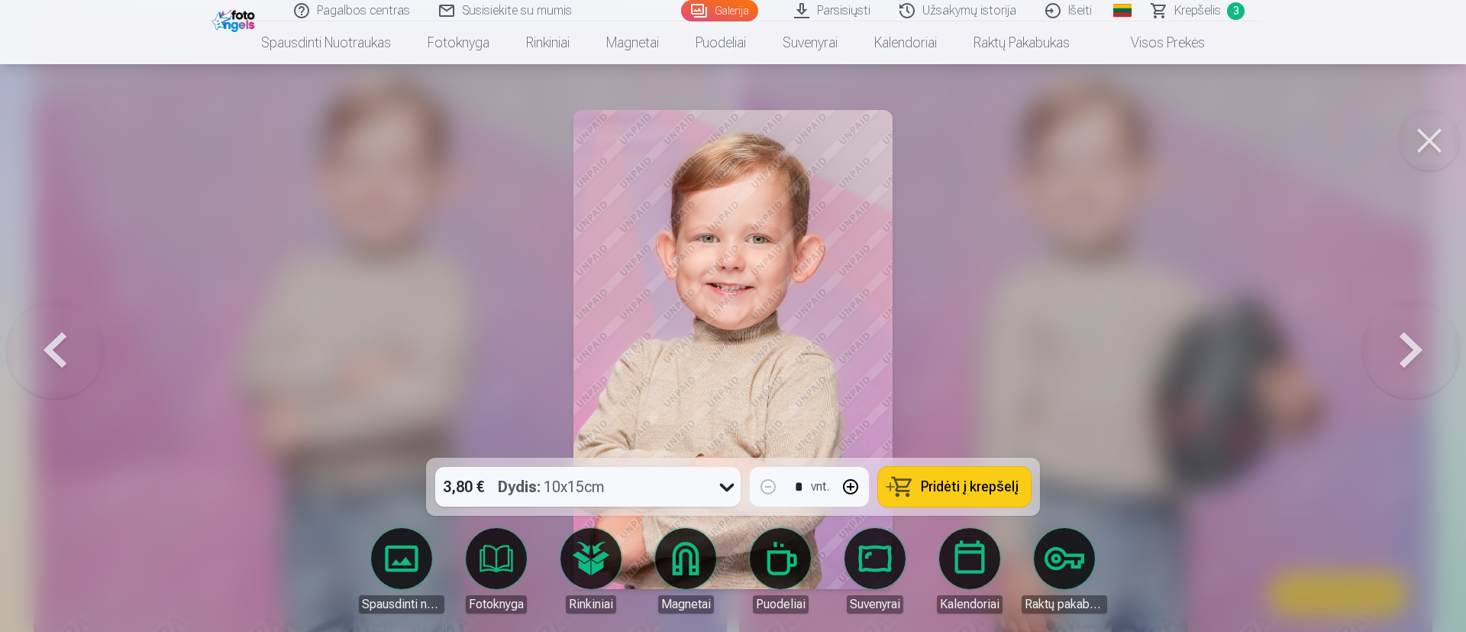
click at [973, 361] on button at bounding box center [1412, 350] width 98 height 186
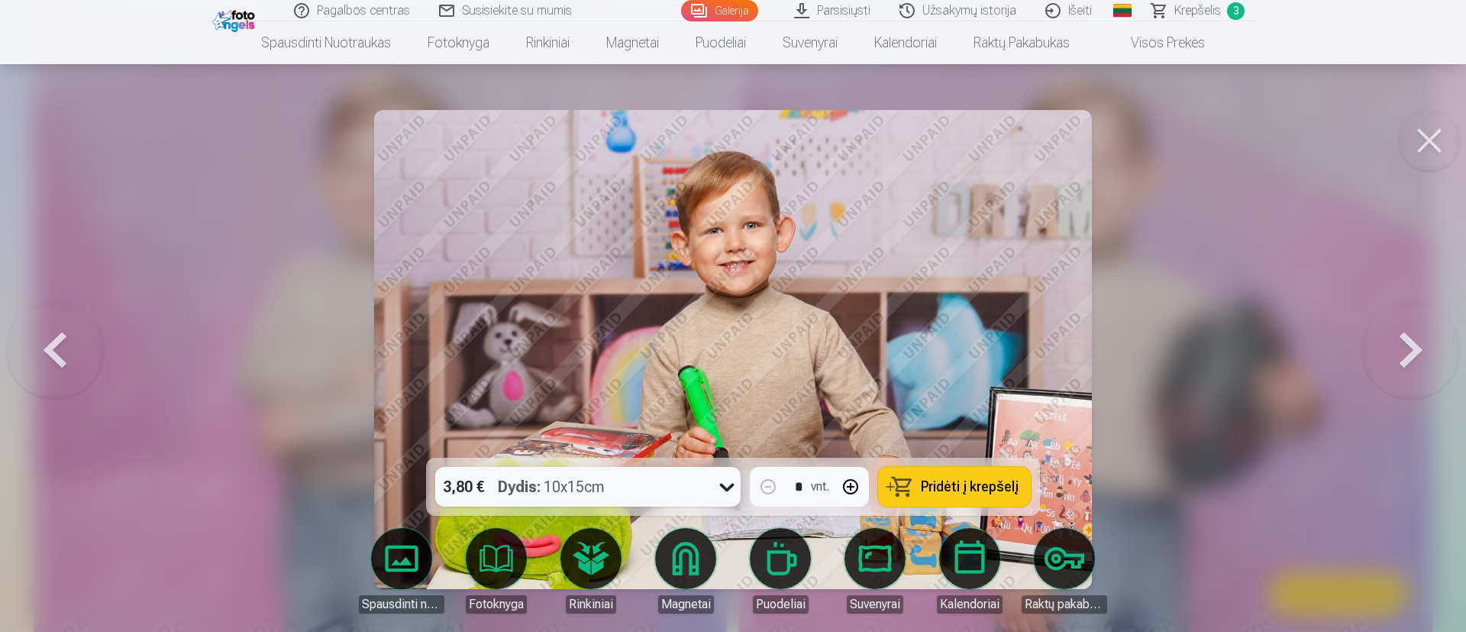
click at [973, 361] on button at bounding box center [1412, 350] width 98 height 186
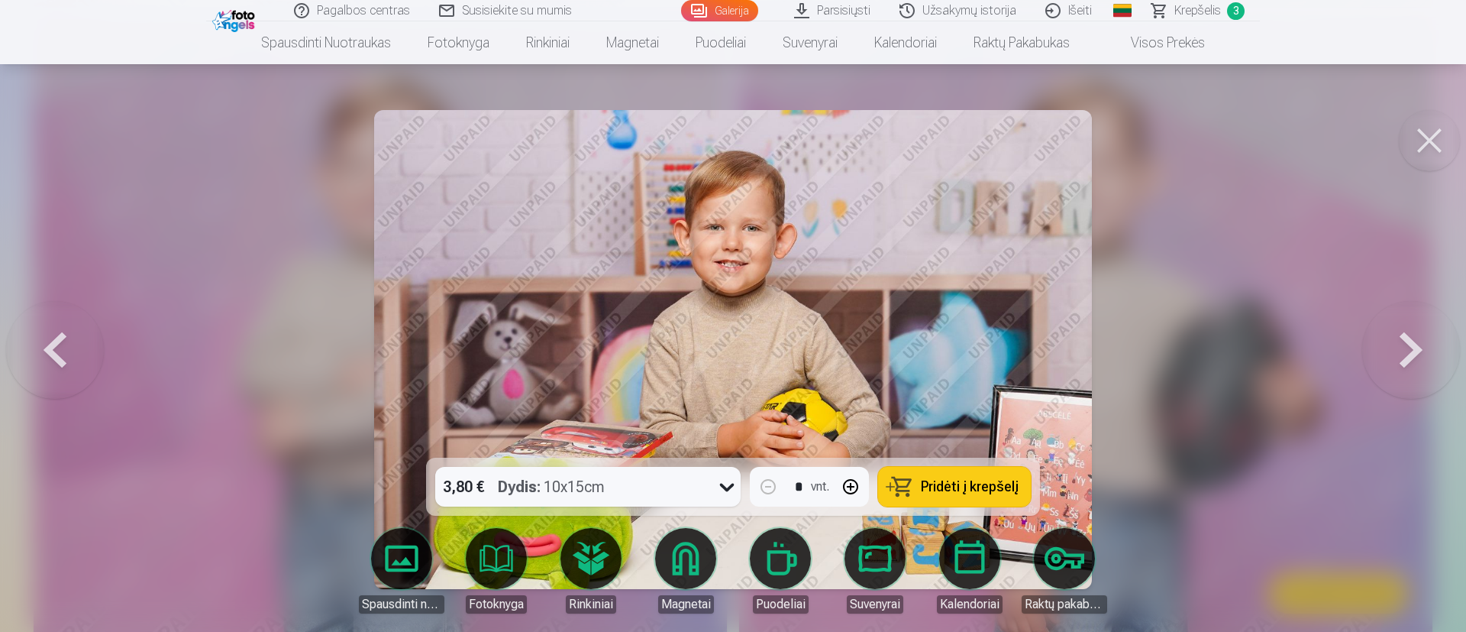
click at [973, 361] on button at bounding box center [1412, 350] width 98 height 186
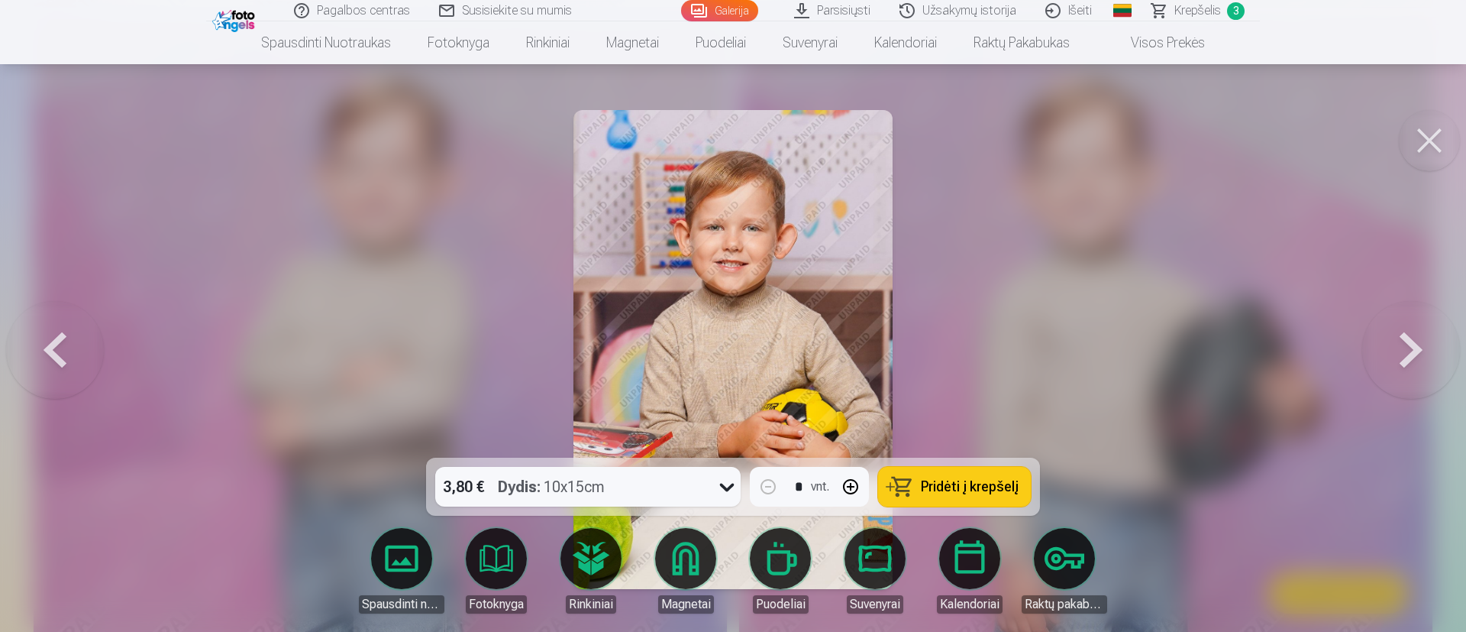
click at [973, 361] on button at bounding box center [1412, 350] width 98 height 186
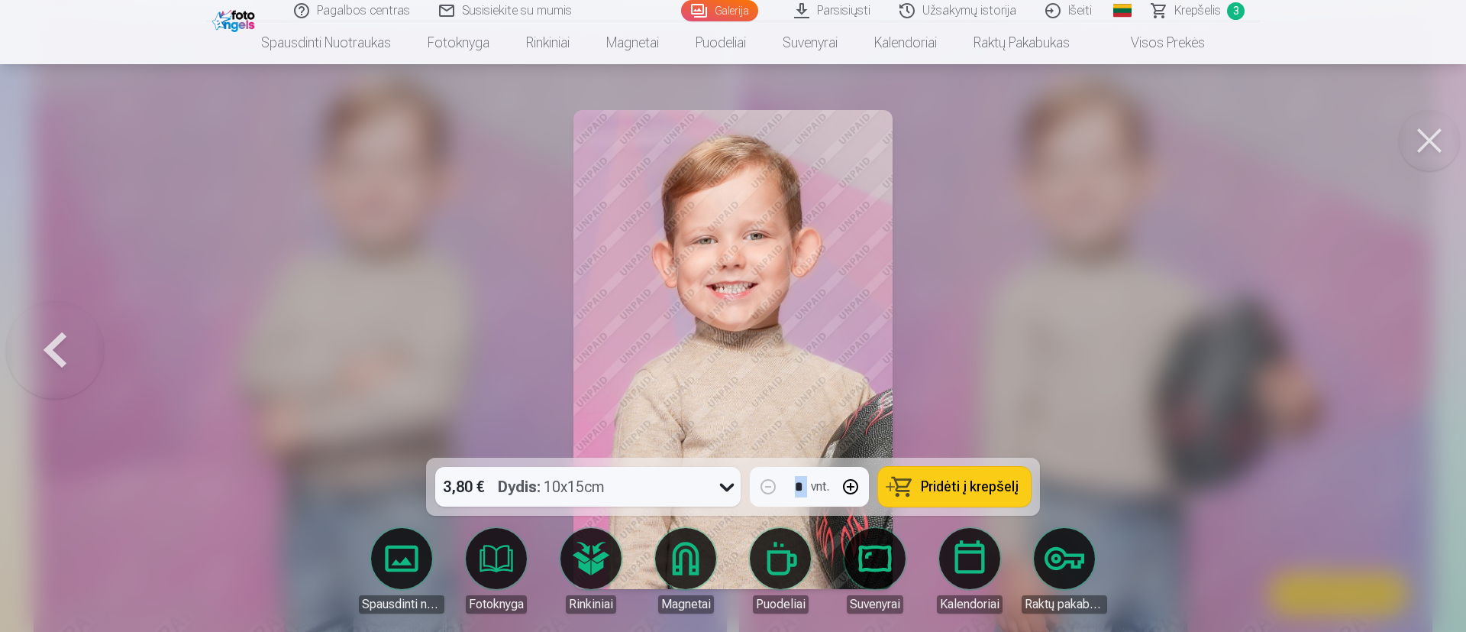
click at [973, 361] on div at bounding box center [733, 316] width 1466 height 632
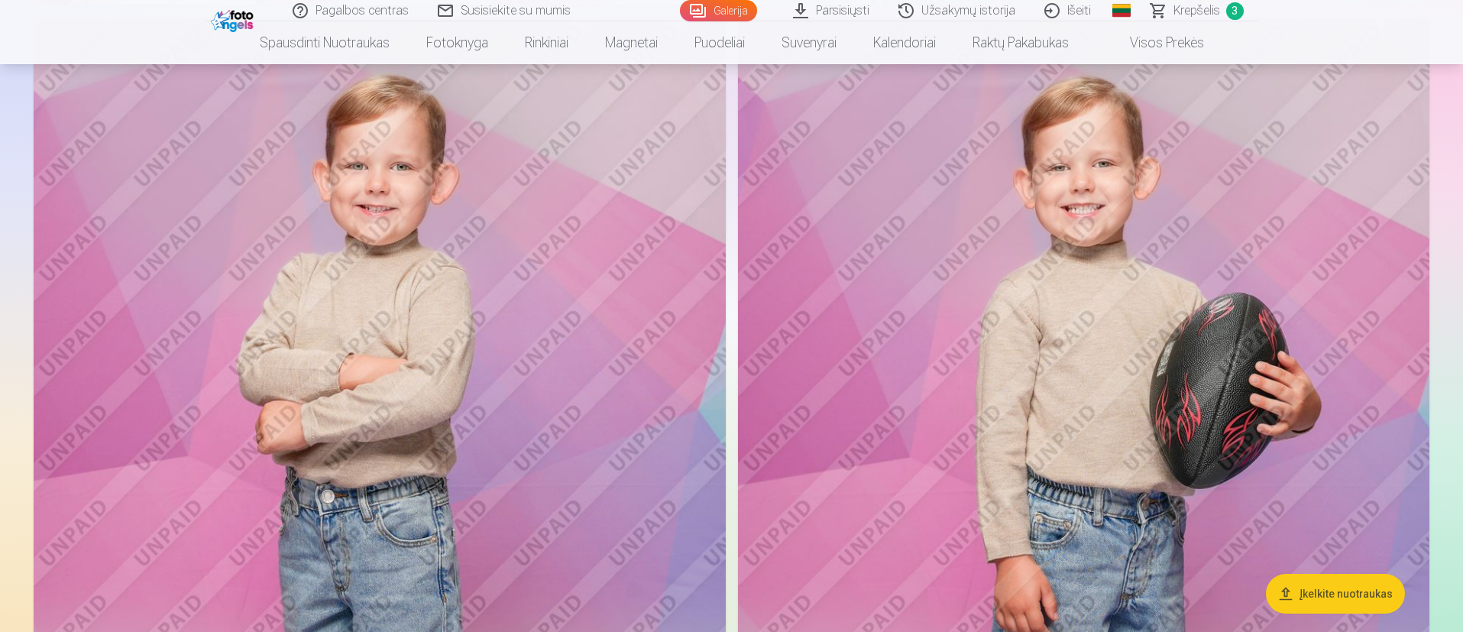
click at [973, 361] on img at bounding box center [1084, 537] width 692 height 1038
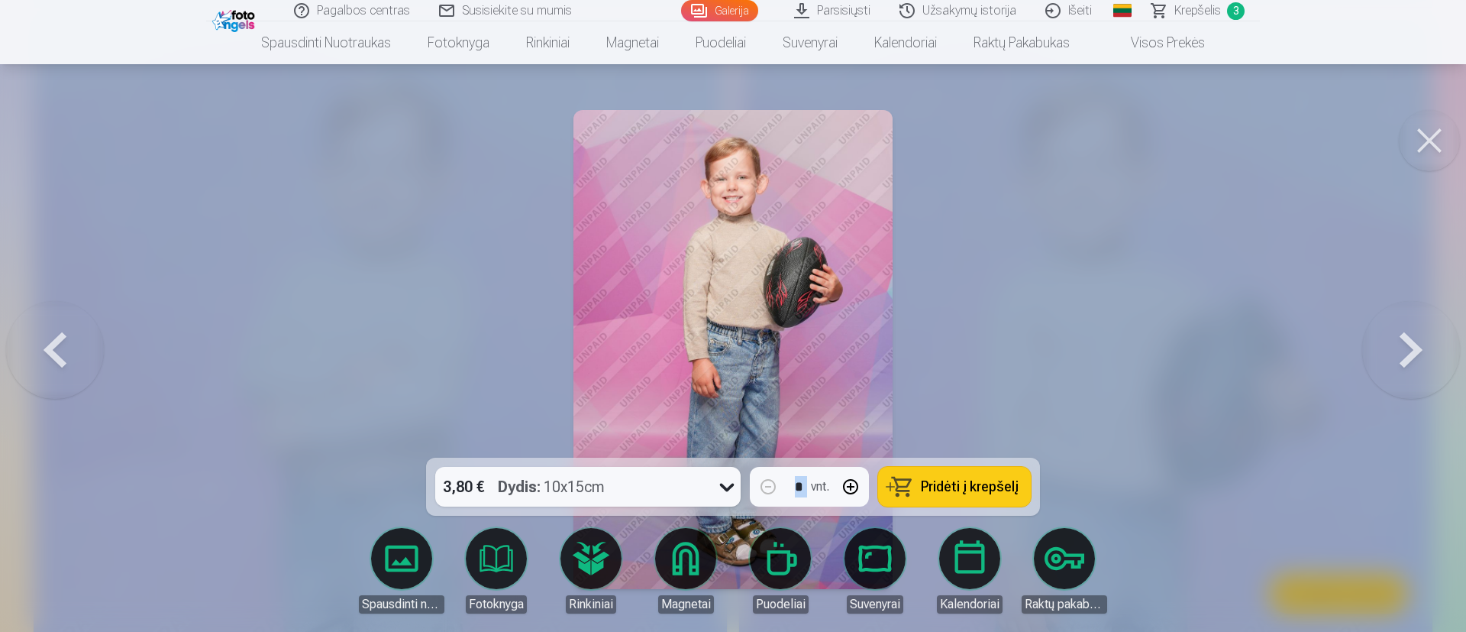
click at [973, 5] on span "Krepšelis" at bounding box center [1198, 11] width 47 height 18
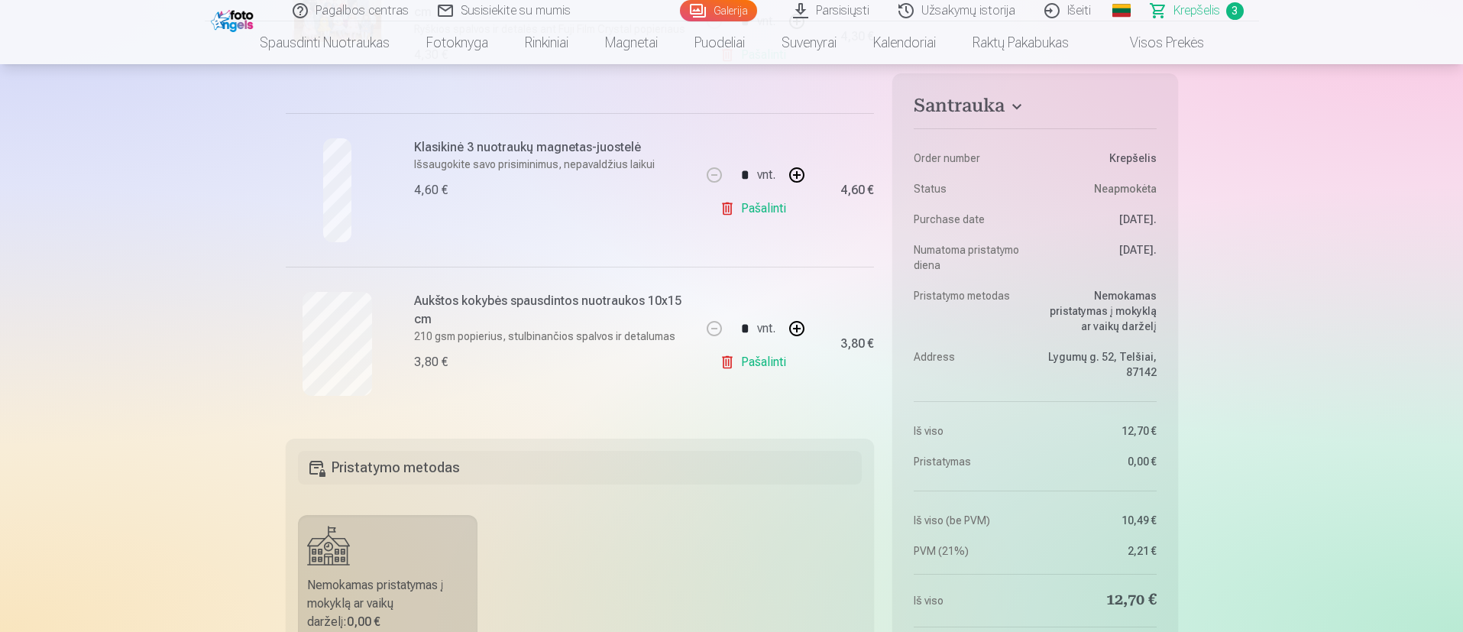
scroll to position [344, 0]
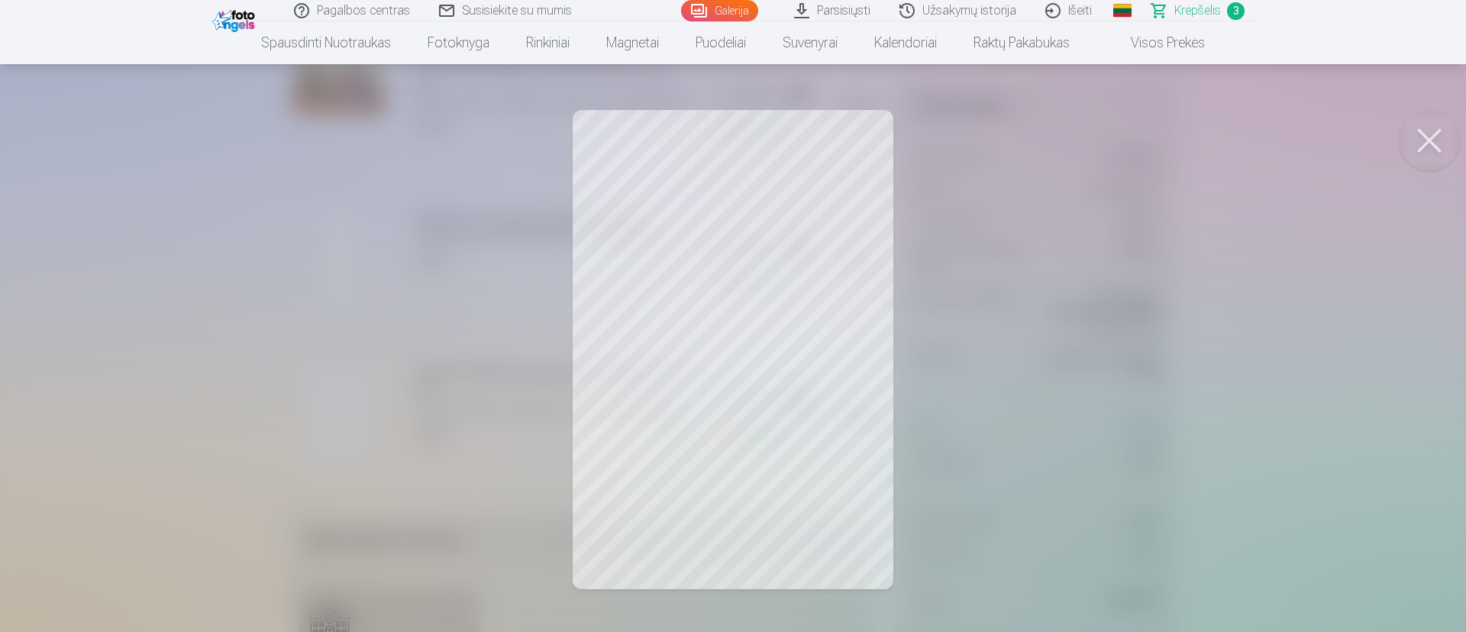
click at [973, 140] on button at bounding box center [1429, 140] width 61 height 61
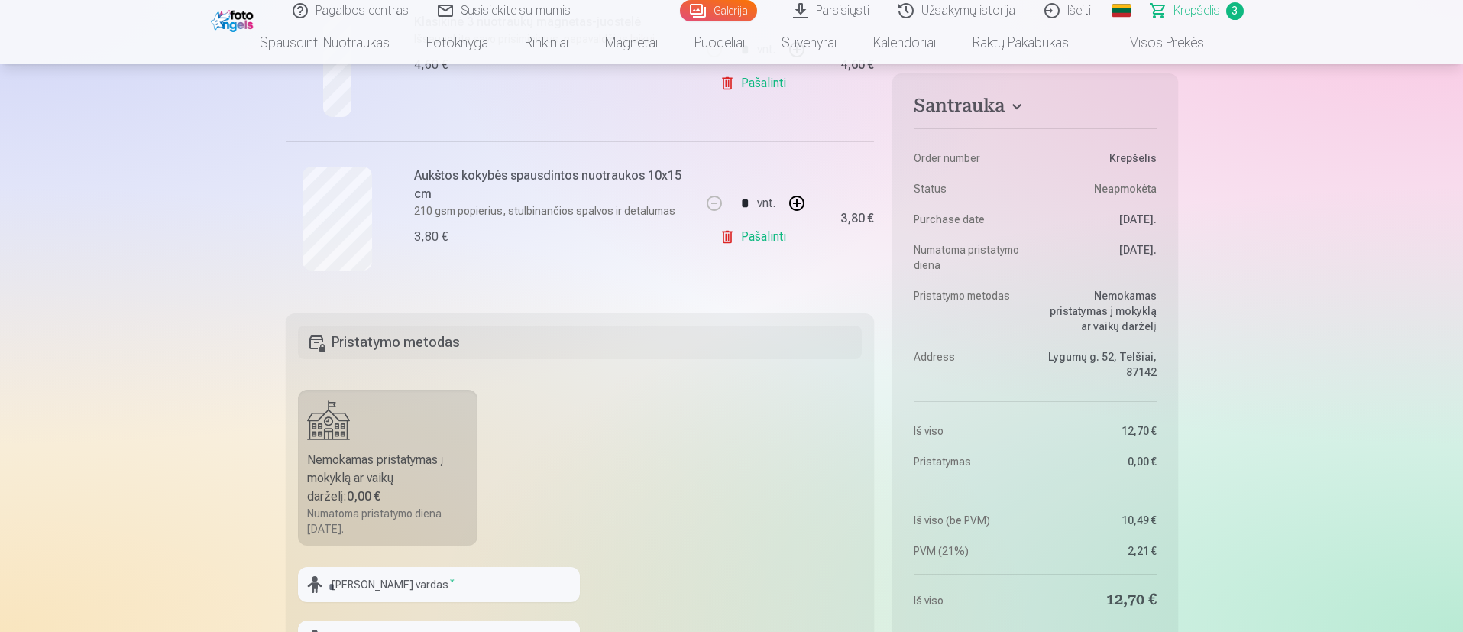
scroll to position [573, 0]
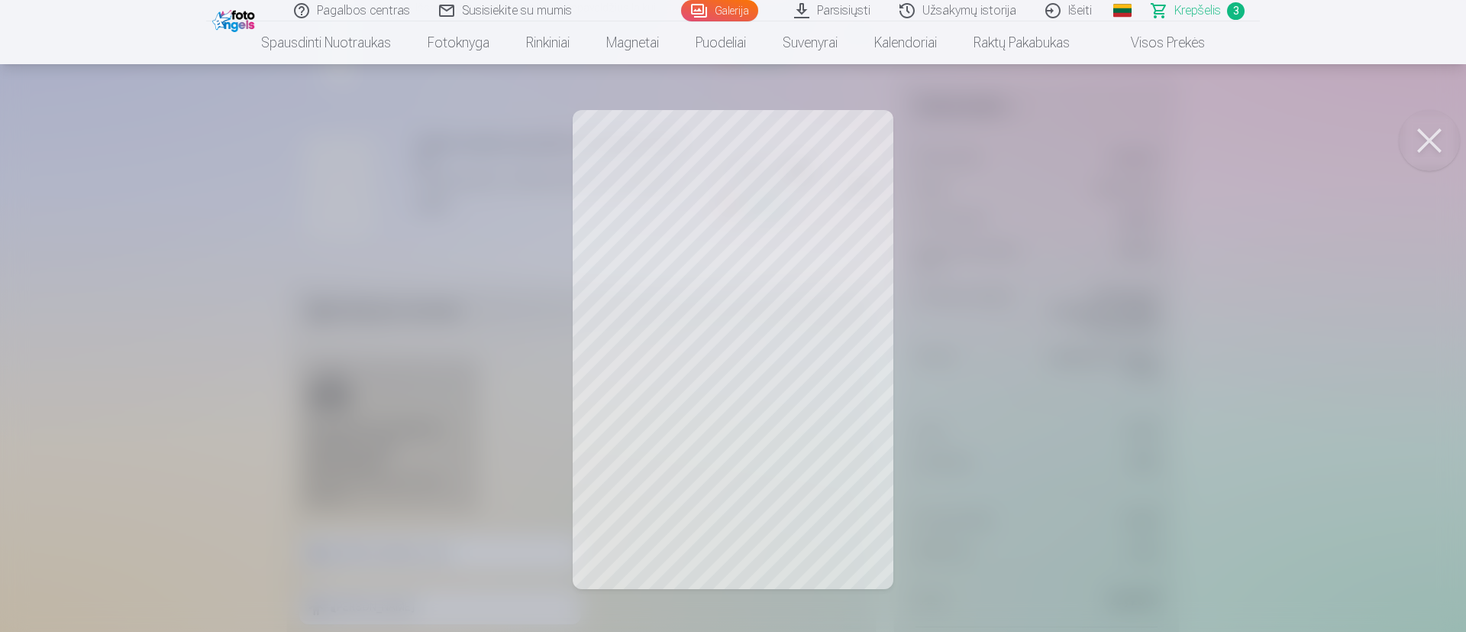
click at [973, 127] on button at bounding box center [1429, 140] width 61 height 61
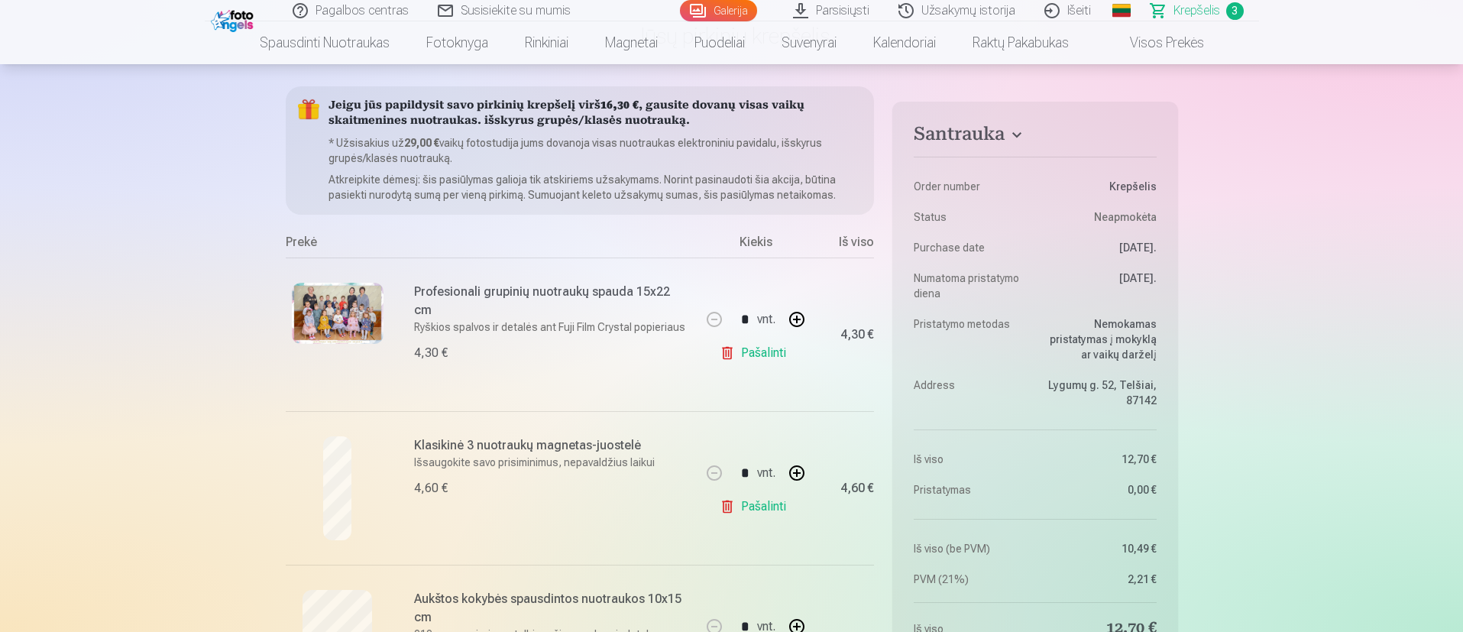
scroll to position [115, 0]
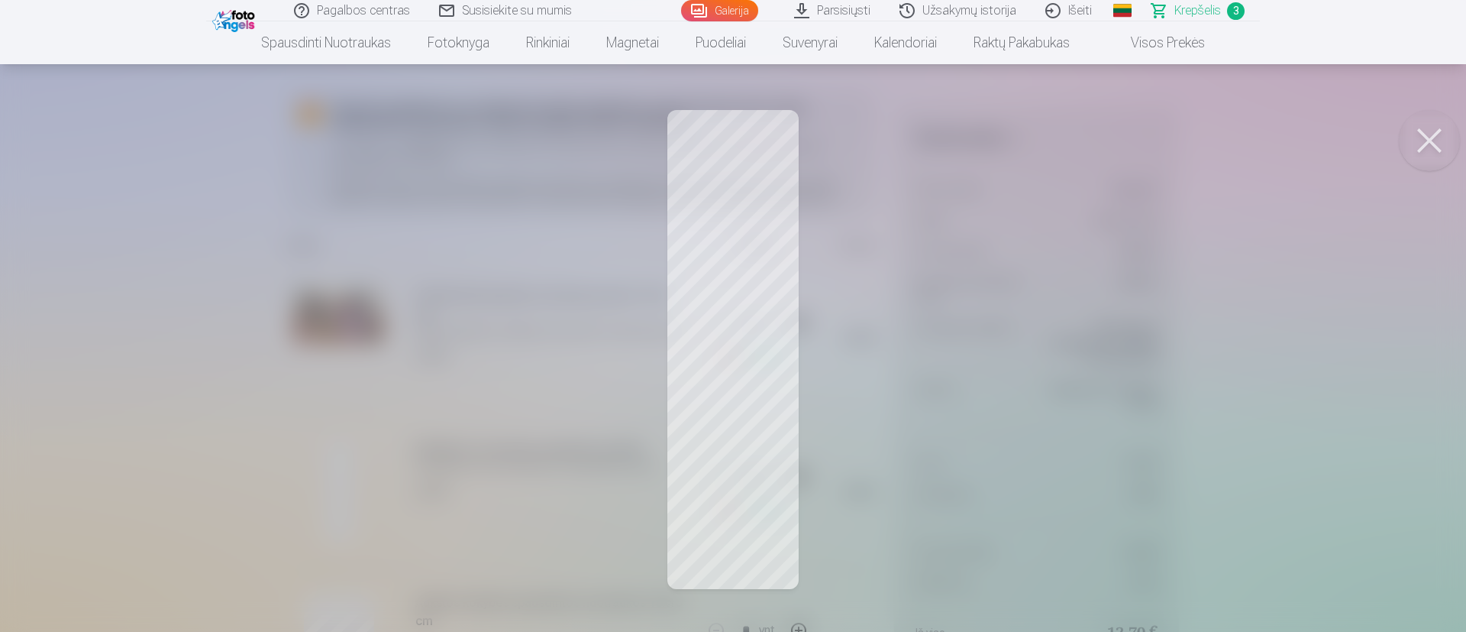
click at [737, 420] on div at bounding box center [733, 316] width 1466 height 632
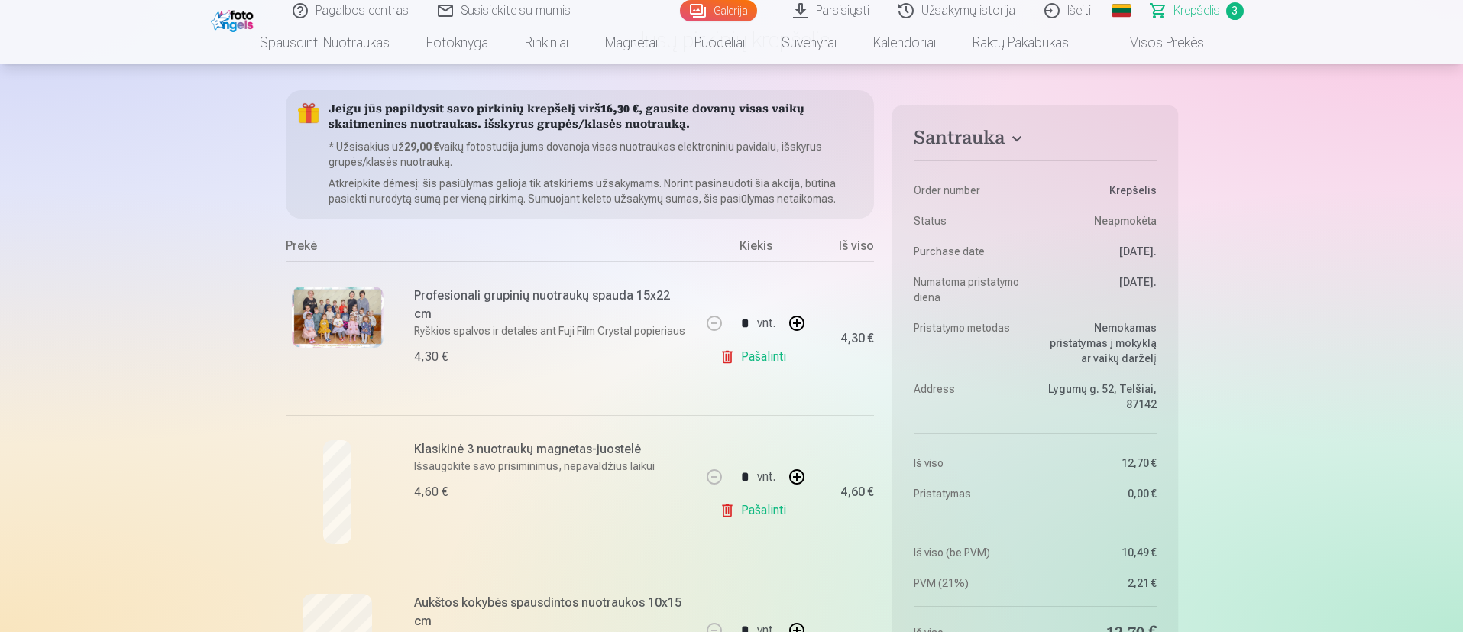
click at [302, 420] on div at bounding box center [338, 492] width 104 height 104
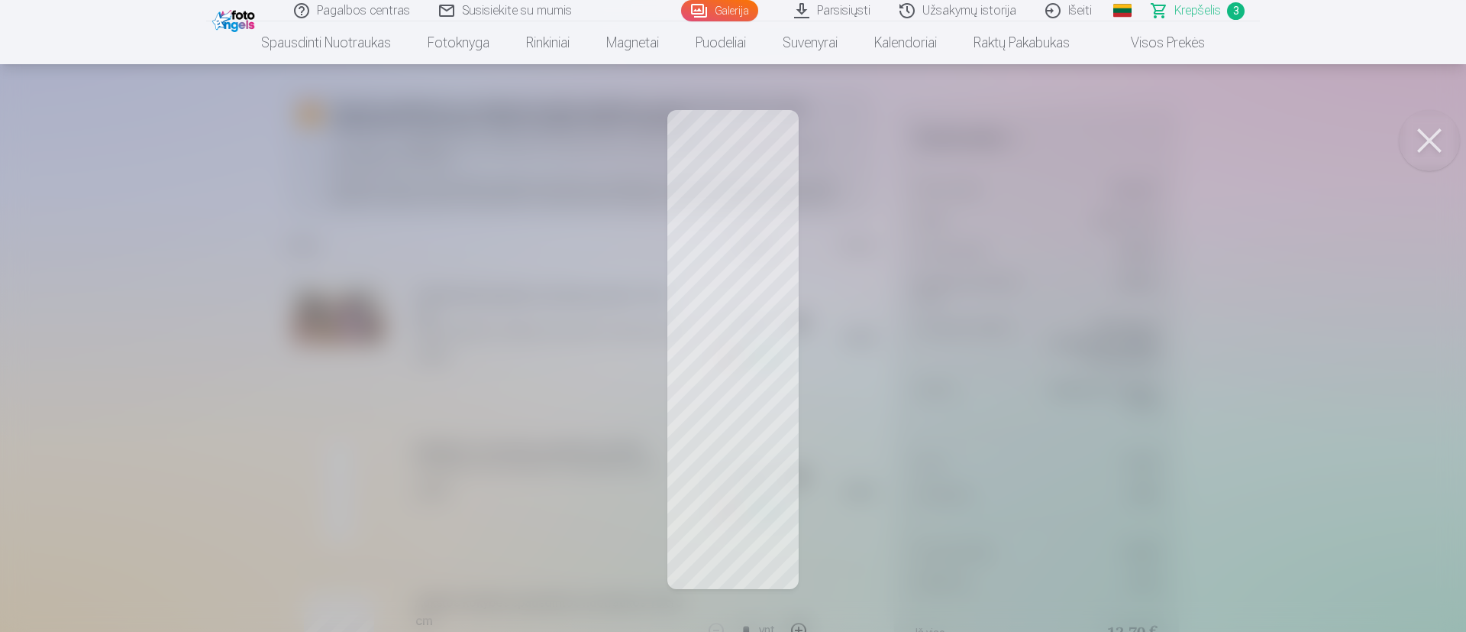
click at [973, 138] on button at bounding box center [1429, 140] width 61 height 61
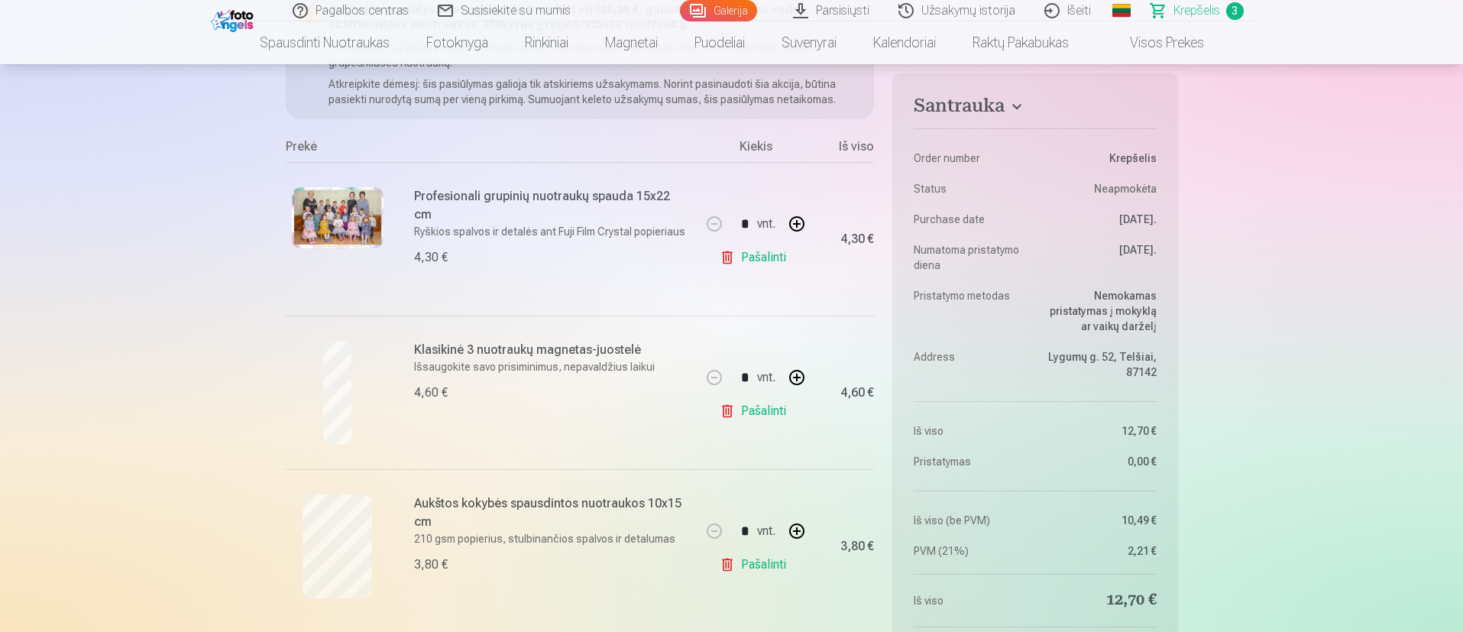
scroll to position [344, 0]
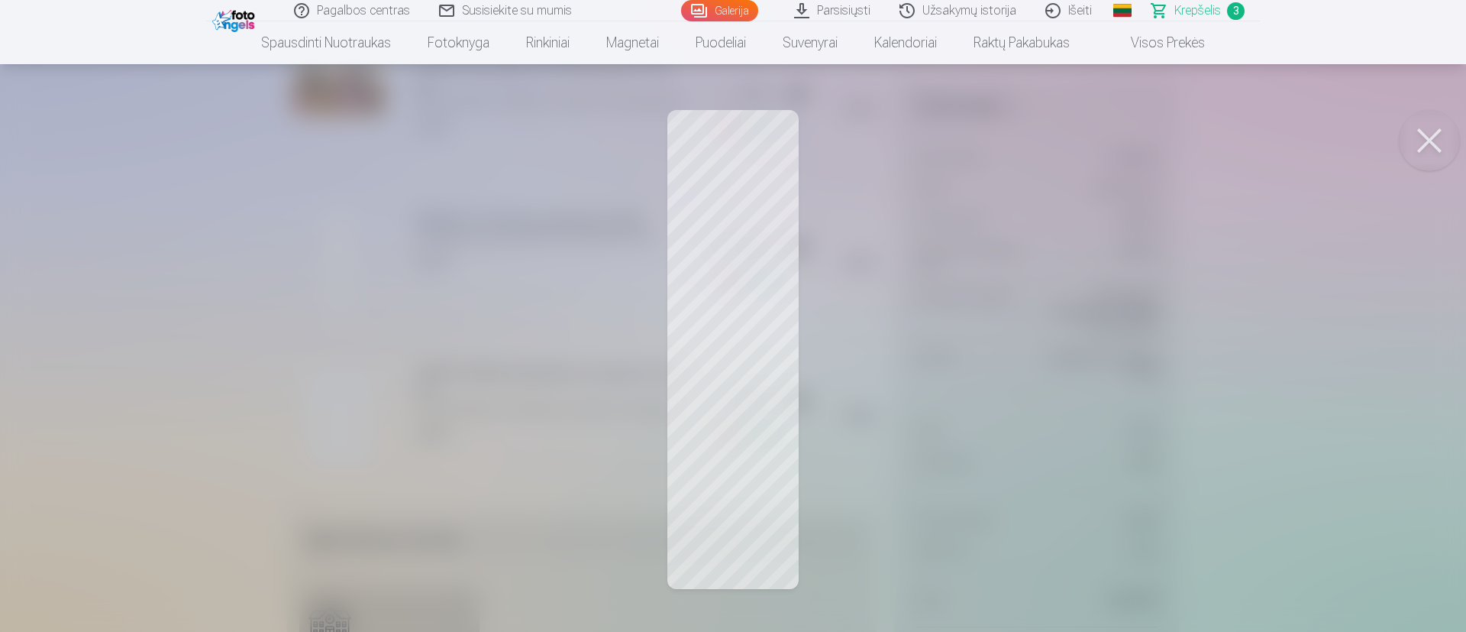
click at [973, 141] on button at bounding box center [1429, 140] width 61 height 61
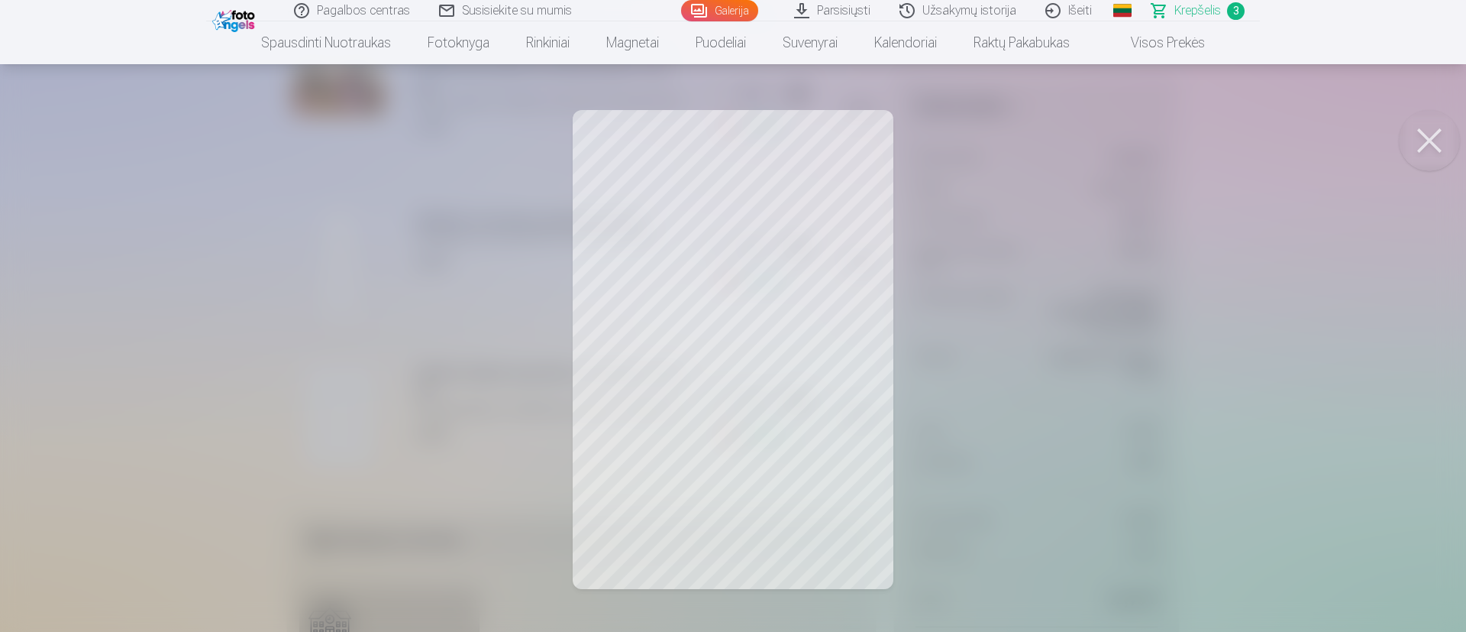
click at [973, 128] on button at bounding box center [1429, 140] width 61 height 61
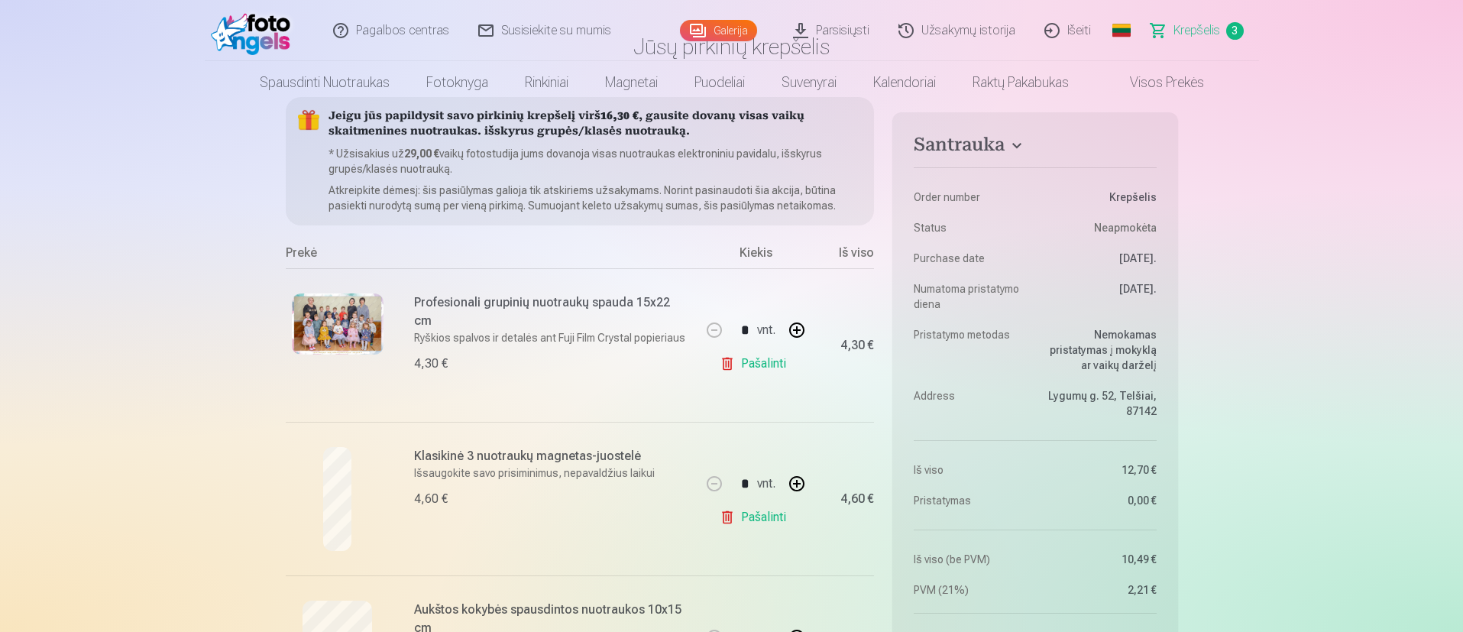
scroll to position [0, 0]
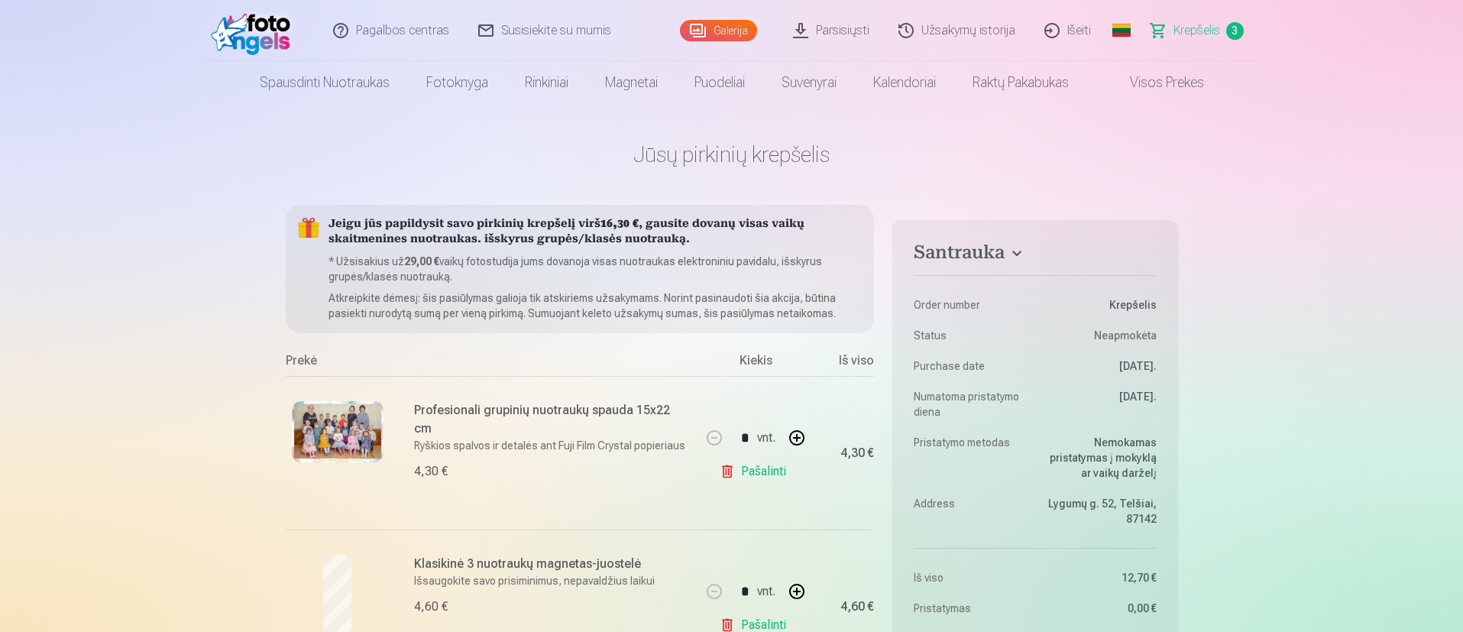
click at [736, 31] on link "Galerija" at bounding box center [718, 30] width 77 height 21
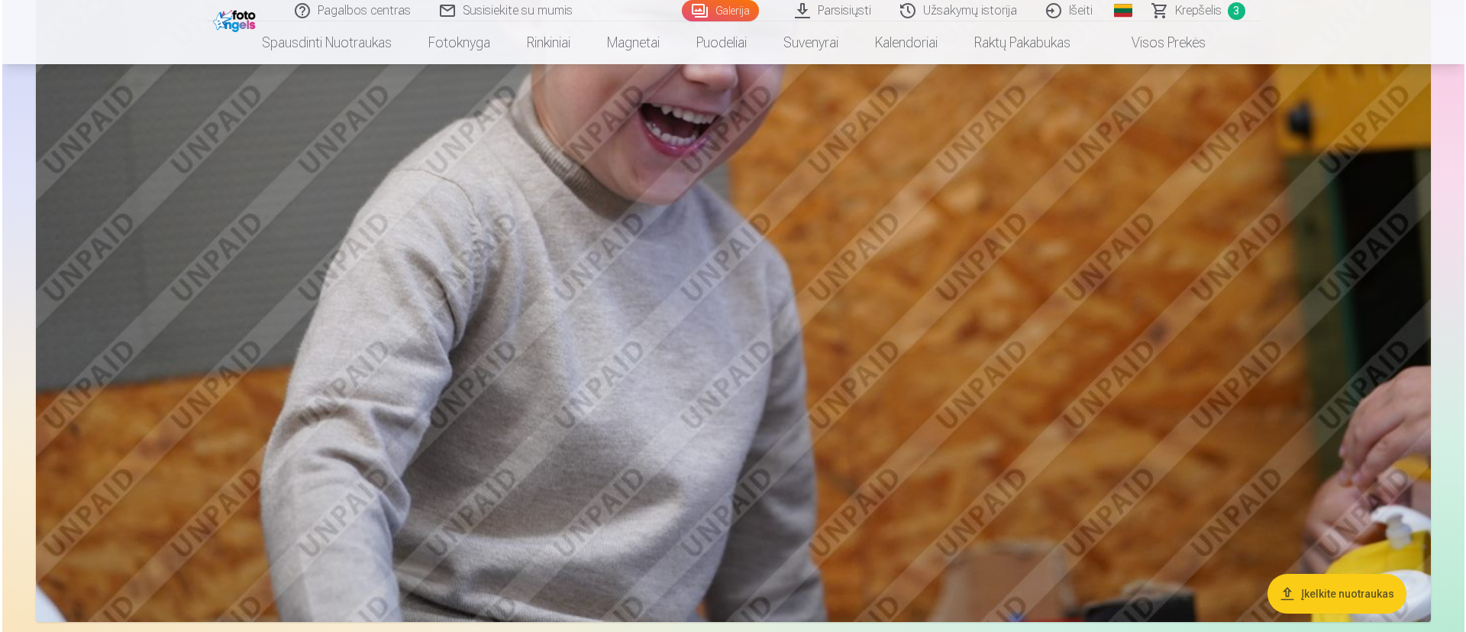
scroll to position [2864, 0]
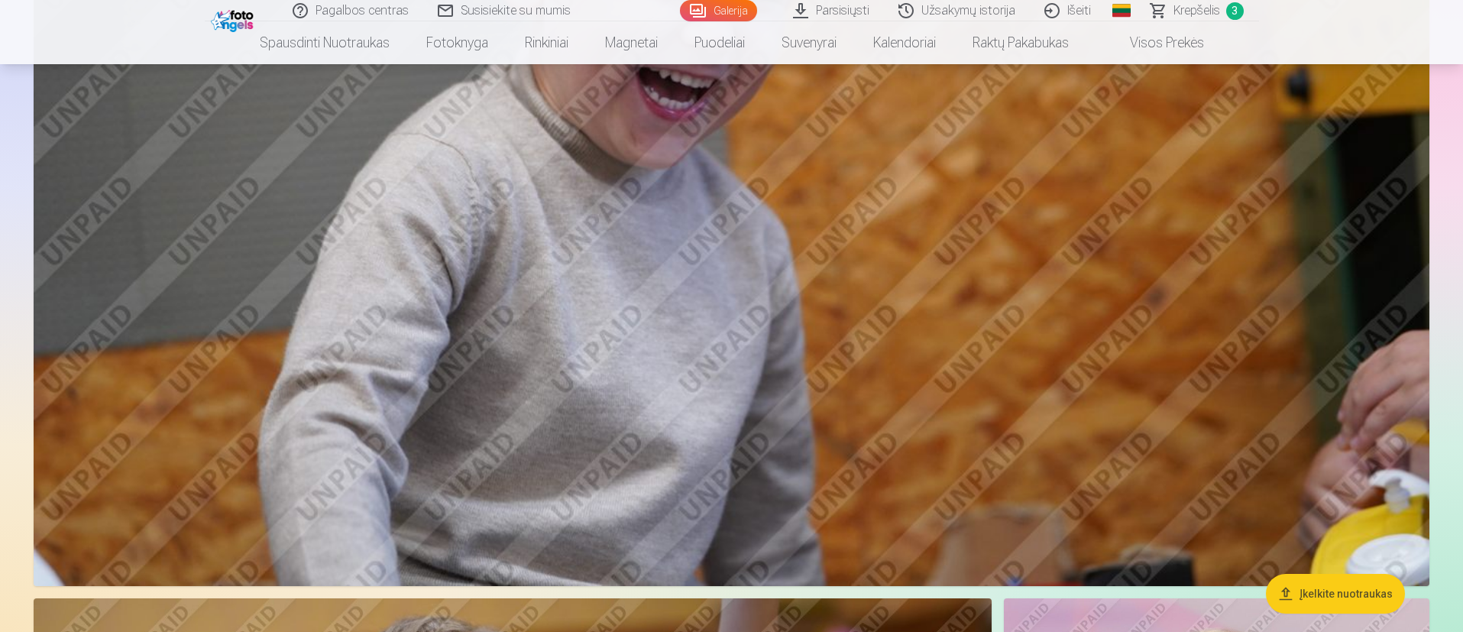
click at [862, 420] on img at bounding box center [731, 121] width 1395 height 930
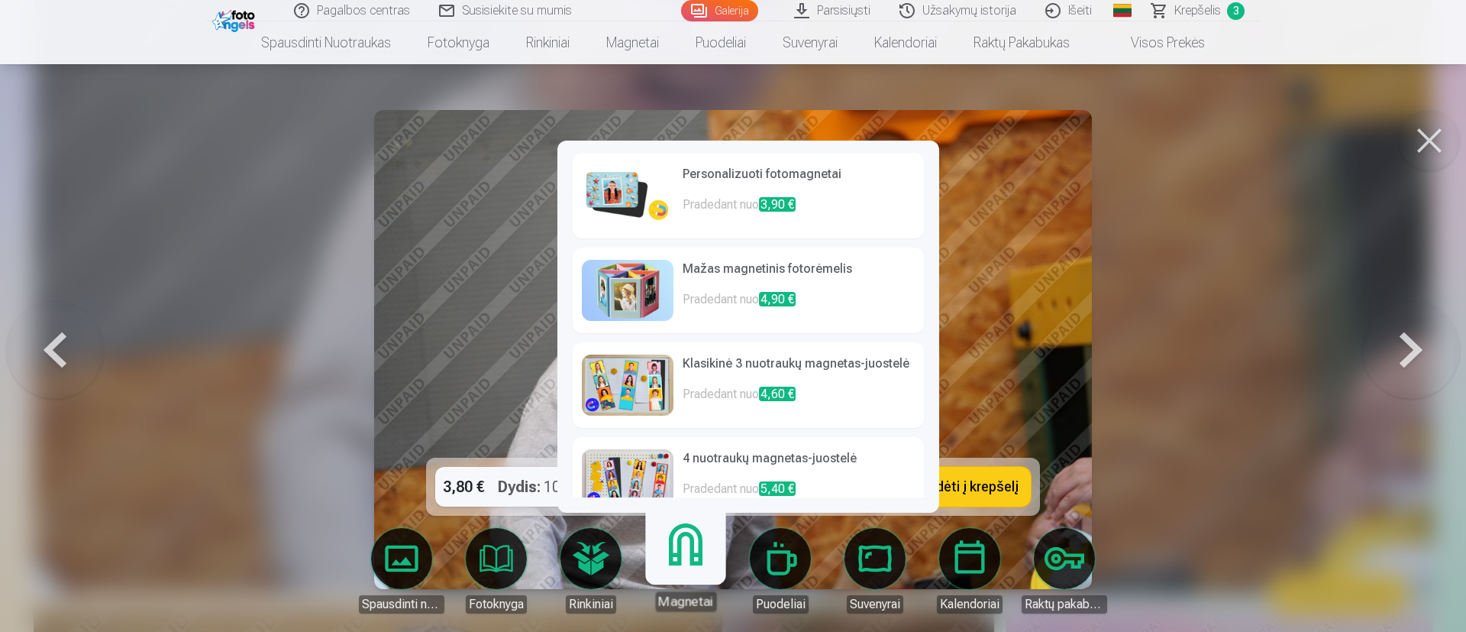
click at [706, 196] on p "Pradedant nuo 3,90 €" at bounding box center [799, 211] width 232 height 31
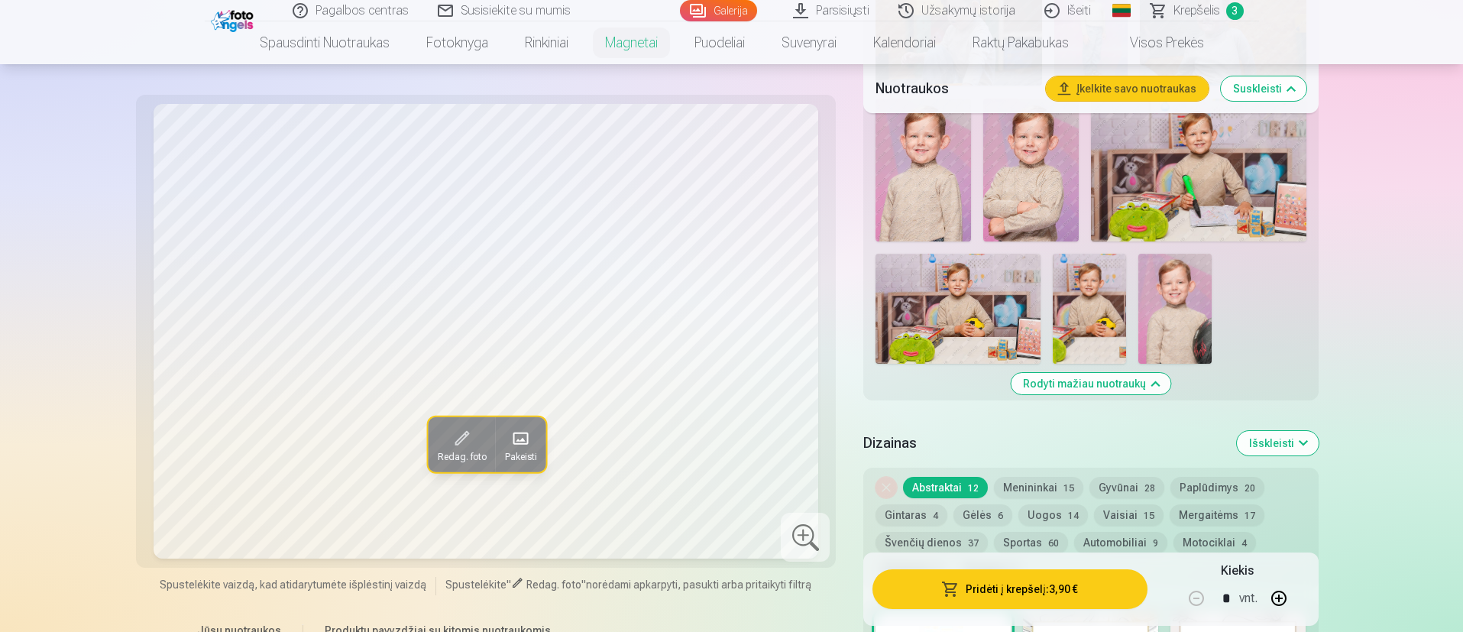
scroll to position [1031, 0]
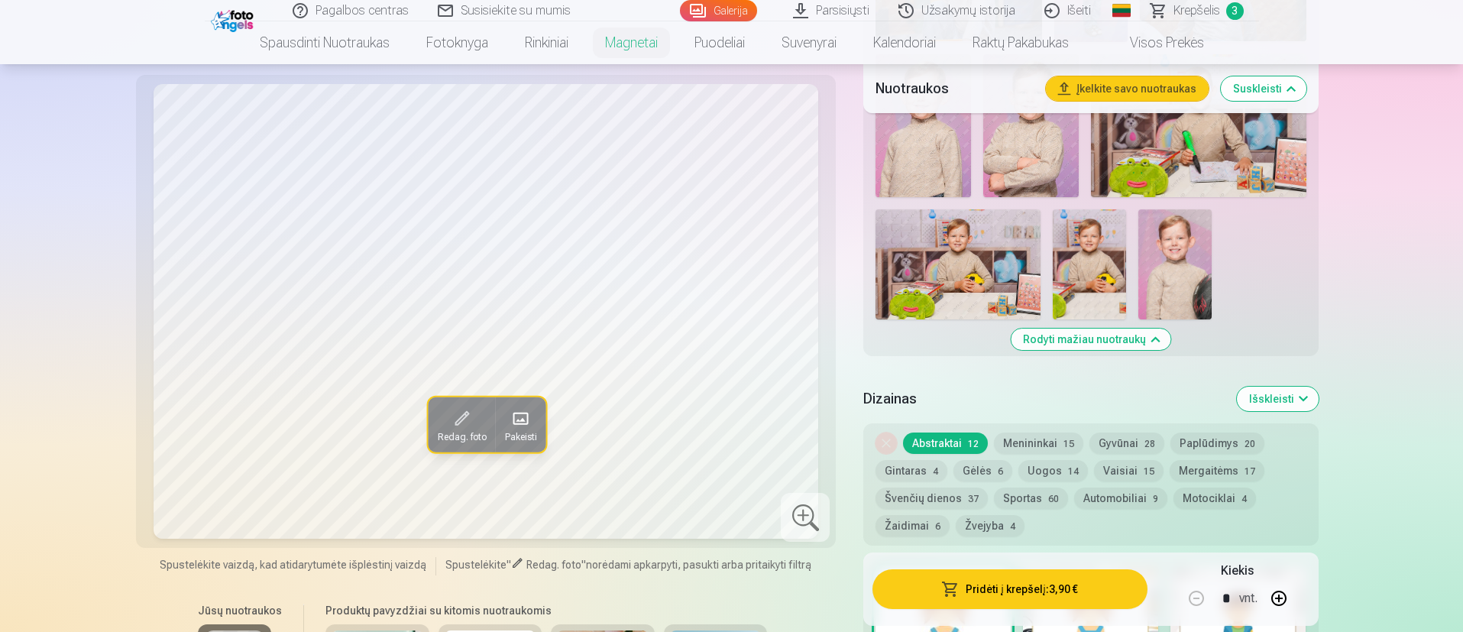
click at [973, 420] on button "Uogos 14" at bounding box center [1053, 470] width 70 height 21
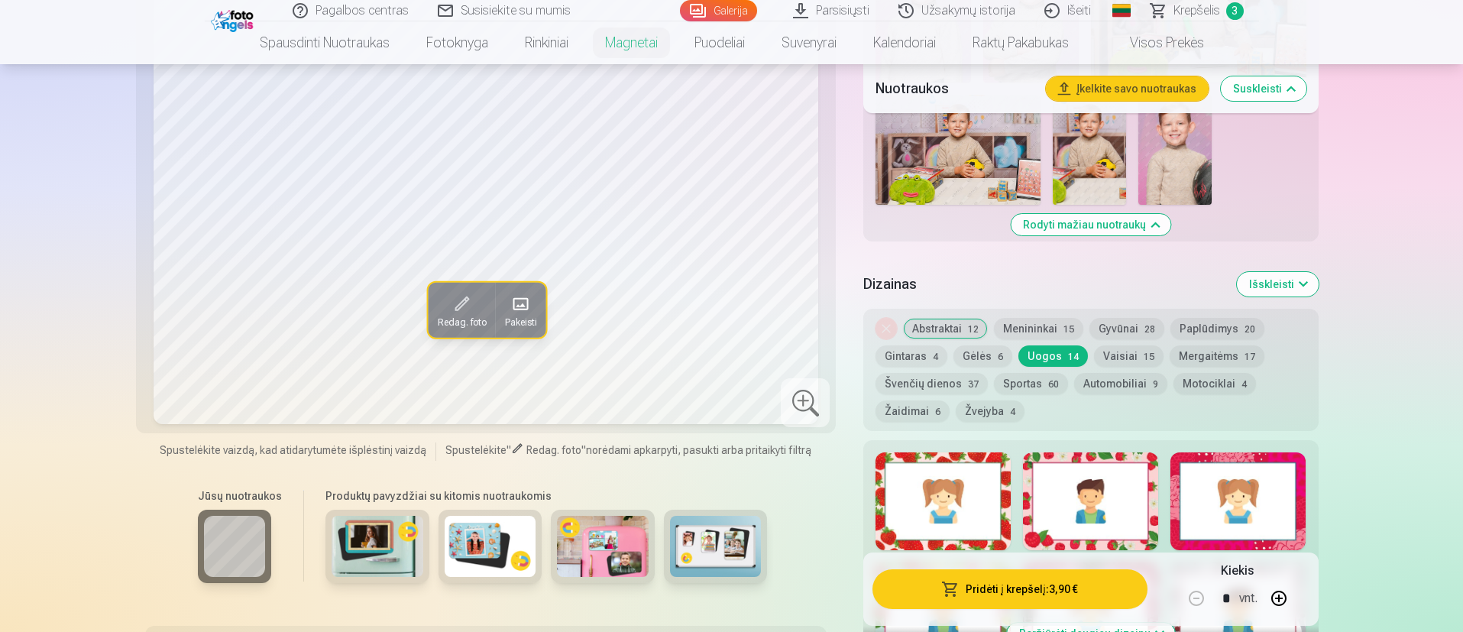
scroll to position [1260, 0]
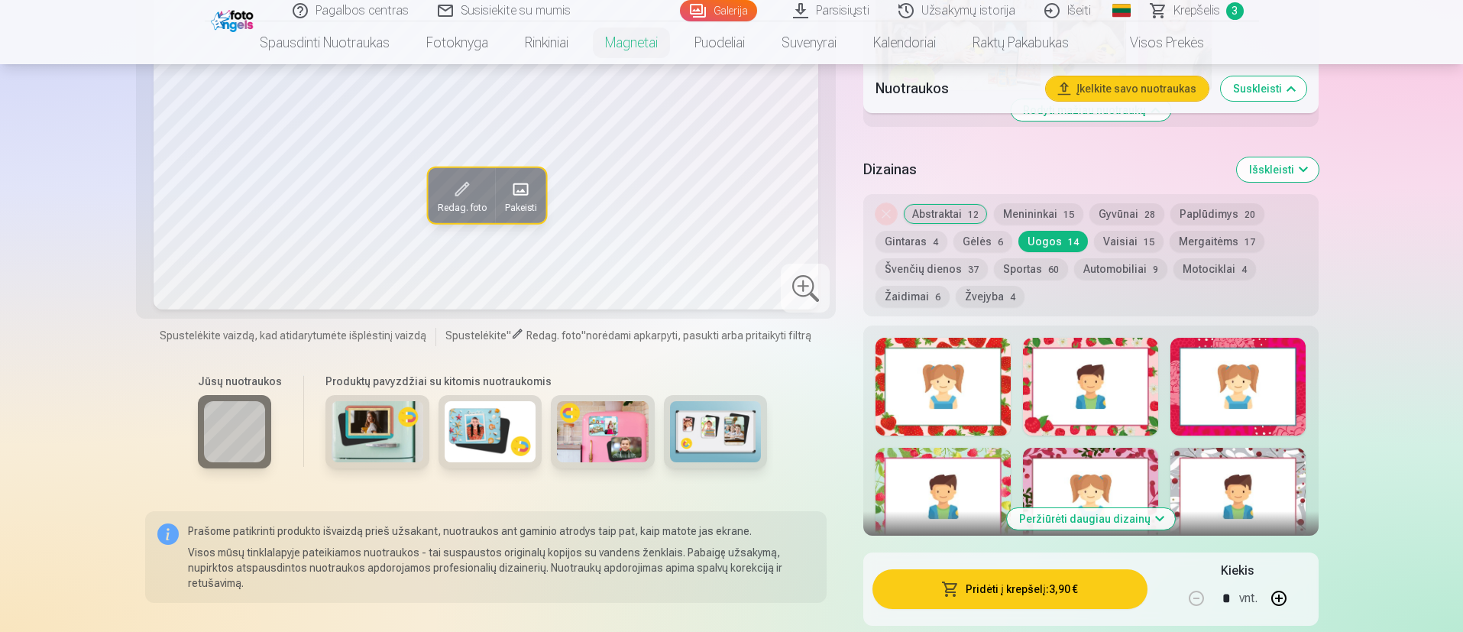
click at [973, 402] on div at bounding box center [1090, 387] width 135 height 98
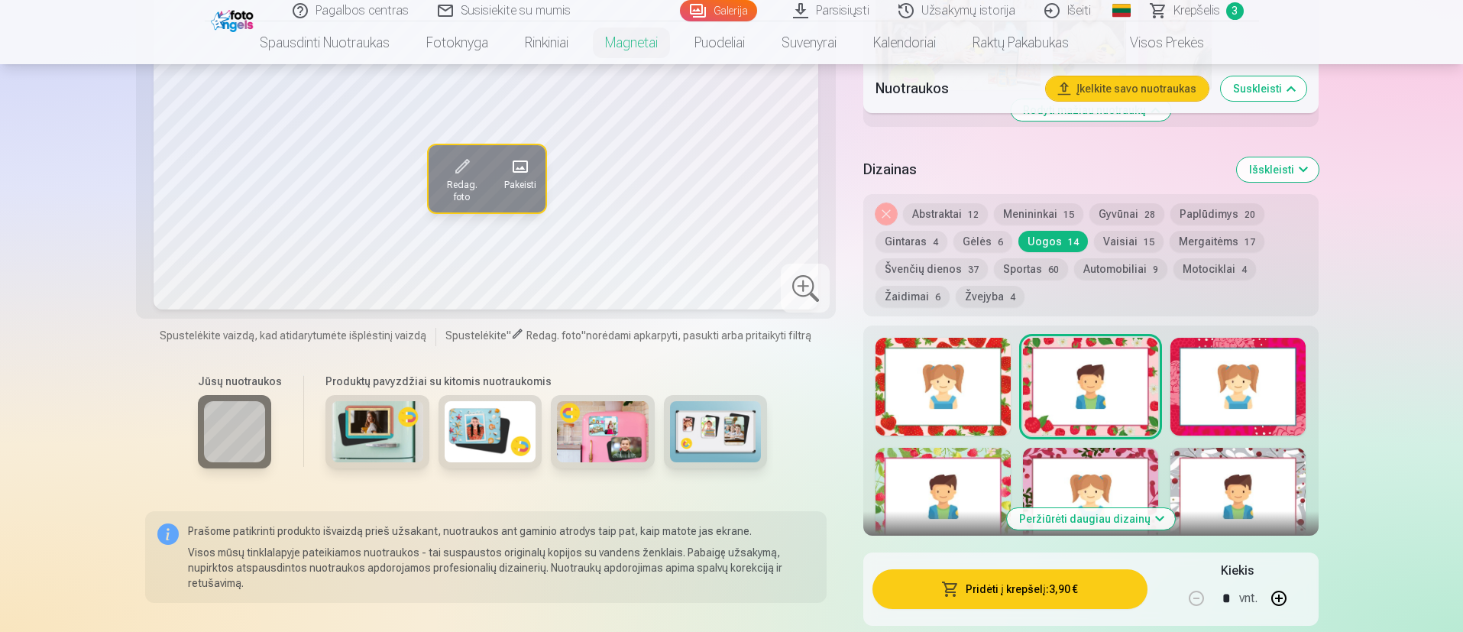
click at [952, 394] on div at bounding box center [942, 387] width 135 height 98
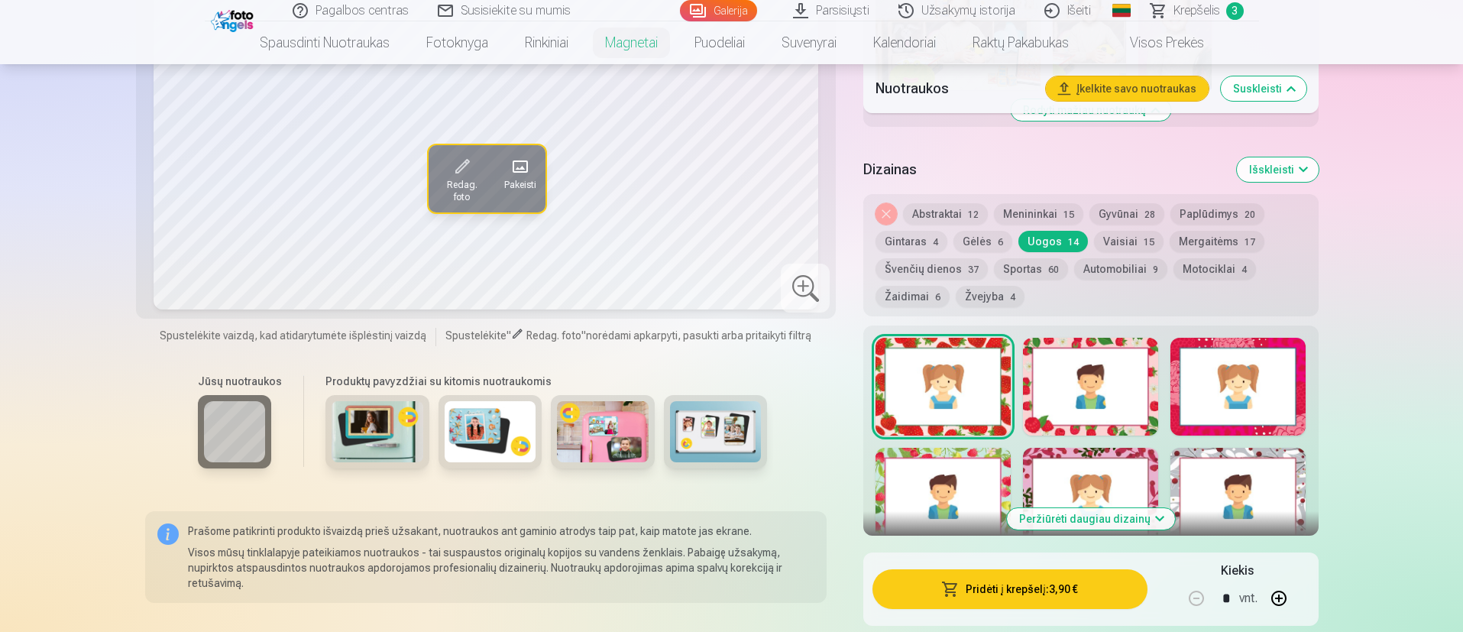
click at [973, 389] on div at bounding box center [1090, 387] width 135 height 98
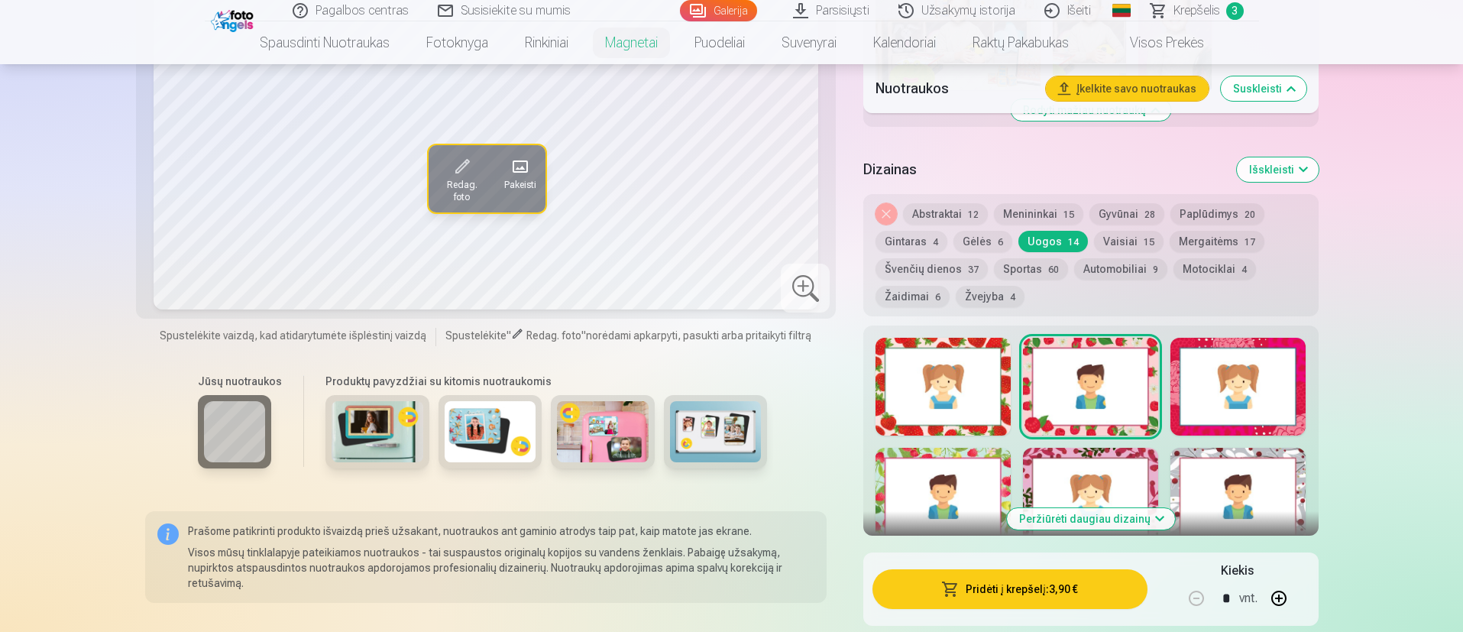
click at [973, 402] on div at bounding box center [1237, 387] width 135 height 98
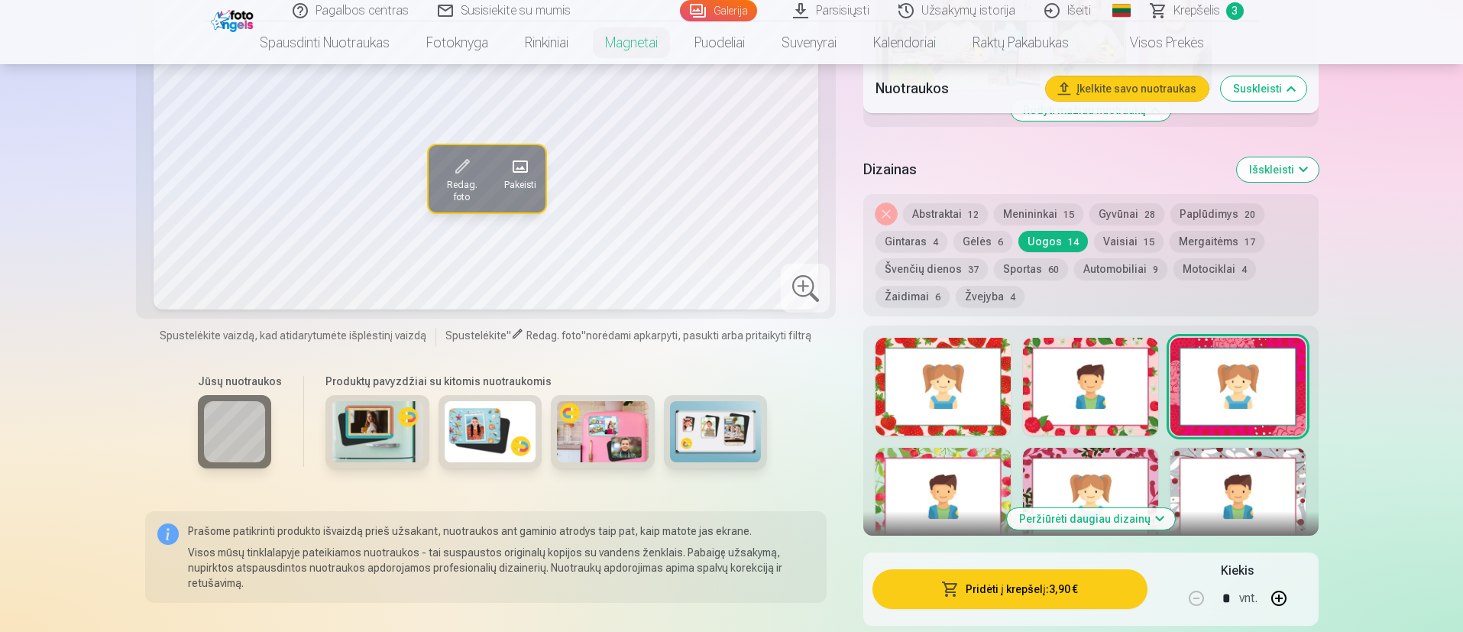
click at [928, 420] on div at bounding box center [942, 497] width 135 height 98
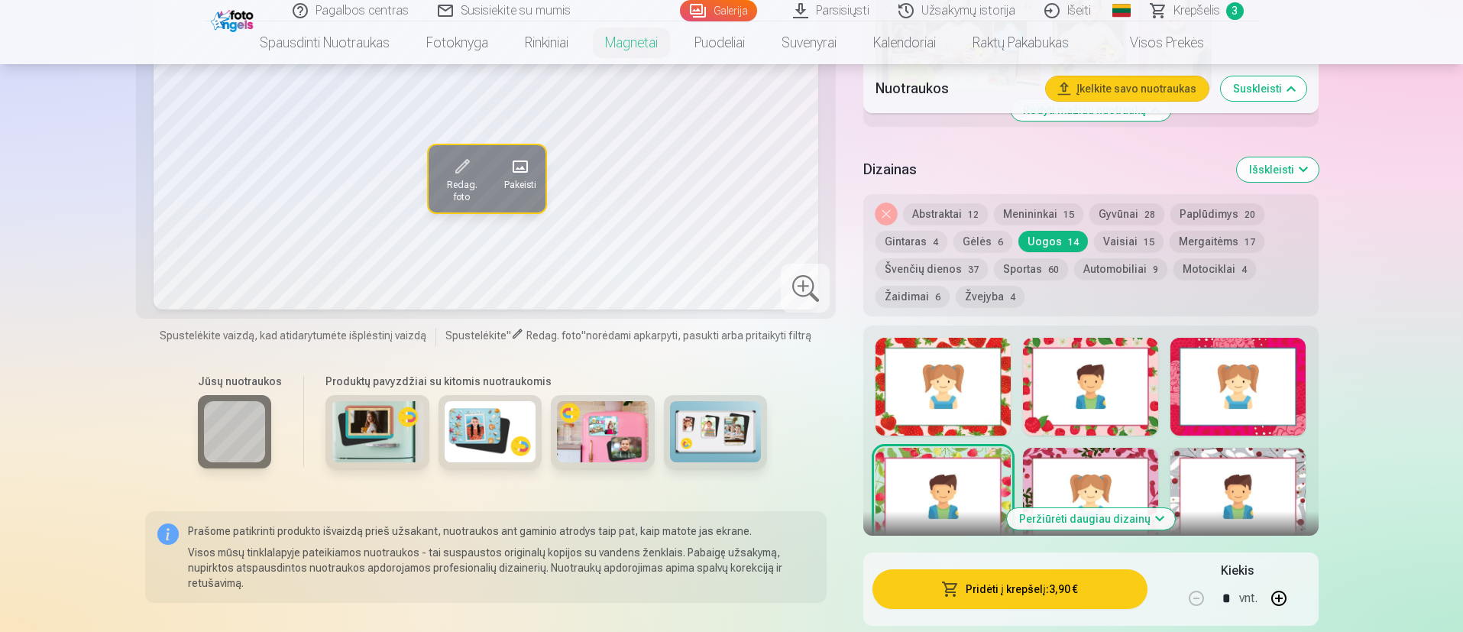
click at [973, 420] on div at bounding box center [1090, 497] width 135 height 98
click at [973, 420] on div at bounding box center [1237, 497] width 135 height 98
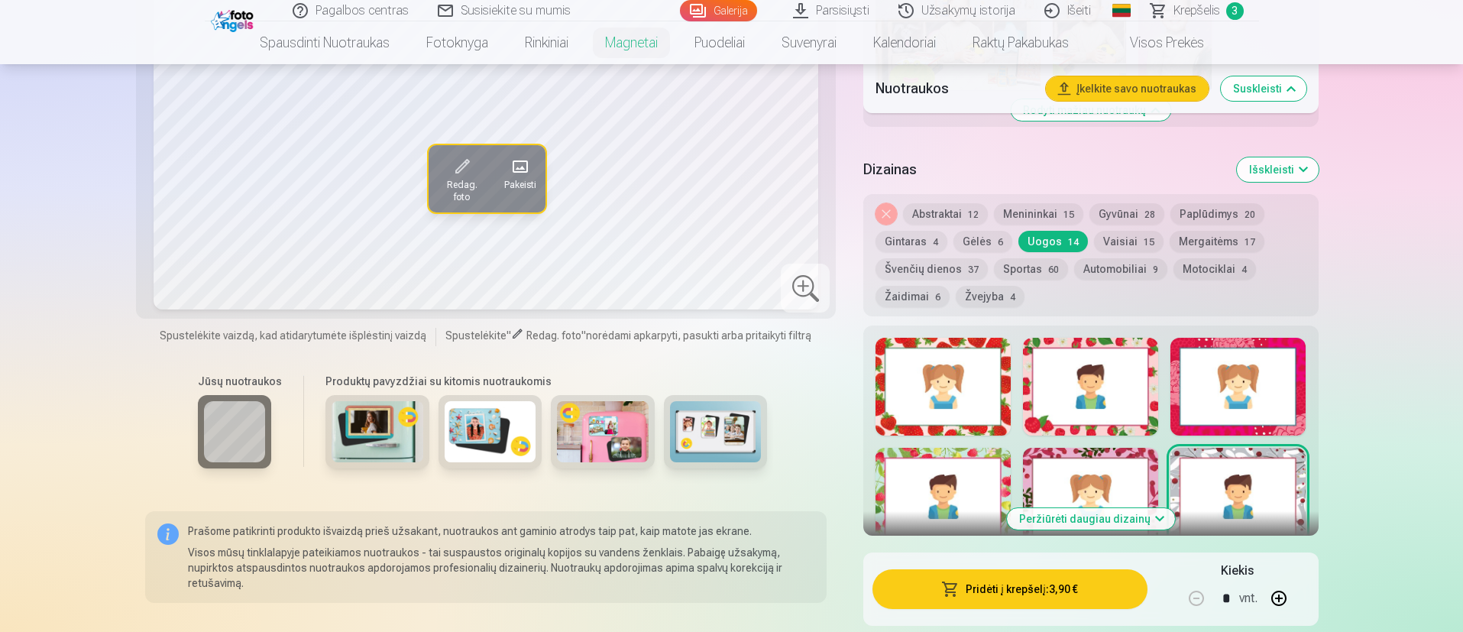
click at [954, 393] on div at bounding box center [942, 387] width 135 height 98
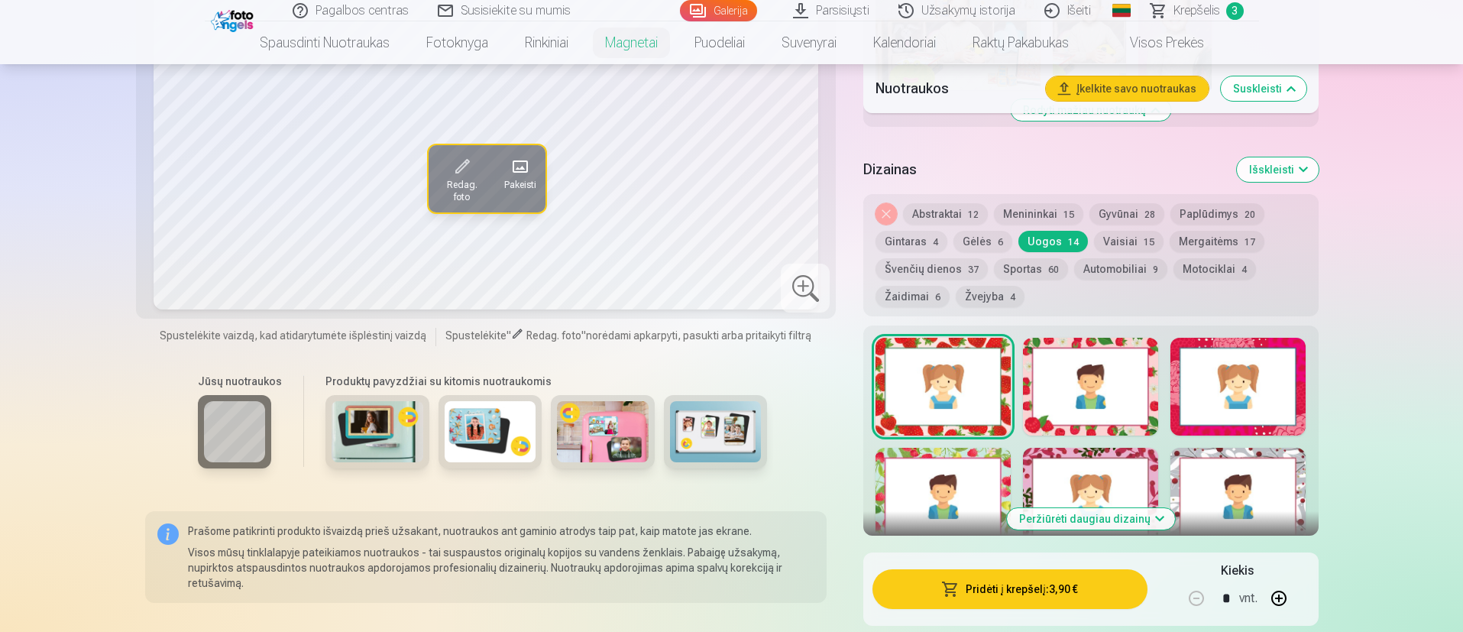
click at [973, 411] on div at bounding box center [1090, 387] width 135 height 98
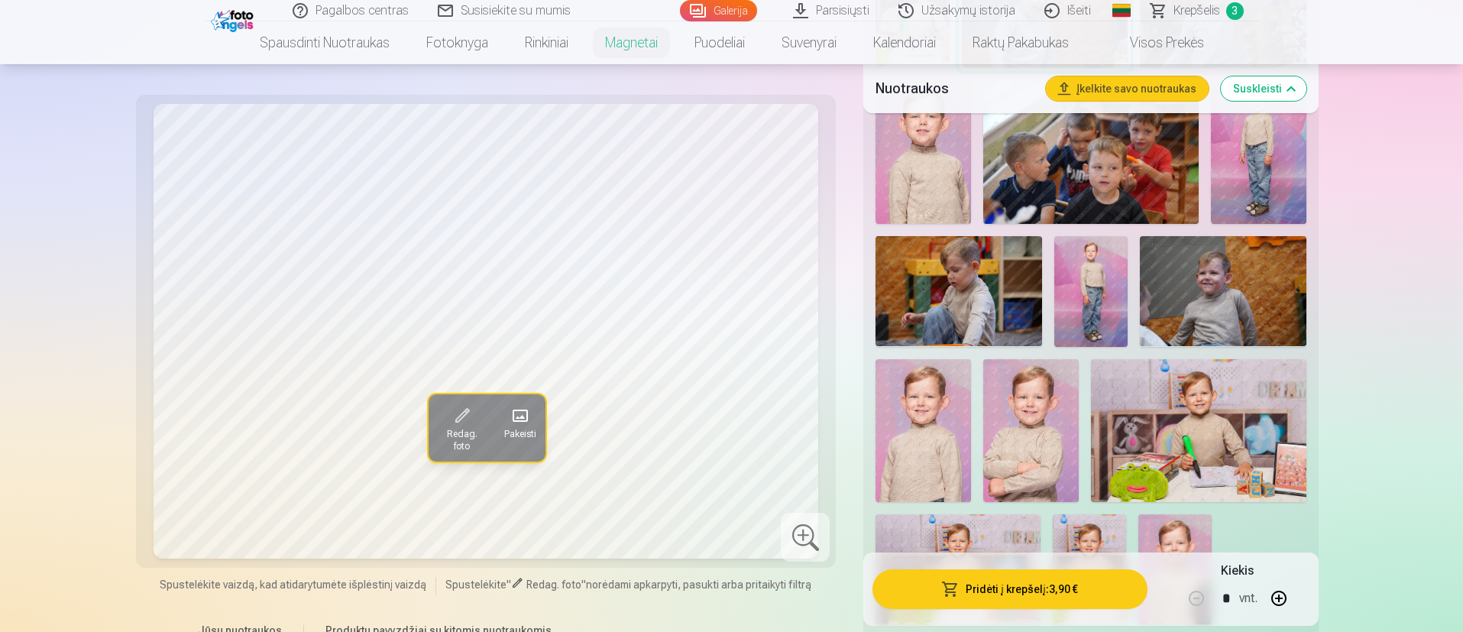
scroll to position [687, 0]
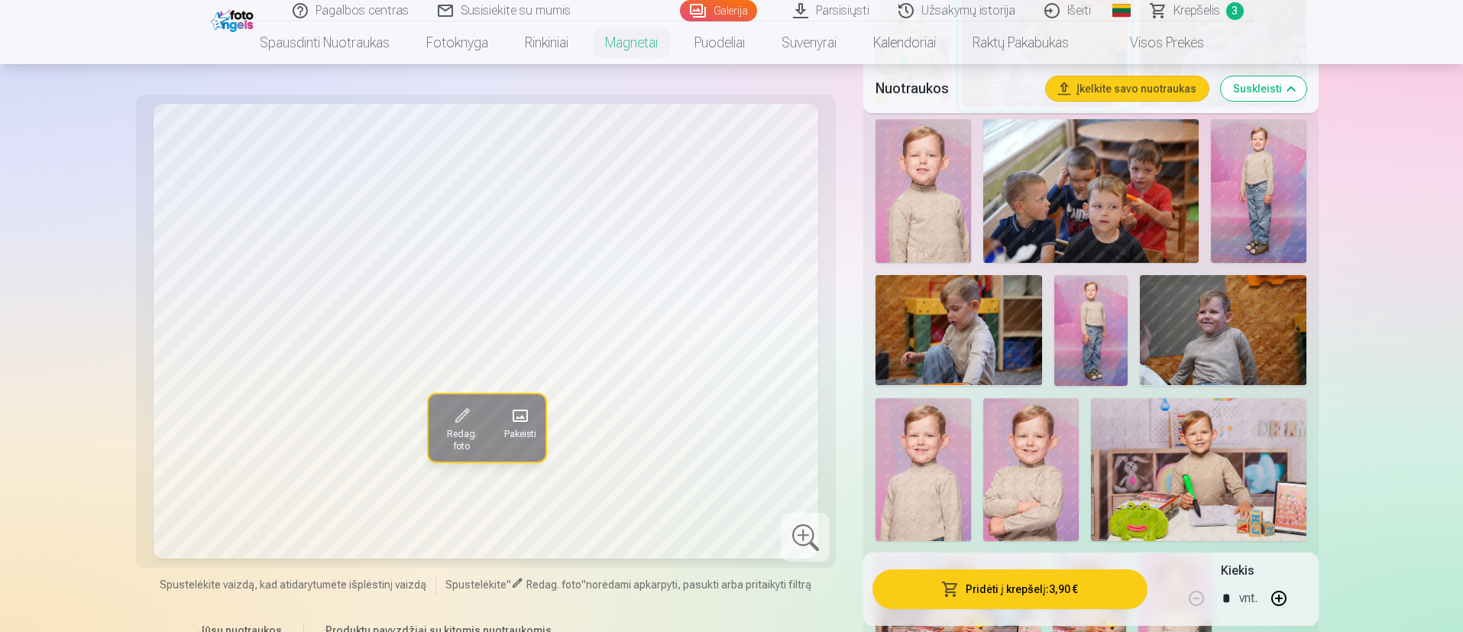
click at [724, 8] on link "Galerija" at bounding box center [718, 10] width 77 height 21
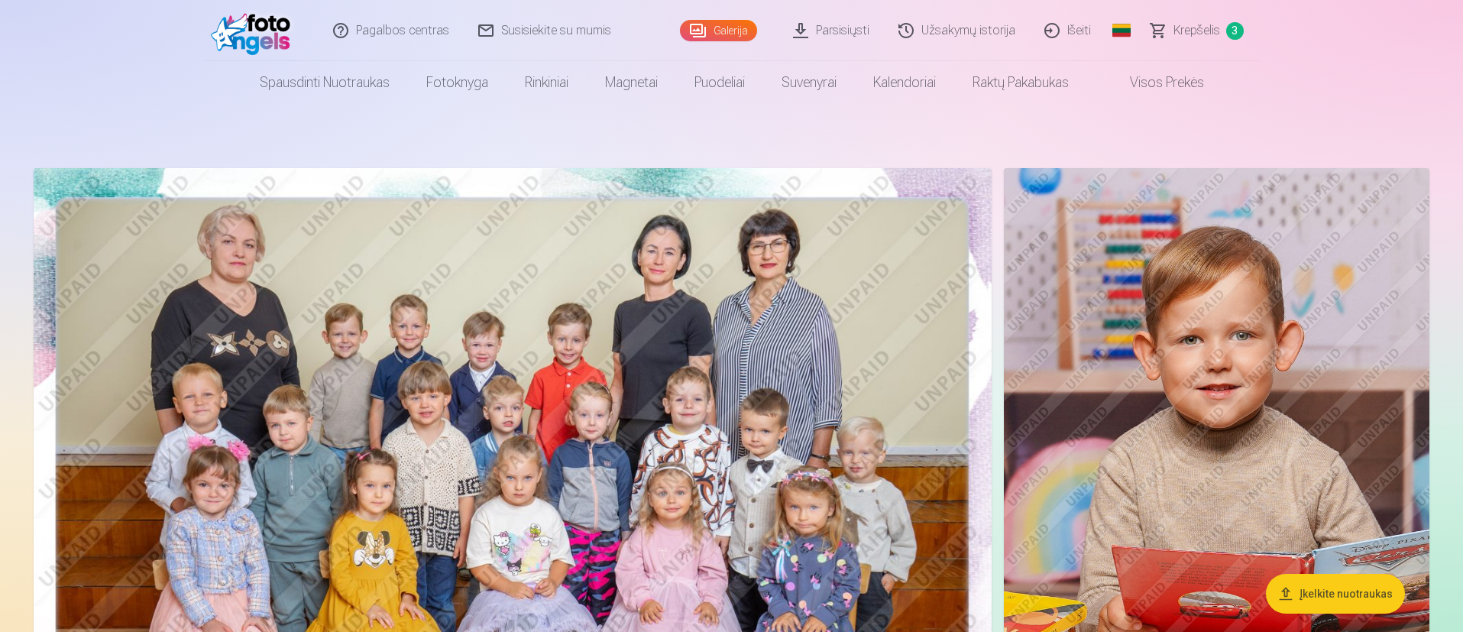
click at [973, 27] on span "Krepšelis" at bounding box center [1196, 30] width 47 height 18
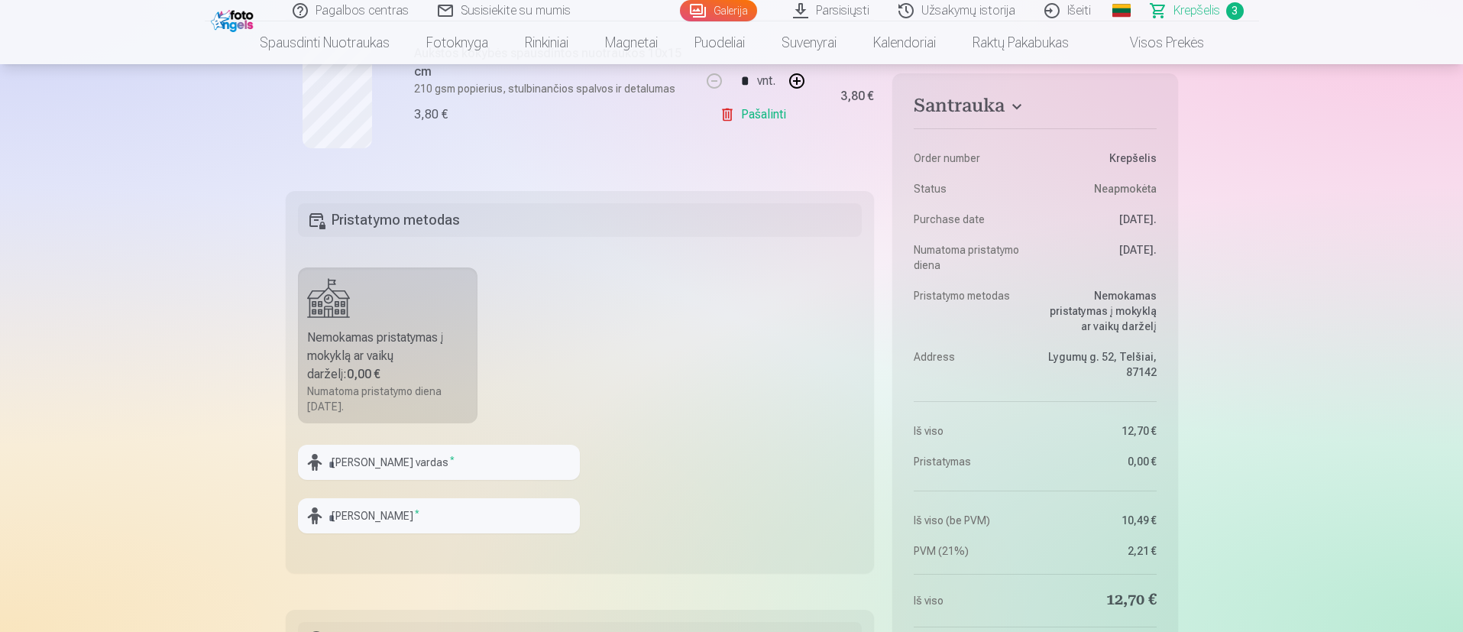
scroll to position [687, 0]
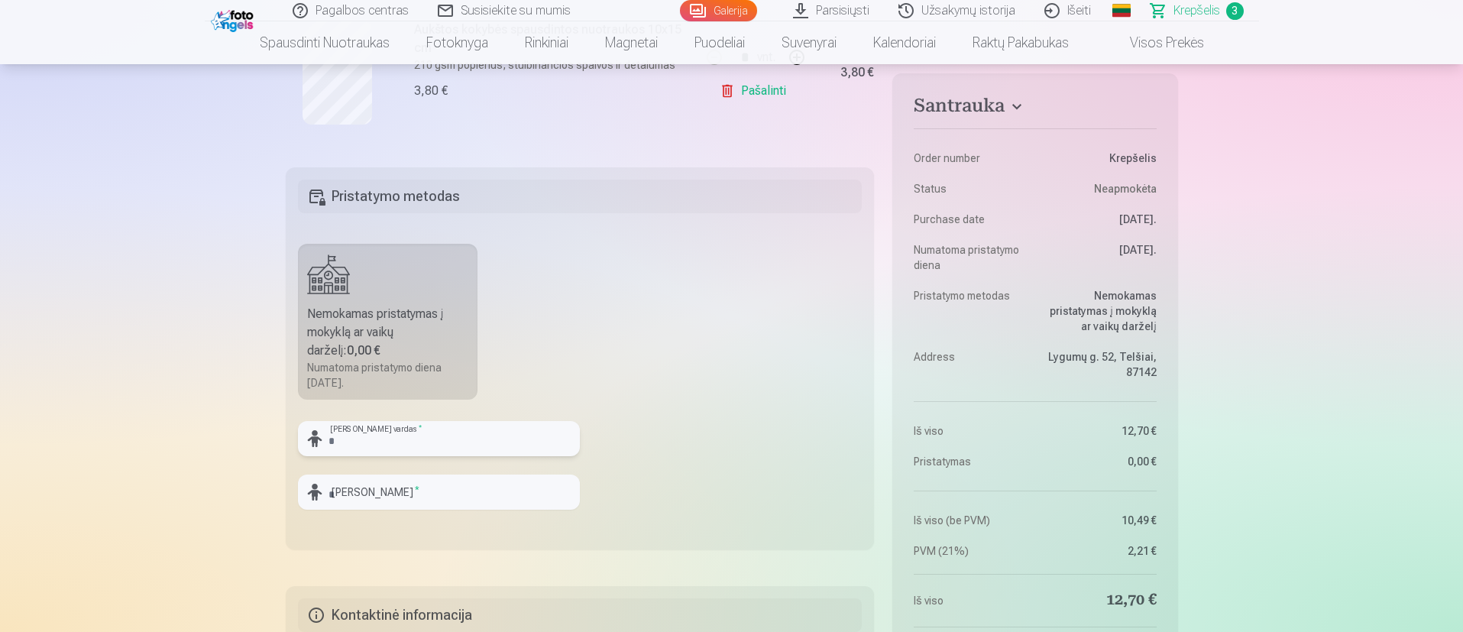
click at [407, 420] on input "text" at bounding box center [439, 438] width 282 height 35
type input "*******"
click at [440, 420] on input "text" at bounding box center [439, 491] width 282 height 35
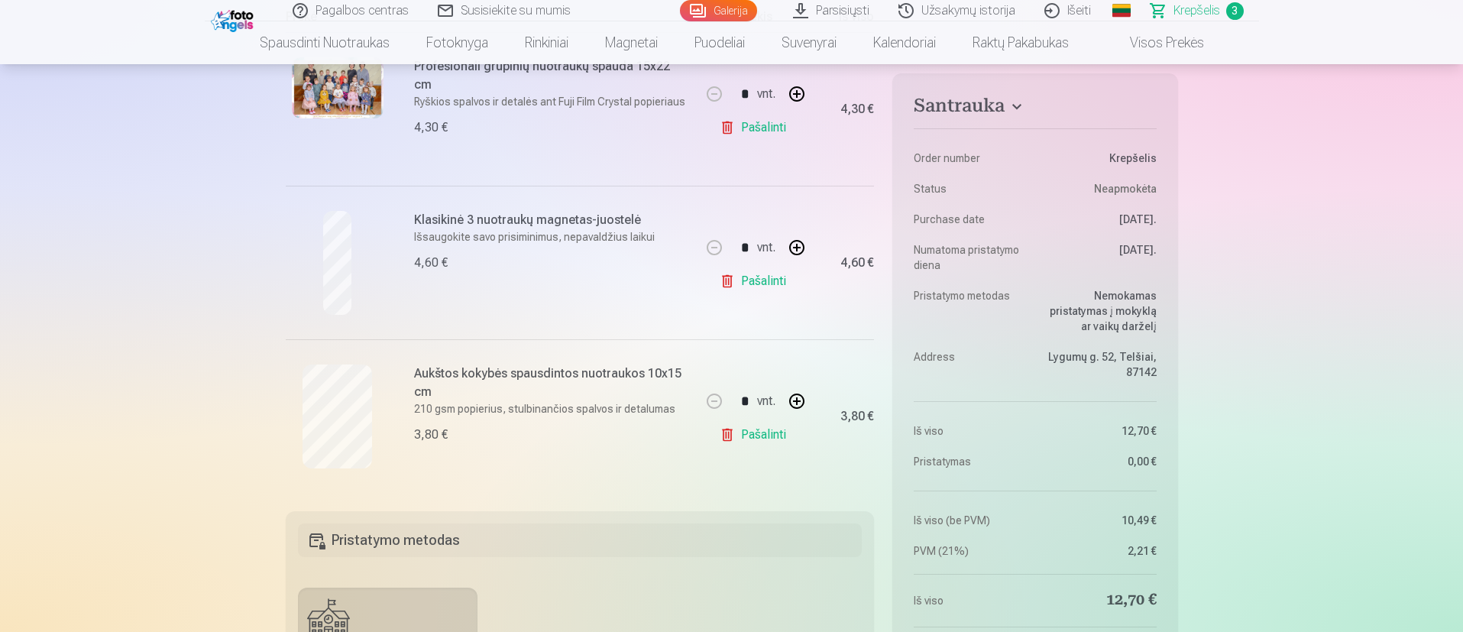
scroll to position [0, 0]
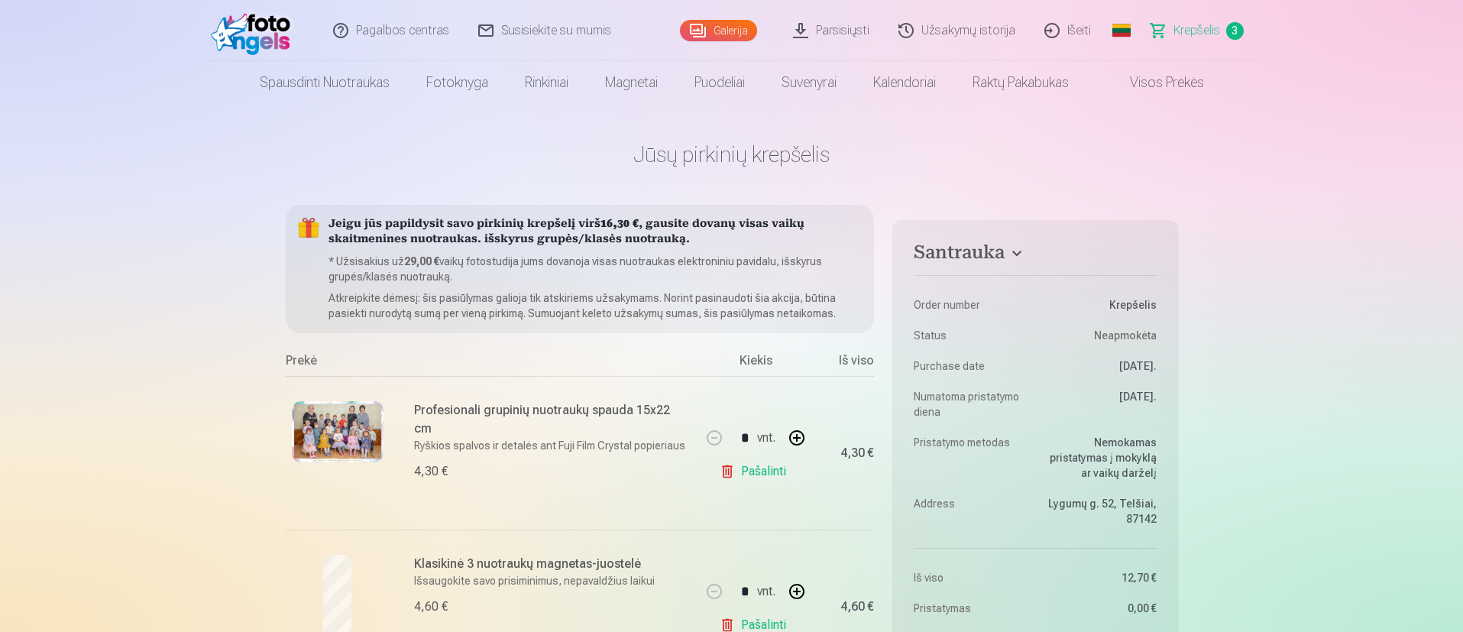
type input "********"
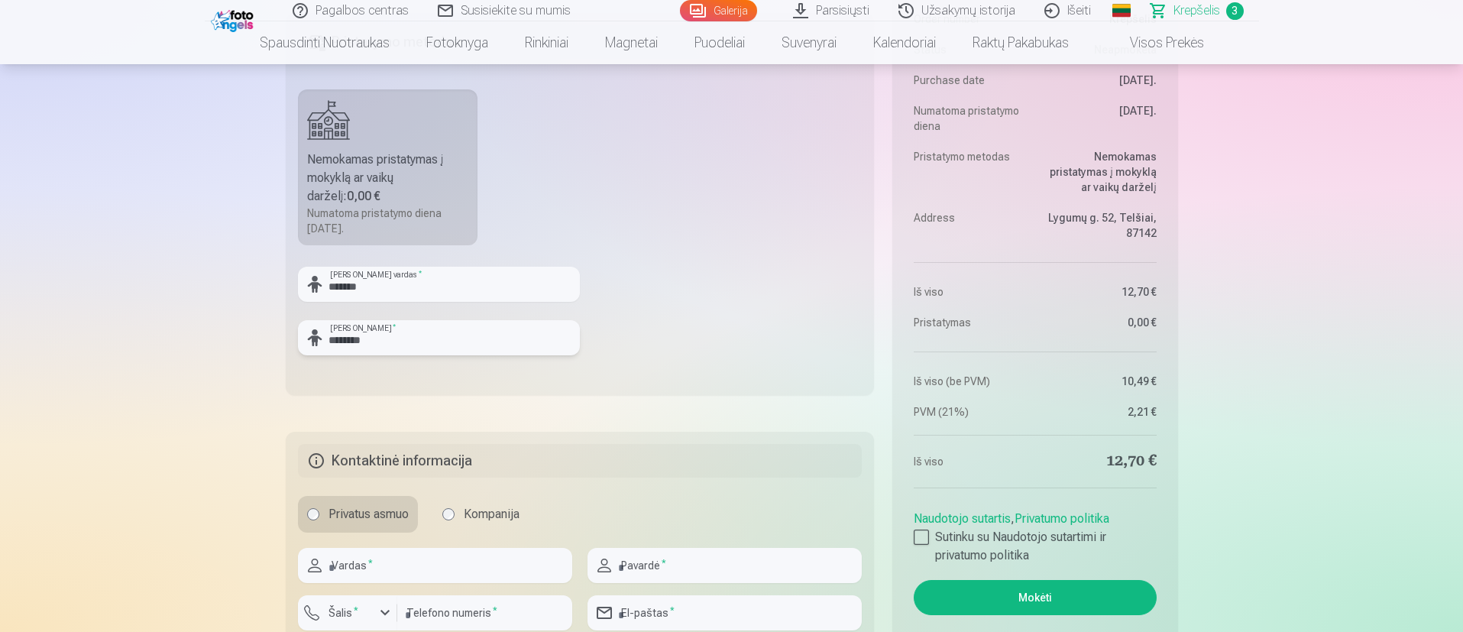
scroll to position [1031, 0]
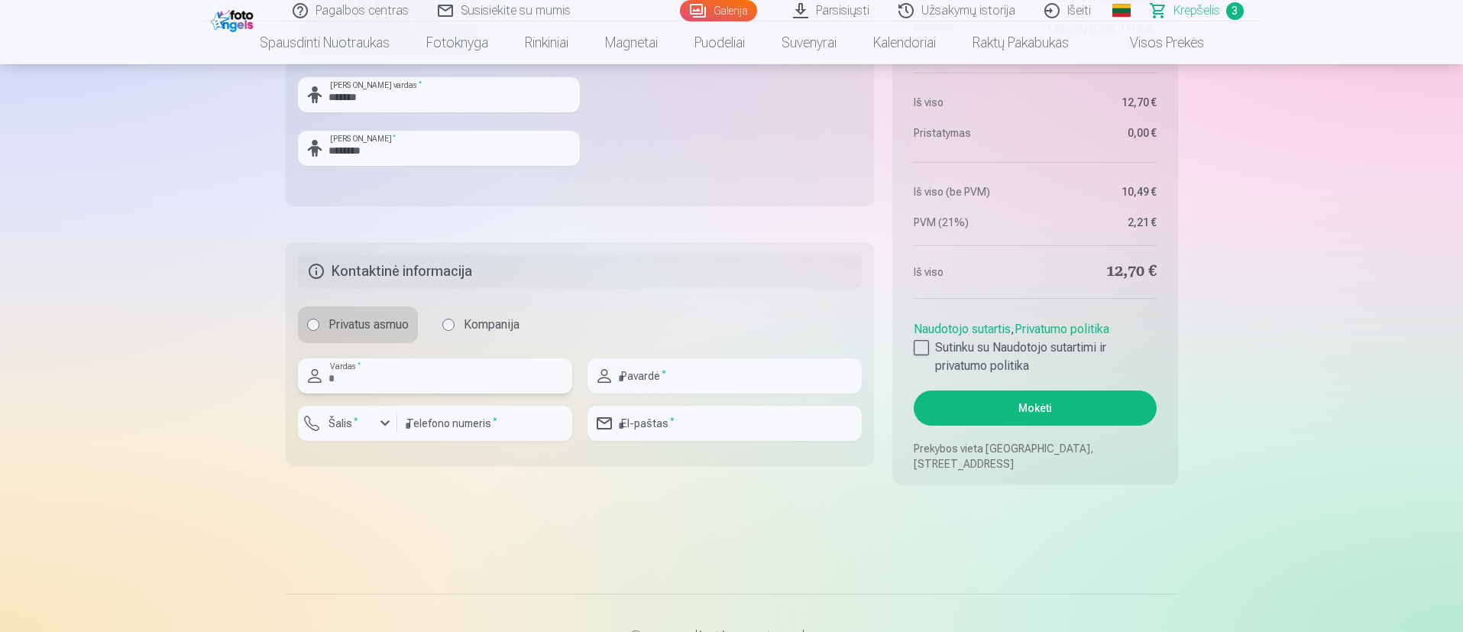
click at [415, 377] on input "text" at bounding box center [435, 375] width 274 height 35
type input "******"
click at [703, 378] on input "text" at bounding box center [724, 375] width 274 height 35
type input "******"
click at [475, 420] on input "number" at bounding box center [484, 423] width 175 height 35
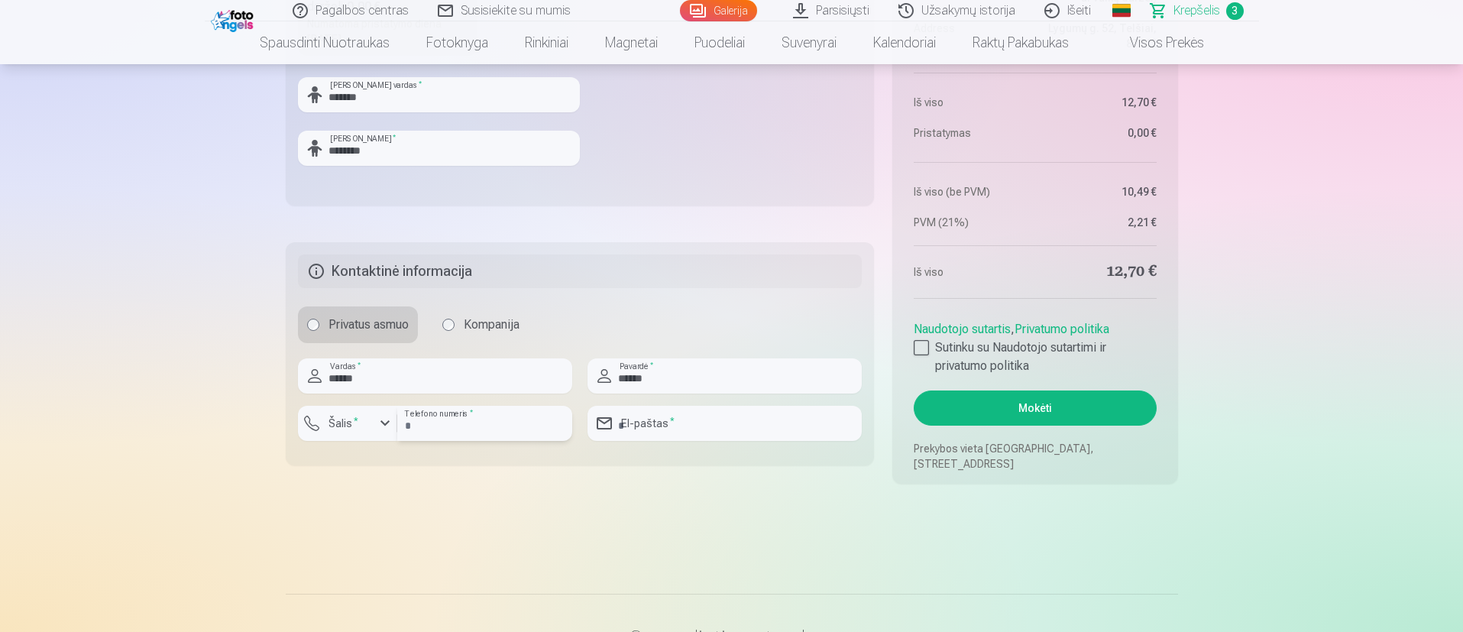
type input "*********"
click at [720, 420] on input "email" at bounding box center [724, 423] width 274 height 35
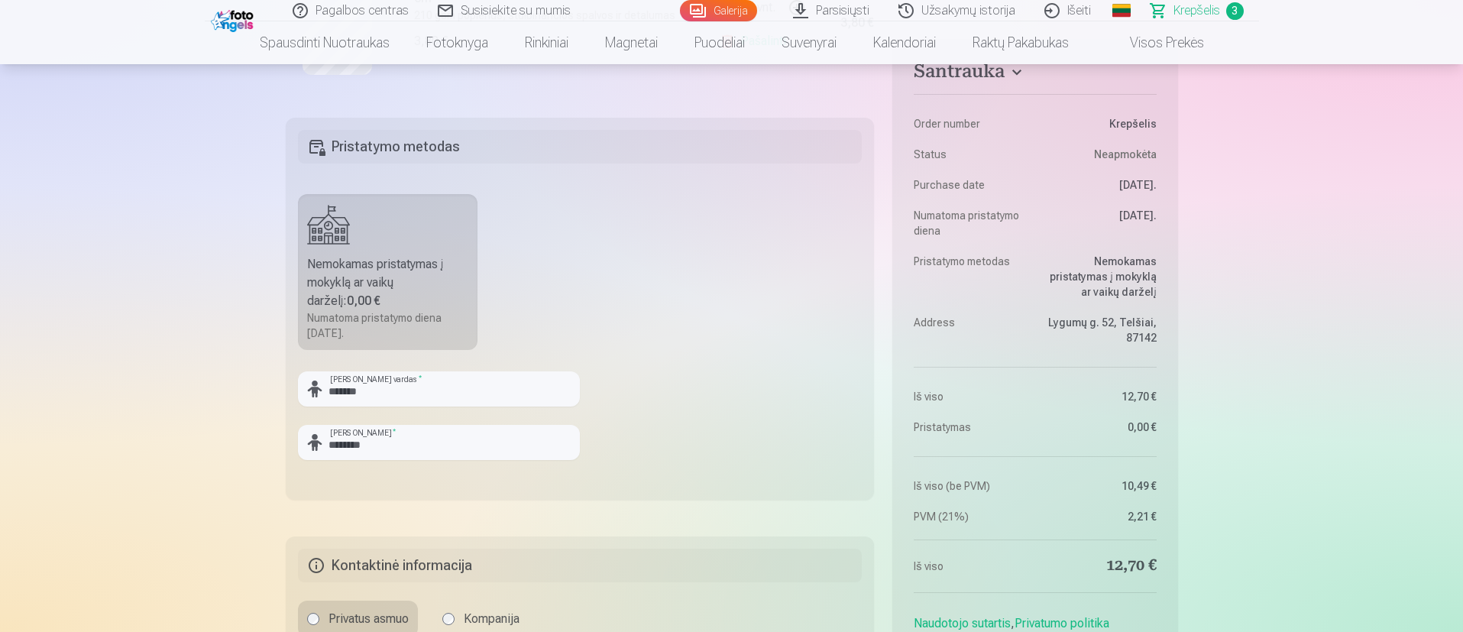
scroll to position [917, 0]
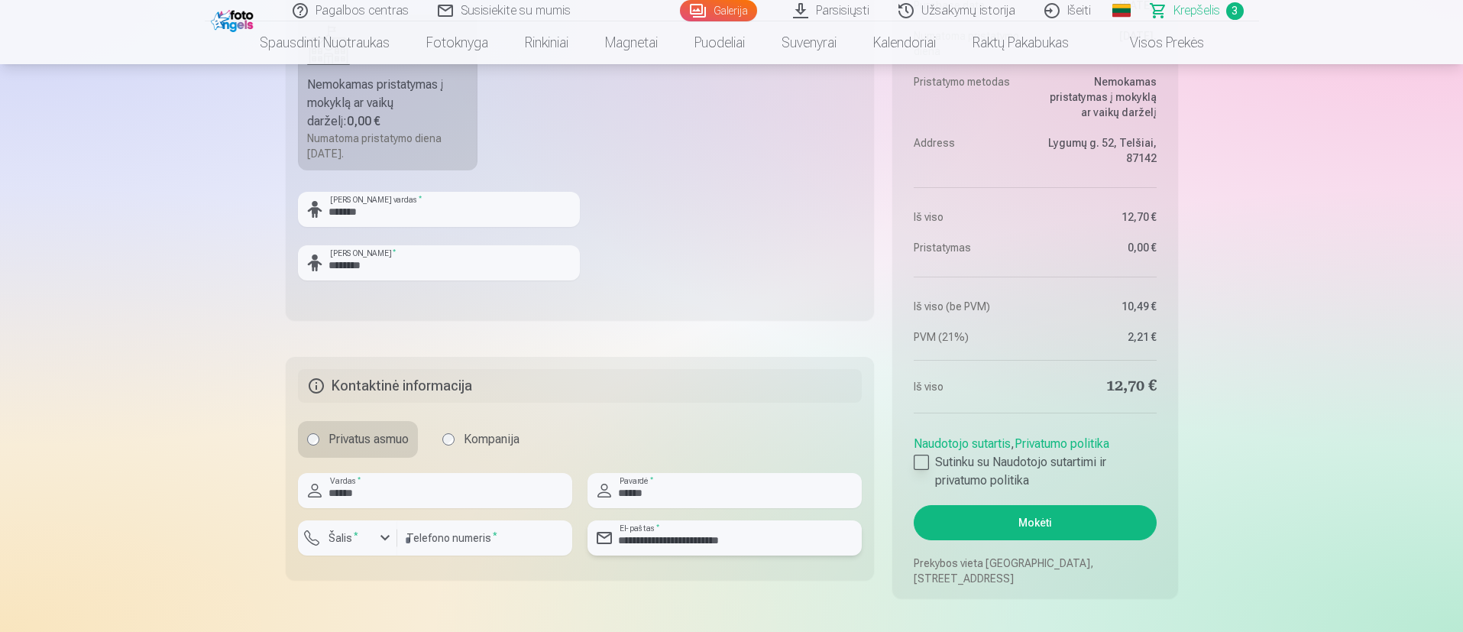
type input "**********"
click at [926, 420] on div at bounding box center [920, 461] width 15 height 15
click at [973, 420] on button "Mokėti" at bounding box center [1034, 522] width 242 height 35
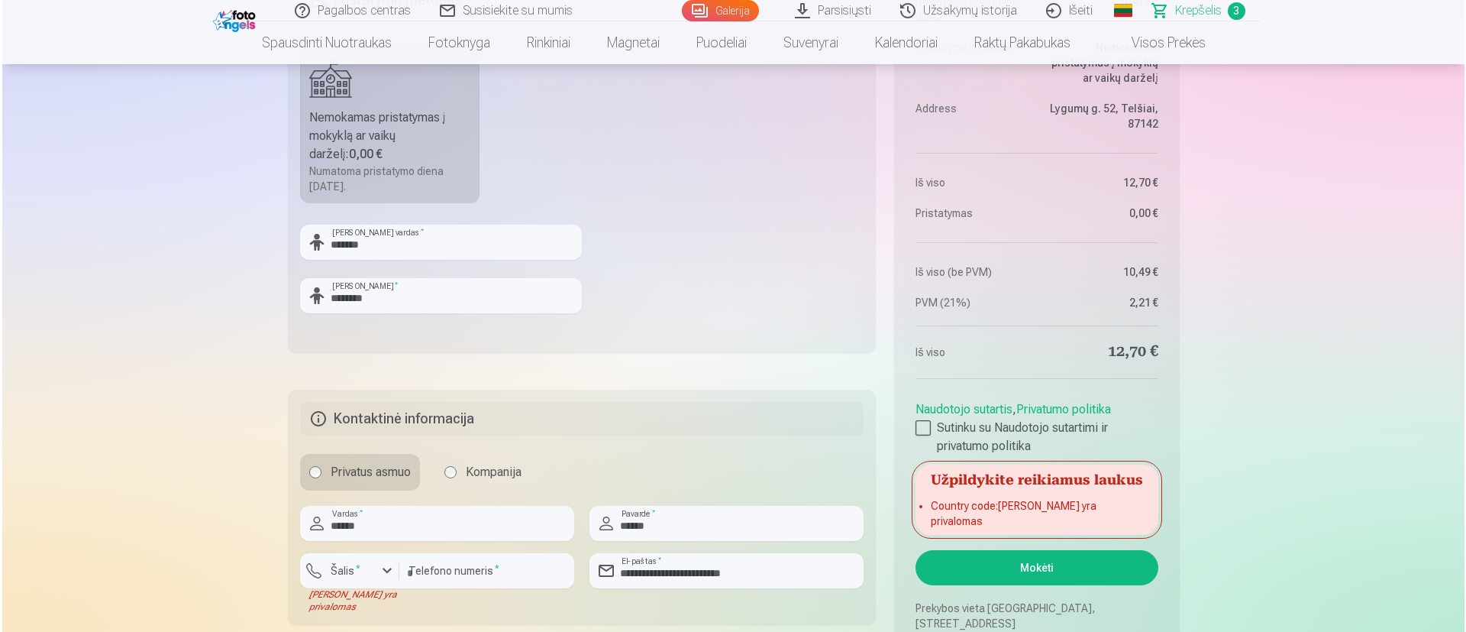
scroll to position [1031, 0]
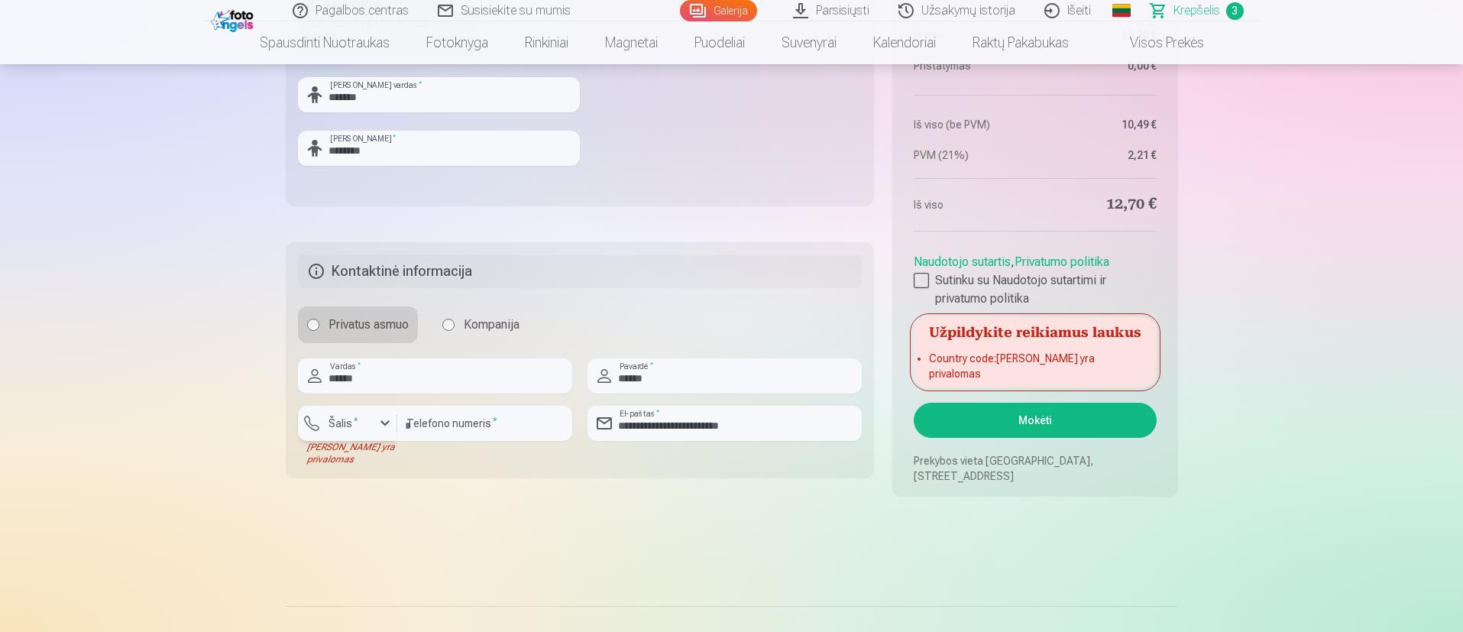
click at [386, 420] on div "button" at bounding box center [385, 423] width 18 height 18
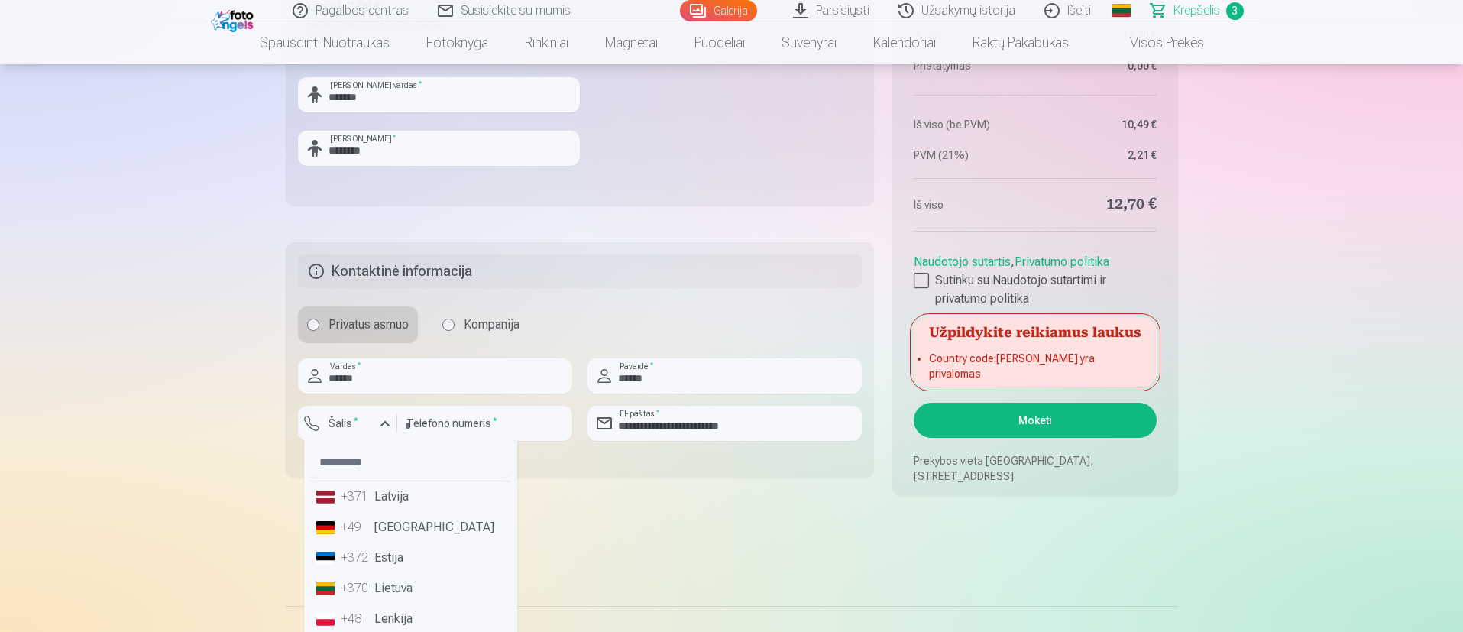
click at [405, 420] on li "+370 Lietuva" at bounding box center [410, 588] width 201 height 31
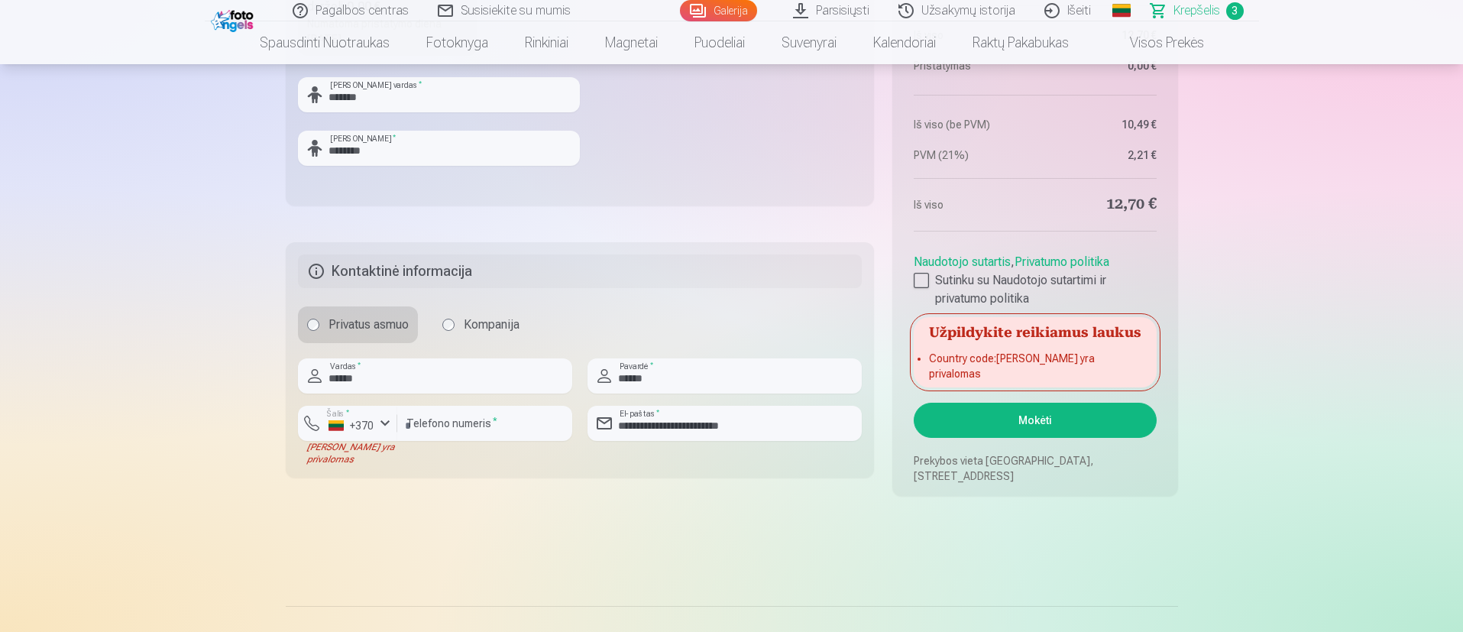
click at [410, 420] on input "*********" at bounding box center [484, 423] width 175 height 35
type input "********"
click at [973, 420] on button "Mokėti" at bounding box center [1034, 420] width 242 height 35
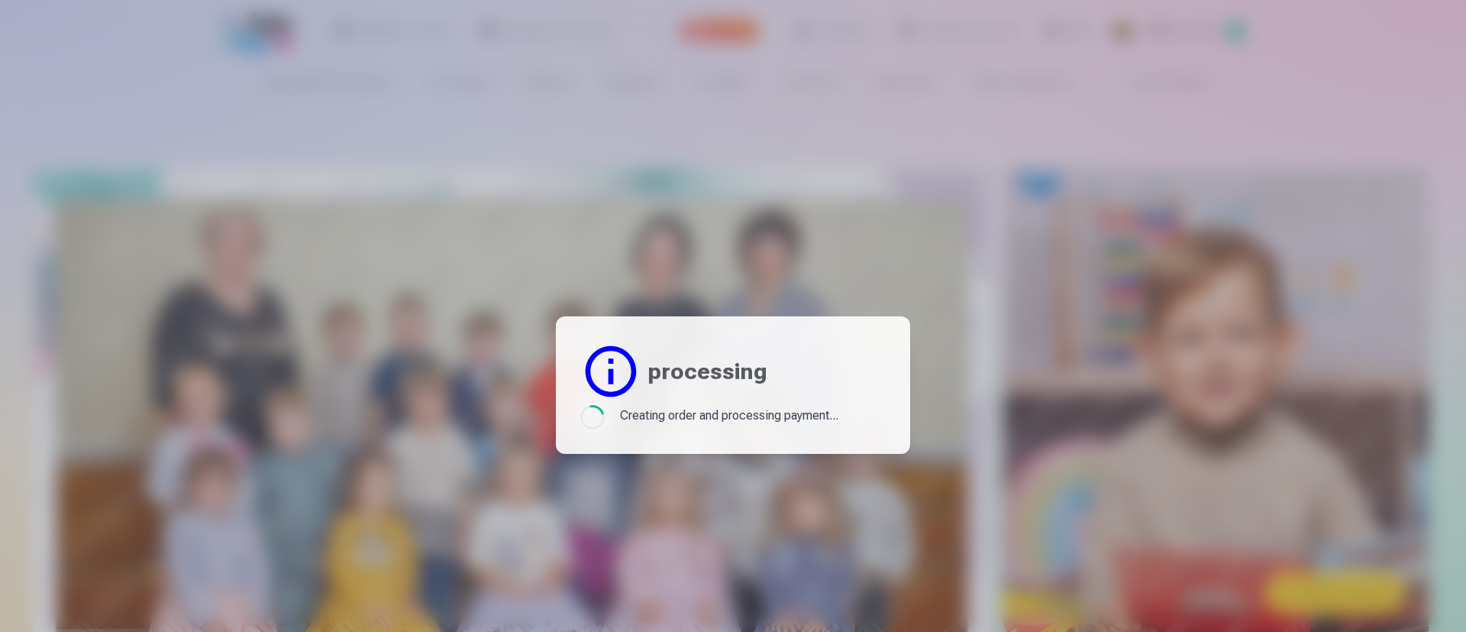
click at [973, 420] on div at bounding box center [733, 316] width 1466 height 632
drag, startPoint x: 940, startPoint y: 176, endPoint x: 922, endPoint y: 175, distance: 18.3
click at [939, 175] on div at bounding box center [733, 316] width 1466 height 632
click at [395, 5] on div at bounding box center [733, 316] width 1466 height 632
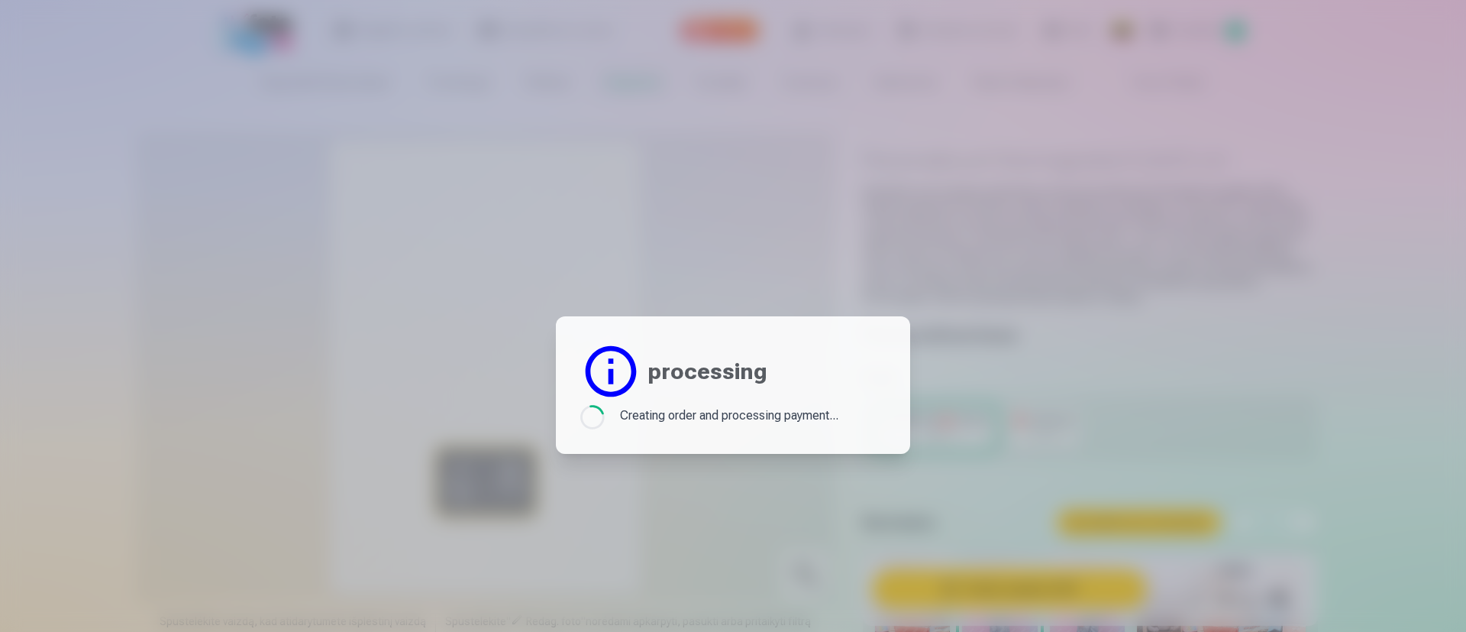
click at [967, 354] on div at bounding box center [733, 316] width 1466 height 632
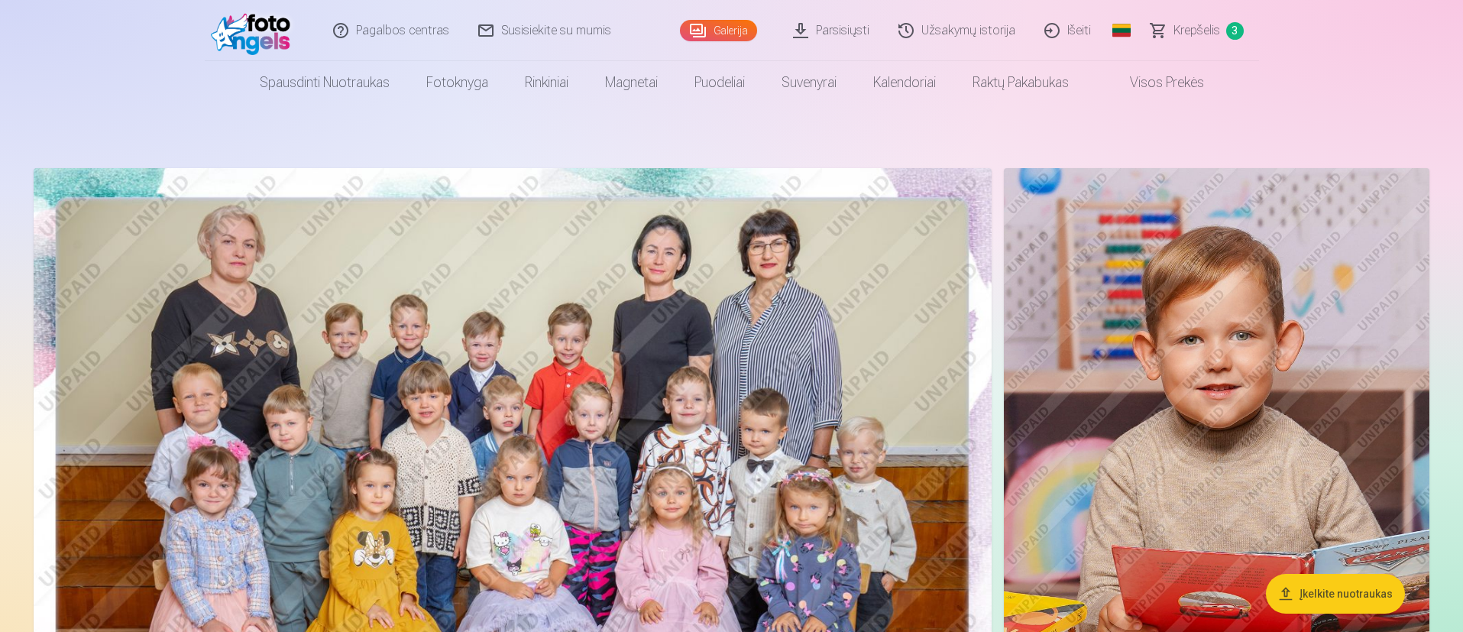
click at [919, 102] on link "Kalendoriai" at bounding box center [904, 82] width 99 height 43
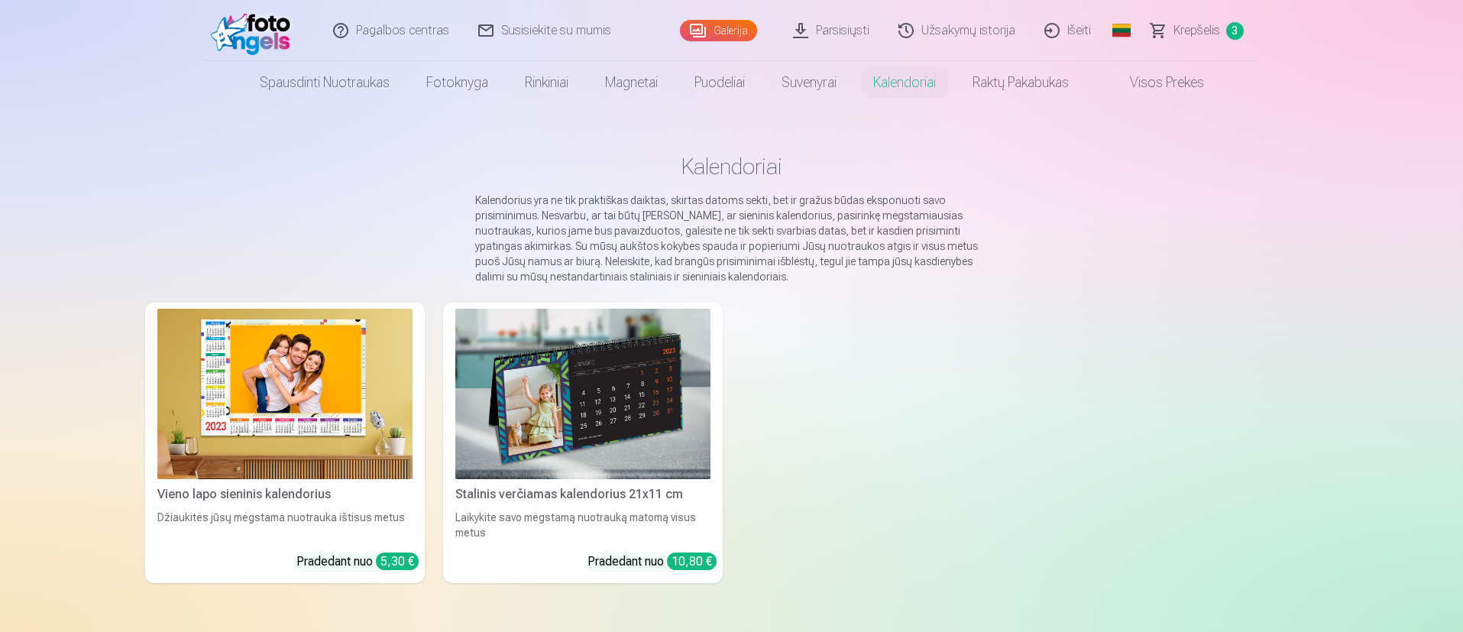
click at [1214, 31] on span "Krepšelis" at bounding box center [1196, 30] width 47 height 18
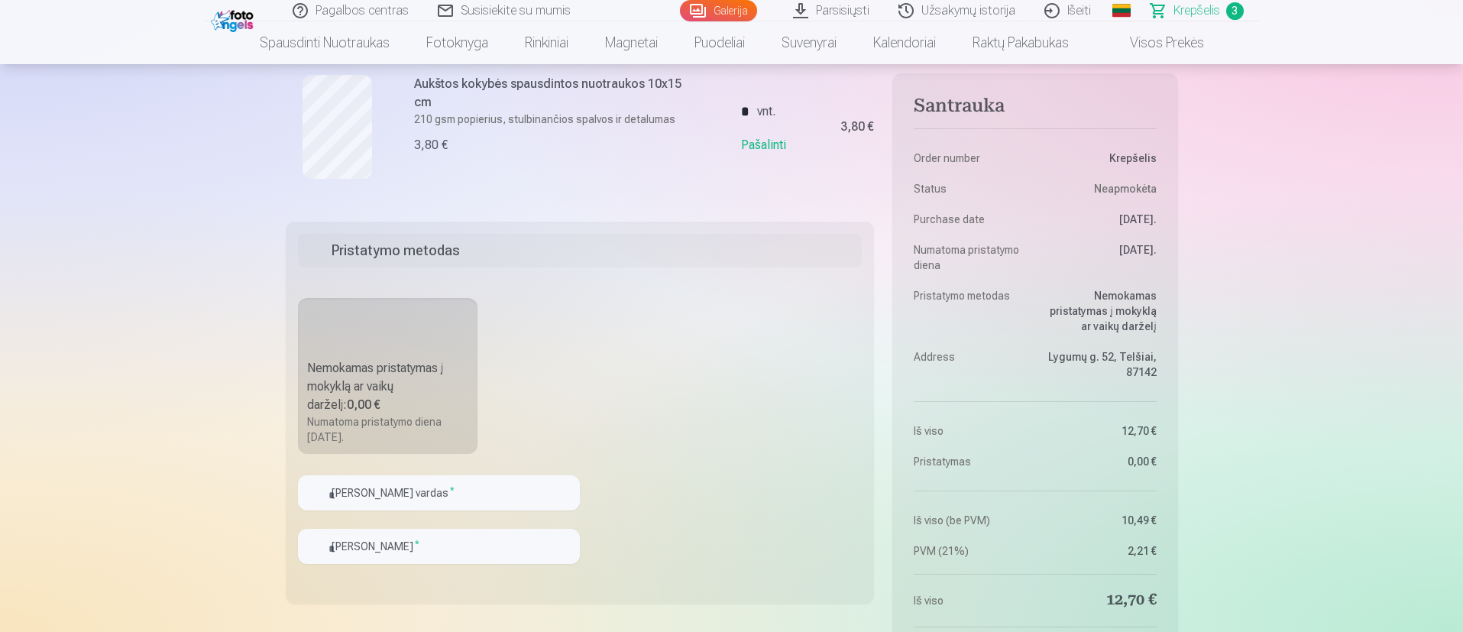
scroll to position [687, 0]
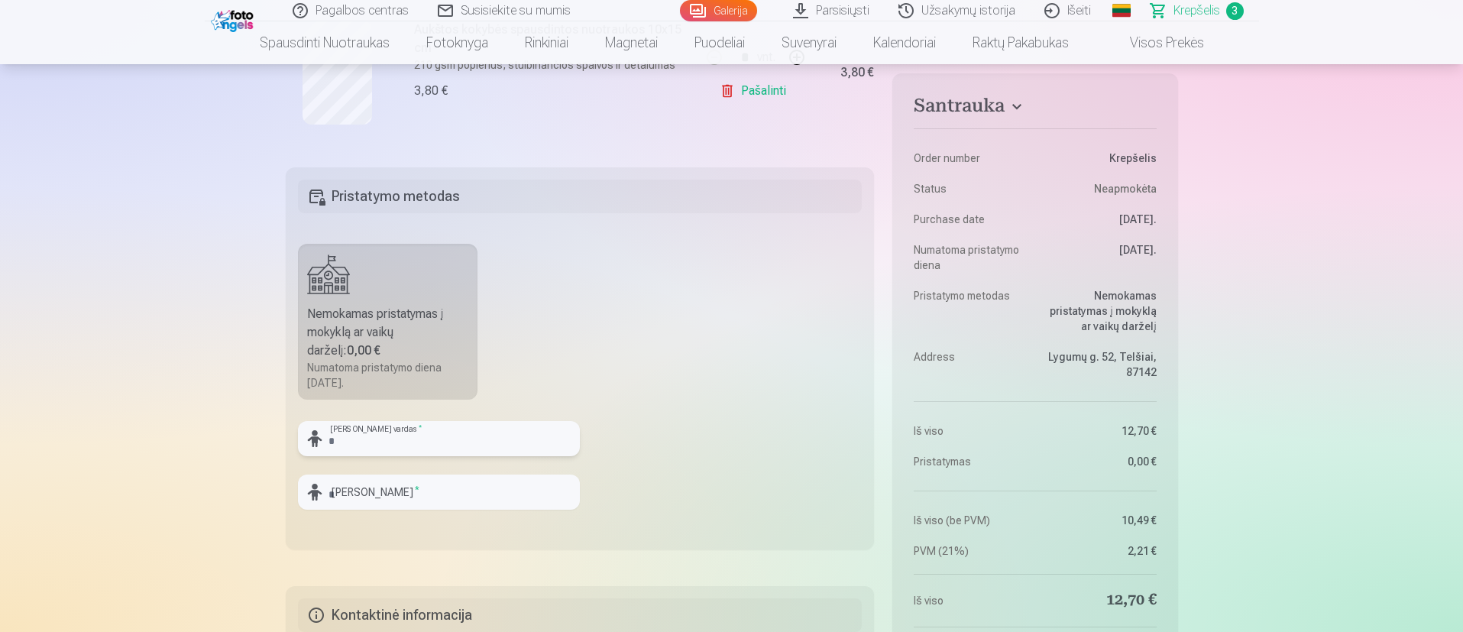
click at [390, 435] on input "text" at bounding box center [439, 438] width 282 height 35
type input "*******"
click at [428, 485] on input "text" at bounding box center [439, 491] width 282 height 35
type input "********"
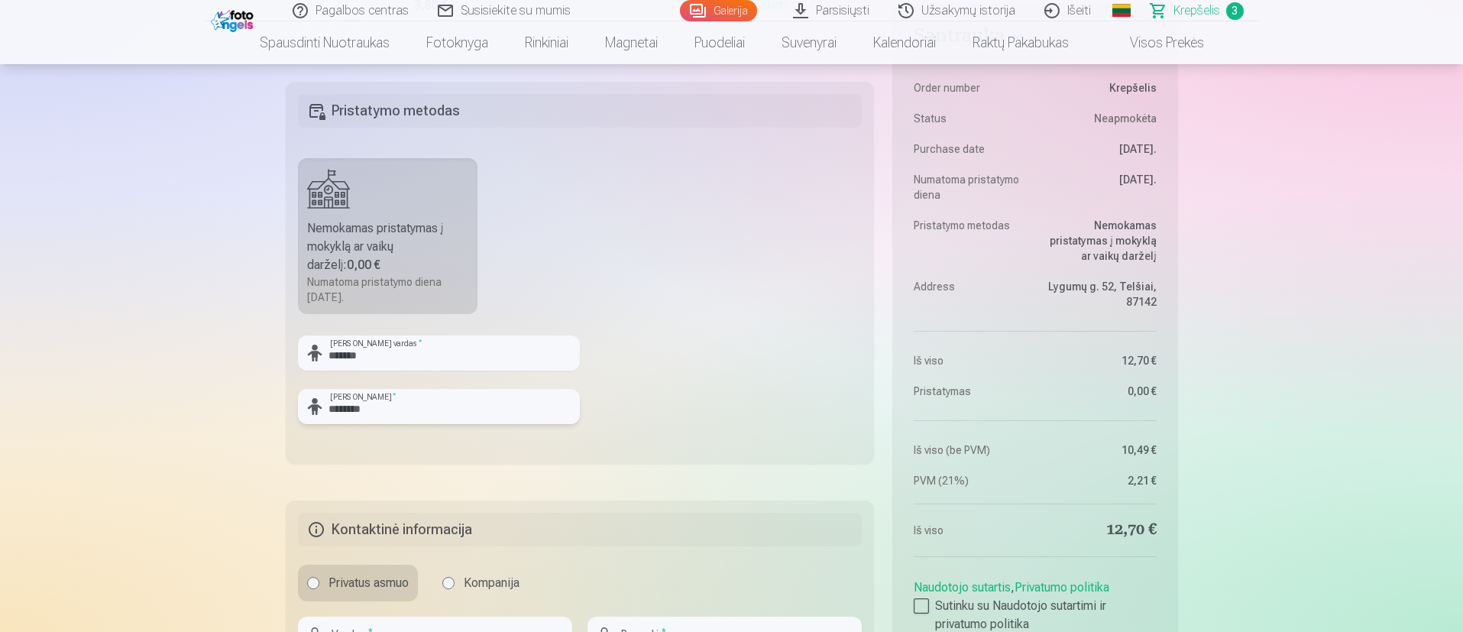
scroll to position [1031, 0]
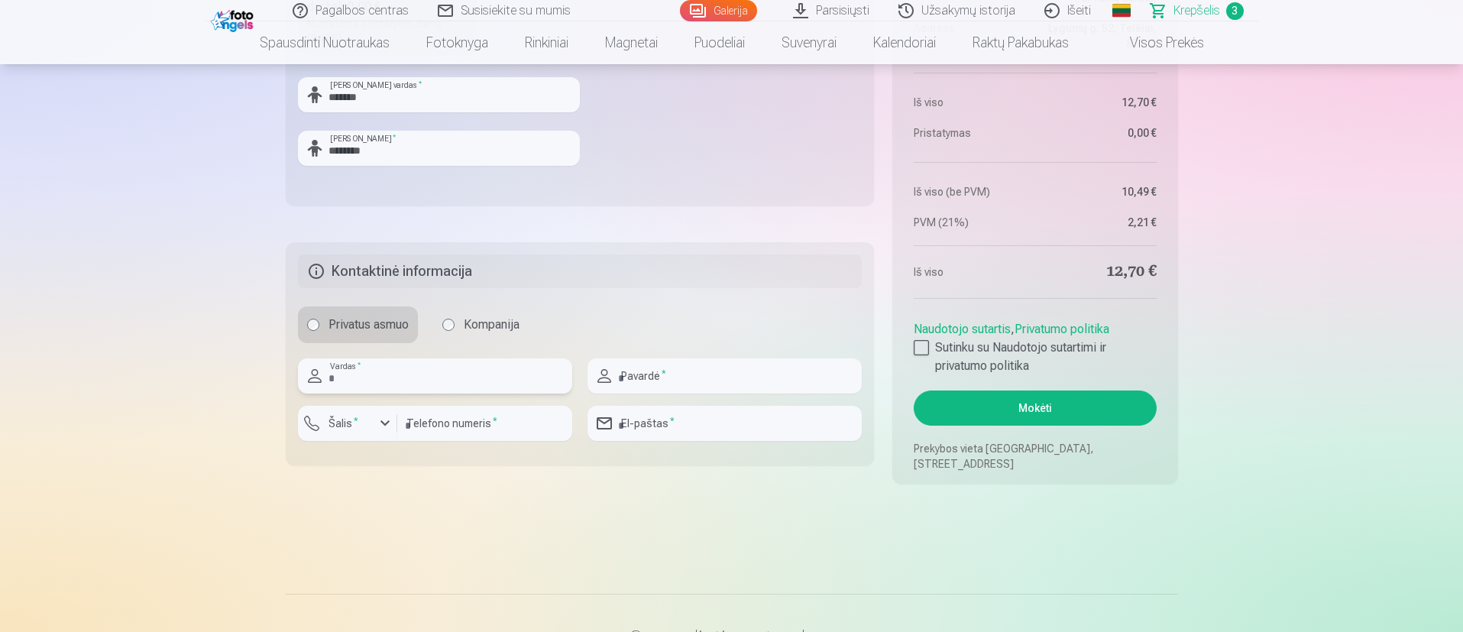
click at [400, 389] on input "text" at bounding box center [435, 375] width 274 height 35
type input "******"
click at [700, 383] on input "text" at bounding box center [724, 375] width 274 height 35
type input "******"
click at [370, 419] on div "button" at bounding box center [351, 425] width 46 height 15
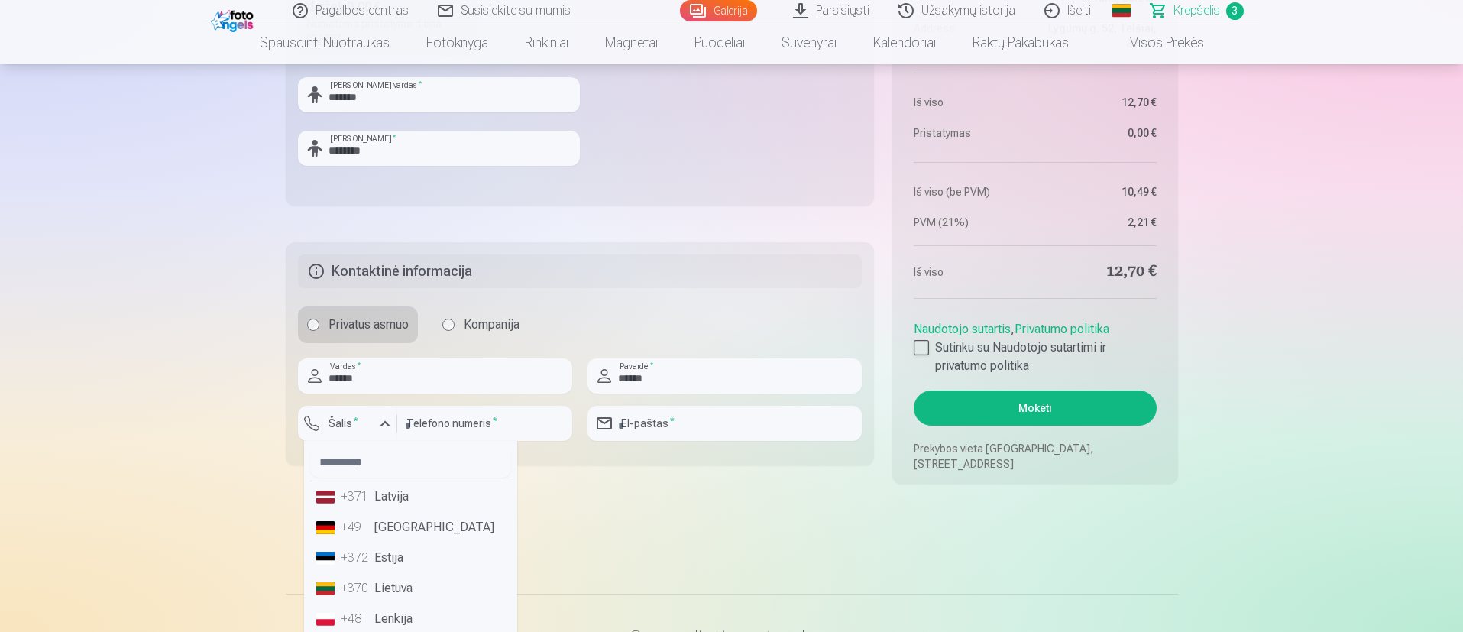
click at [397, 587] on li "+370 Lietuva" at bounding box center [410, 588] width 201 height 31
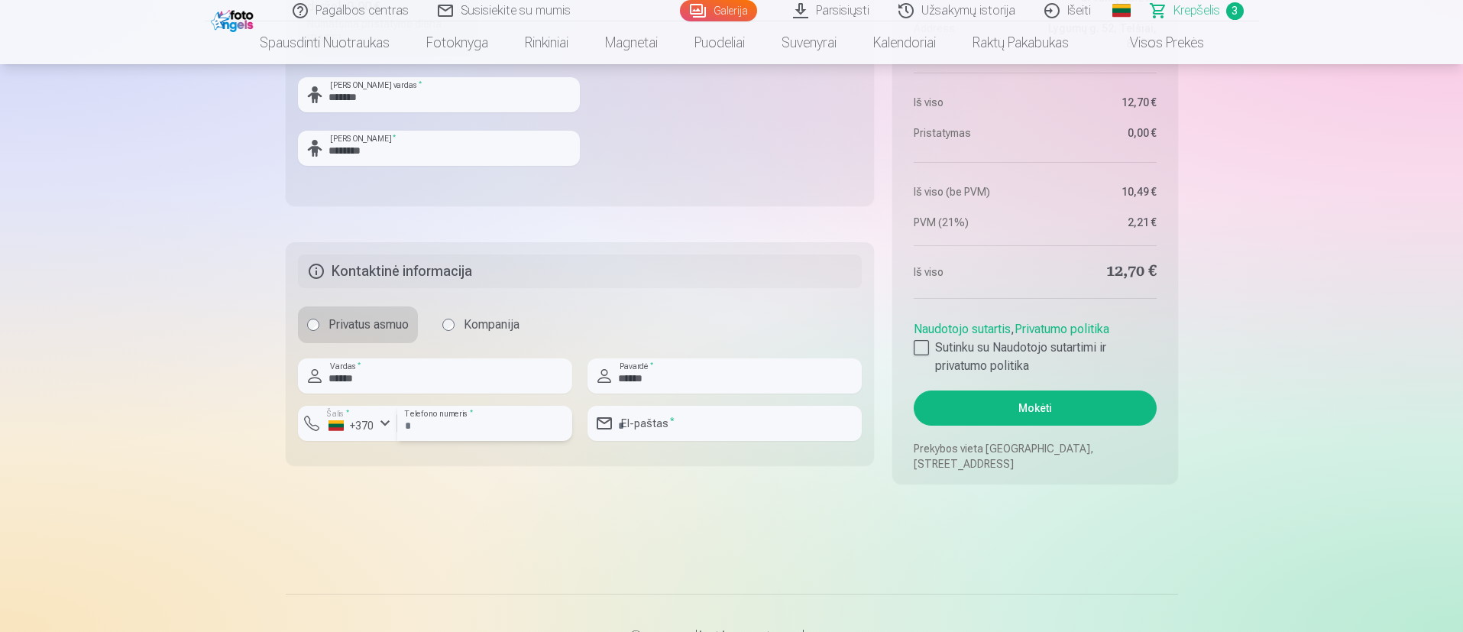
click at [490, 425] on input "number" at bounding box center [484, 423] width 175 height 35
click at [487, 425] on input "number" at bounding box center [484, 423] width 175 height 35
type input "********"
click at [645, 428] on input "email" at bounding box center [724, 423] width 274 height 35
type input "**********"
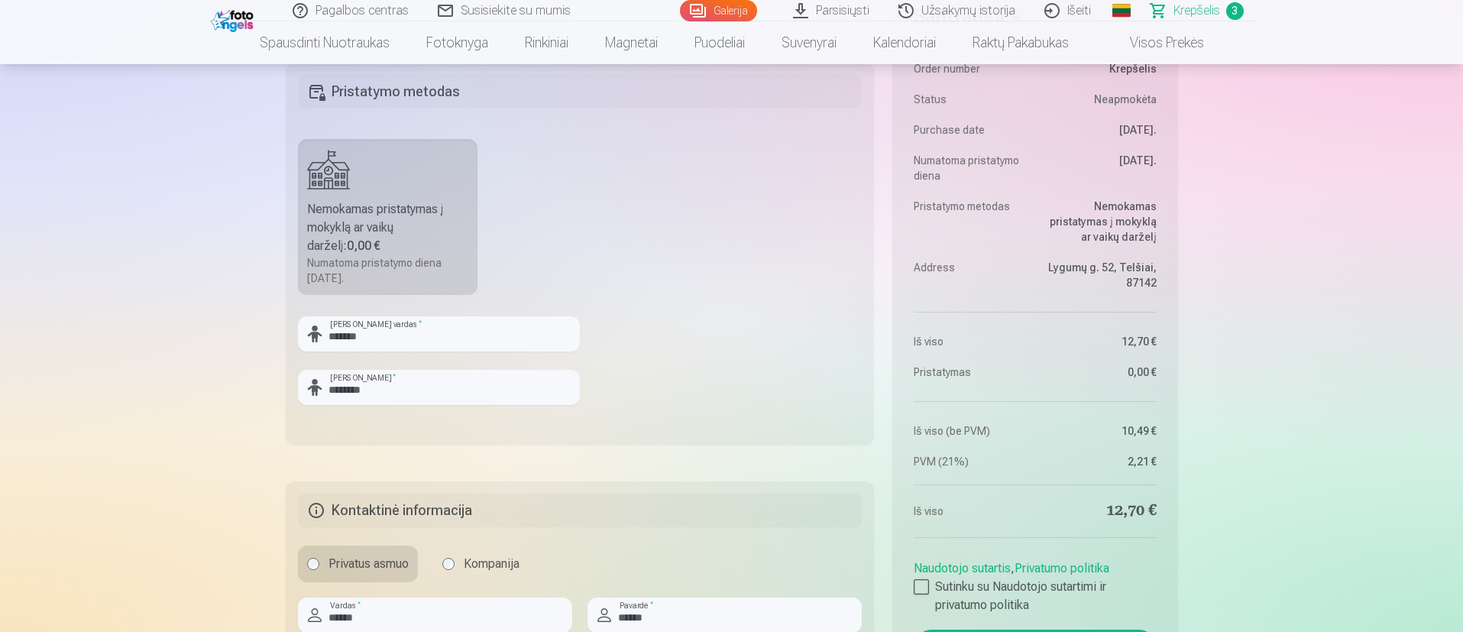
scroll to position [802, 0]
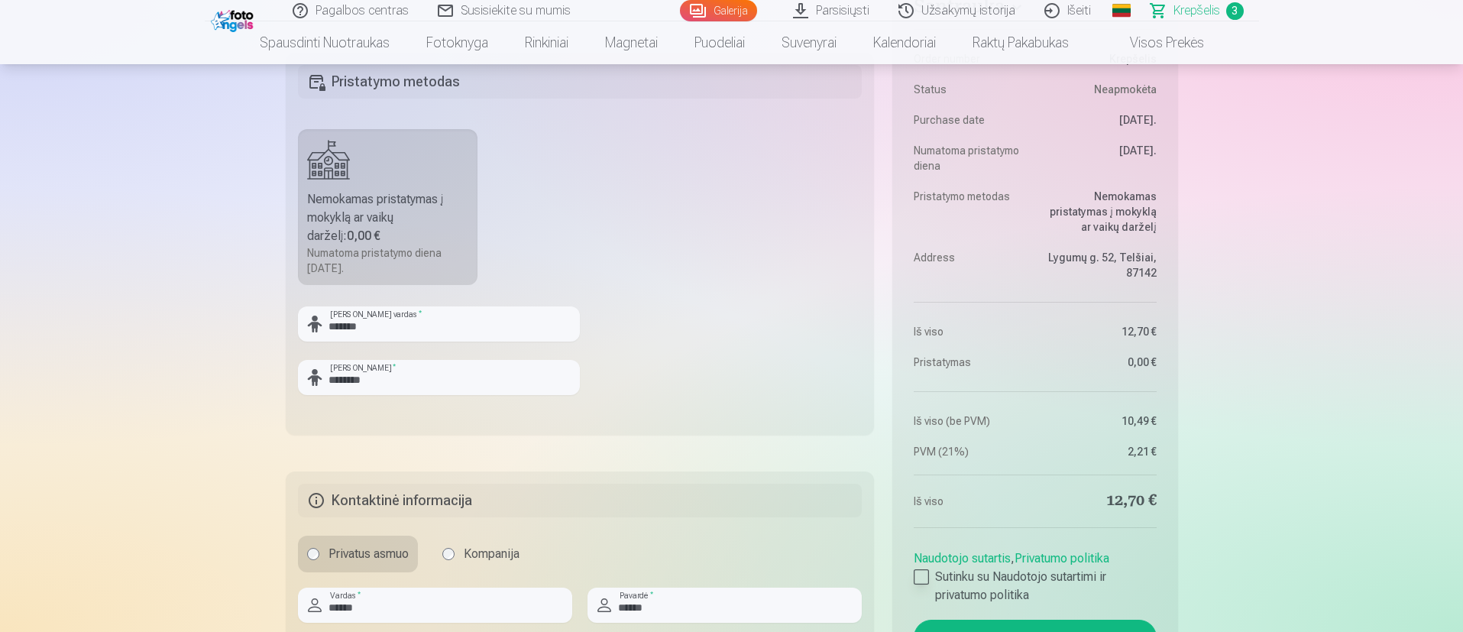
click at [923, 569] on div at bounding box center [920, 576] width 15 height 15
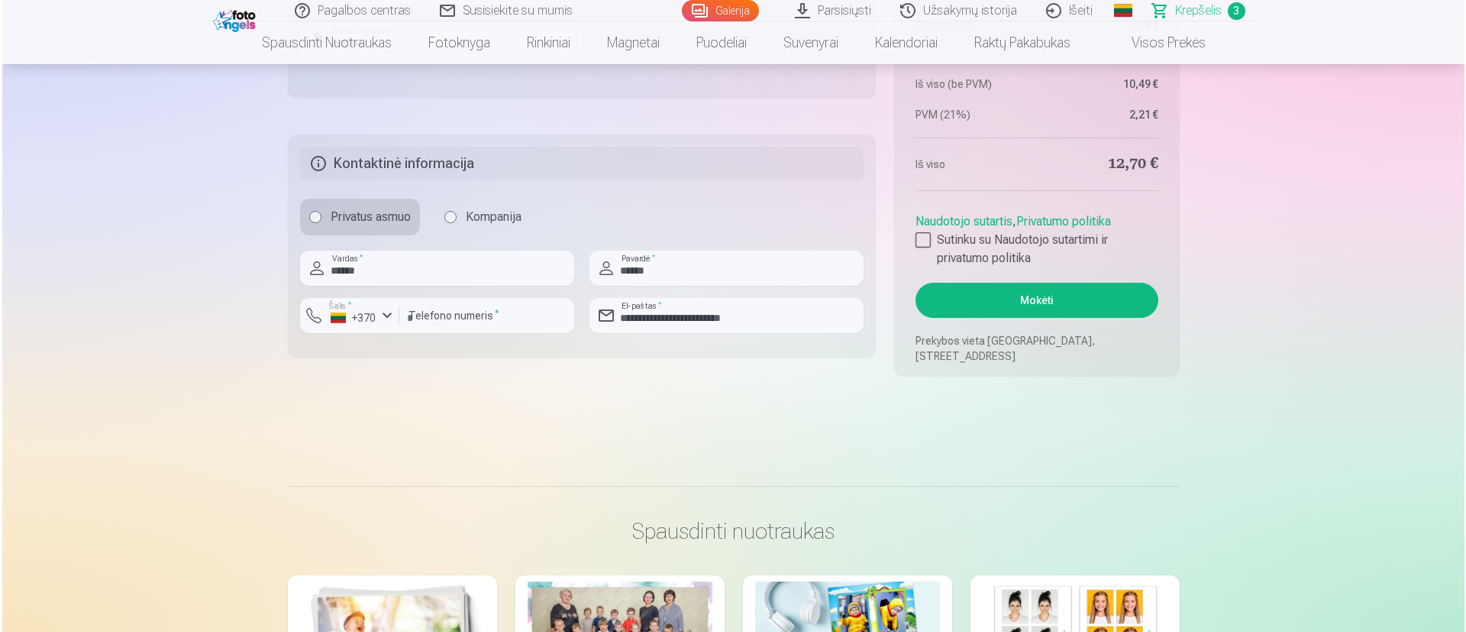
scroll to position [1146, 0]
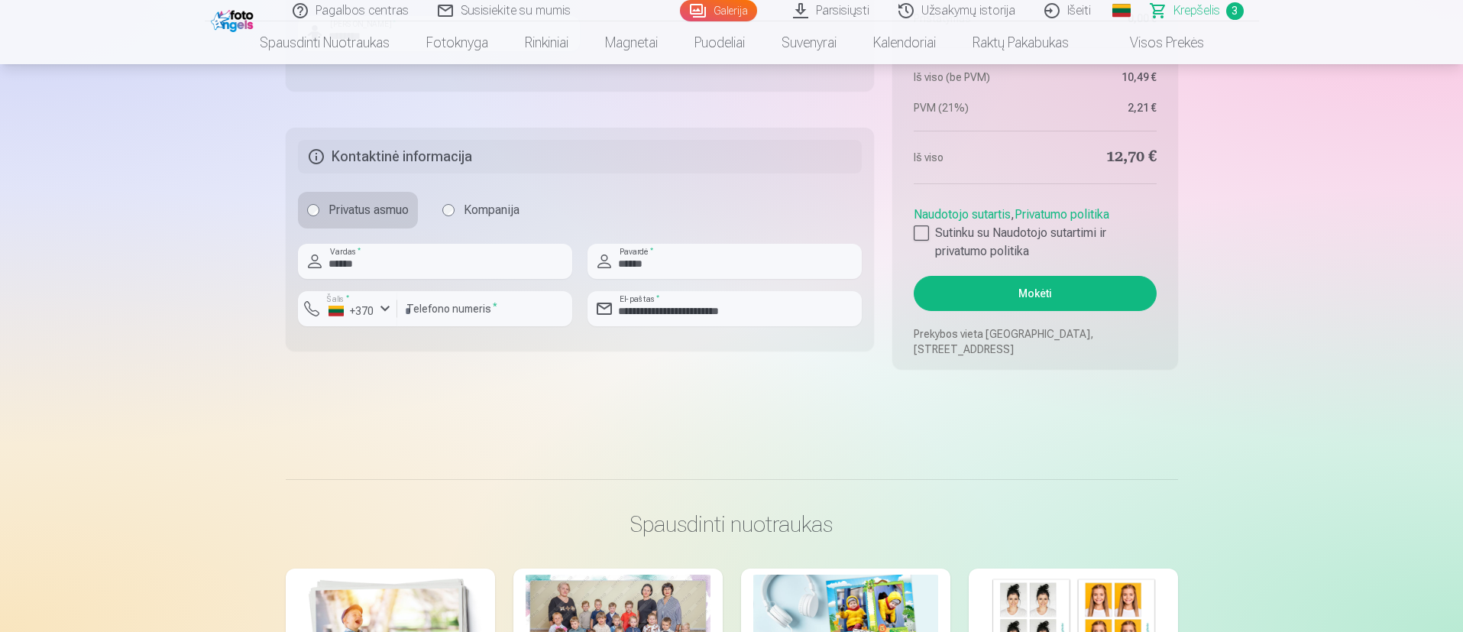
click at [1067, 293] on button "Mokėti" at bounding box center [1034, 293] width 242 height 35
